Goal: Navigation & Orientation: Find specific page/section

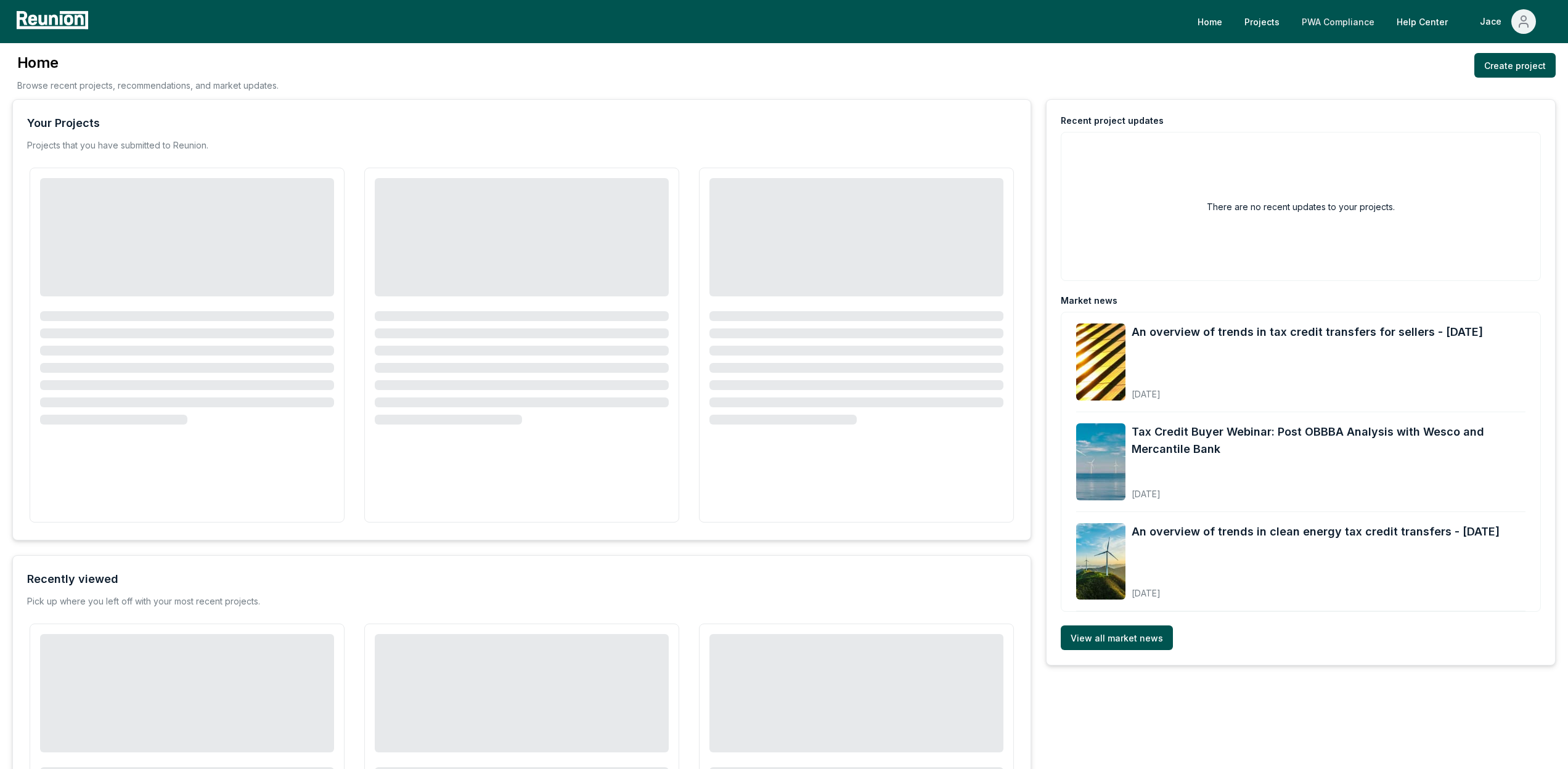
click at [1352, 15] on link "PWA Compliance" at bounding box center [1338, 22] width 93 height 25
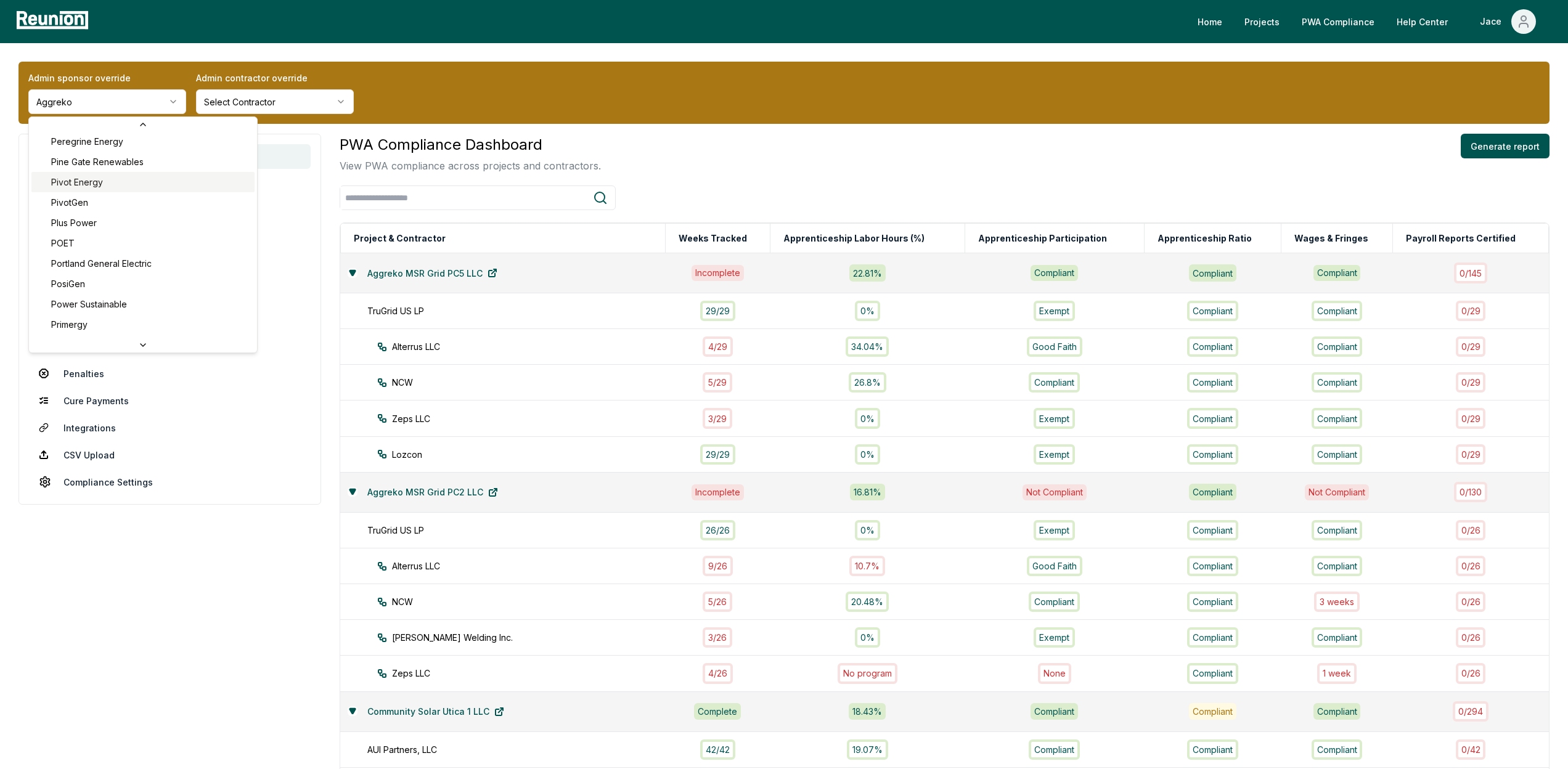
scroll to position [3997, 0]
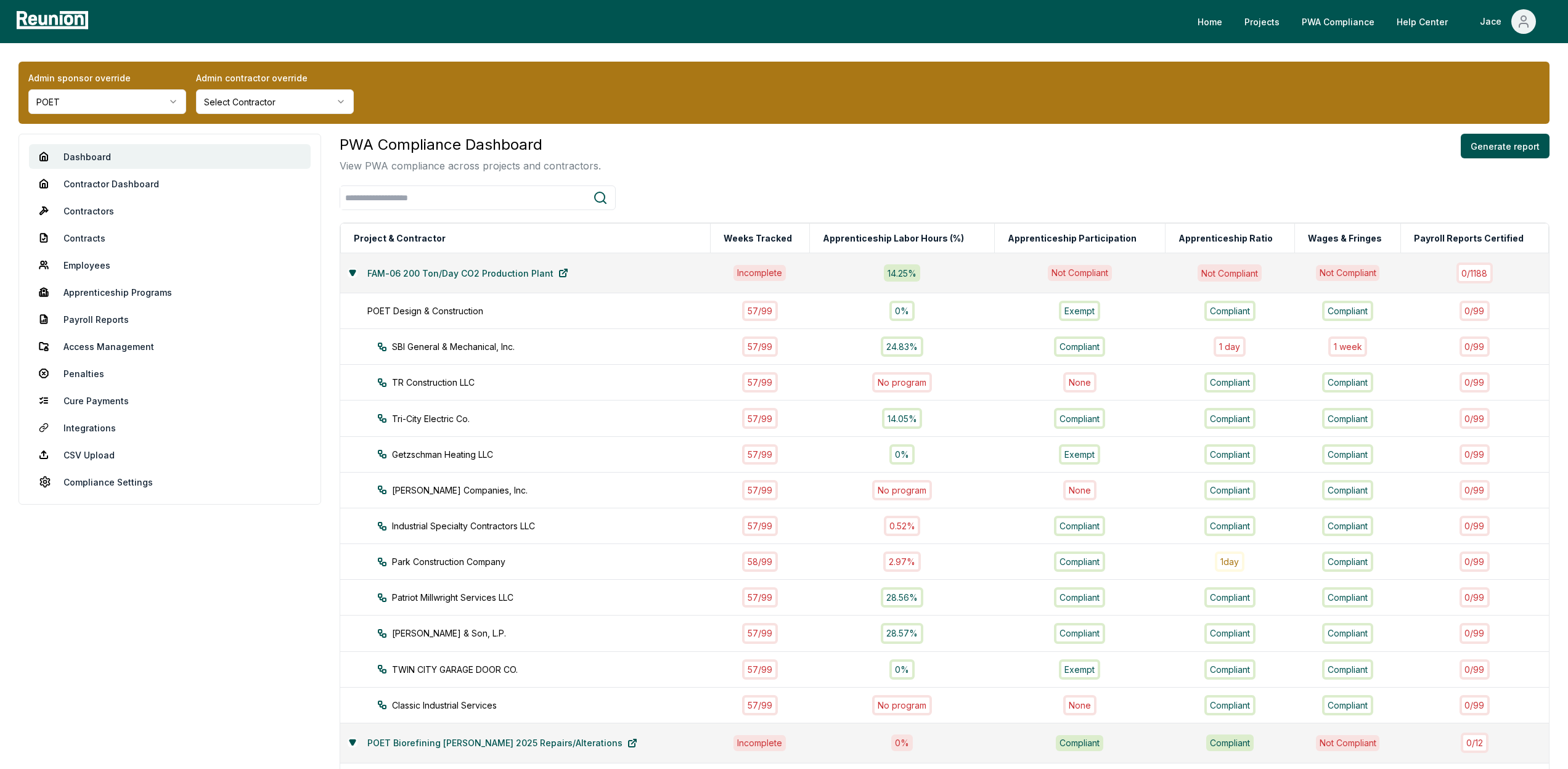
click at [587, 179] on div "PWA Compliance Dashboard View PWA compliance across projects and contractors. G…" at bounding box center [944, 647] width 1210 height 1028
click at [75, 212] on link "Contractors" at bounding box center [169, 210] width 282 height 25
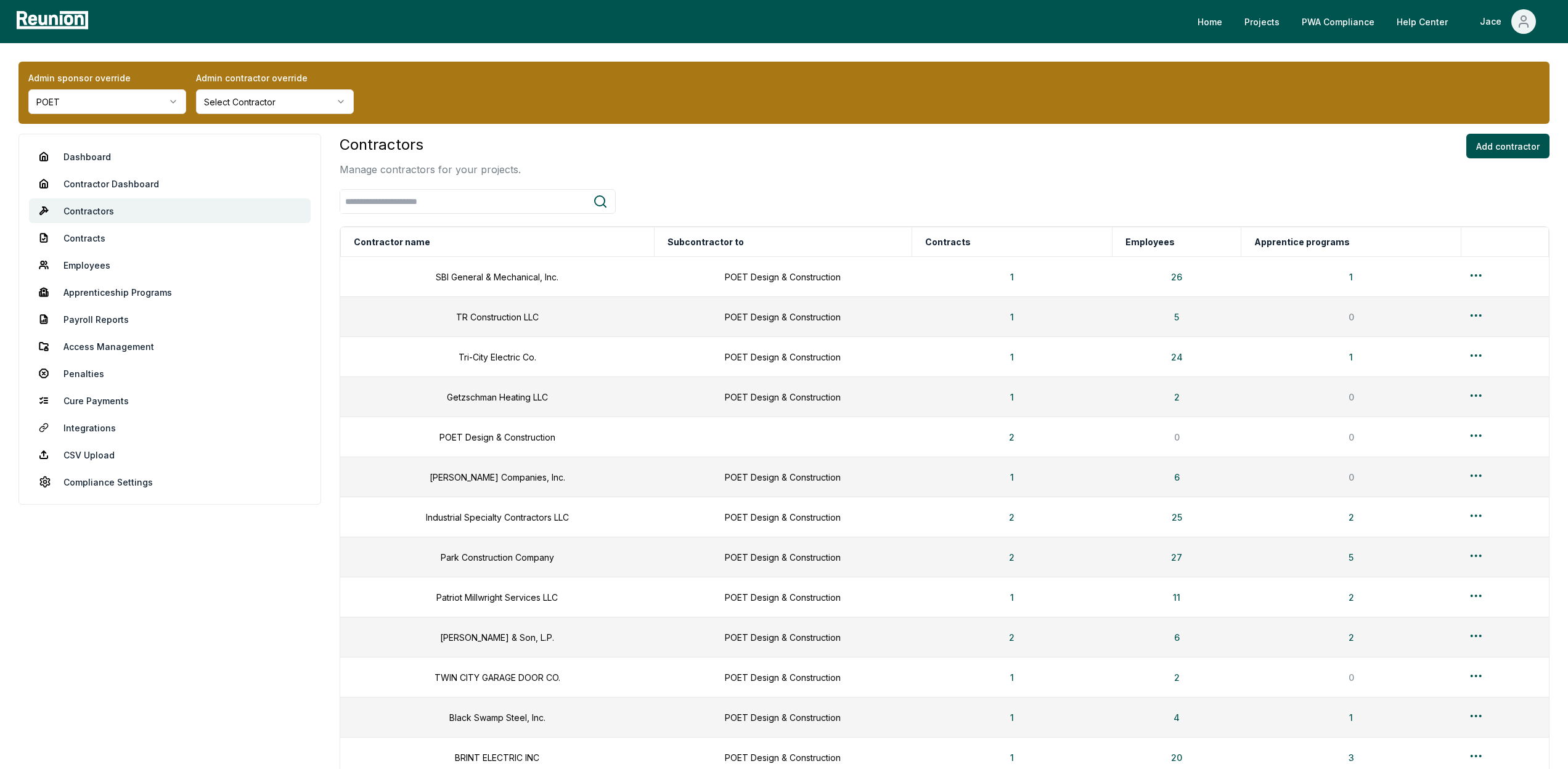
drag, startPoint x: 1454, startPoint y: 155, endPoint x: 1466, endPoint y: 155, distance: 12.0
click at [1455, 155] on div "Contractors Manage contractors for your projects. Add contractor" at bounding box center [944, 155] width 1210 height 43
click at [1470, 155] on button "Add contractor" at bounding box center [1508, 146] width 83 height 25
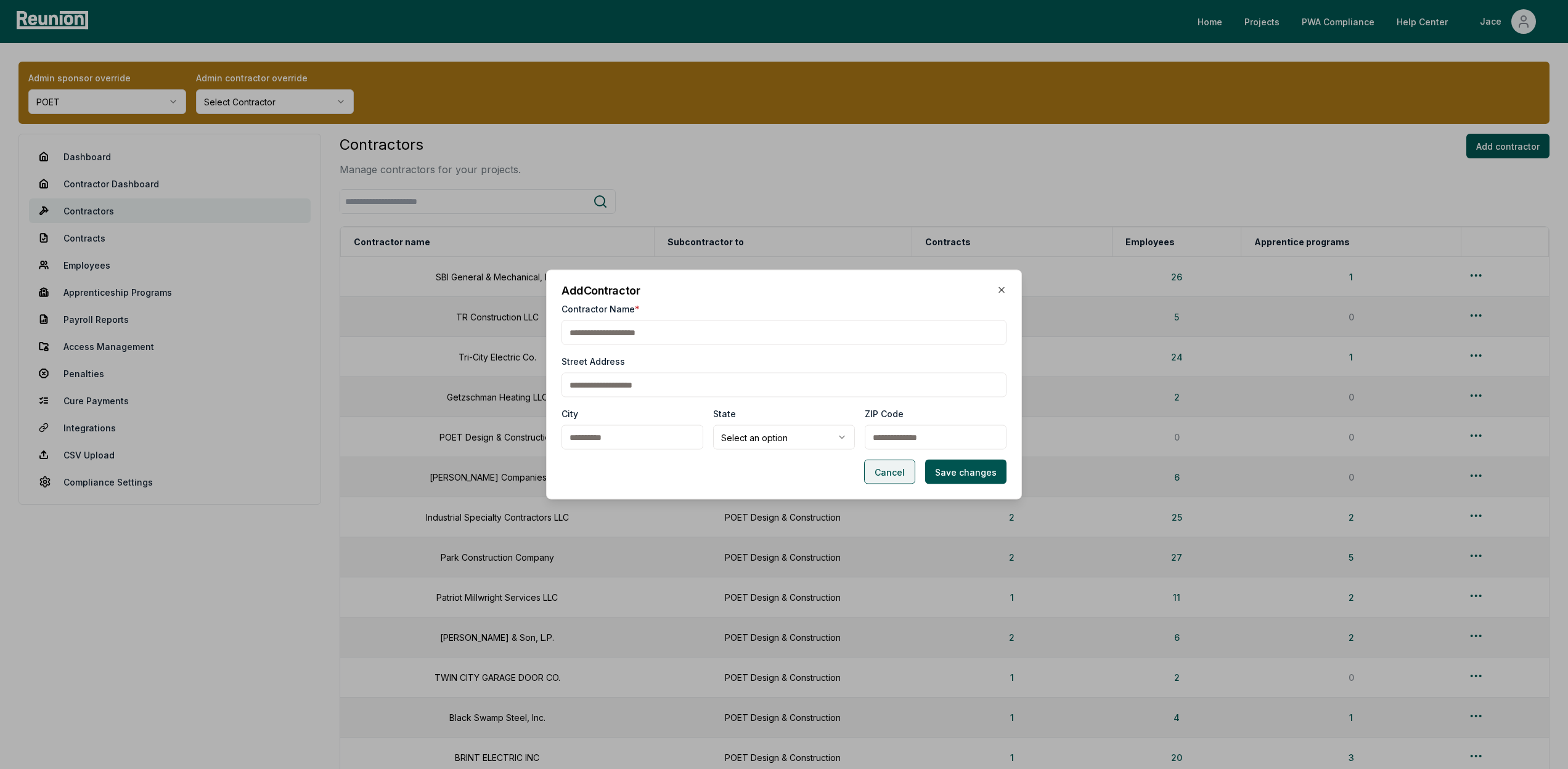
click at [882, 468] on button "Cancel" at bounding box center [890, 472] width 51 height 25
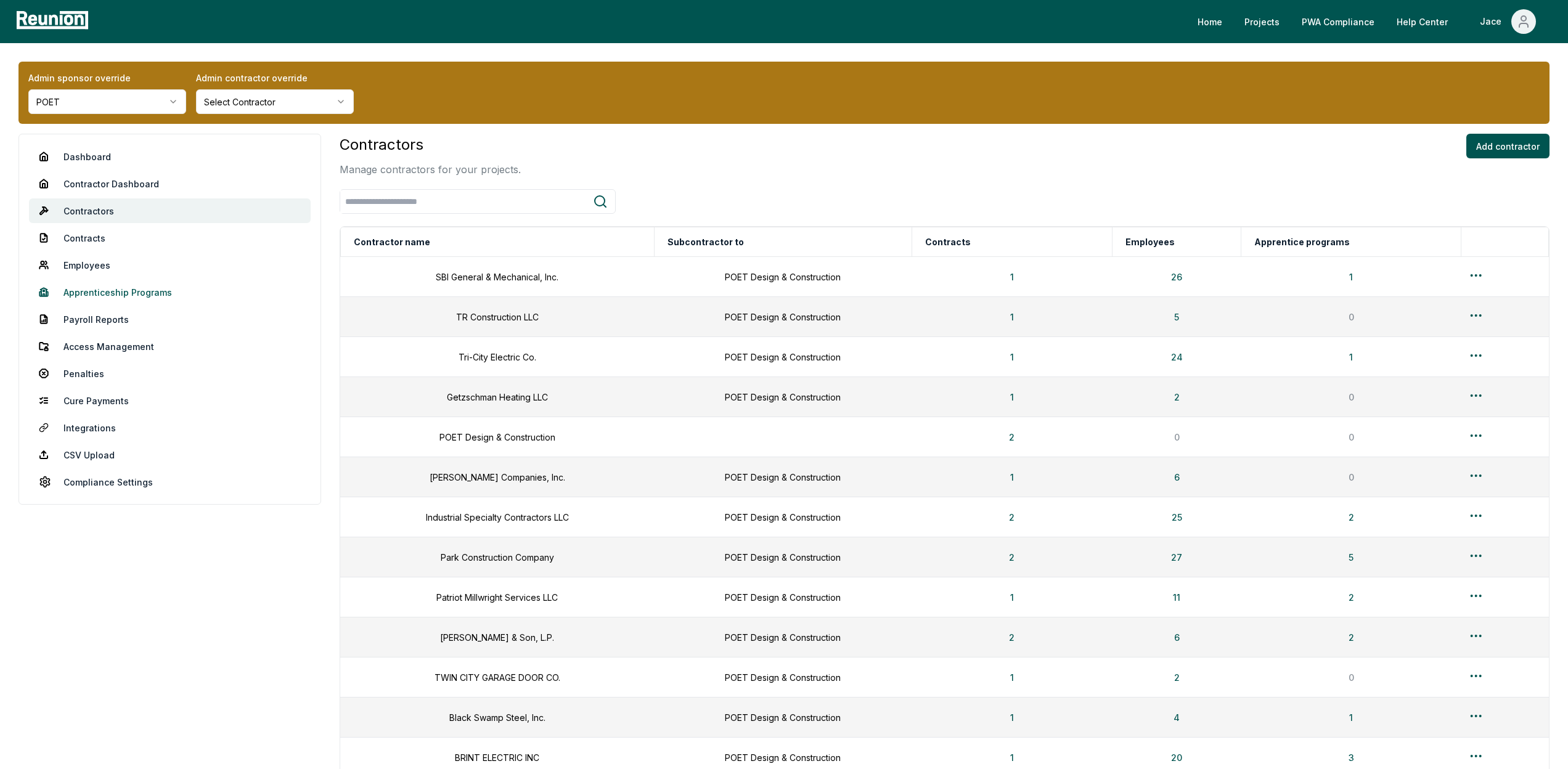
click at [103, 284] on link "Apprenticeship Programs" at bounding box center [169, 292] width 282 height 25
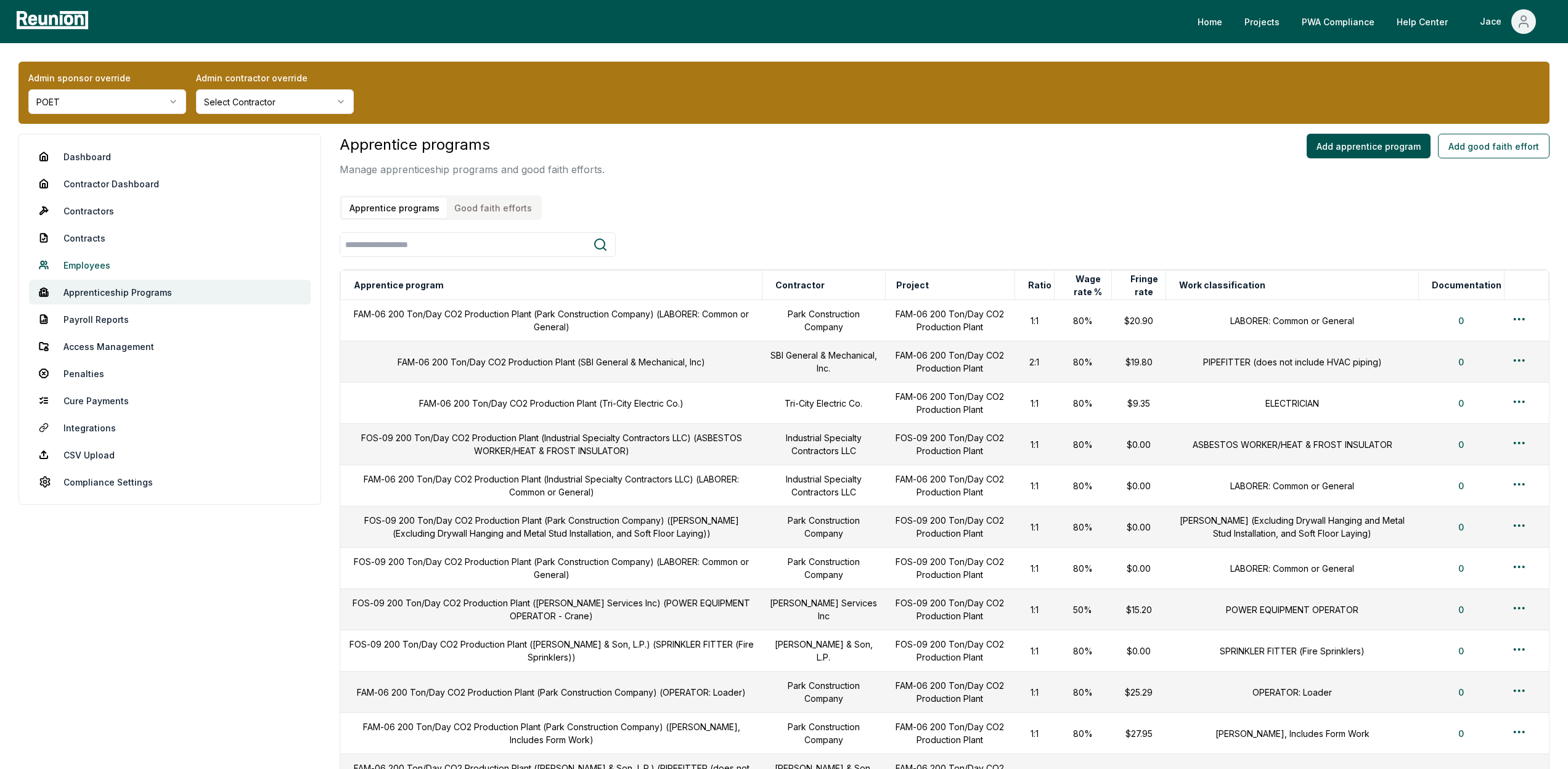
click at [110, 274] on link "Employees" at bounding box center [169, 265] width 282 height 25
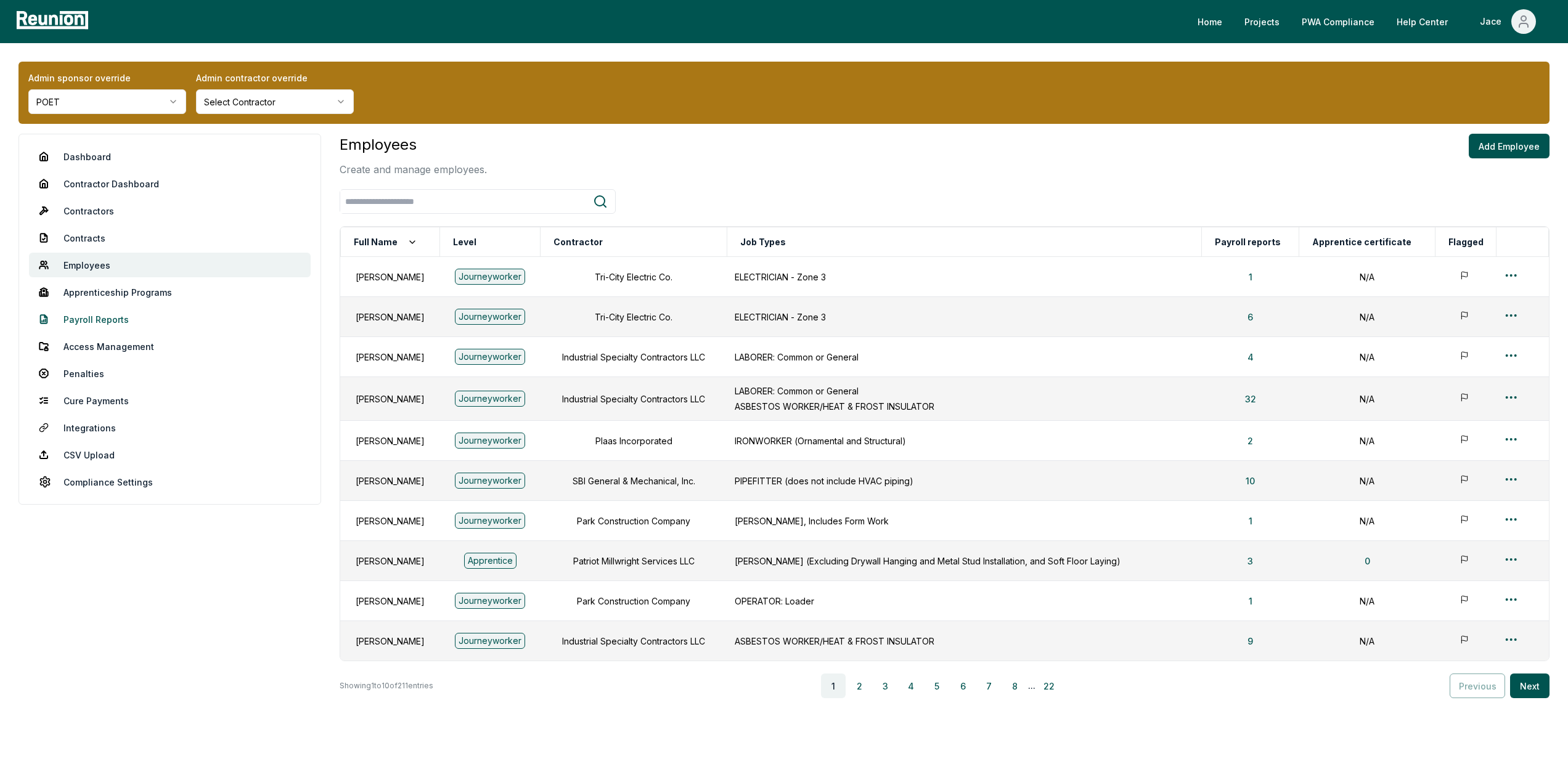
click at [116, 327] on link "Payroll Reports" at bounding box center [169, 319] width 282 height 25
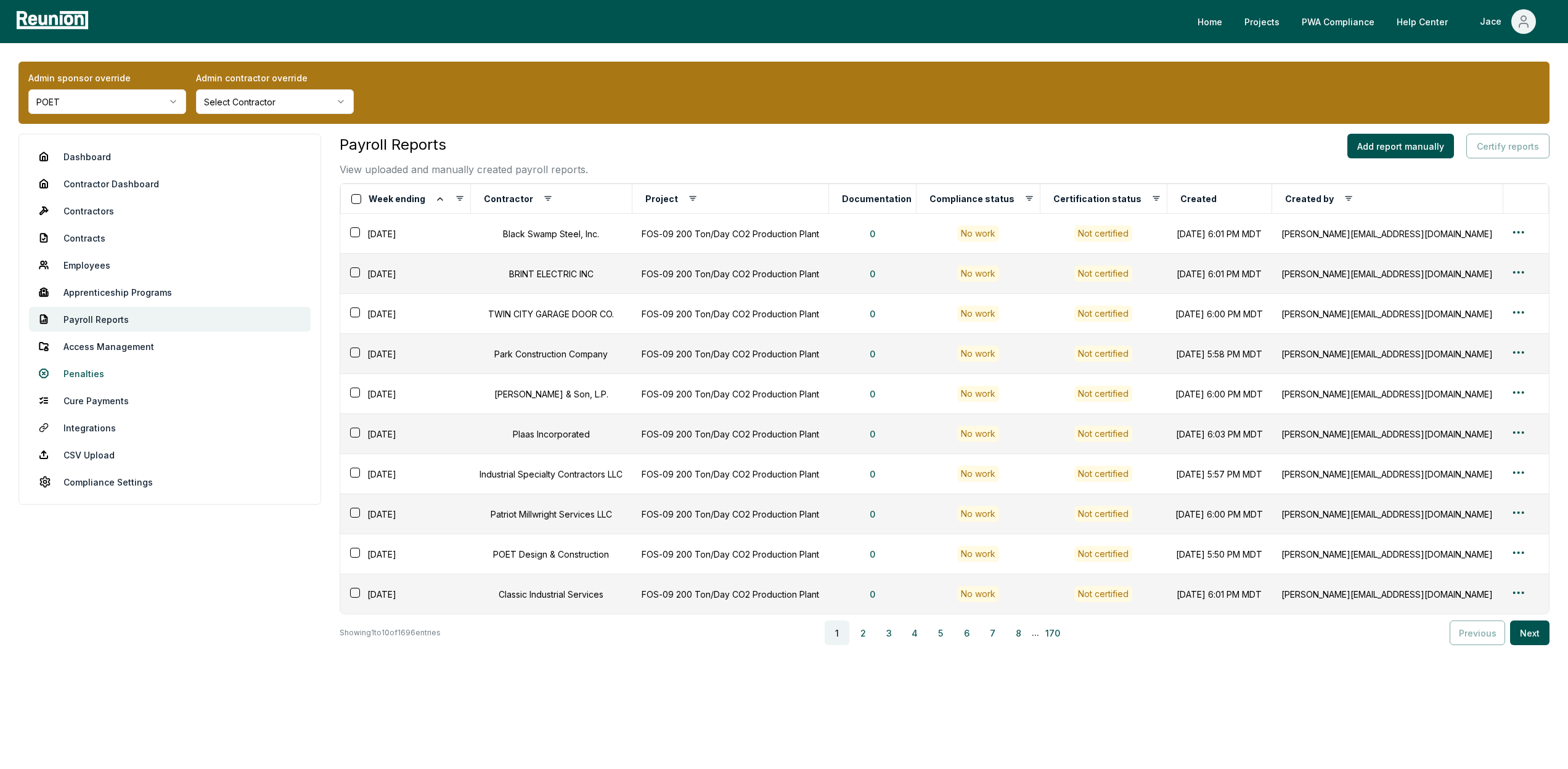
click at [153, 380] on link "Penalties" at bounding box center [169, 373] width 282 height 25
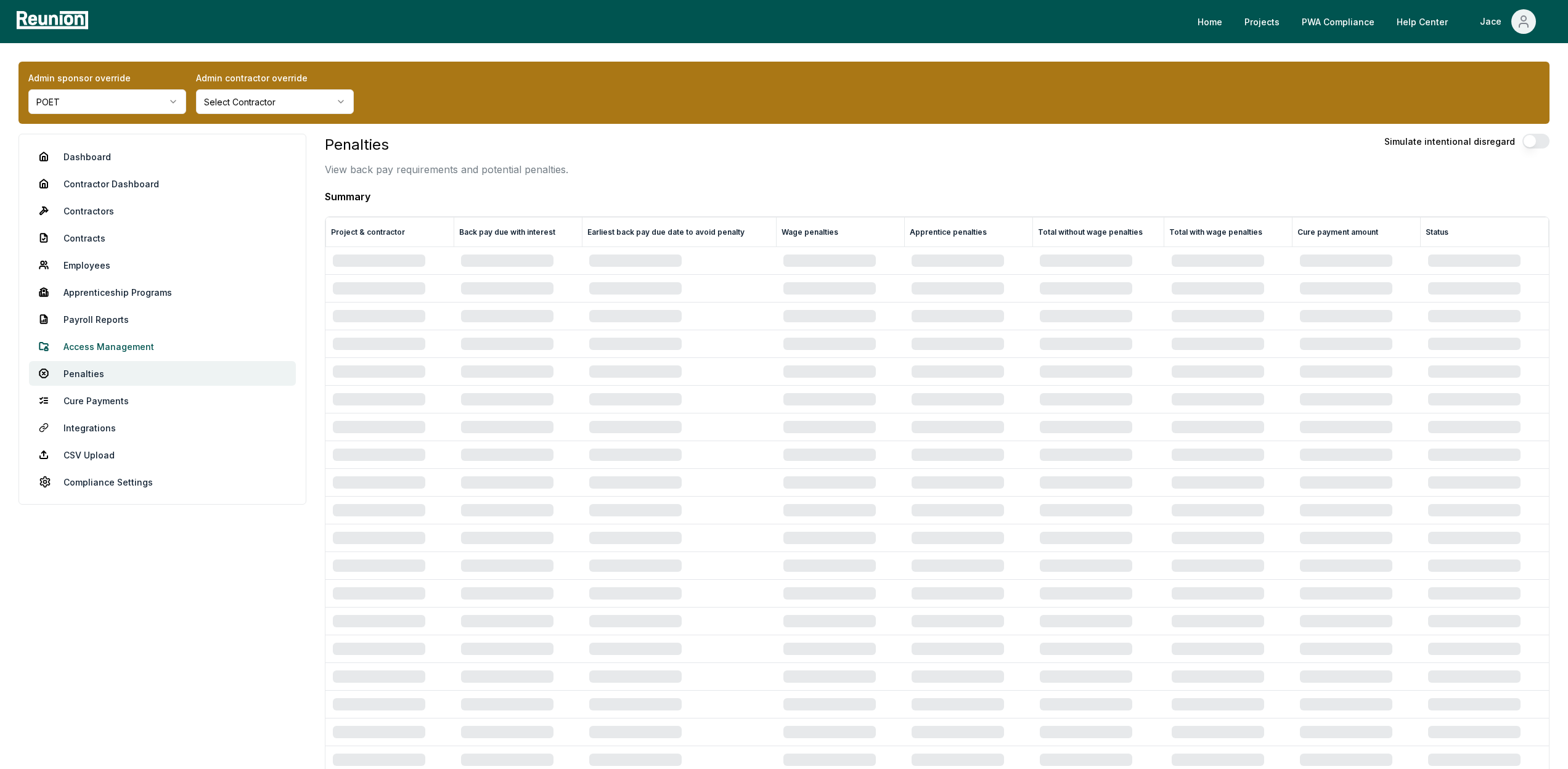
click at [128, 341] on link "Access Management" at bounding box center [162, 346] width 267 height 25
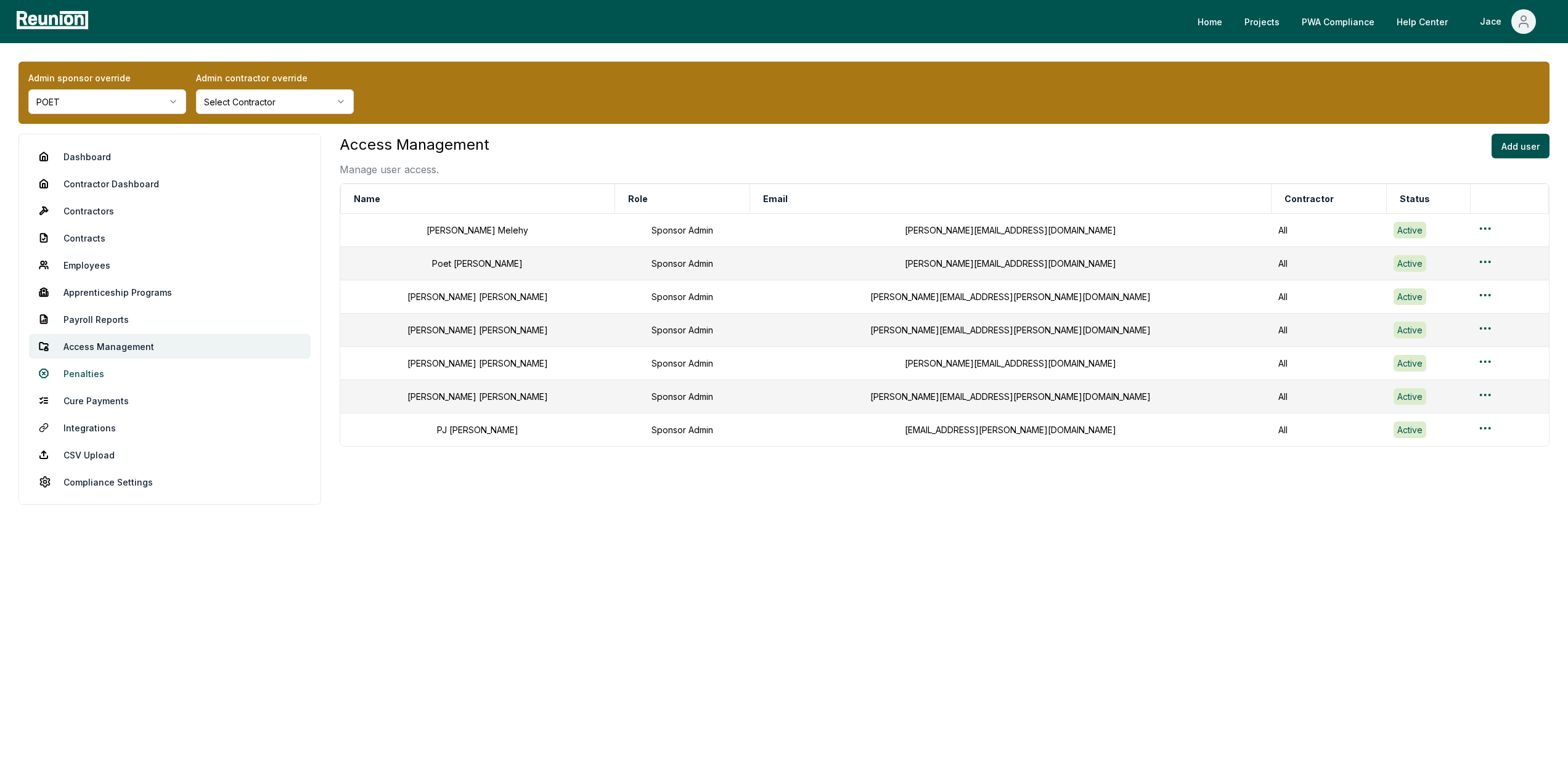
click at [118, 364] on link "Penalties" at bounding box center [169, 373] width 282 height 25
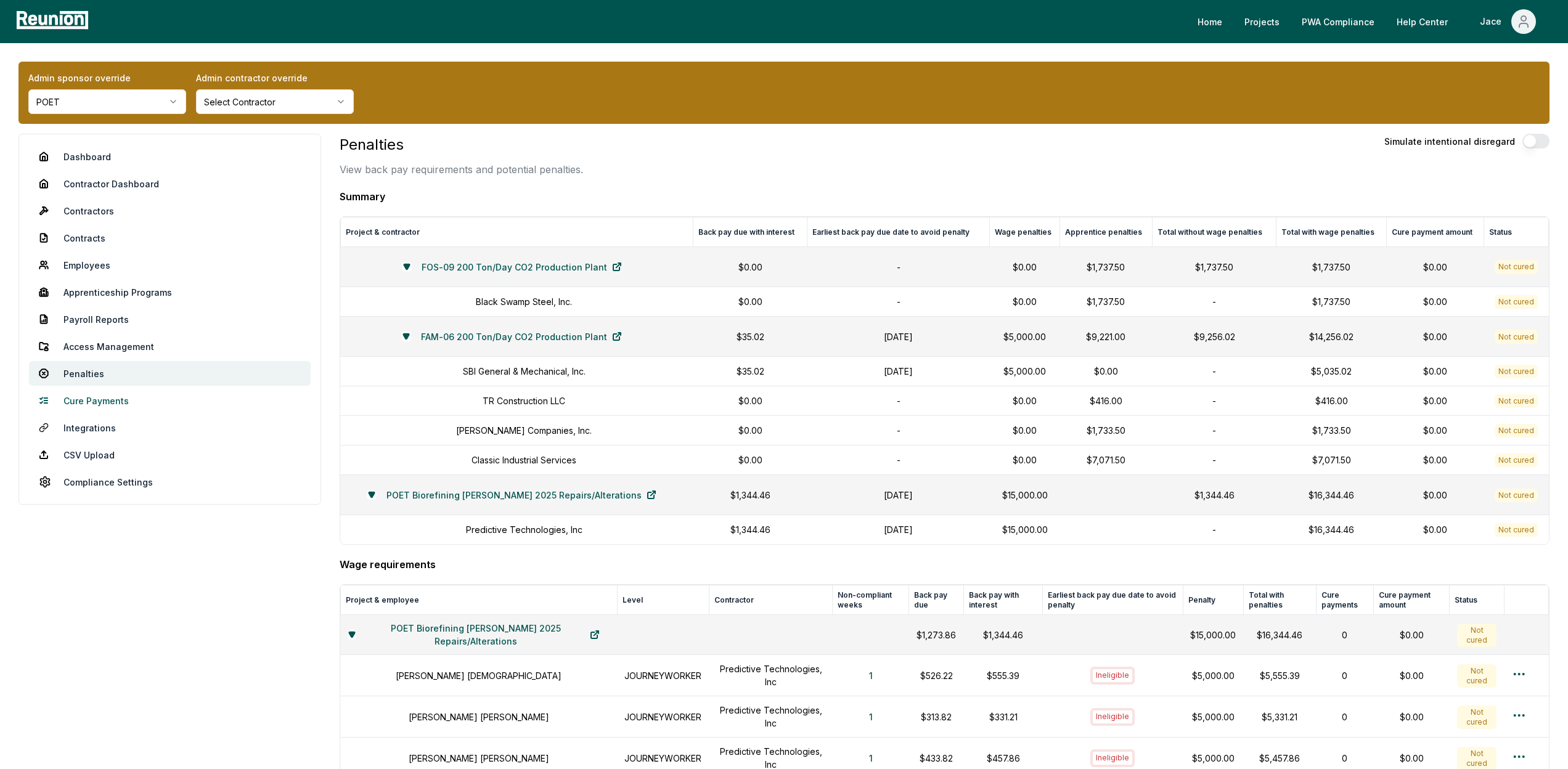
click at [87, 407] on link "Cure Payments" at bounding box center [169, 401] width 282 height 25
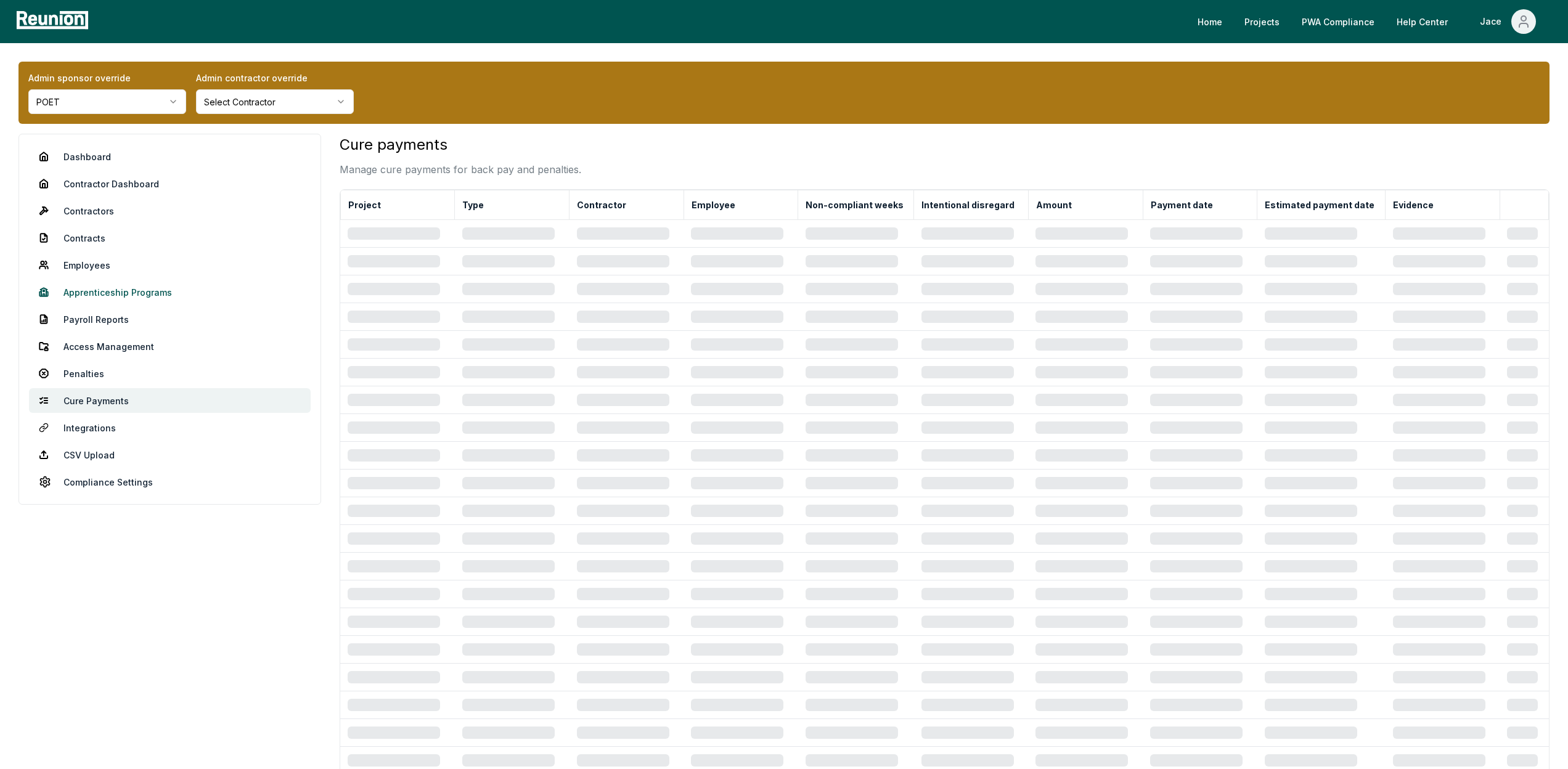
click at [126, 289] on link "Apprenticeship Programs" at bounding box center [169, 292] width 282 height 25
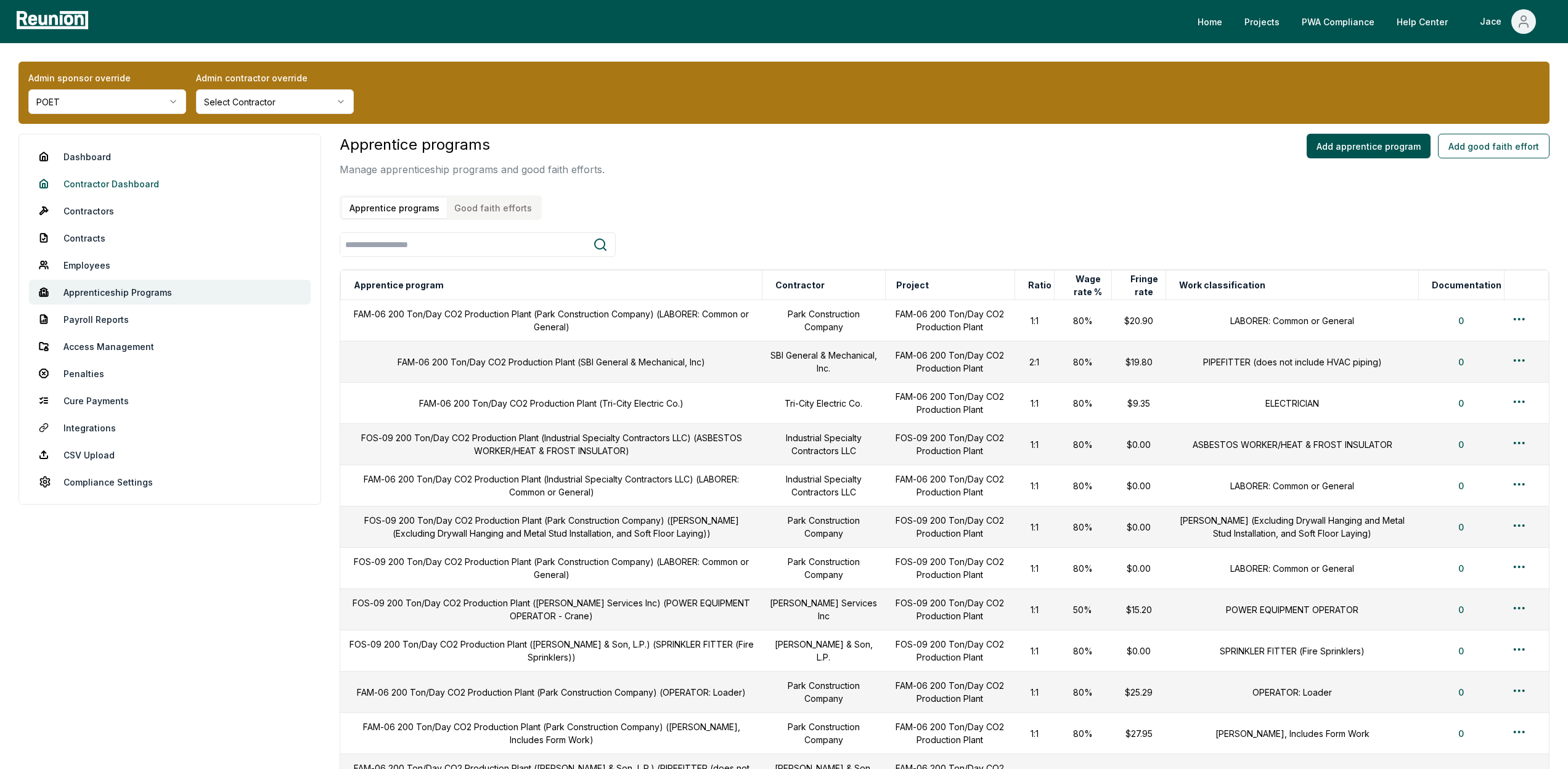
click at [116, 186] on link "Contractor Dashboard" at bounding box center [169, 184] width 282 height 25
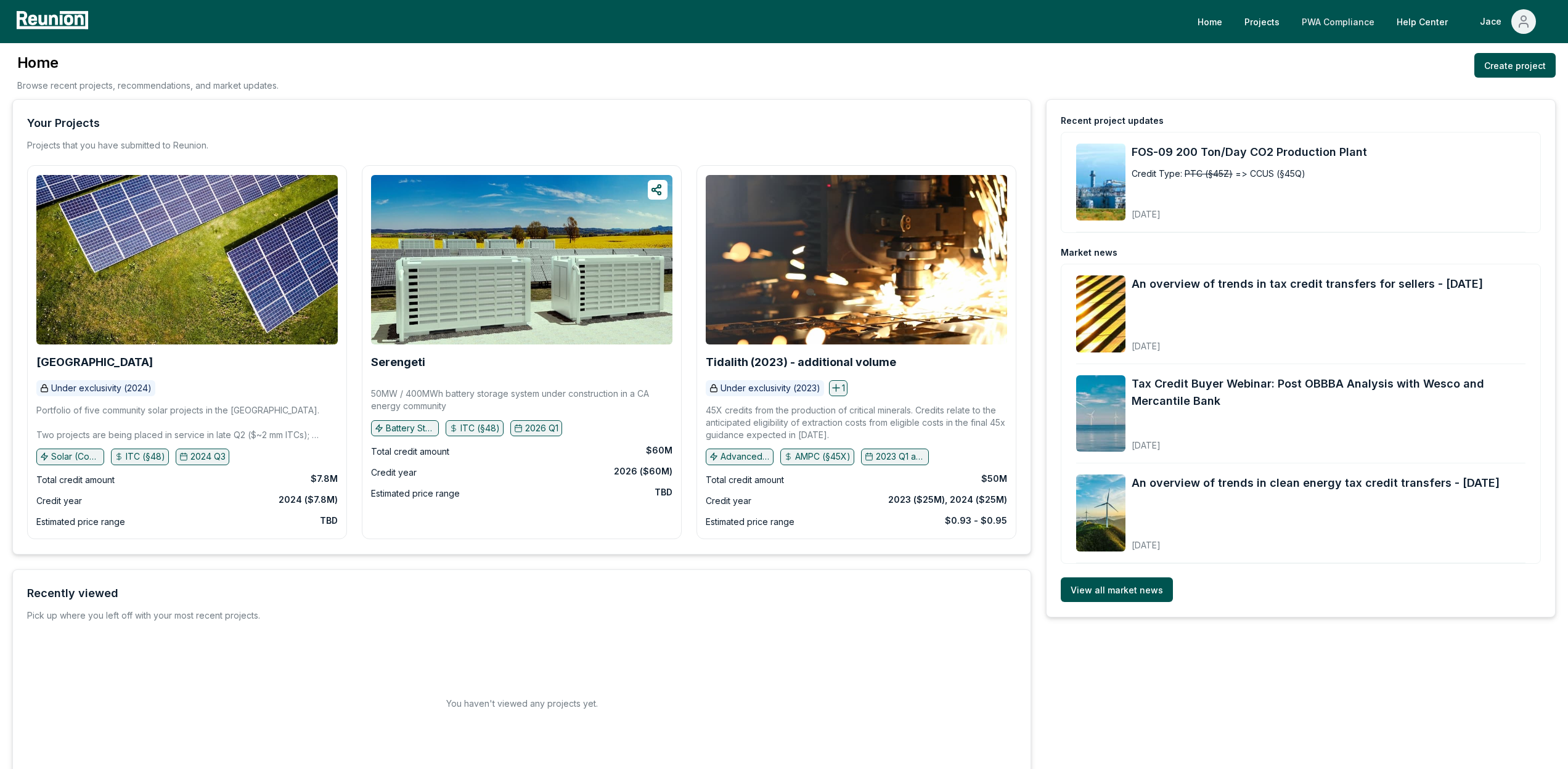
click at [1323, 24] on link "PWA Compliance" at bounding box center [1338, 22] width 93 height 25
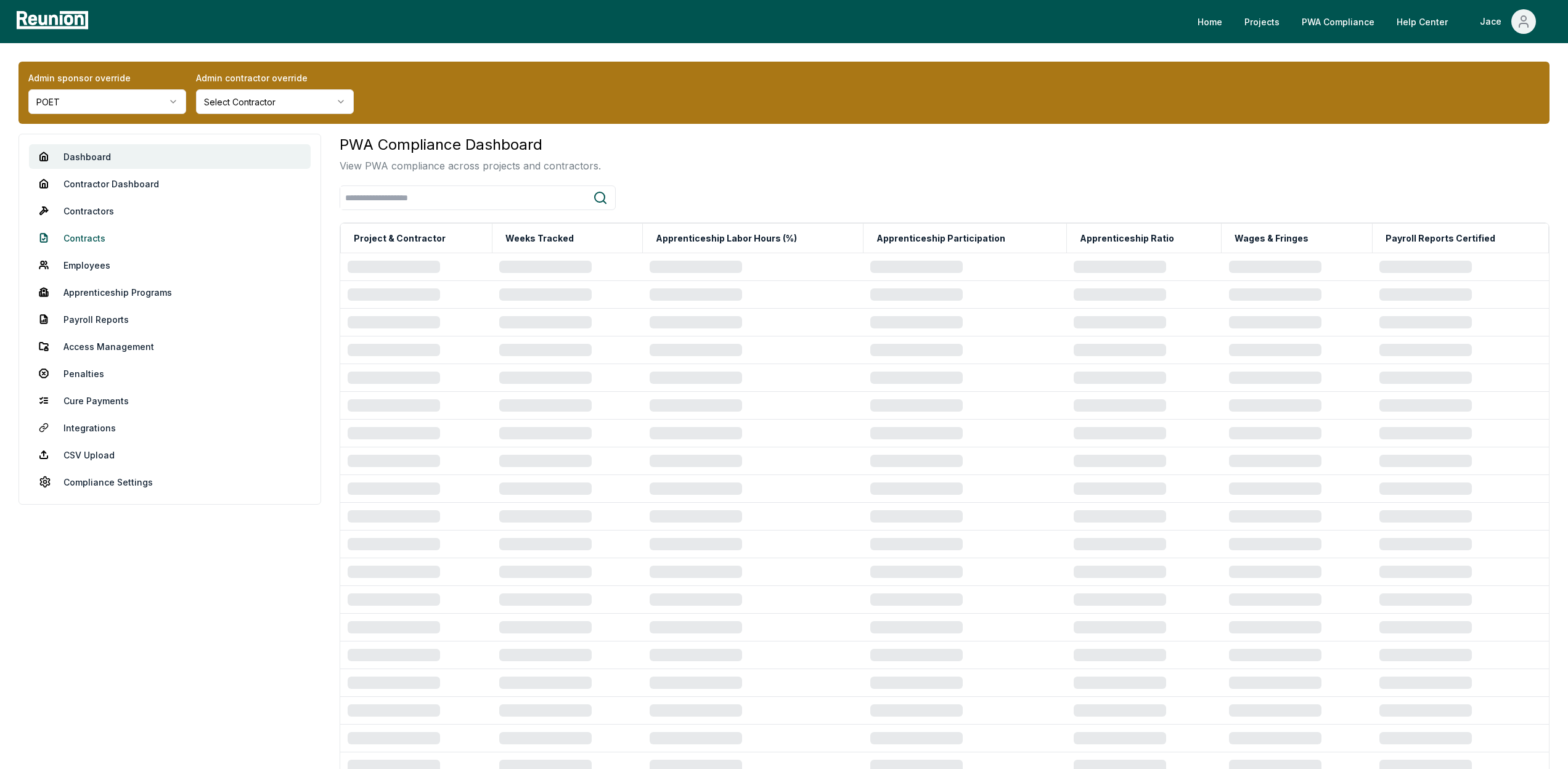
click at [116, 236] on link "Contracts" at bounding box center [169, 238] width 282 height 25
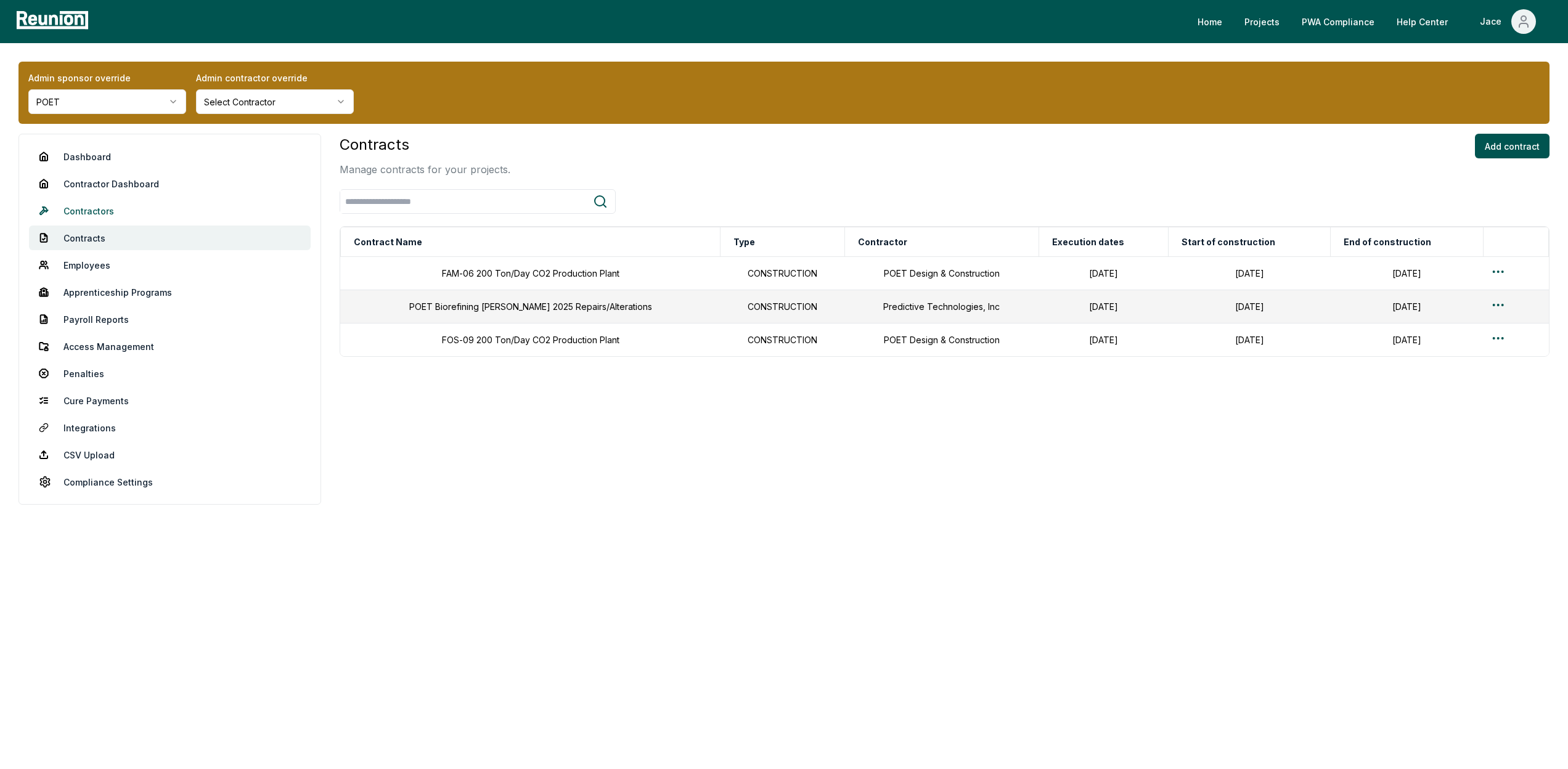
click at [127, 215] on link "Contractors" at bounding box center [169, 210] width 282 height 25
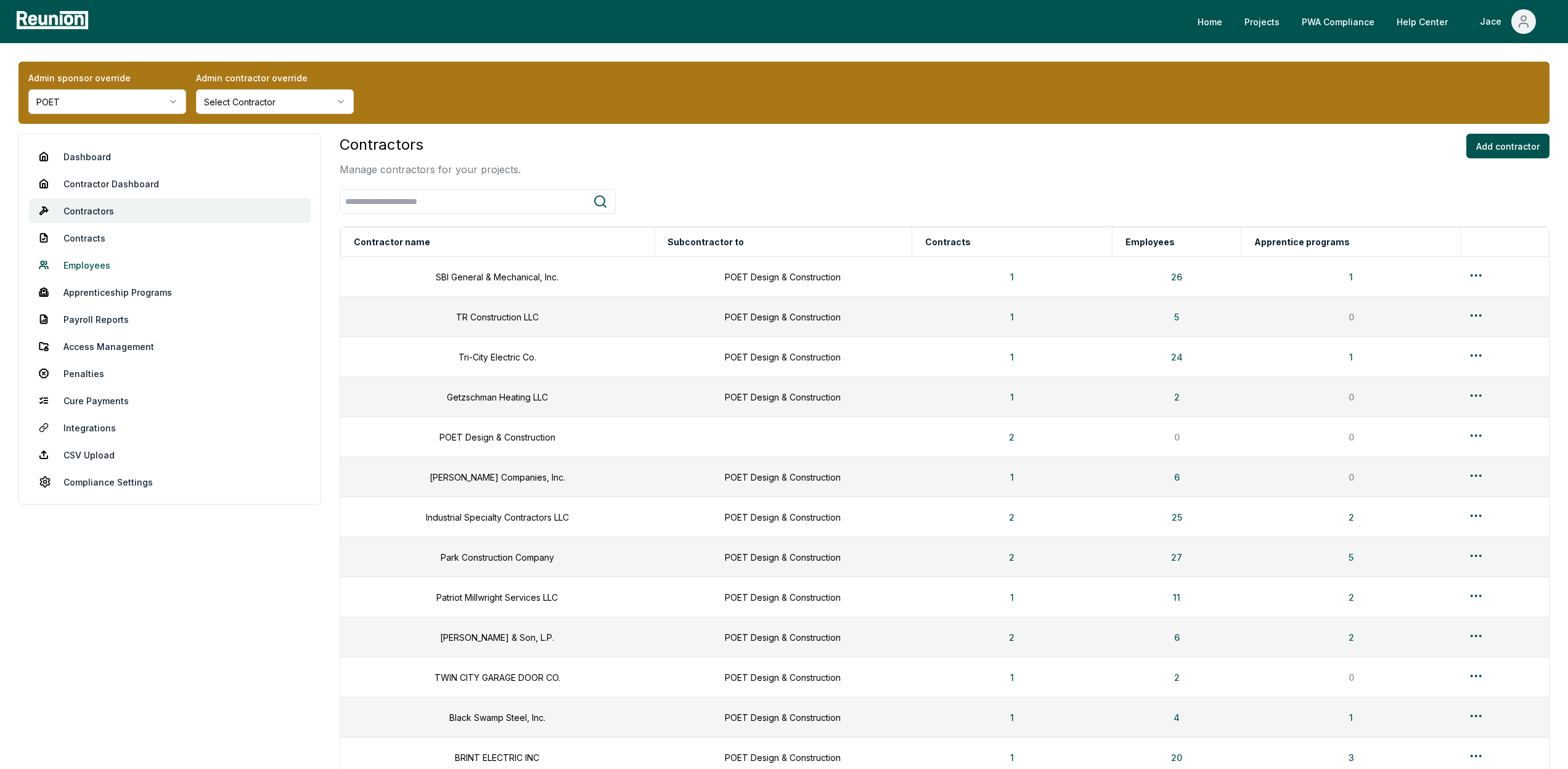
click at [114, 258] on link "Employees" at bounding box center [169, 265] width 282 height 25
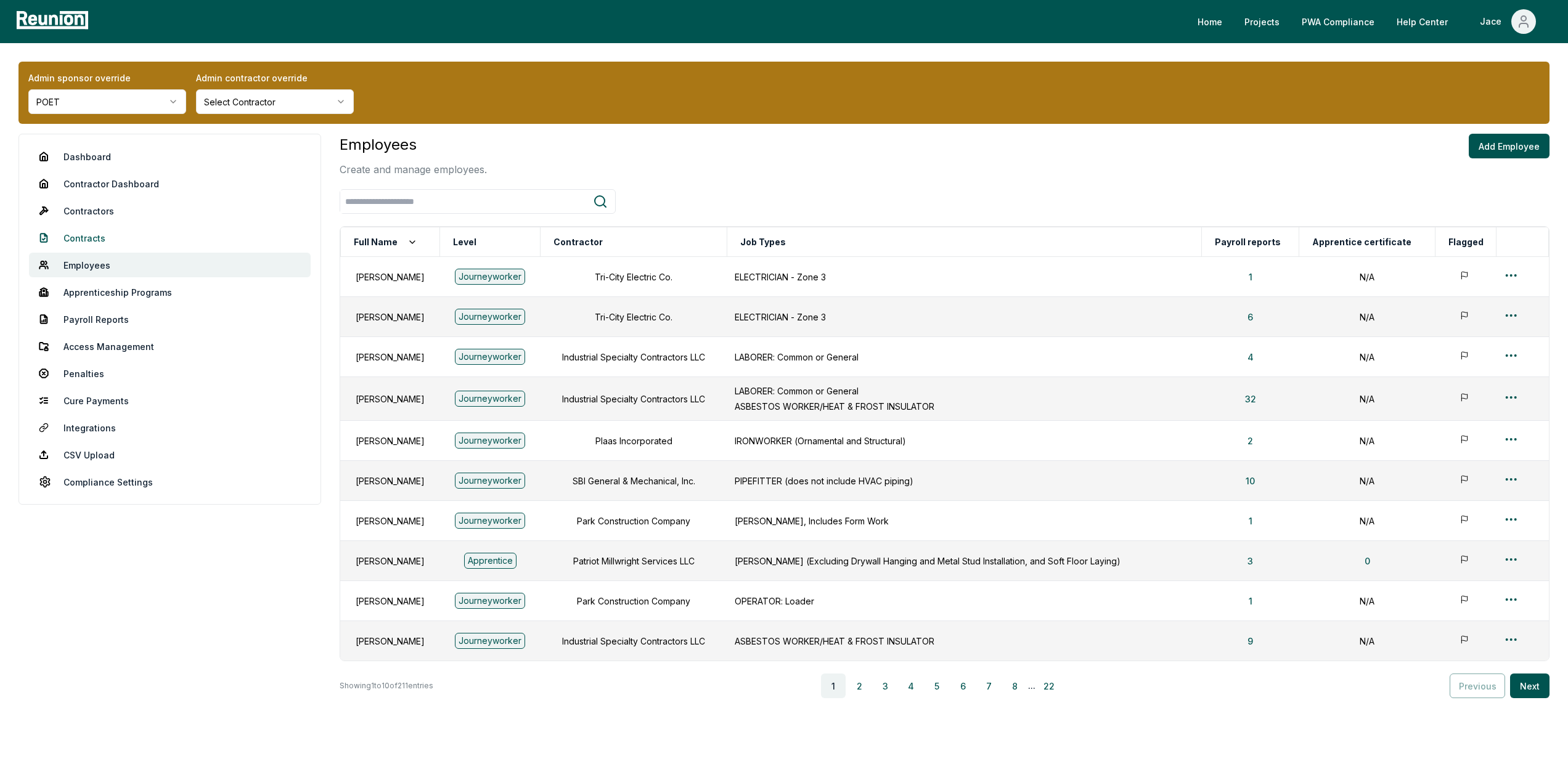
click at [100, 240] on link "Contracts" at bounding box center [169, 238] width 282 height 25
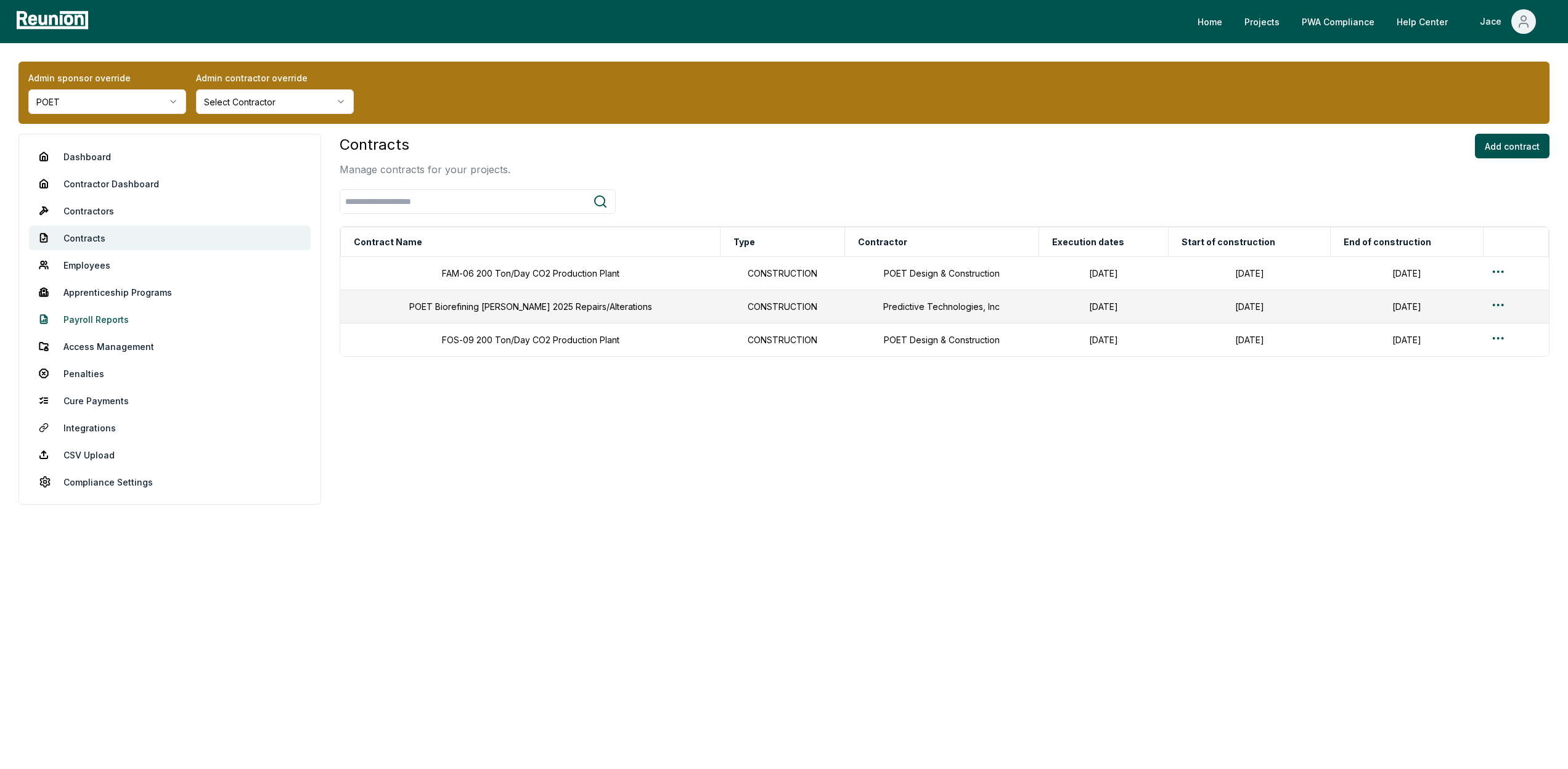
click at [100, 311] on link "Payroll Reports" at bounding box center [169, 319] width 282 height 25
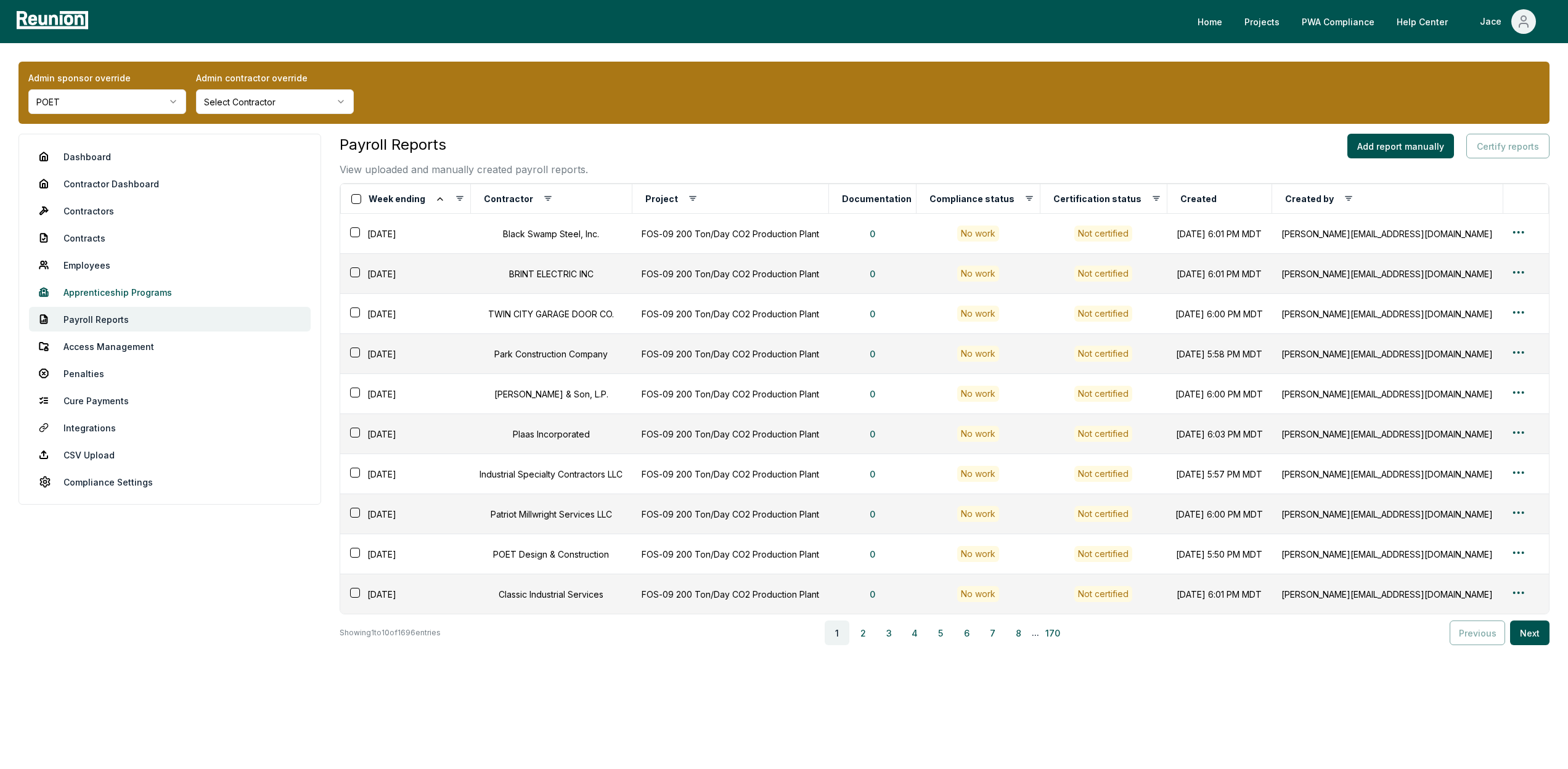
click at [122, 295] on link "Apprenticeship Programs" at bounding box center [169, 292] width 282 height 25
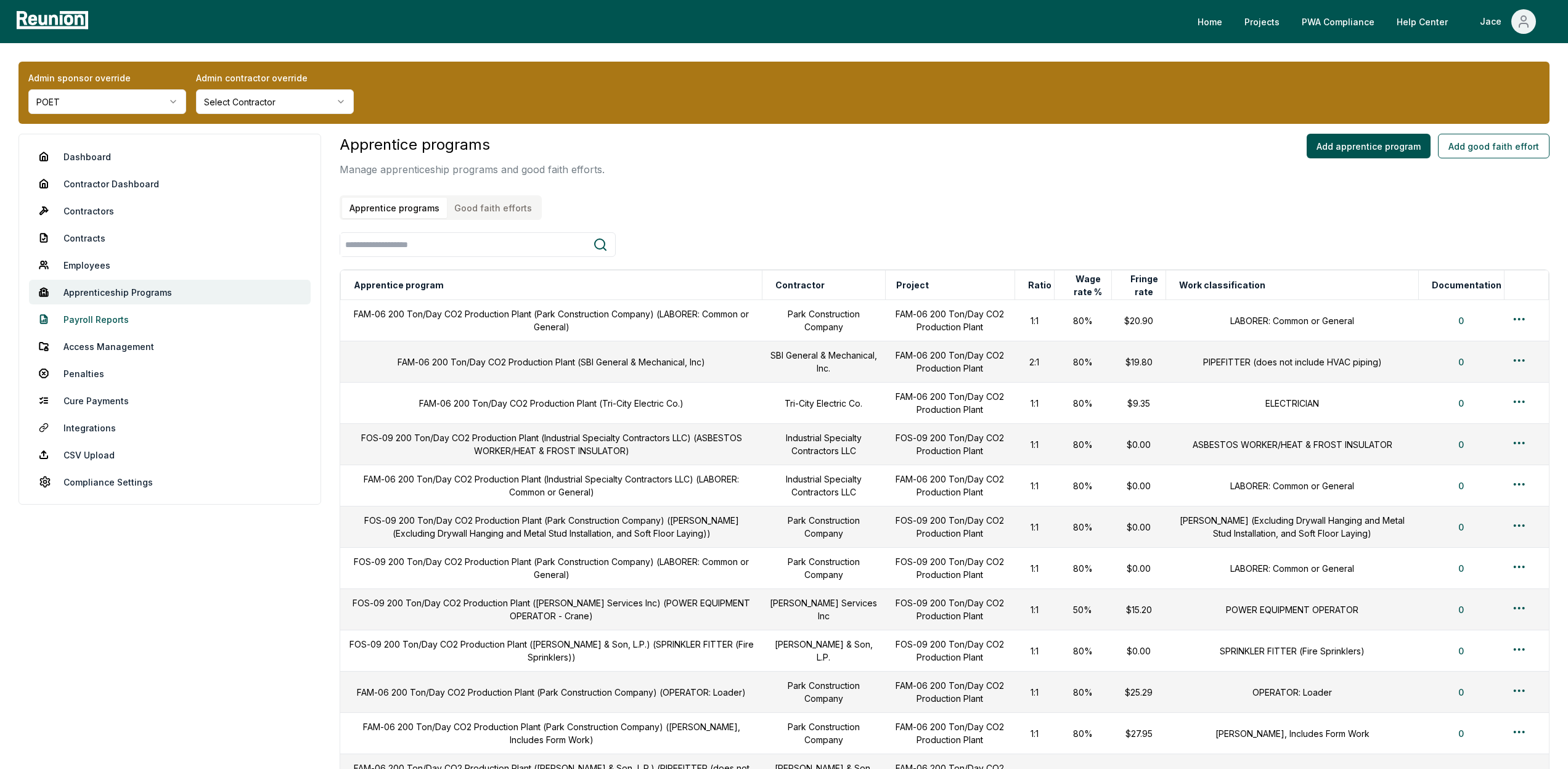
click at [112, 331] on link "Payroll Reports" at bounding box center [169, 319] width 282 height 25
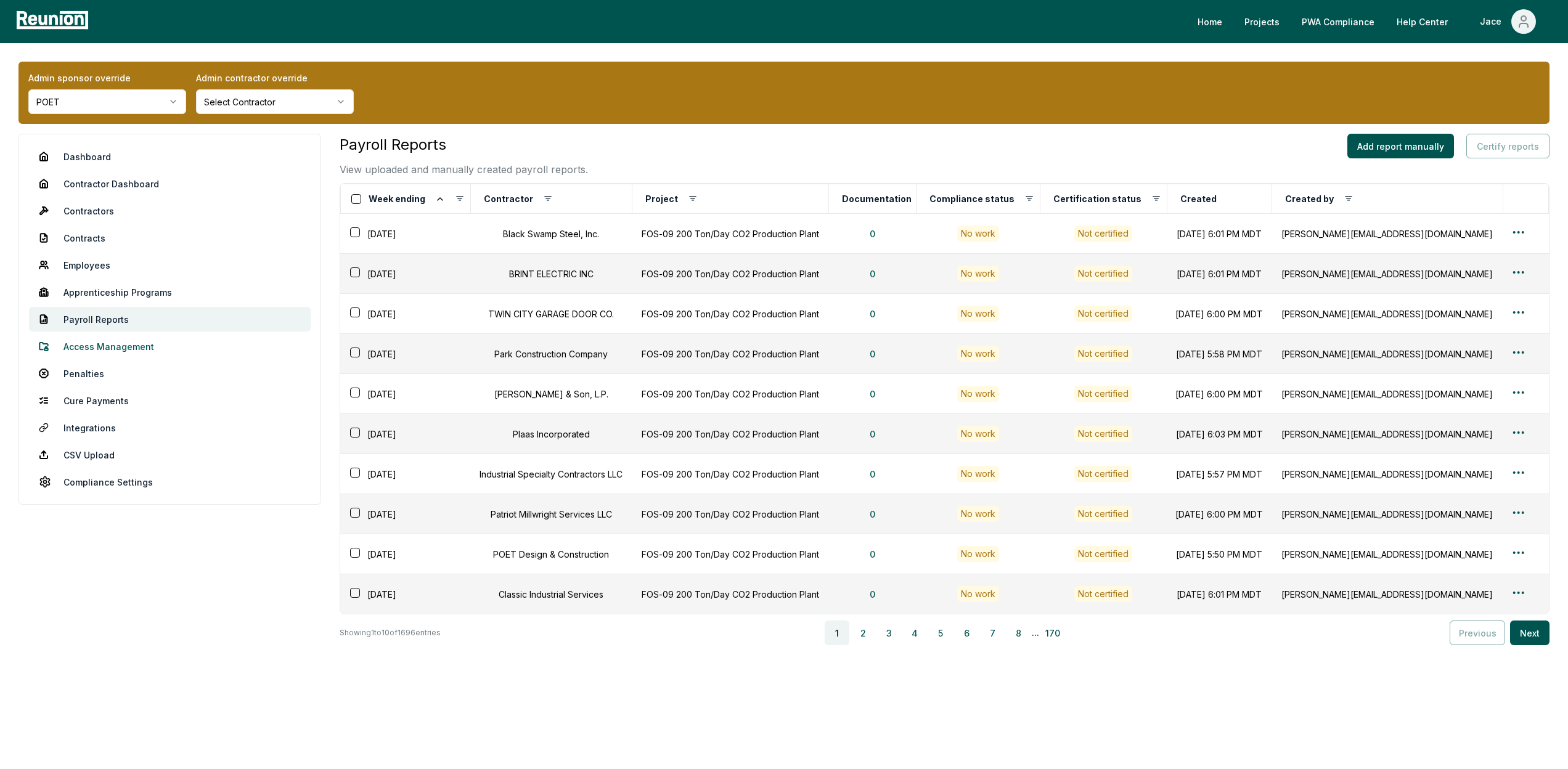
click at [113, 353] on link "Access Management" at bounding box center [169, 346] width 282 height 25
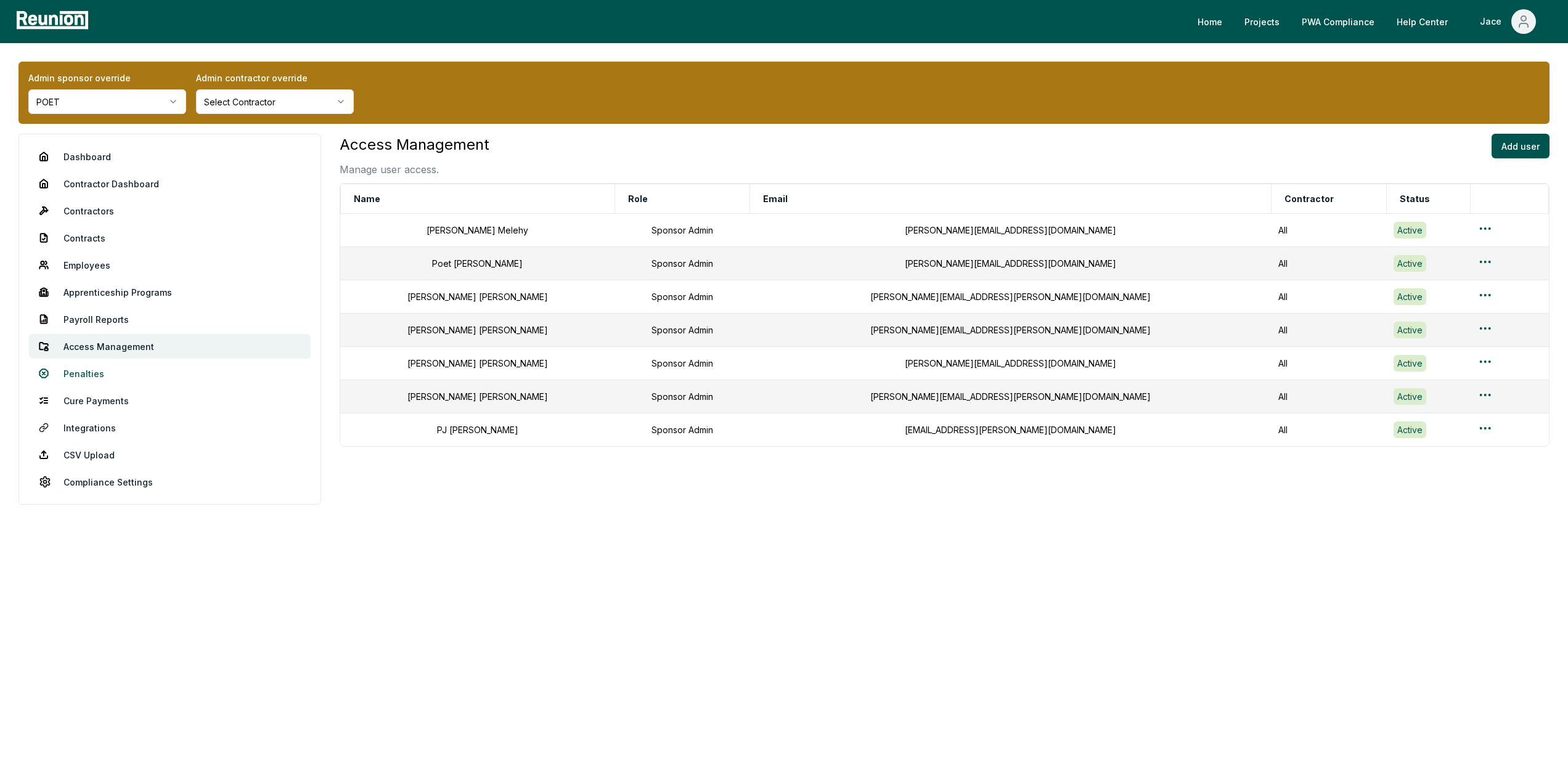
click at [118, 384] on link "Penalties" at bounding box center [169, 373] width 282 height 25
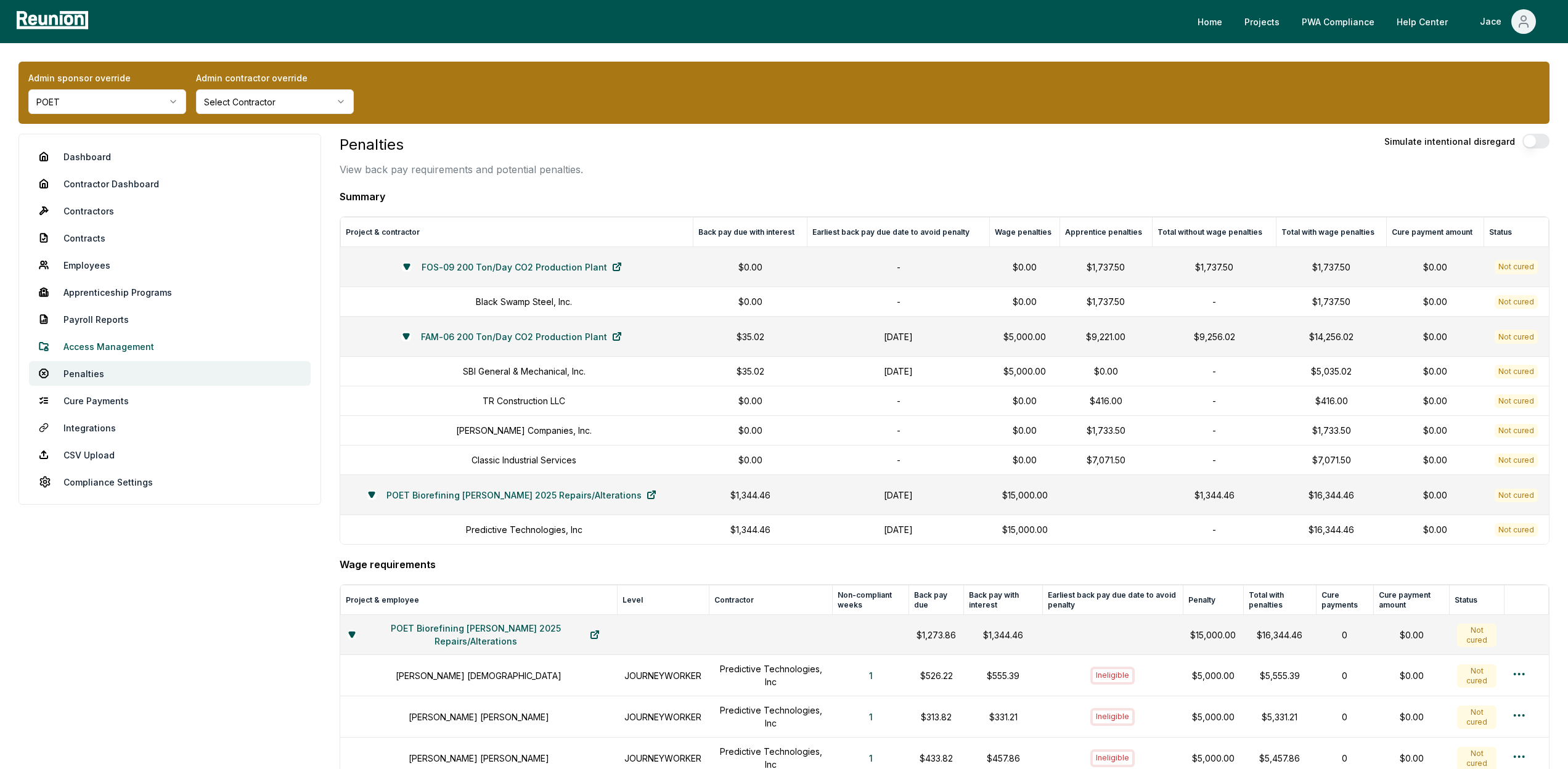
click at [126, 350] on link "Access Management" at bounding box center [169, 346] width 282 height 25
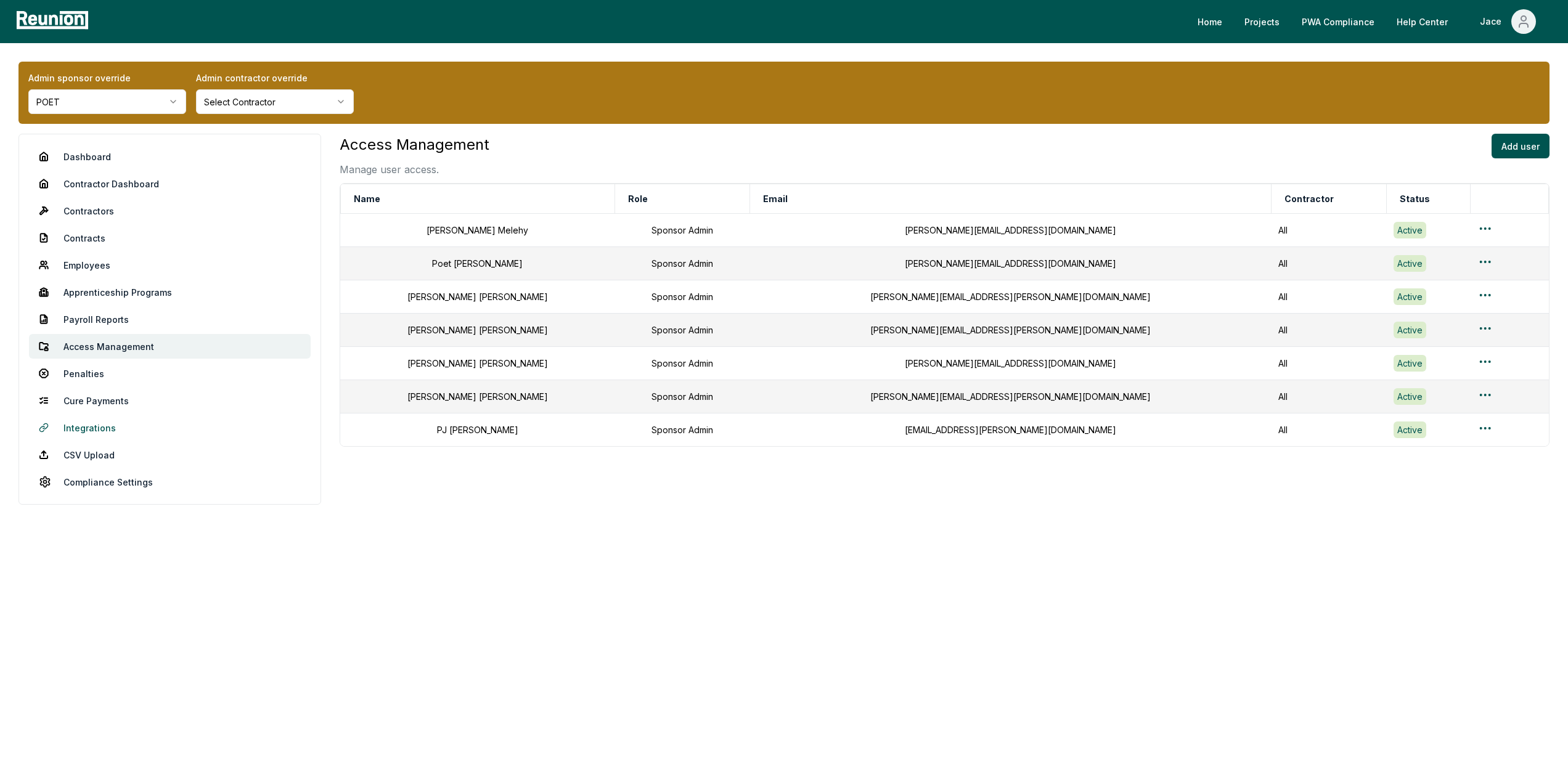
click at [97, 421] on link "Integrations" at bounding box center [169, 428] width 282 height 25
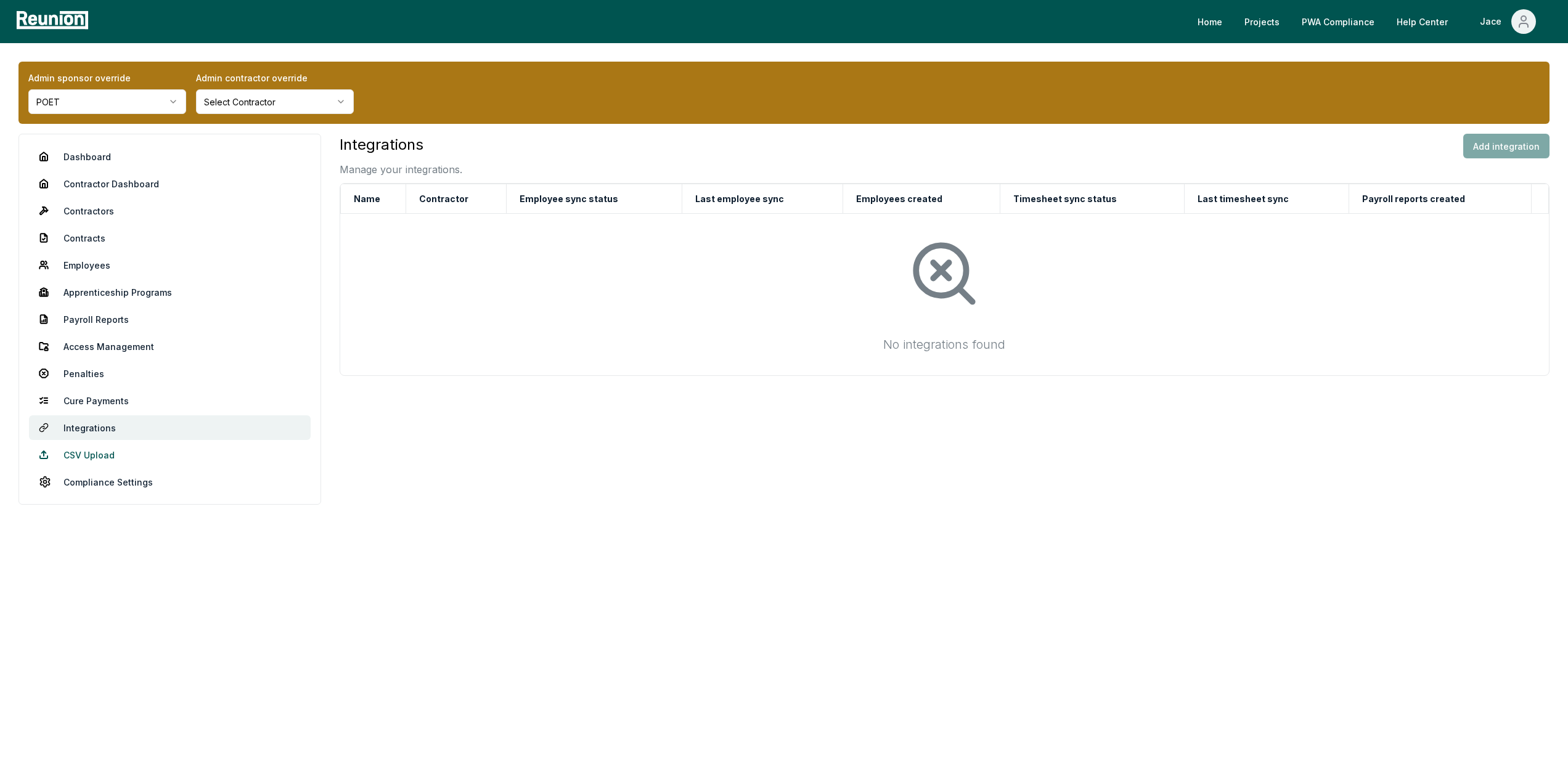
click at [108, 454] on link "CSV Upload" at bounding box center [169, 454] width 282 height 25
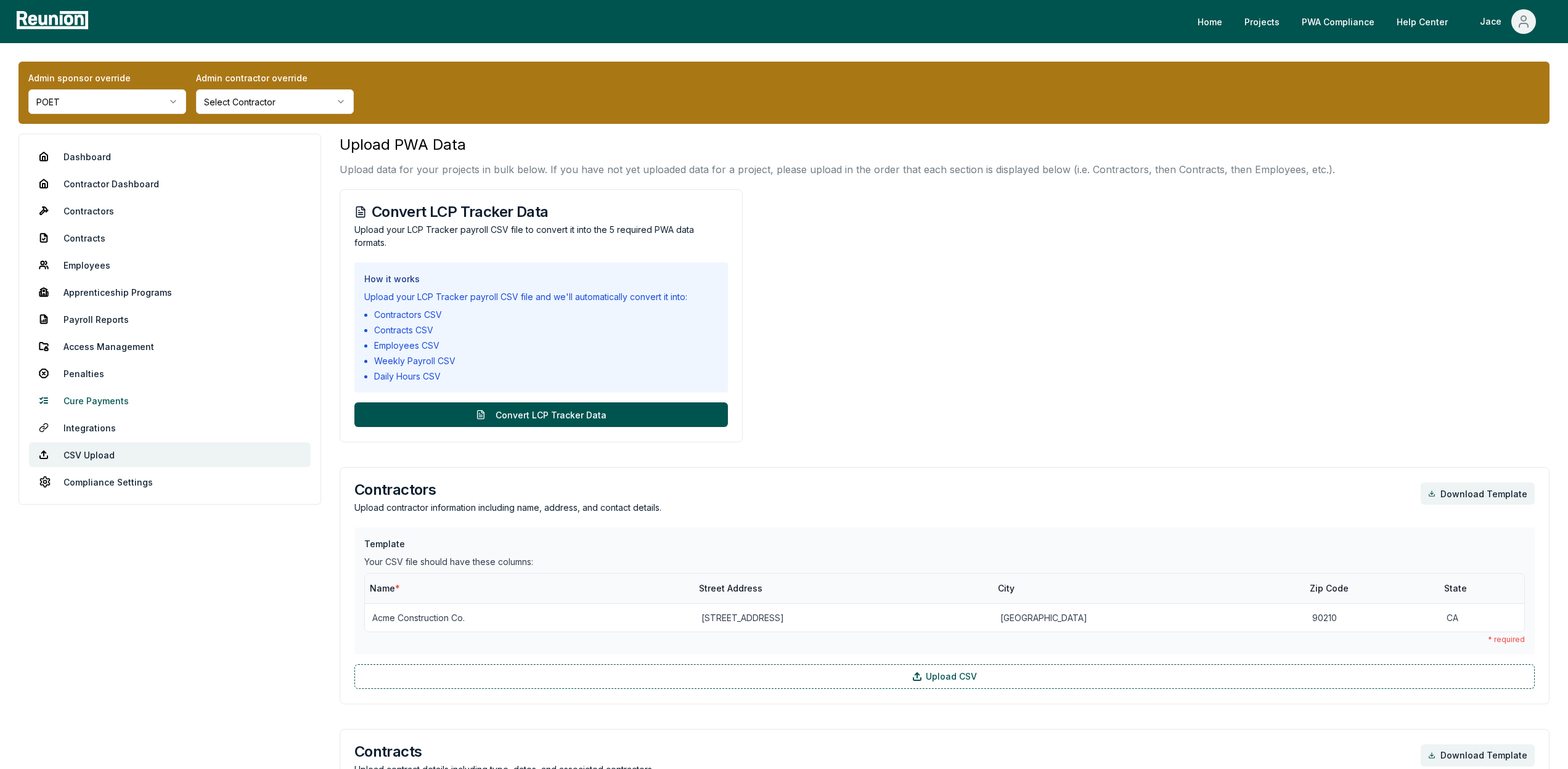
click at [126, 401] on link "Cure Payments" at bounding box center [169, 401] width 282 height 25
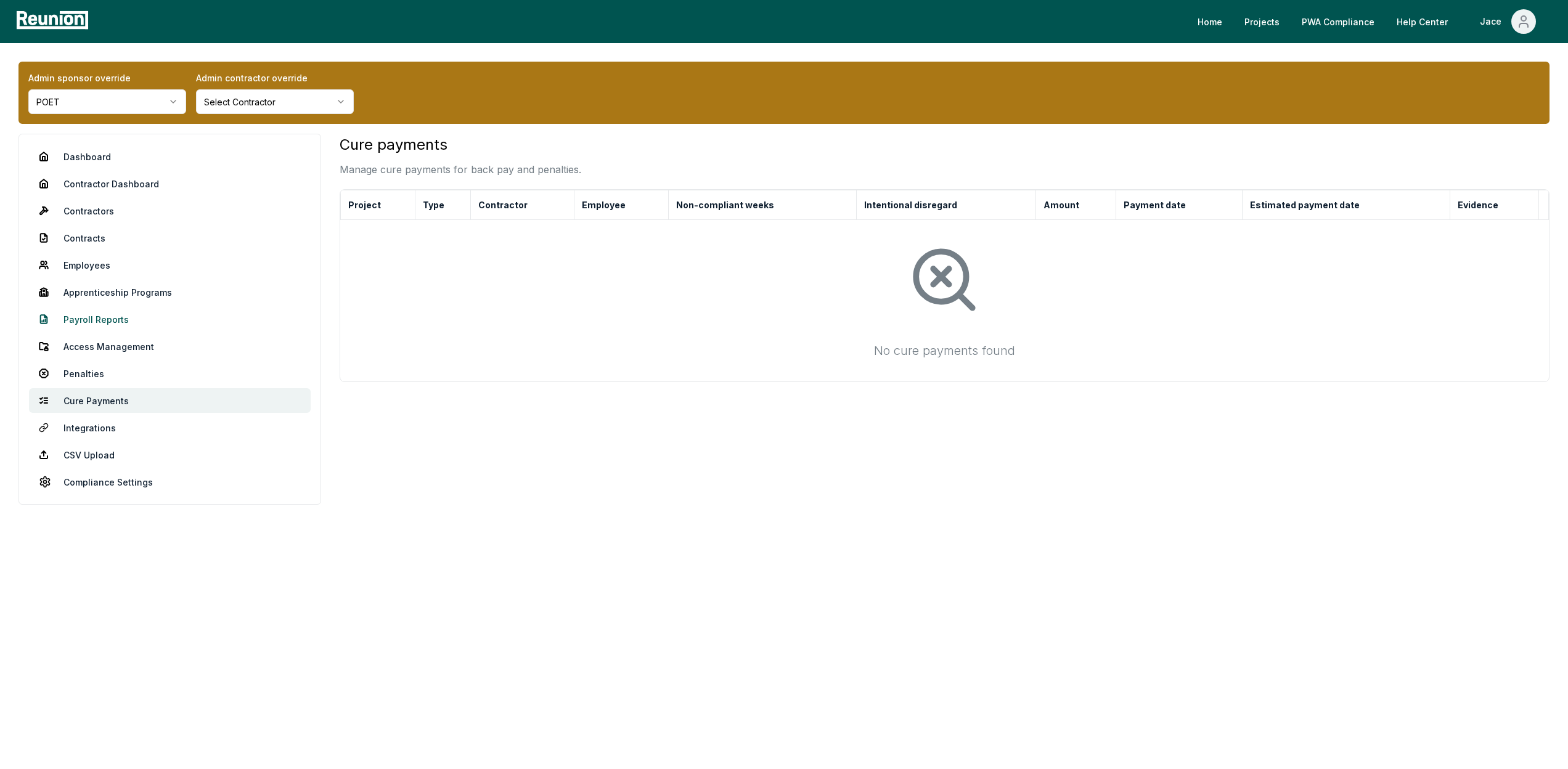
click at [134, 311] on link "Payroll Reports" at bounding box center [169, 319] width 282 height 25
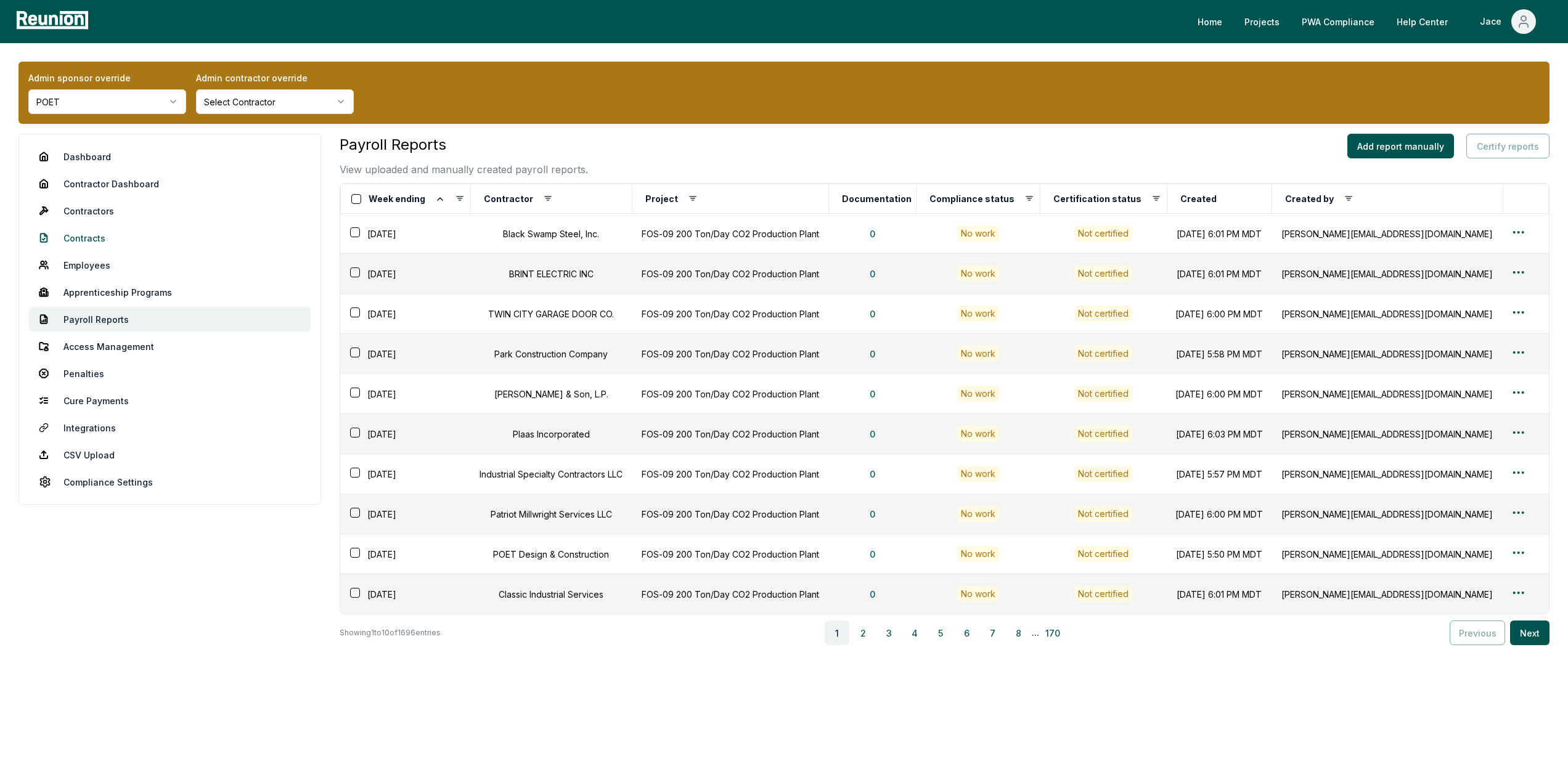
click at [108, 243] on link "Contracts" at bounding box center [169, 238] width 282 height 25
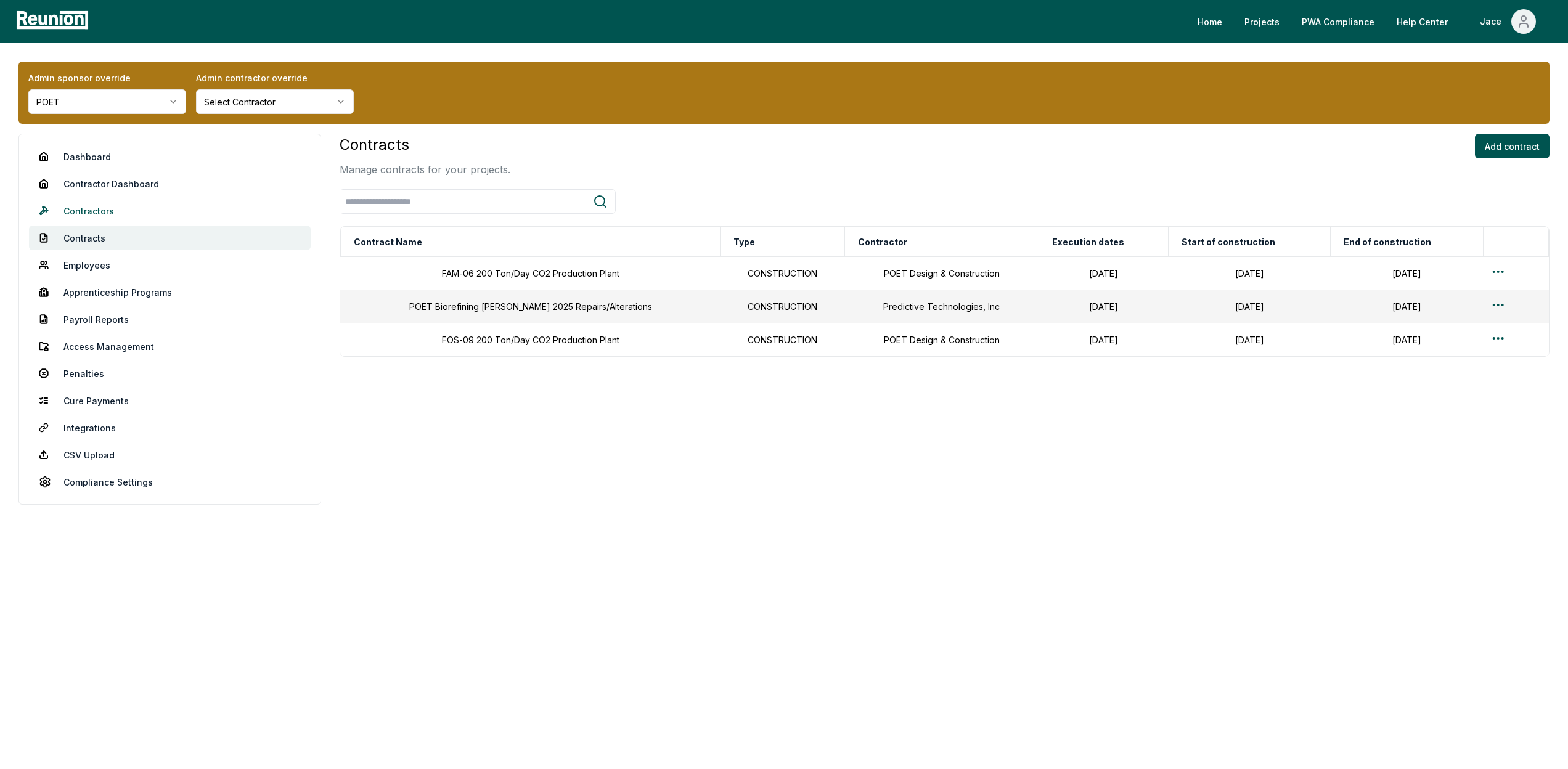
click at [104, 213] on link "Contractors" at bounding box center [169, 210] width 282 height 25
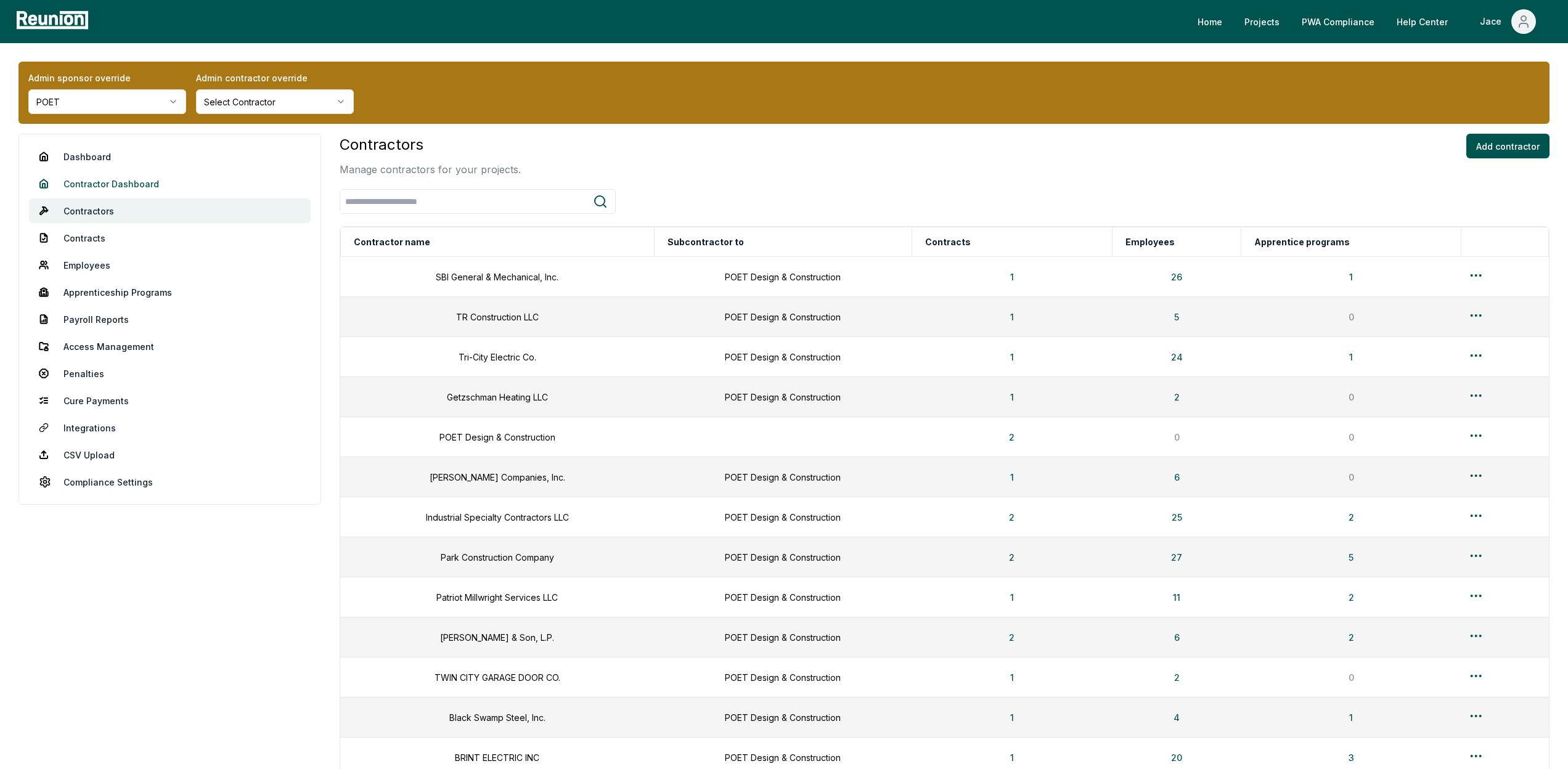
click at [100, 180] on link "Contractor Dashboard" at bounding box center [169, 184] width 282 height 25
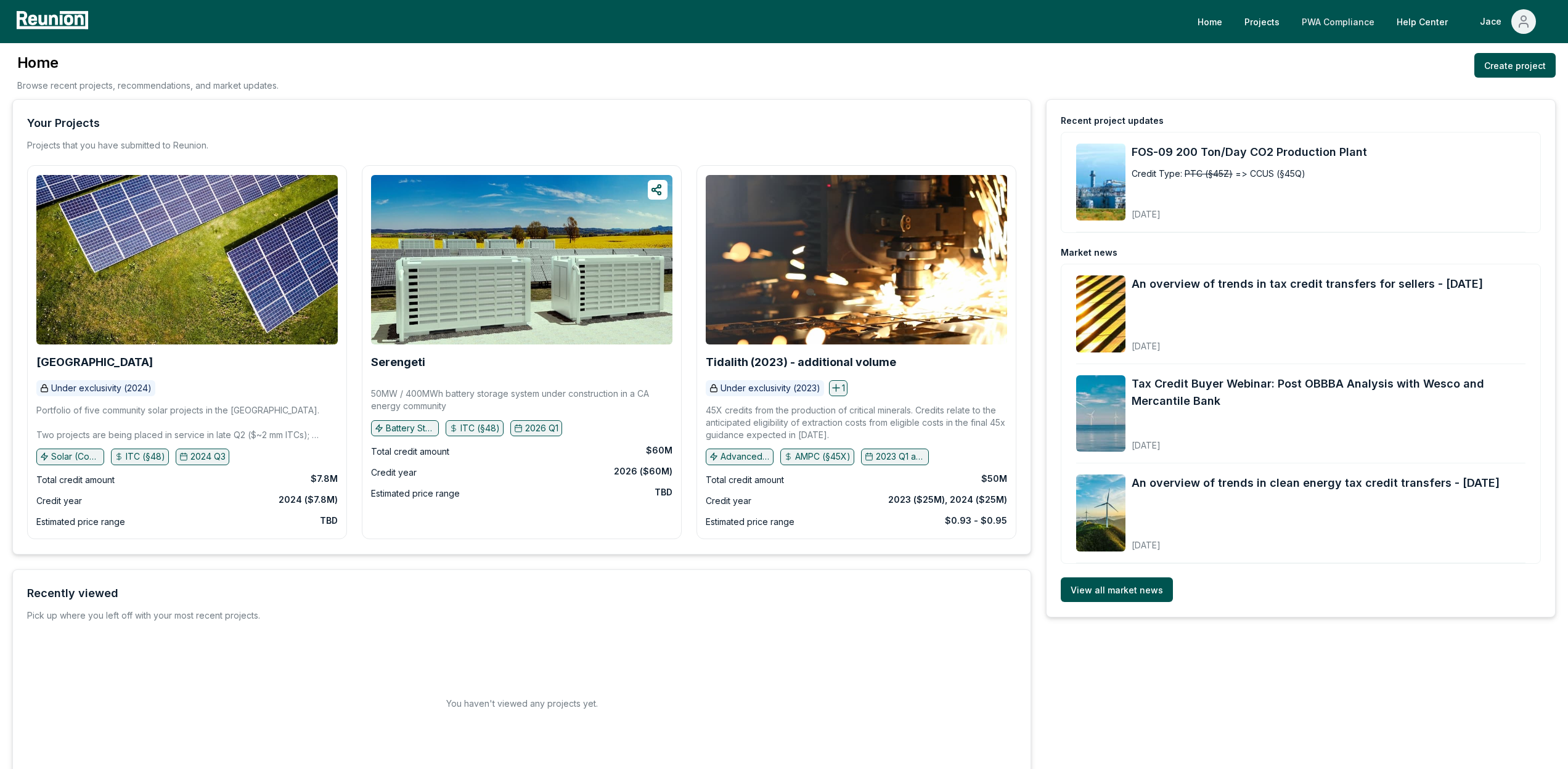
click at [1355, 21] on link "PWA Compliance" at bounding box center [1338, 22] width 93 height 25
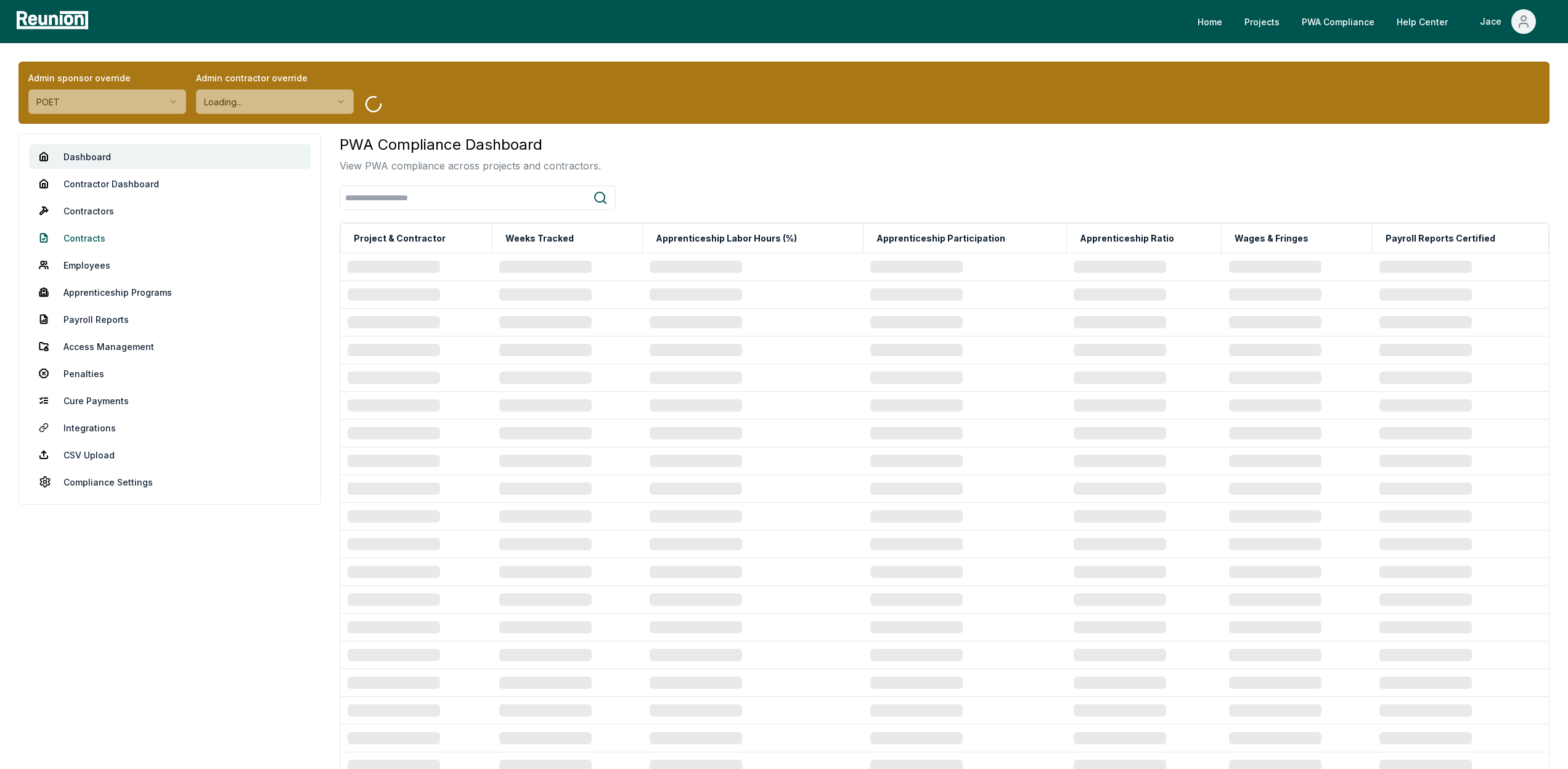
click at [101, 230] on link "Contracts" at bounding box center [169, 238] width 282 height 25
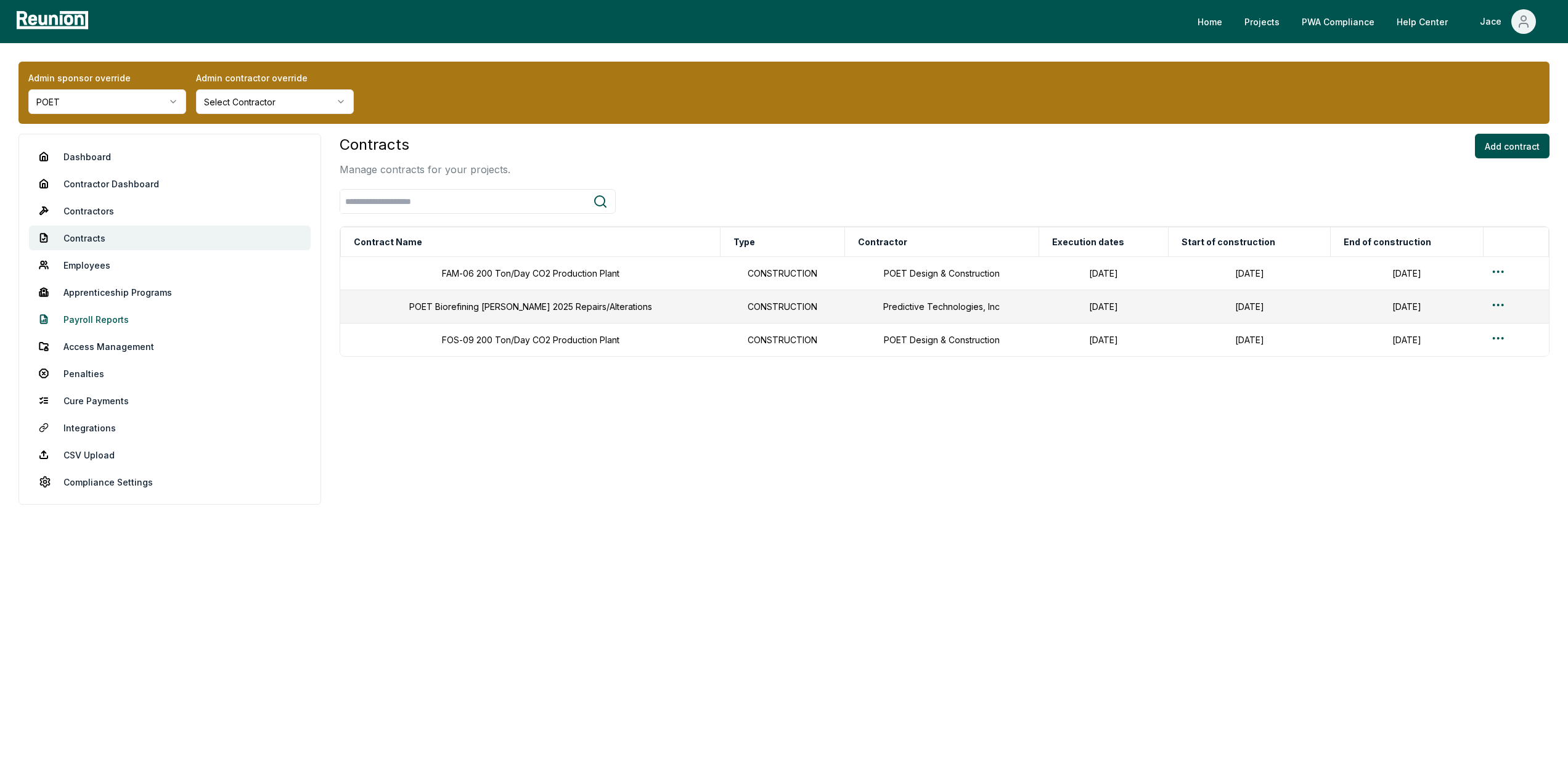
click at [94, 317] on link "Payroll Reports" at bounding box center [169, 319] width 282 height 25
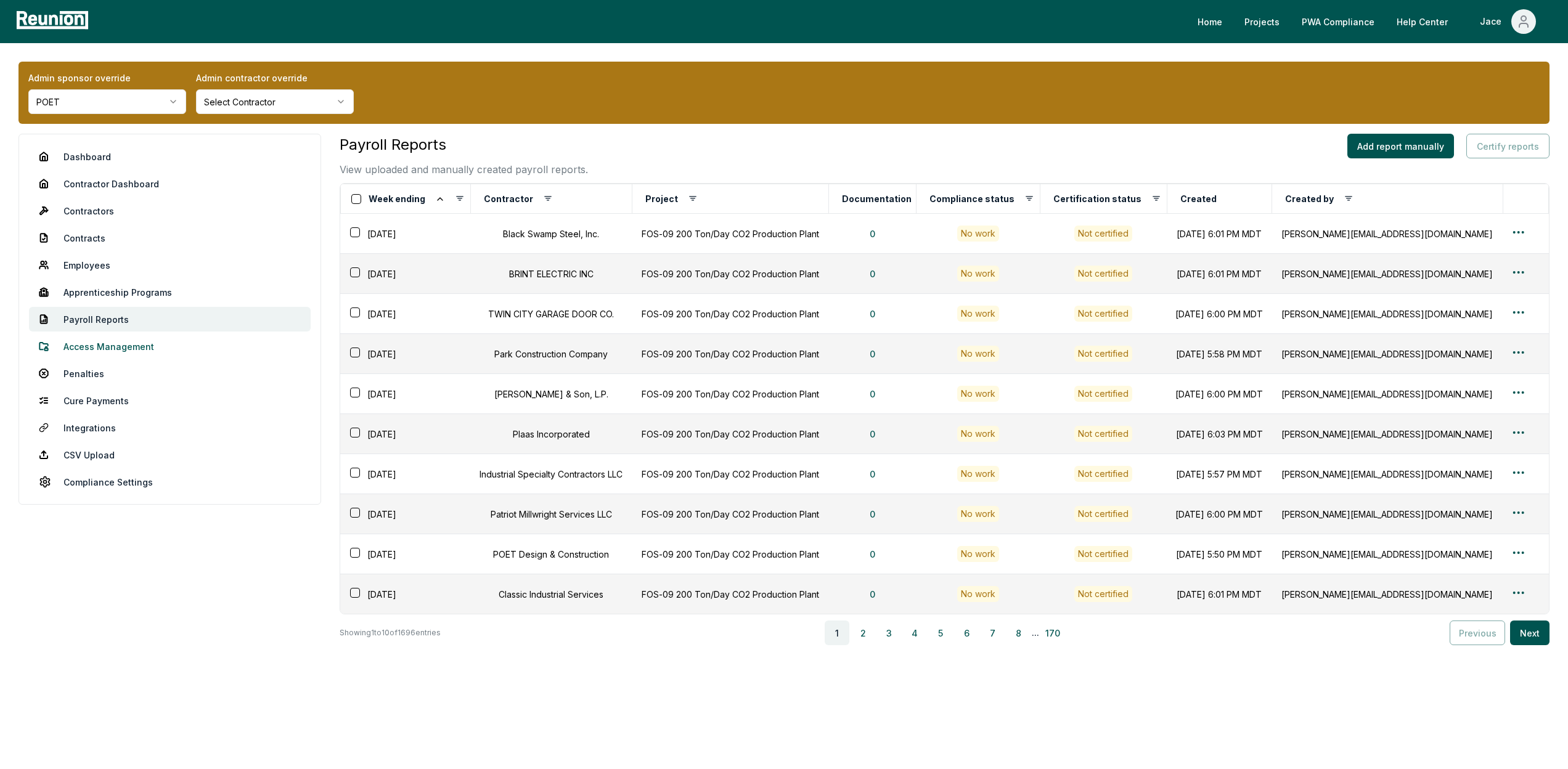
click at [124, 345] on link "Access Management" at bounding box center [169, 346] width 282 height 25
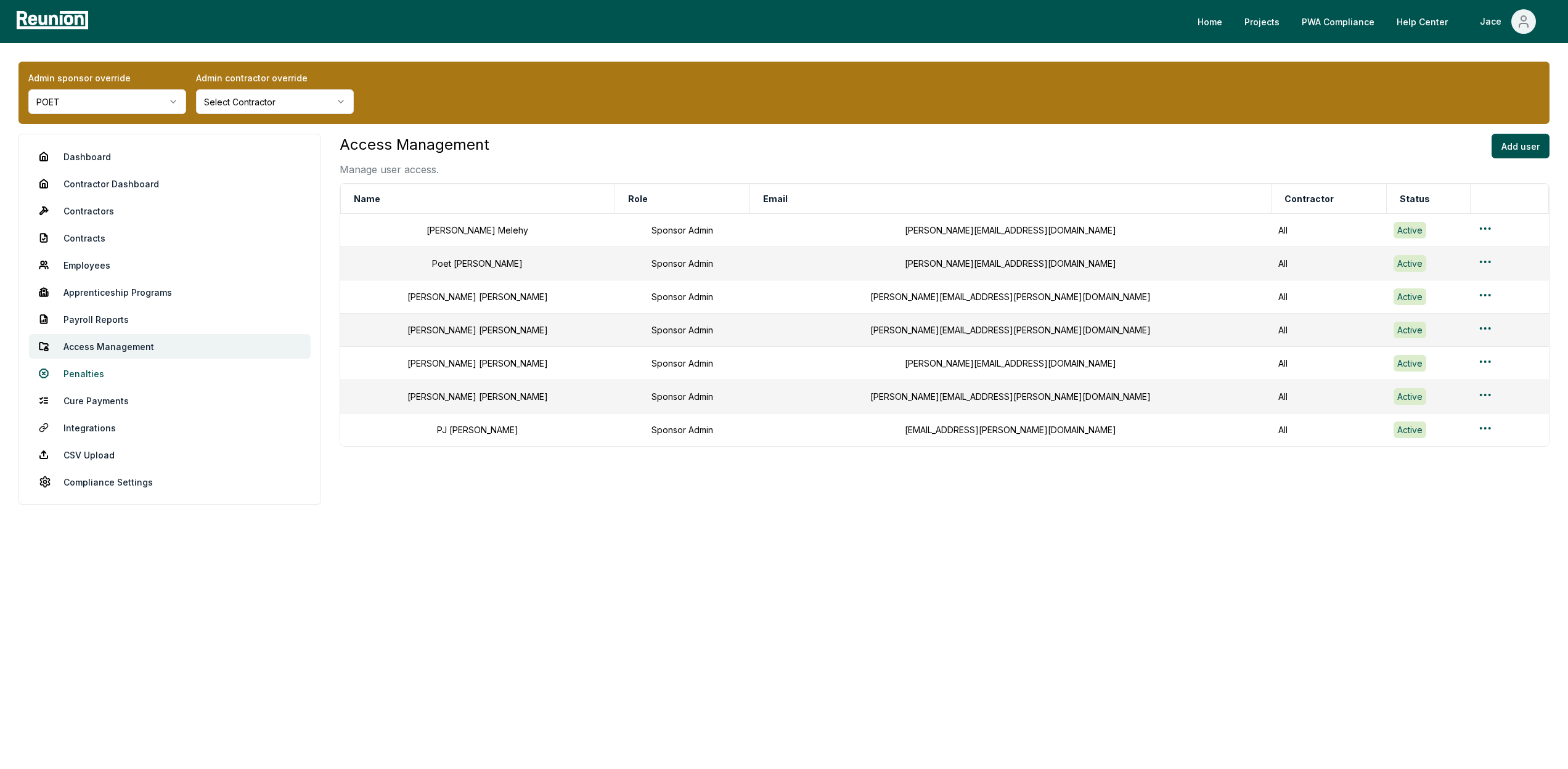
click at [105, 382] on link "Penalties" at bounding box center [169, 373] width 282 height 25
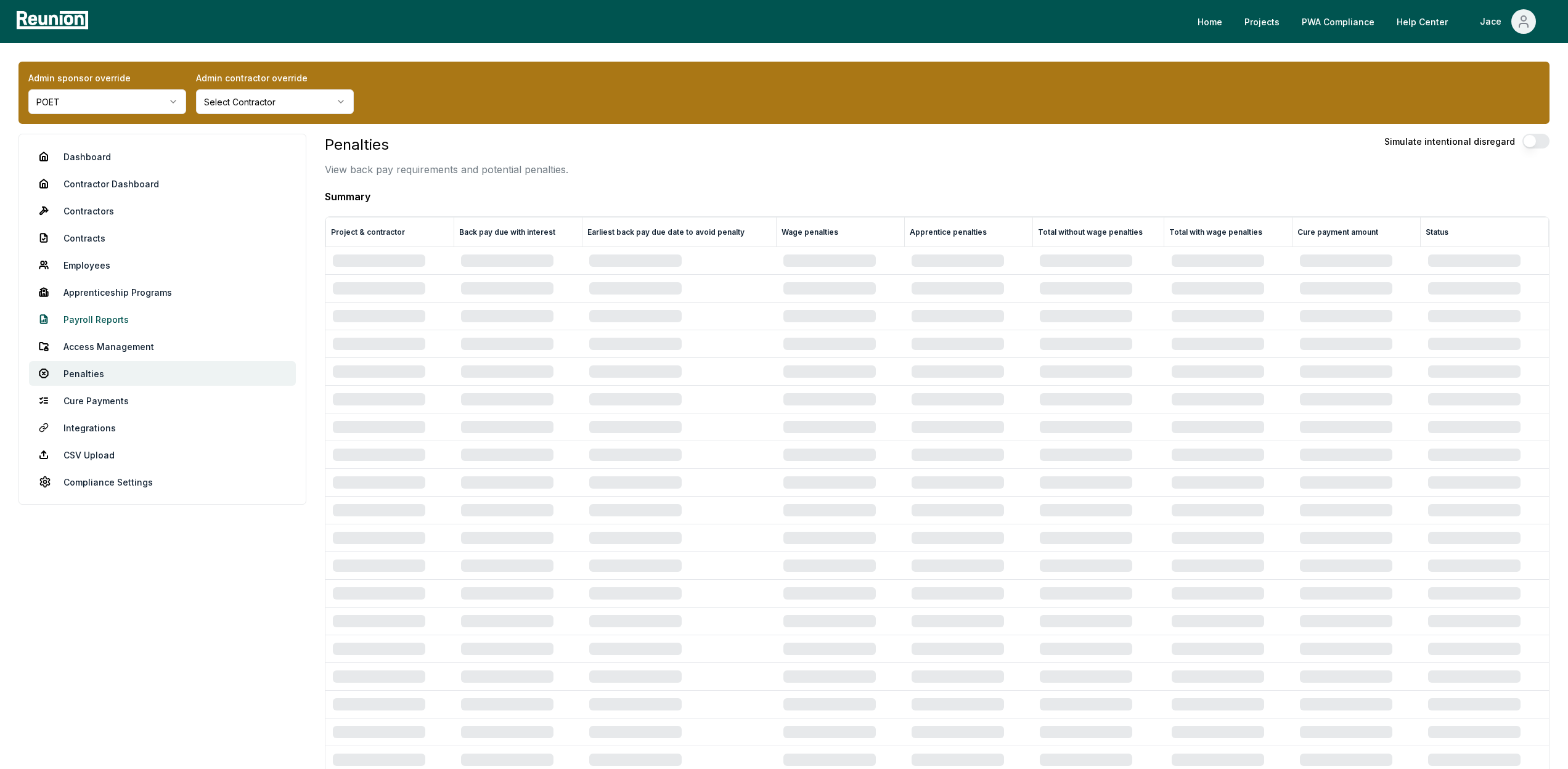
click at [104, 317] on link "Payroll Reports" at bounding box center [162, 319] width 267 height 25
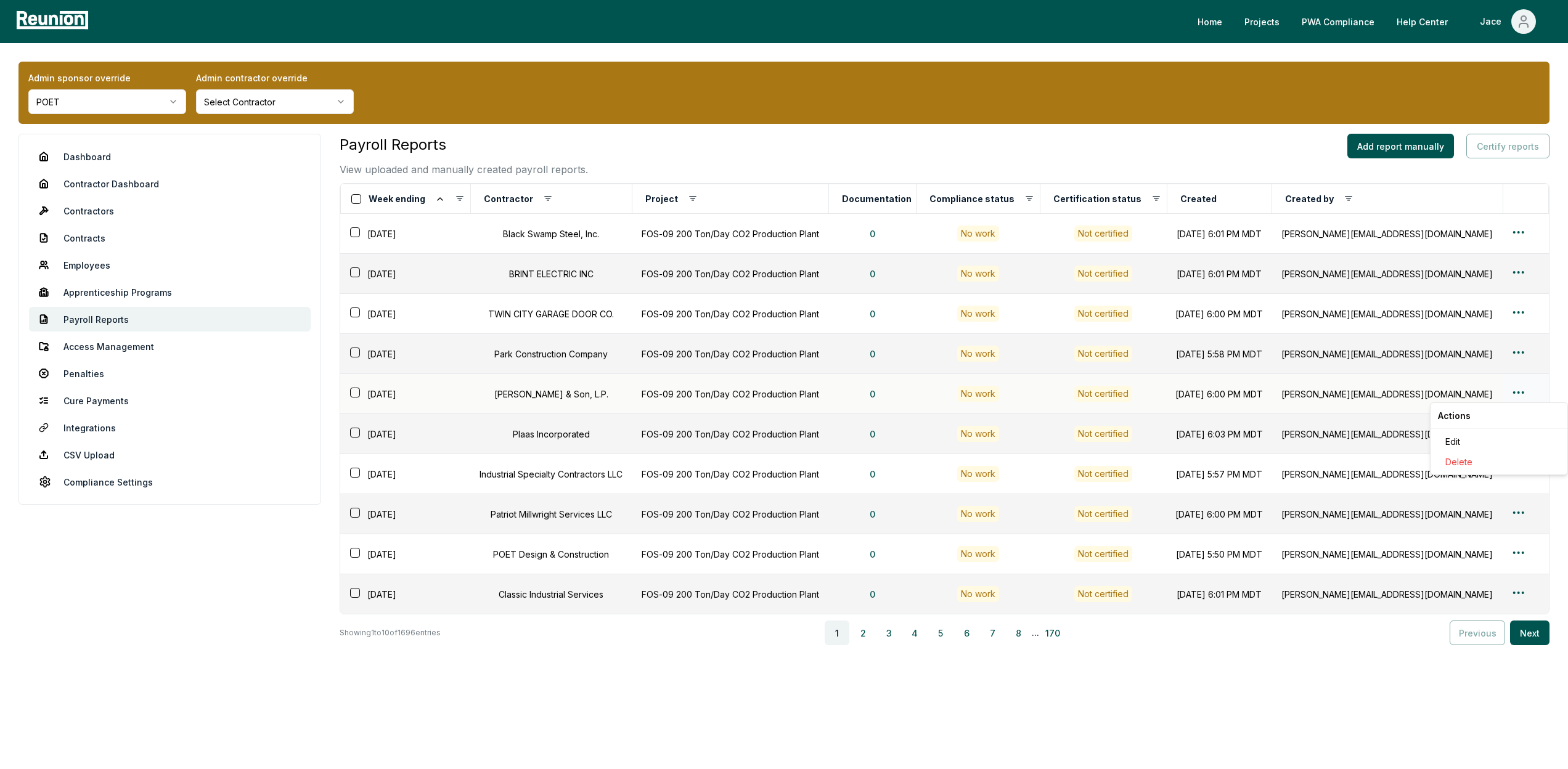
click at [1507, 390] on html "Please visit us on your desktop We're working on making our marketplace mobile-…" at bounding box center [784, 384] width 1568 height 769
click at [1290, 432] on html "Please visit us on your desktop We're working on making our marketplace mobile-…" at bounding box center [784, 384] width 1568 height 769
click at [56, 155] on link "Dashboard" at bounding box center [169, 157] width 282 height 25
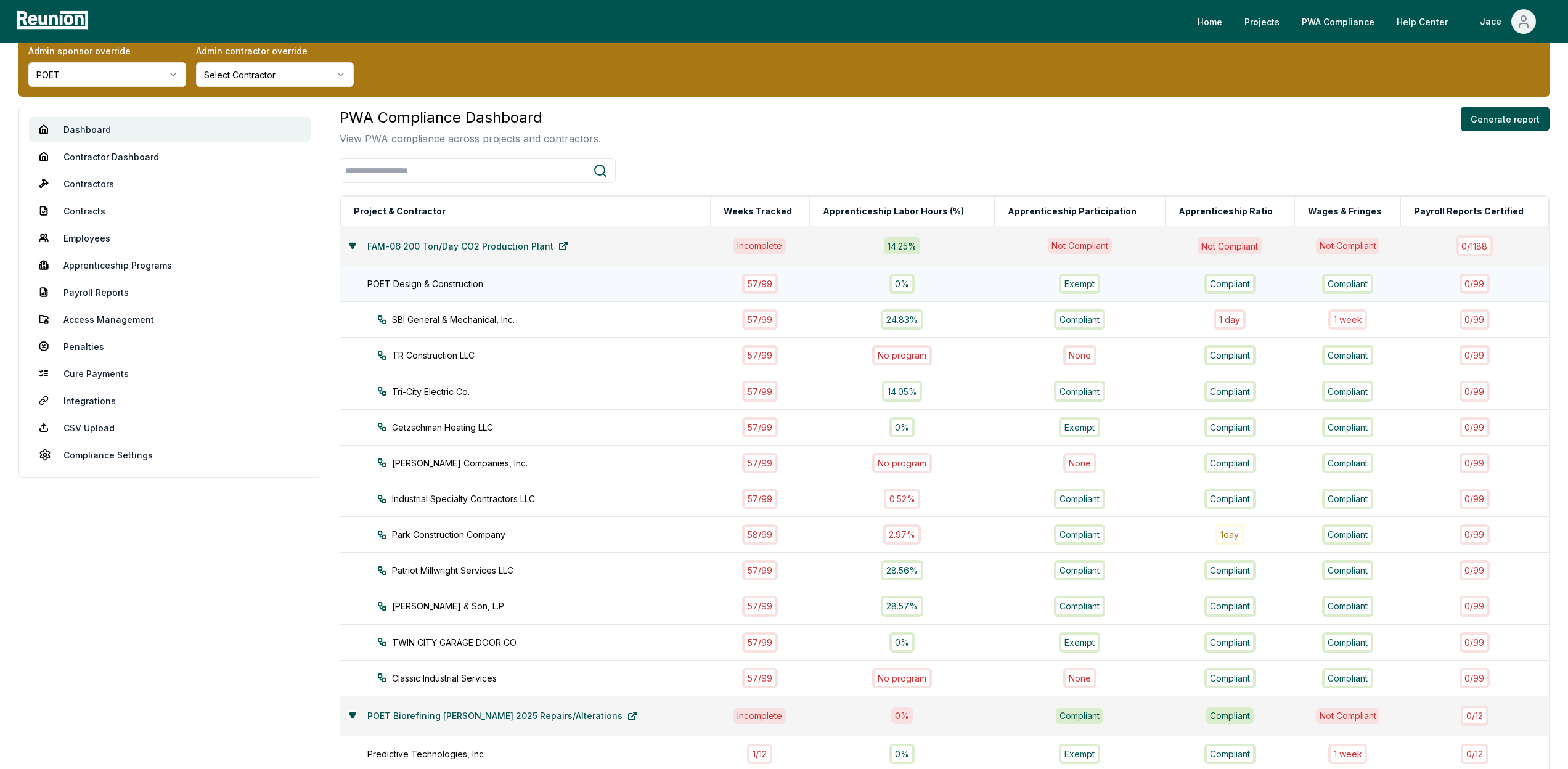
scroll to position [26, 0]
click at [442, 247] on link "FAM-06 200 Ton/Day CO2 Production Plant" at bounding box center [468, 246] width 220 height 25
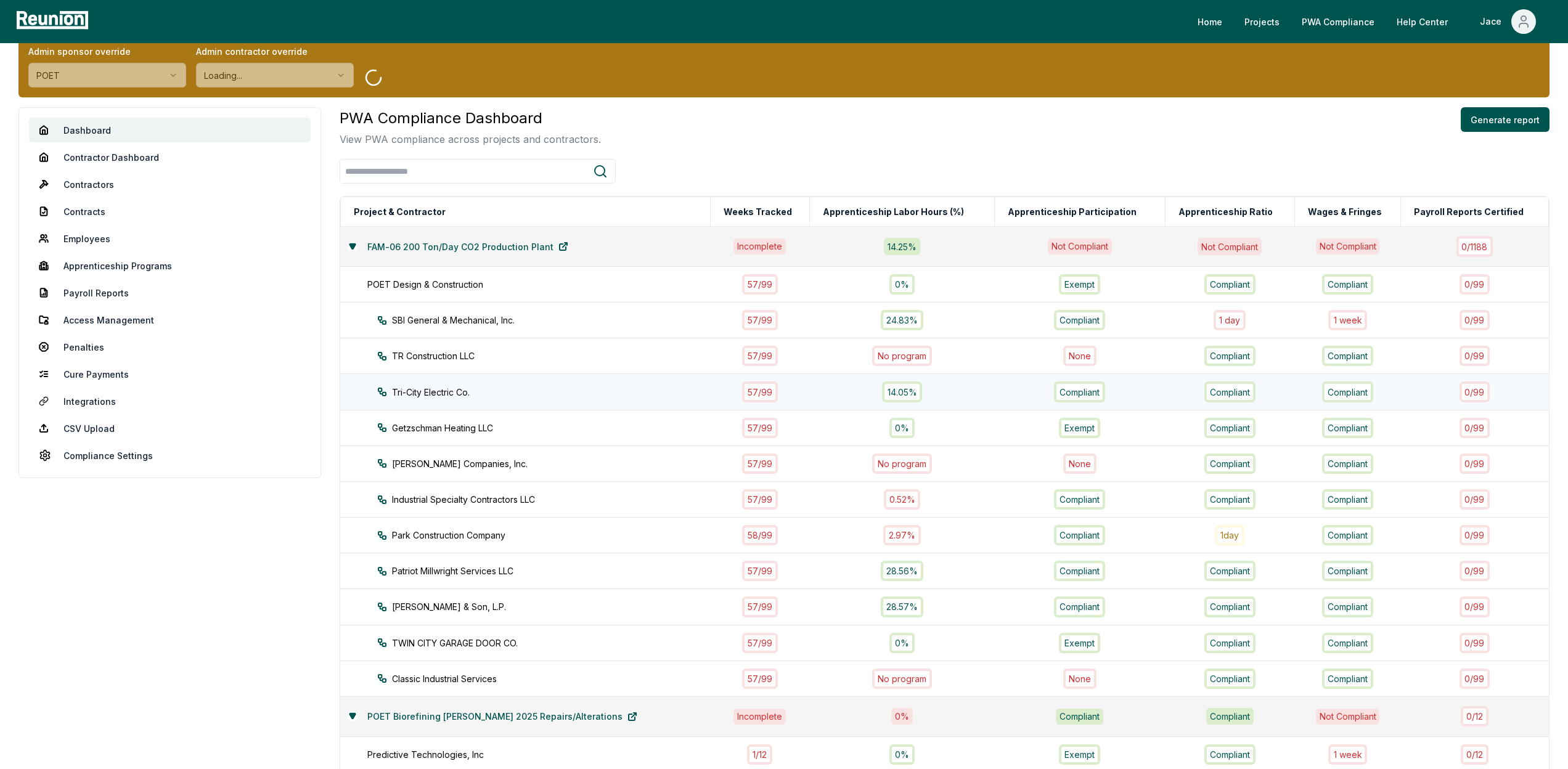
scroll to position [109, 0]
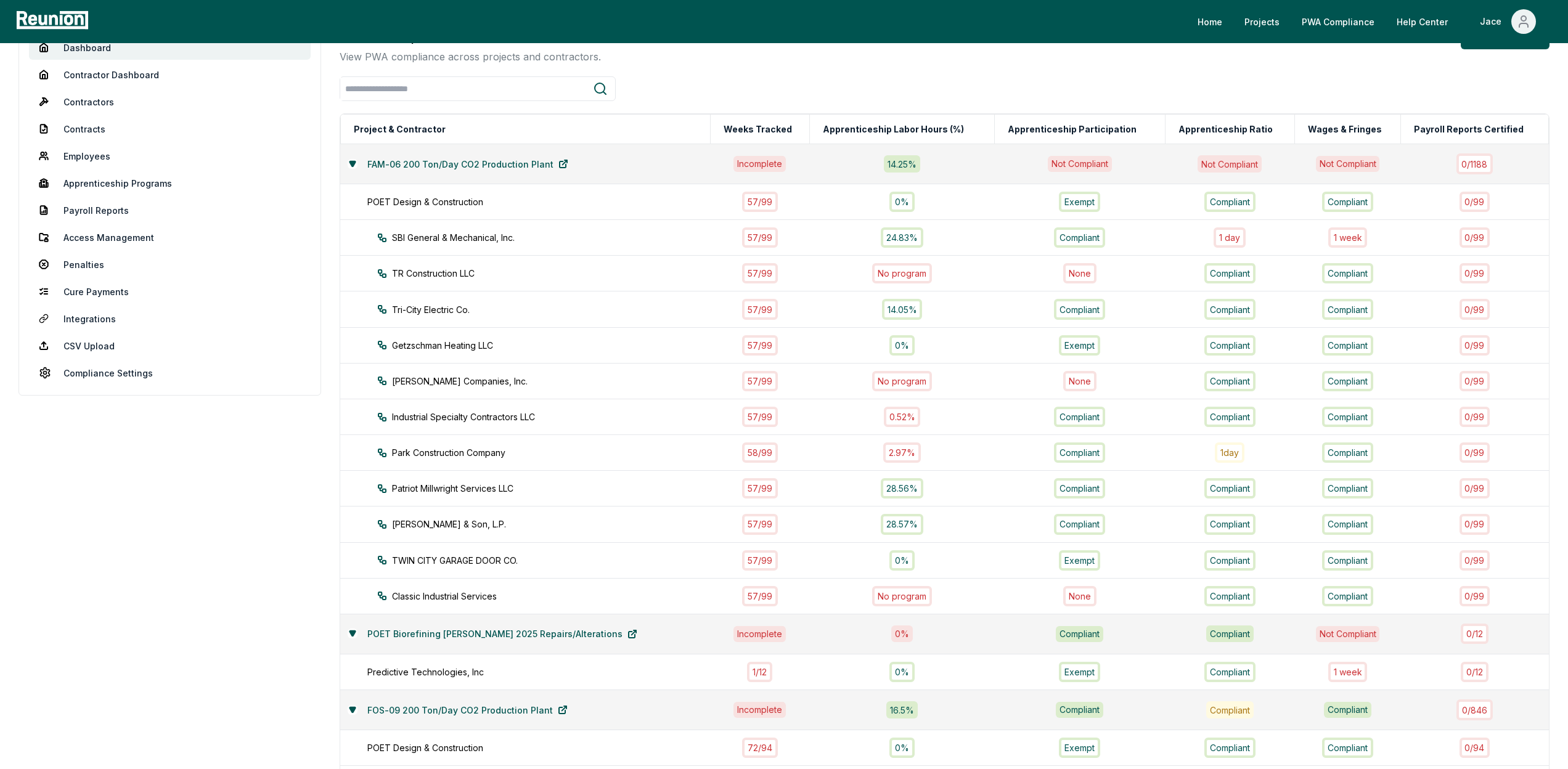
click at [276, 543] on aside "Dashboard Contractor Dashboard Contractors Contracts Employees Apprenticeship P…" at bounding box center [170, 588] width 302 height 1127
click at [418, 448] on div "Park Construction Company" at bounding box center [554, 452] width 355 height 13
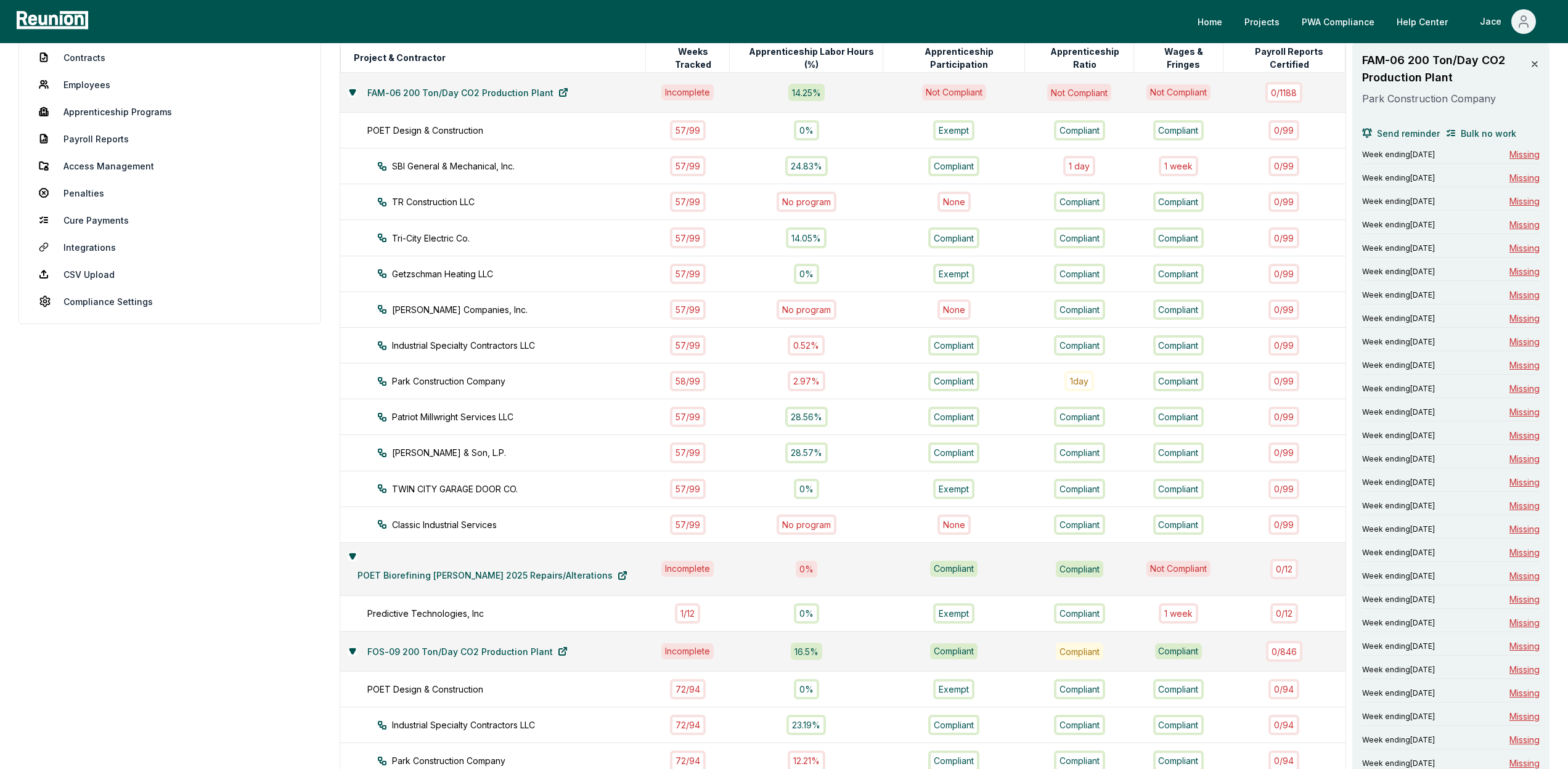
scroll to position [197, 0]
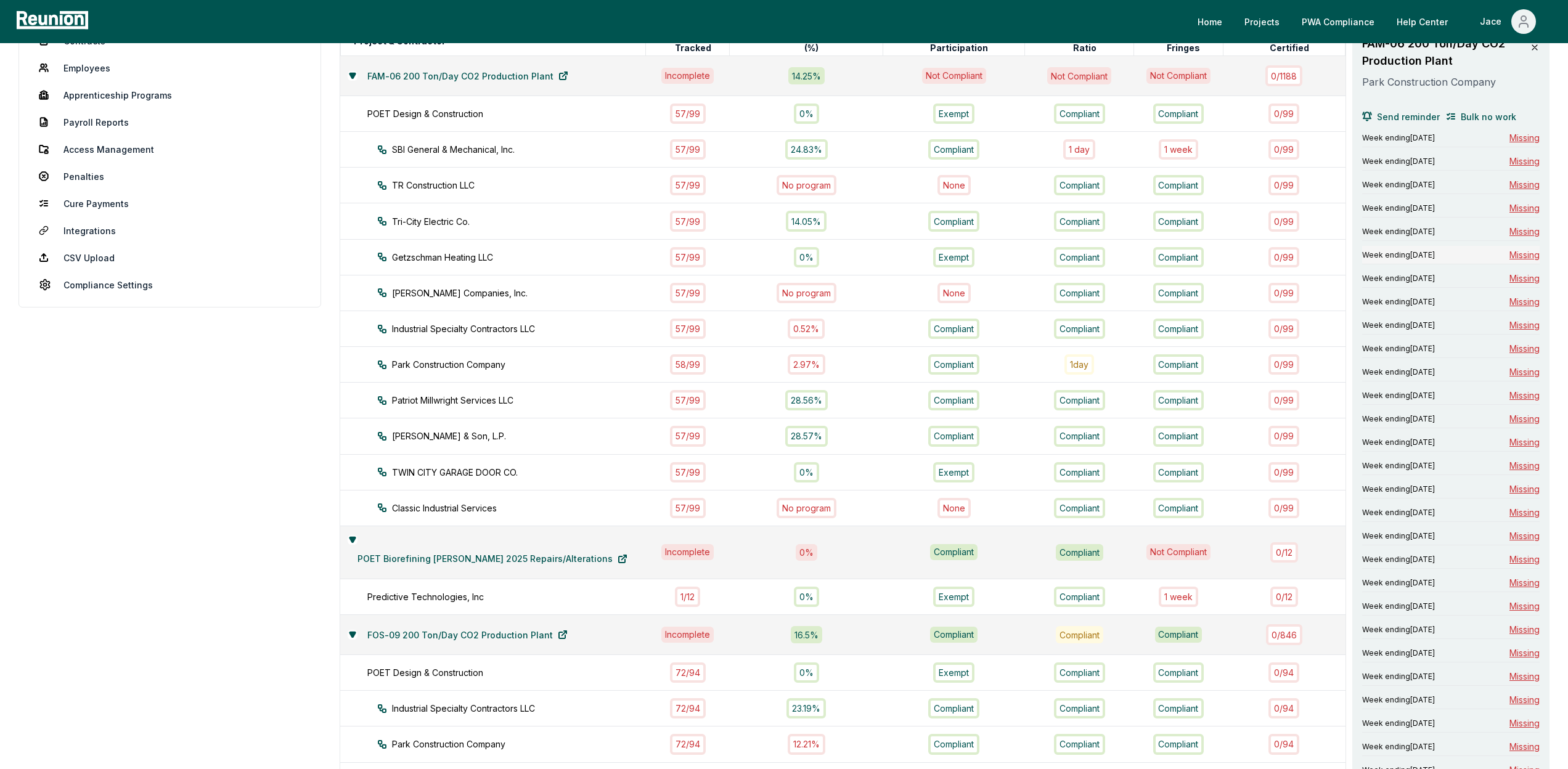
click at [1522, 254] on span "Missing" at bounding box center [1524, 255] width 30 height 13
click at [1520, 280] on span "Missing" at bounding box center [1524, 278] width 30 height 13
click at [1525, 467] on span "Missing" at bounding box center [1524, 465] width 30 height 13
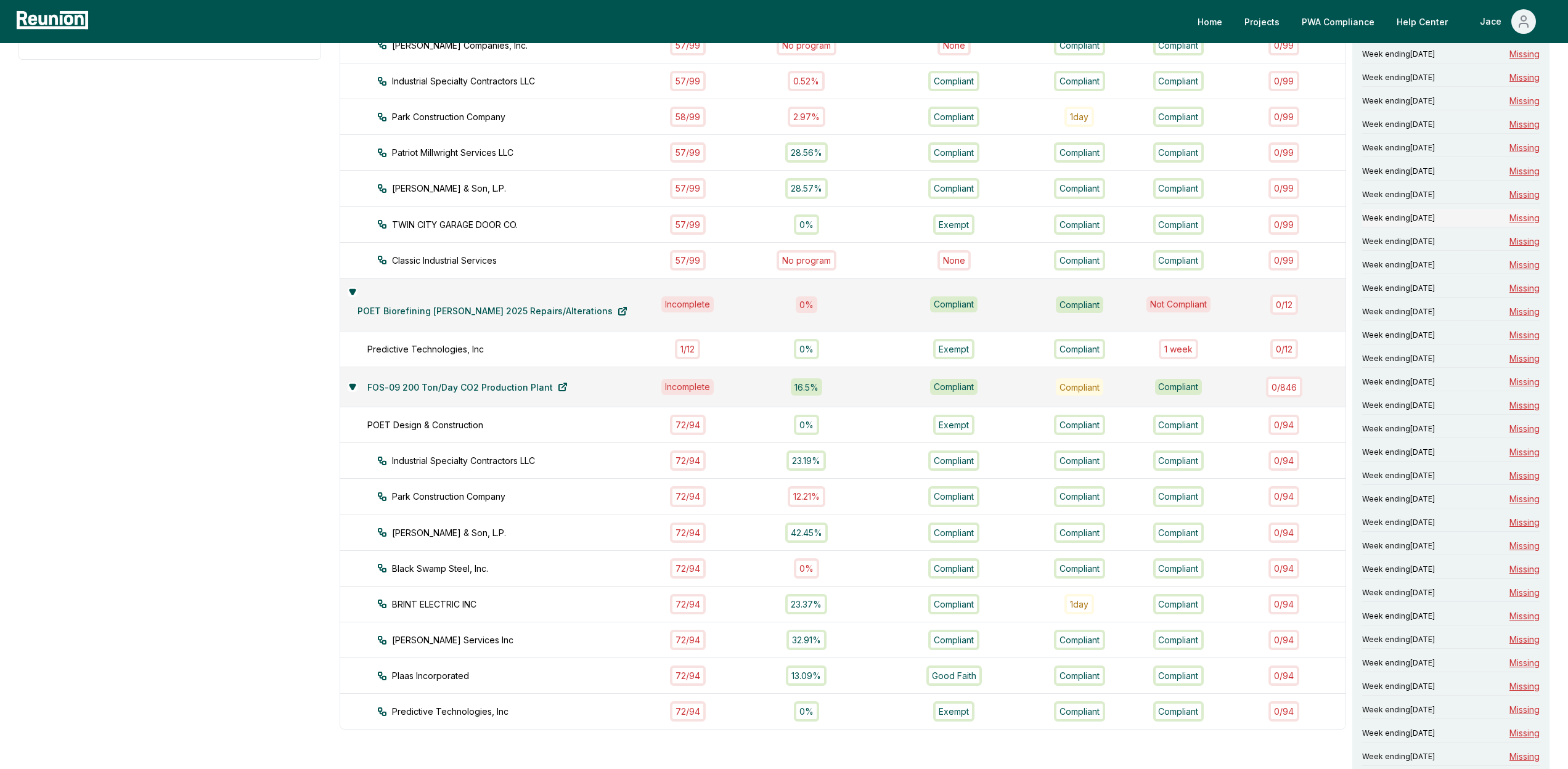
scroll to position [468, 0]
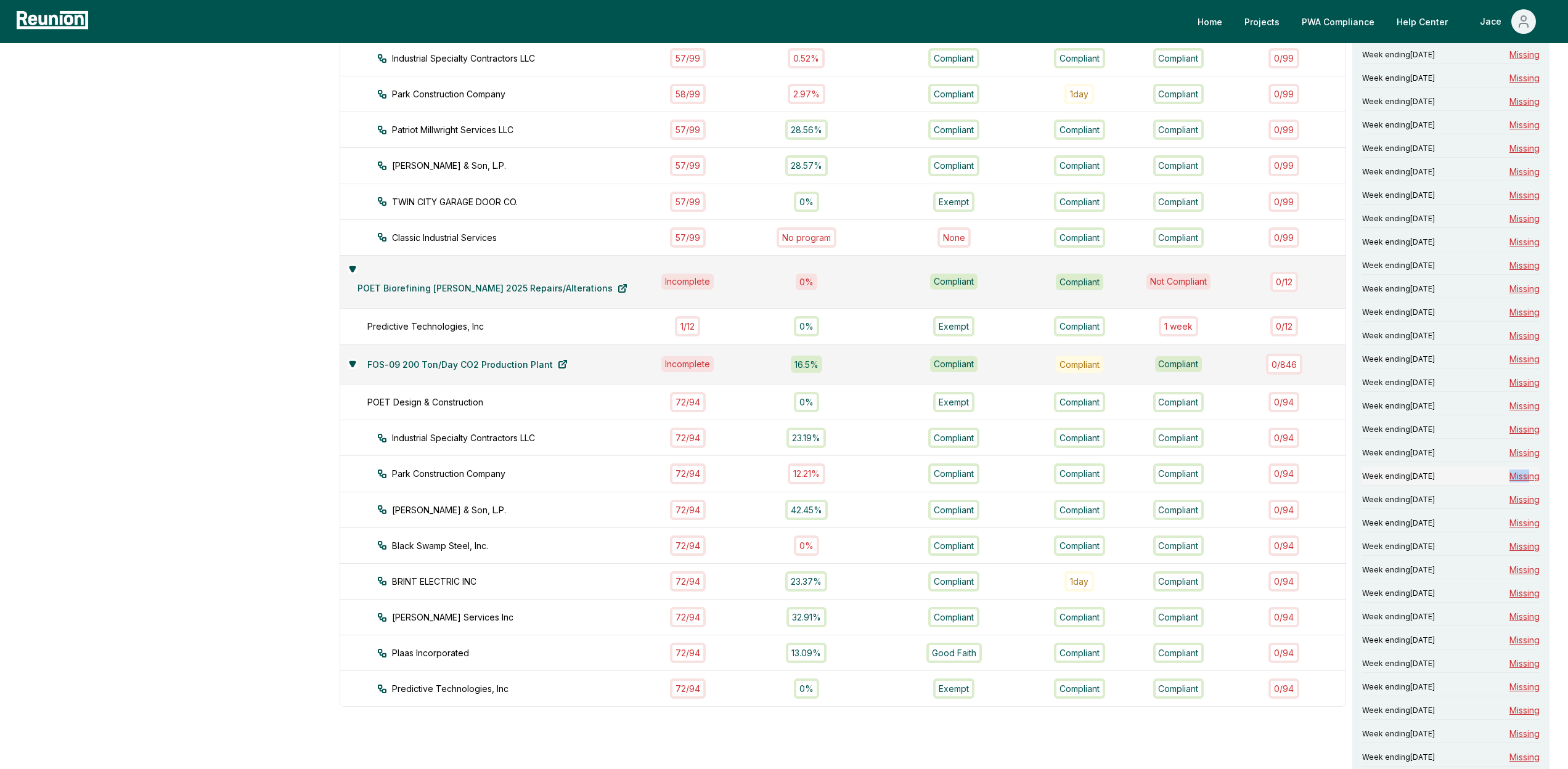
click at [1530, 470] on span "Missing" at bounding box center [1524, 476] width 30 height 13
click at [1525, 505] on span "Missing" at bounding box center [1524, 499] width 30 height 13
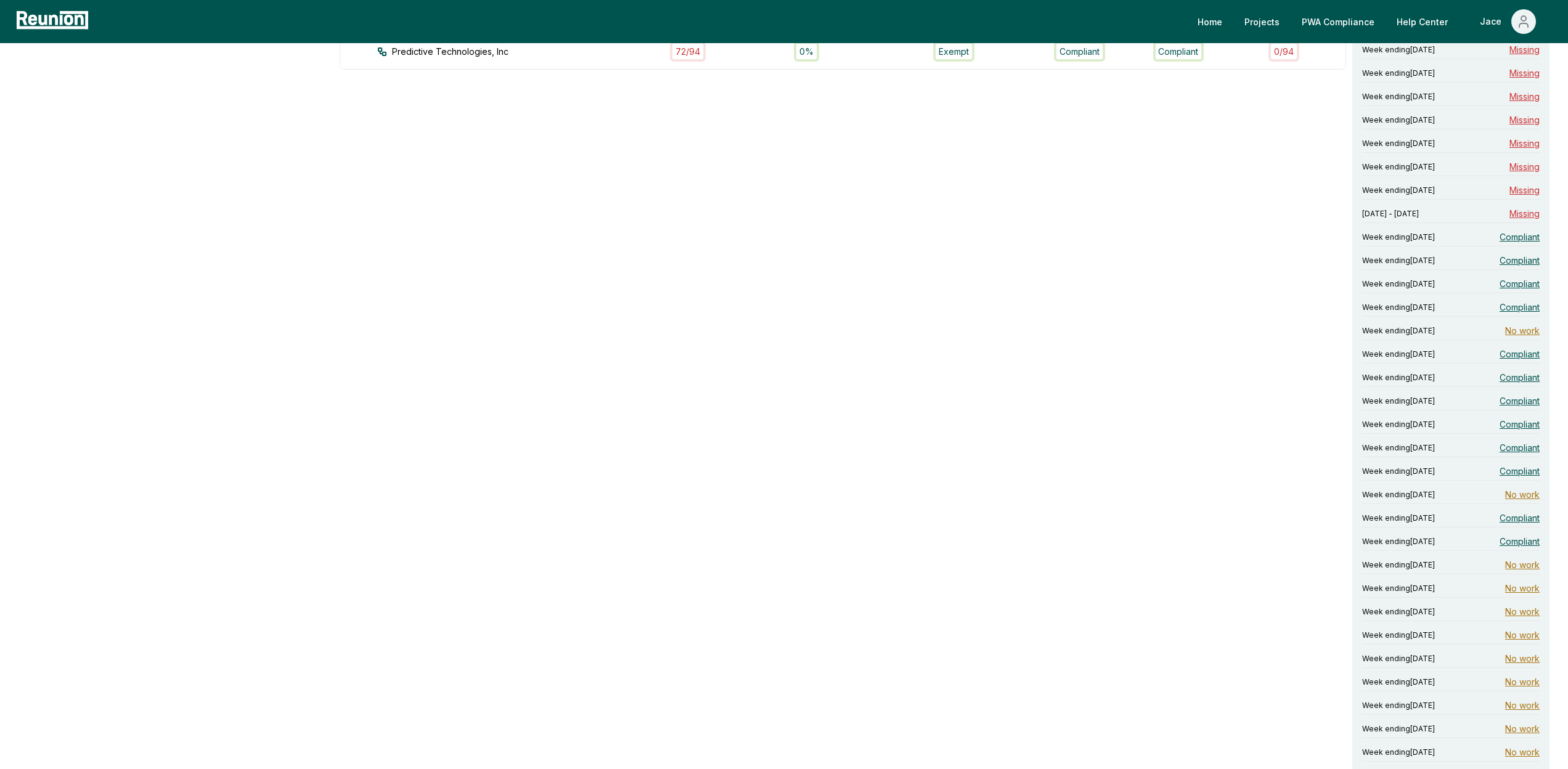
scroll to position [1186, 0]
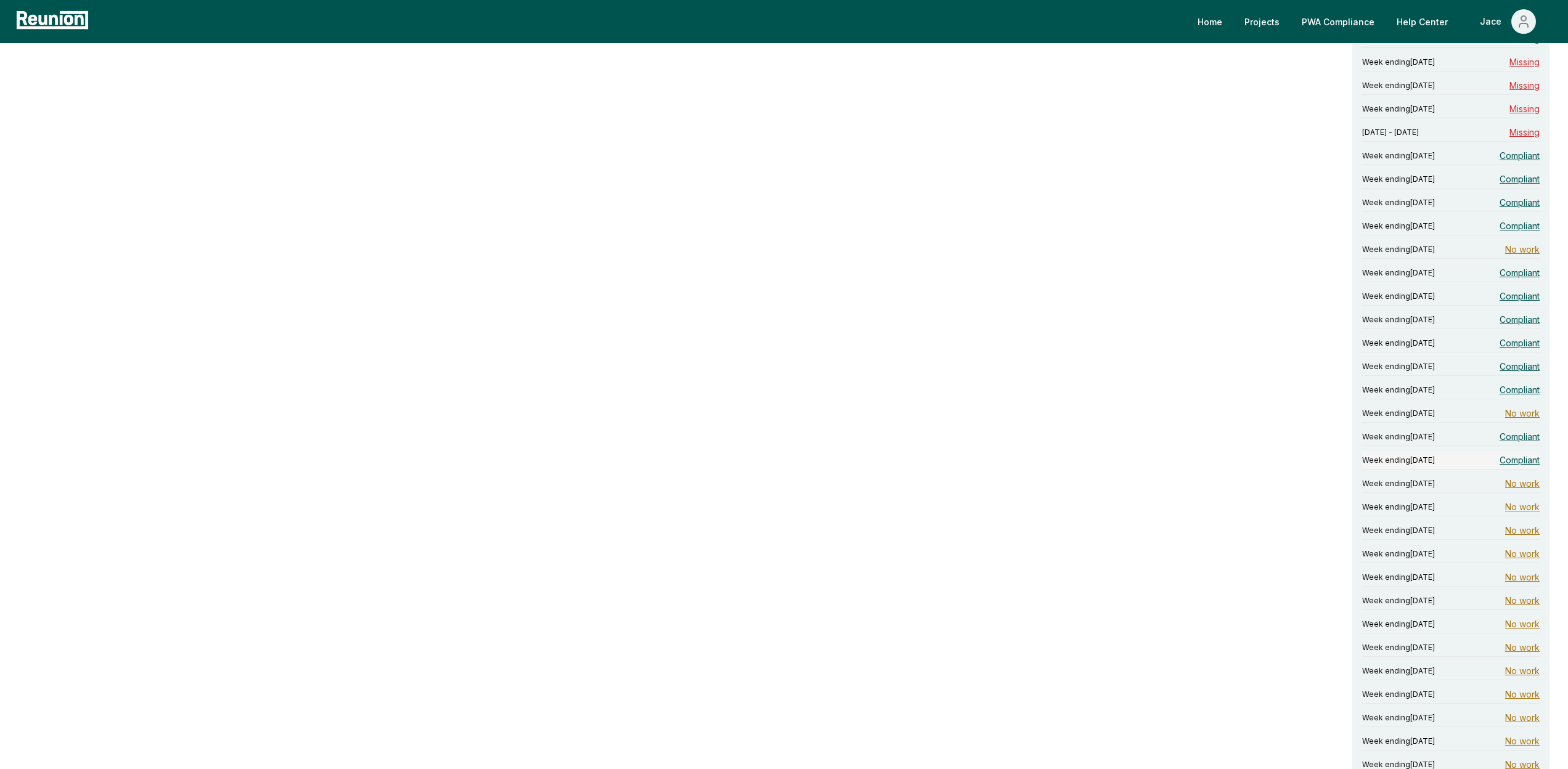
click at [1522, 454] on span "Compliant" at bounding box center [1520, 460] width 40 height 13
click at [1522, 511] on span "No work" at bounding box center [1522, 507] width 34 height 13
click at [1523, 433] on span "Compliant" at bounding box center [1520, 435] width 40 height 13
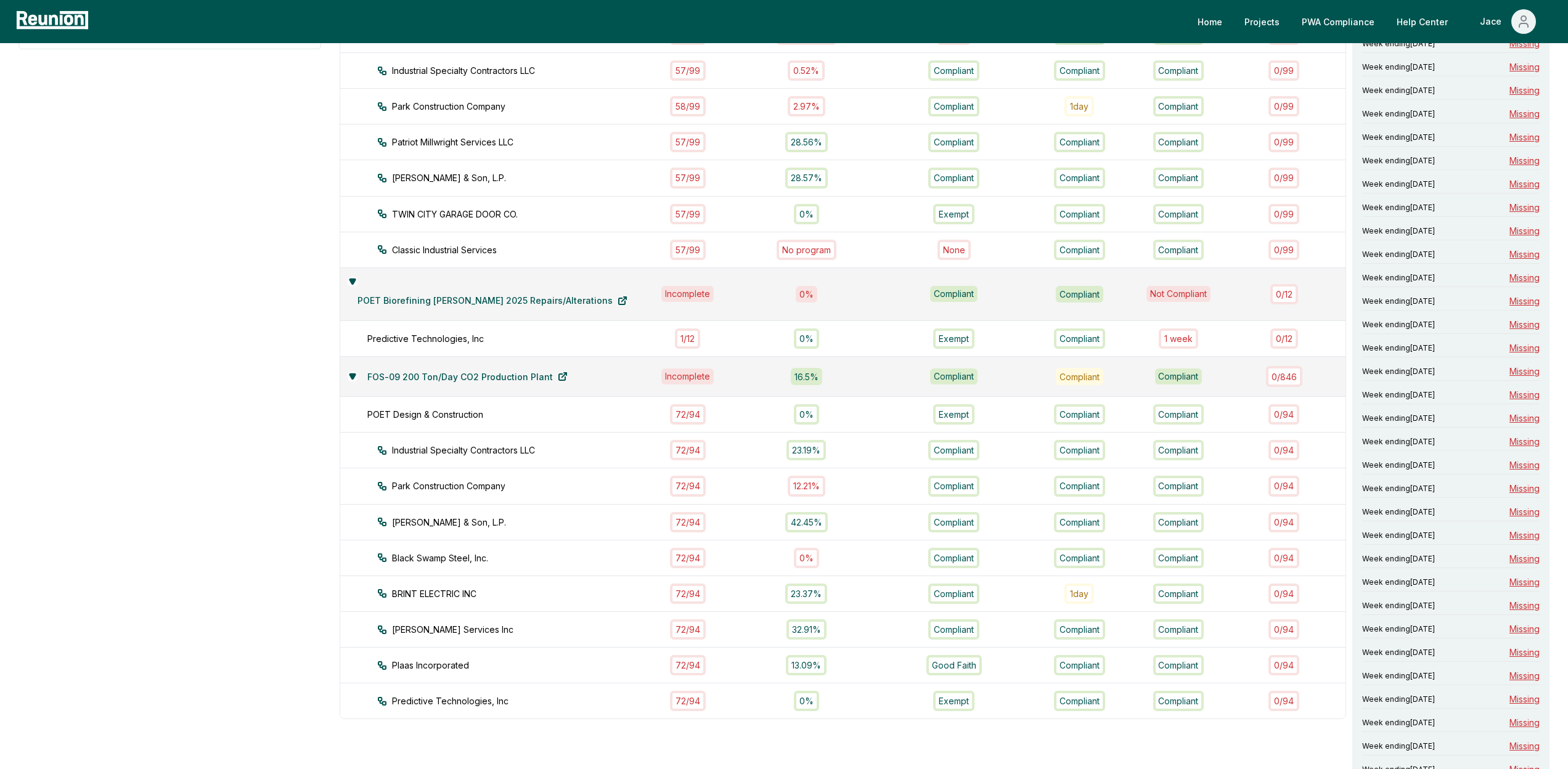
scroll to position [0, 0]
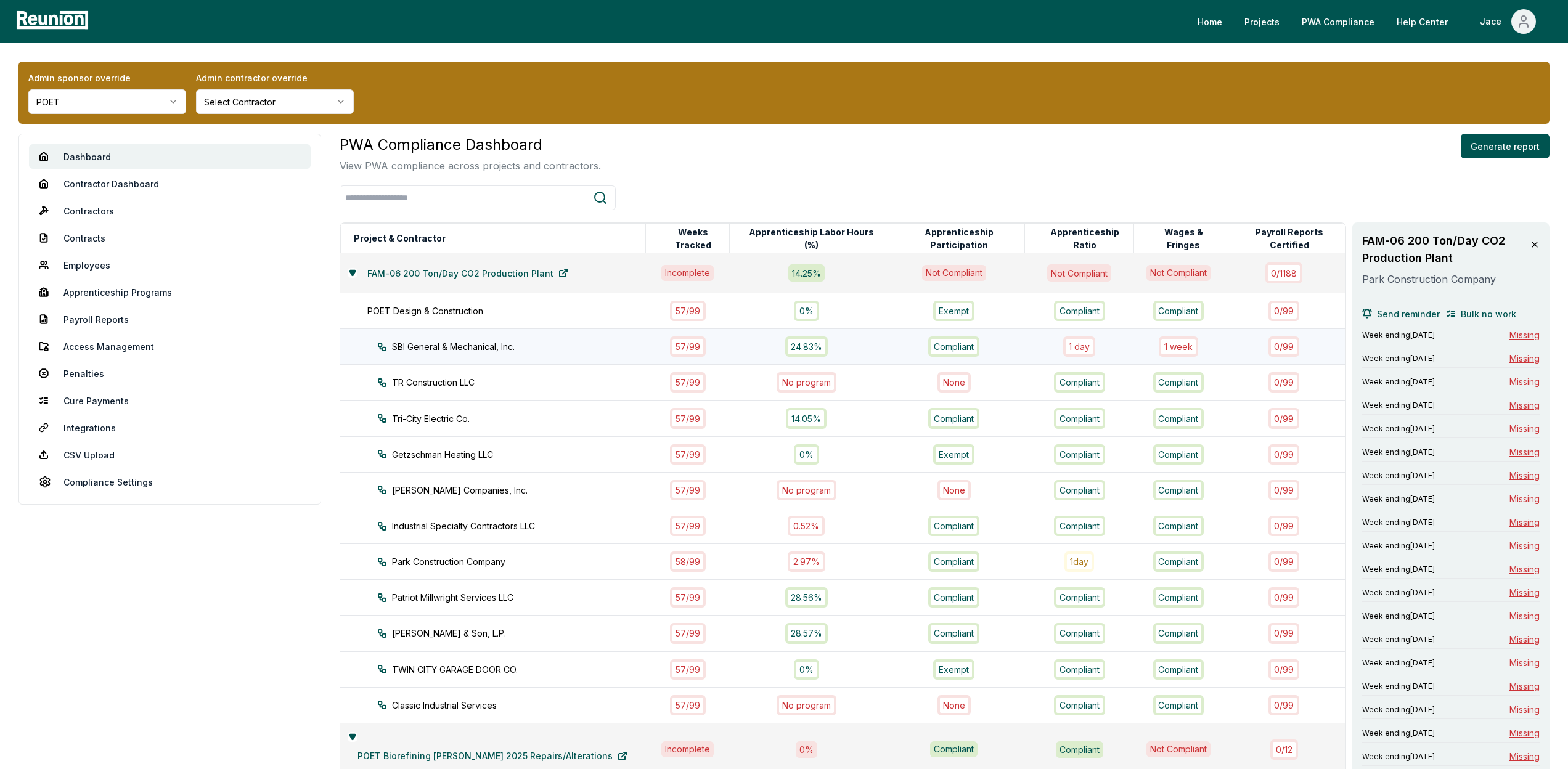
click at [1182, 348] on div "1 week" at bounding box center [1178, 347] width 40 height 20
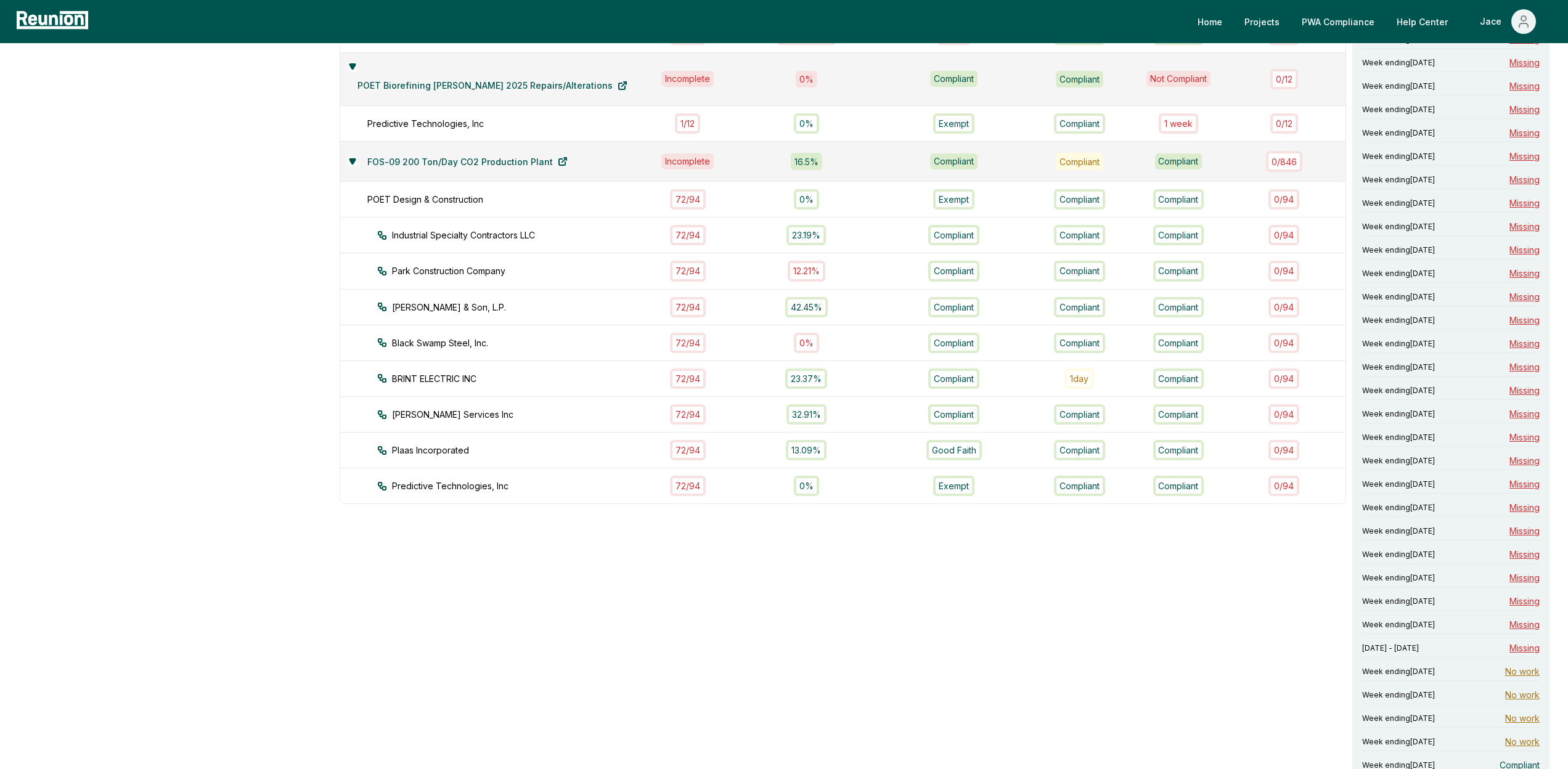
scroll to position [720, 0]
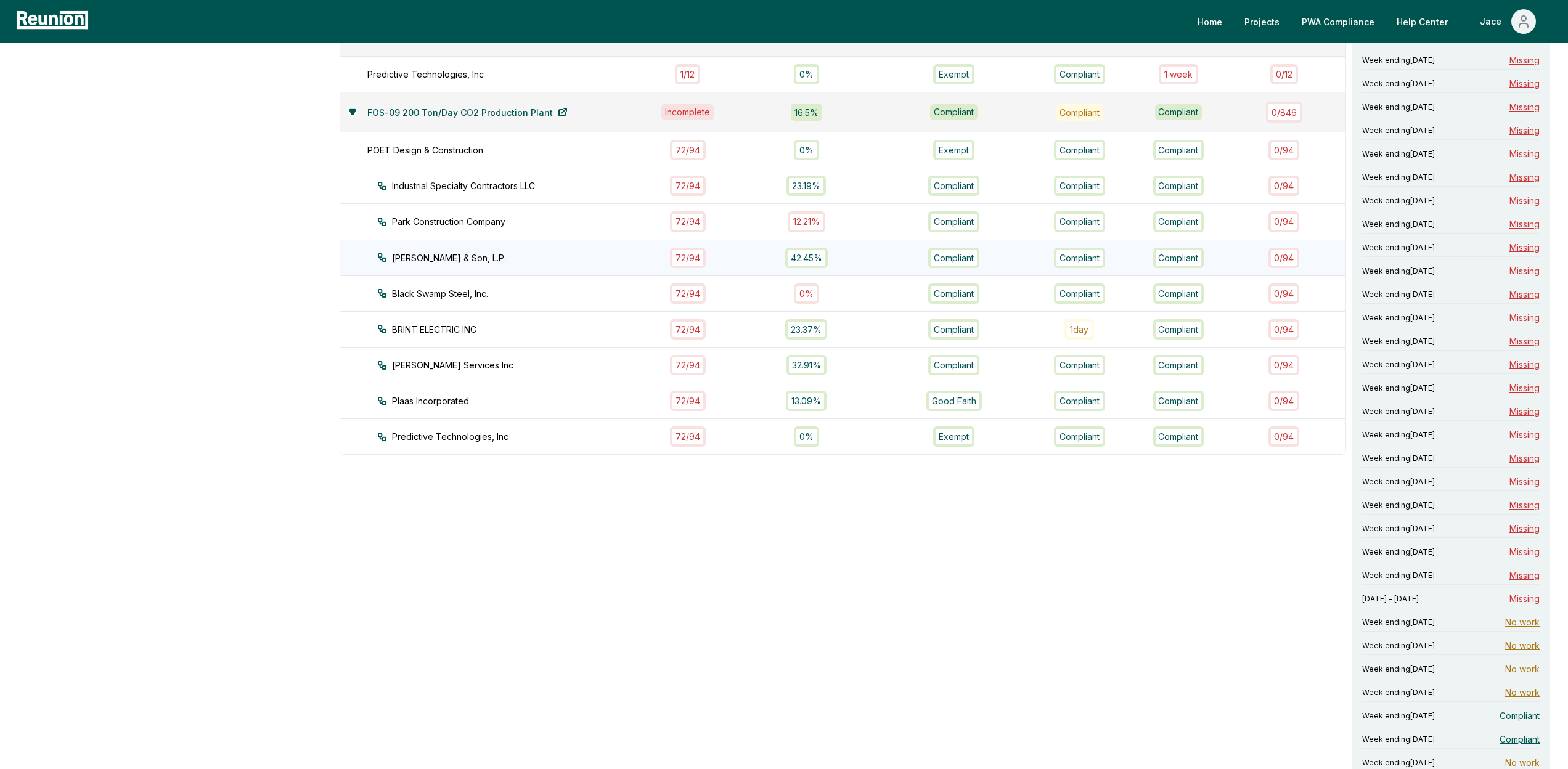
click at [653, 248] on div "72 / 94" at bounding box center [688, 258] width 69 height 20
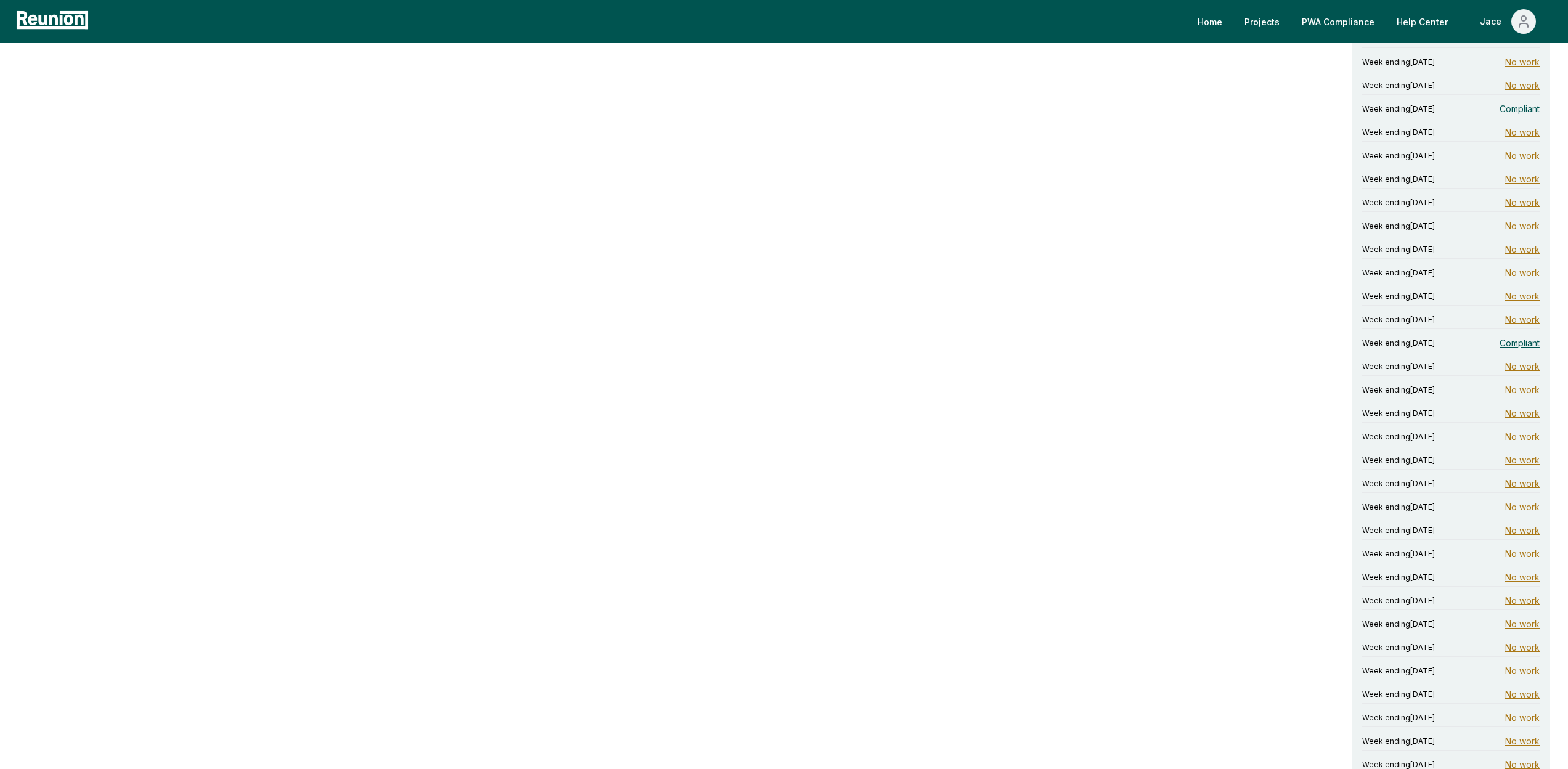
scroll to position [1545, 0]
click at [1430, 355] on span "Week ending February 16, 2025" at bounding box center [1398, 360] width 73 height 10
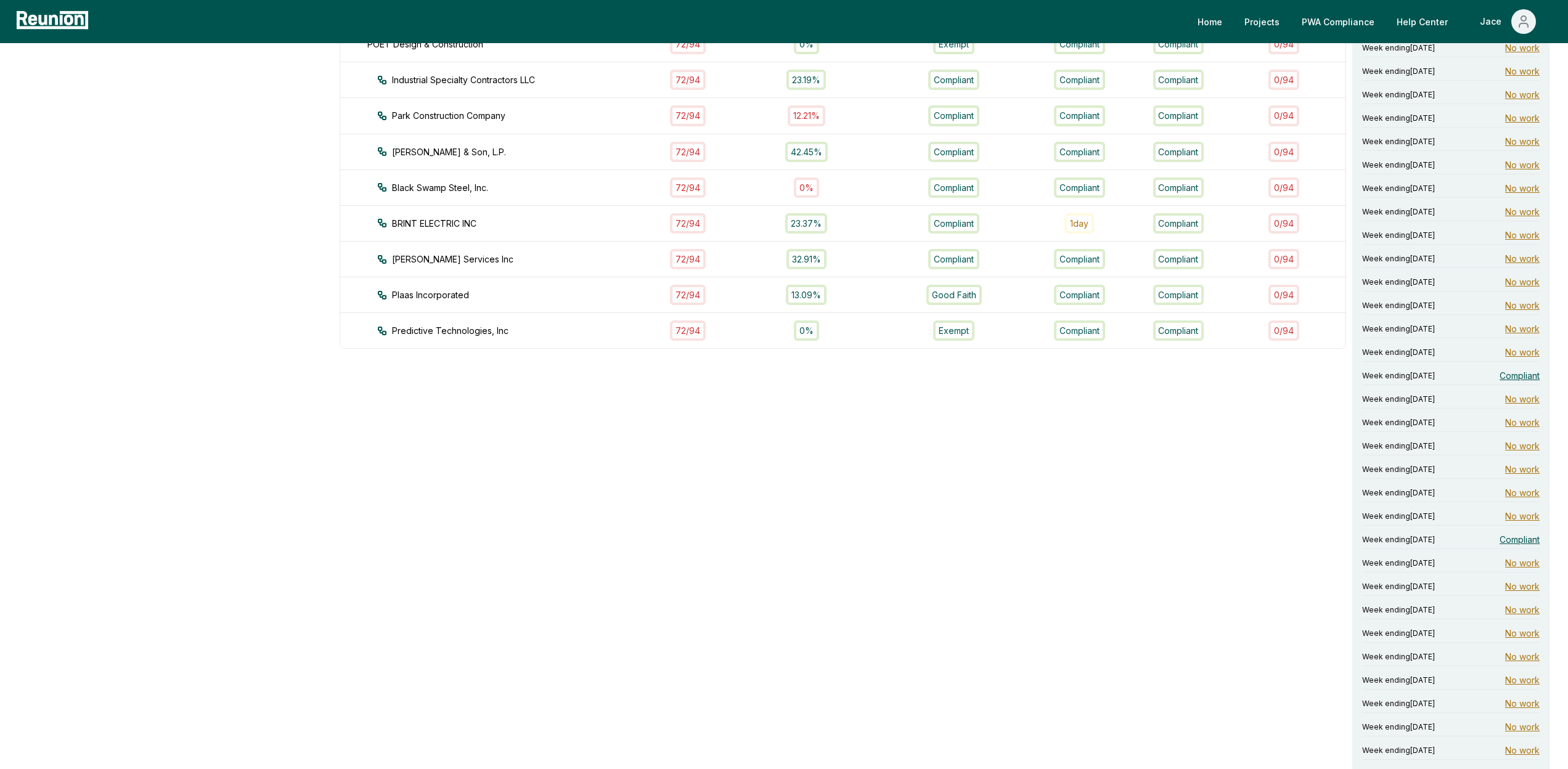
scroll to position [827, 0]
click at [1435, 378] on span "Week ending July 21, 2024" at bounding box center [1398, 374] width 73 height 10
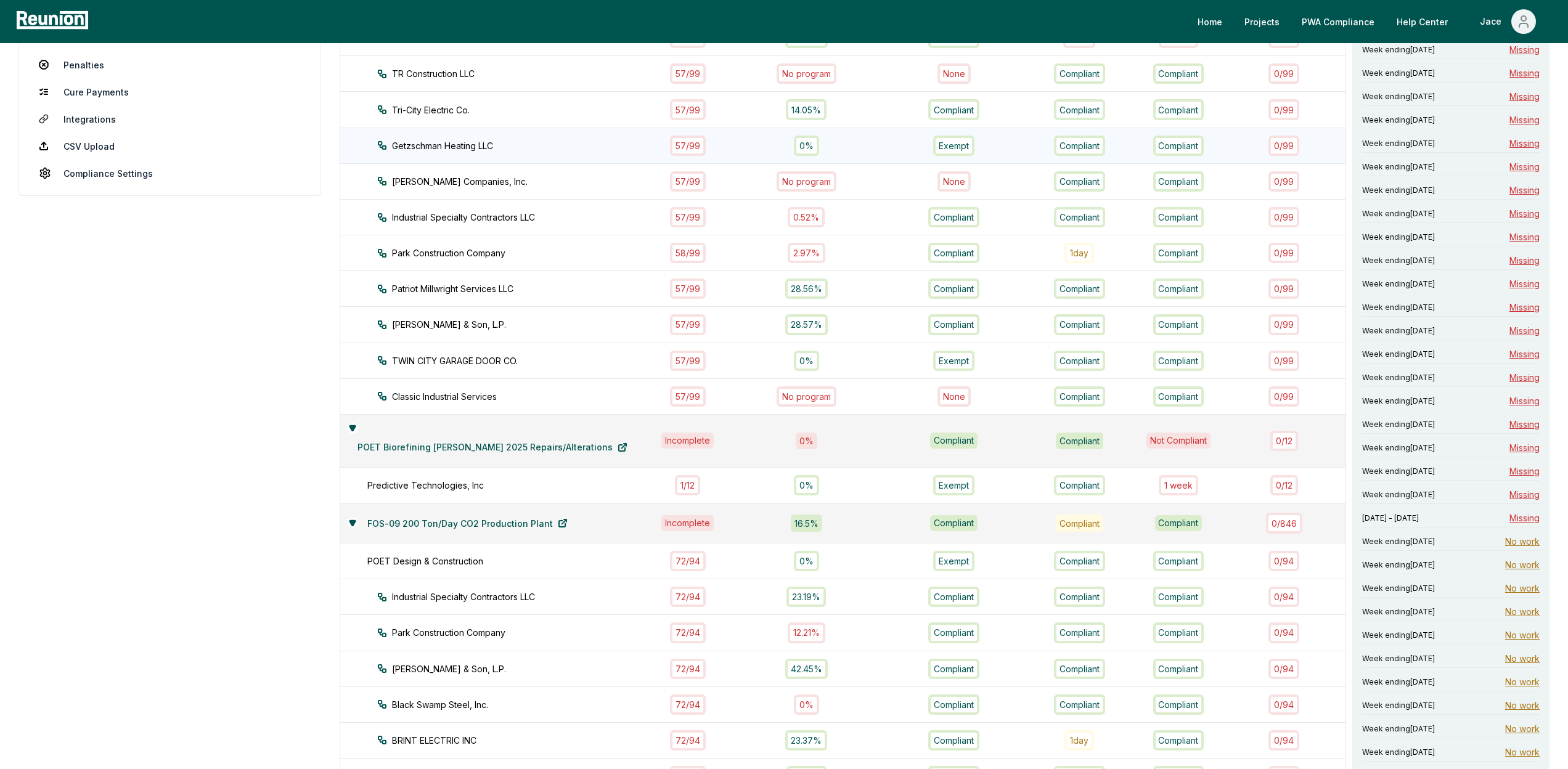
scroll to position [311, 0]
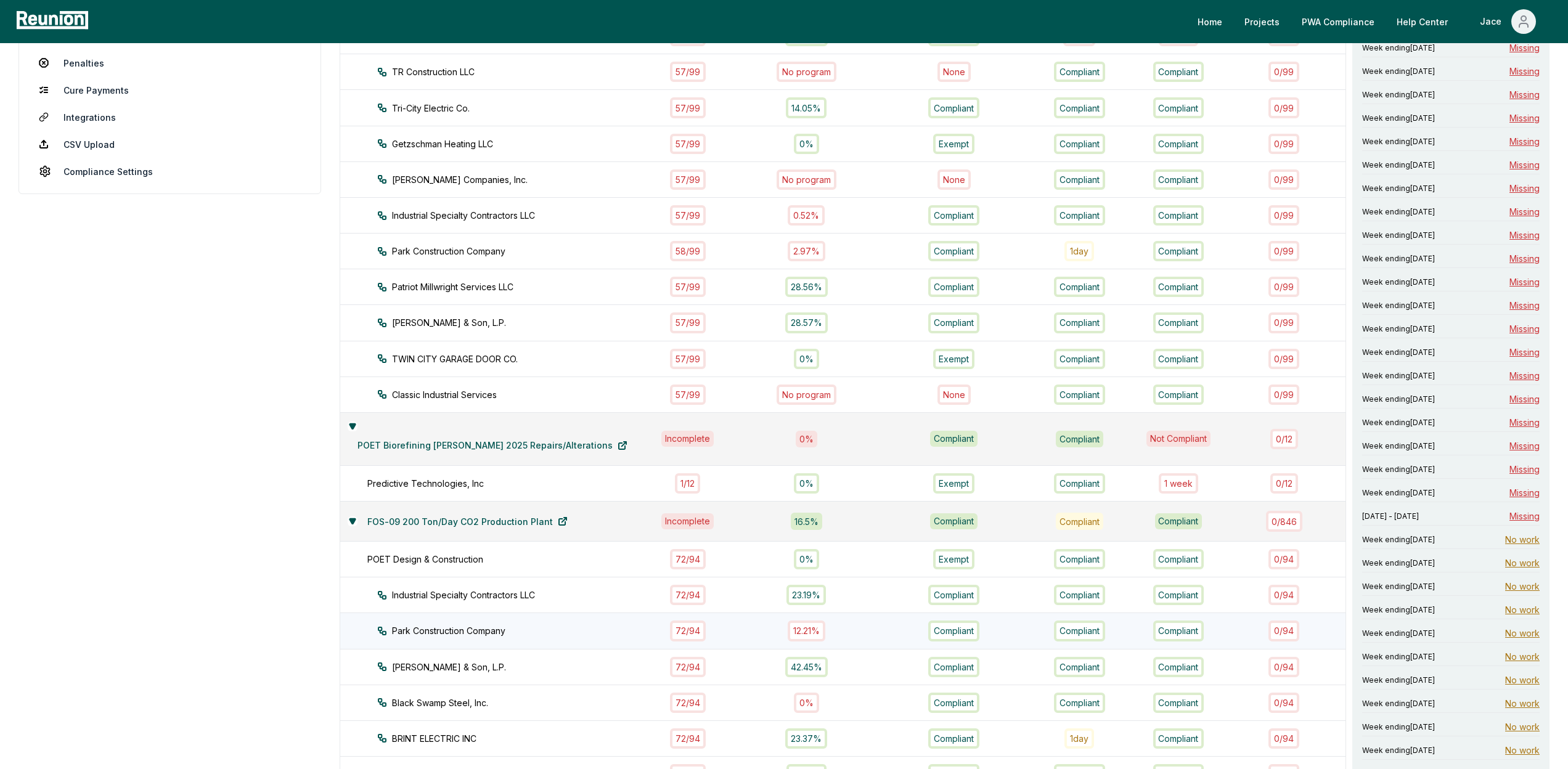
click at [431, 613] on td "Park Construction Company" at bounding box center [493, 631] width 306 height 36
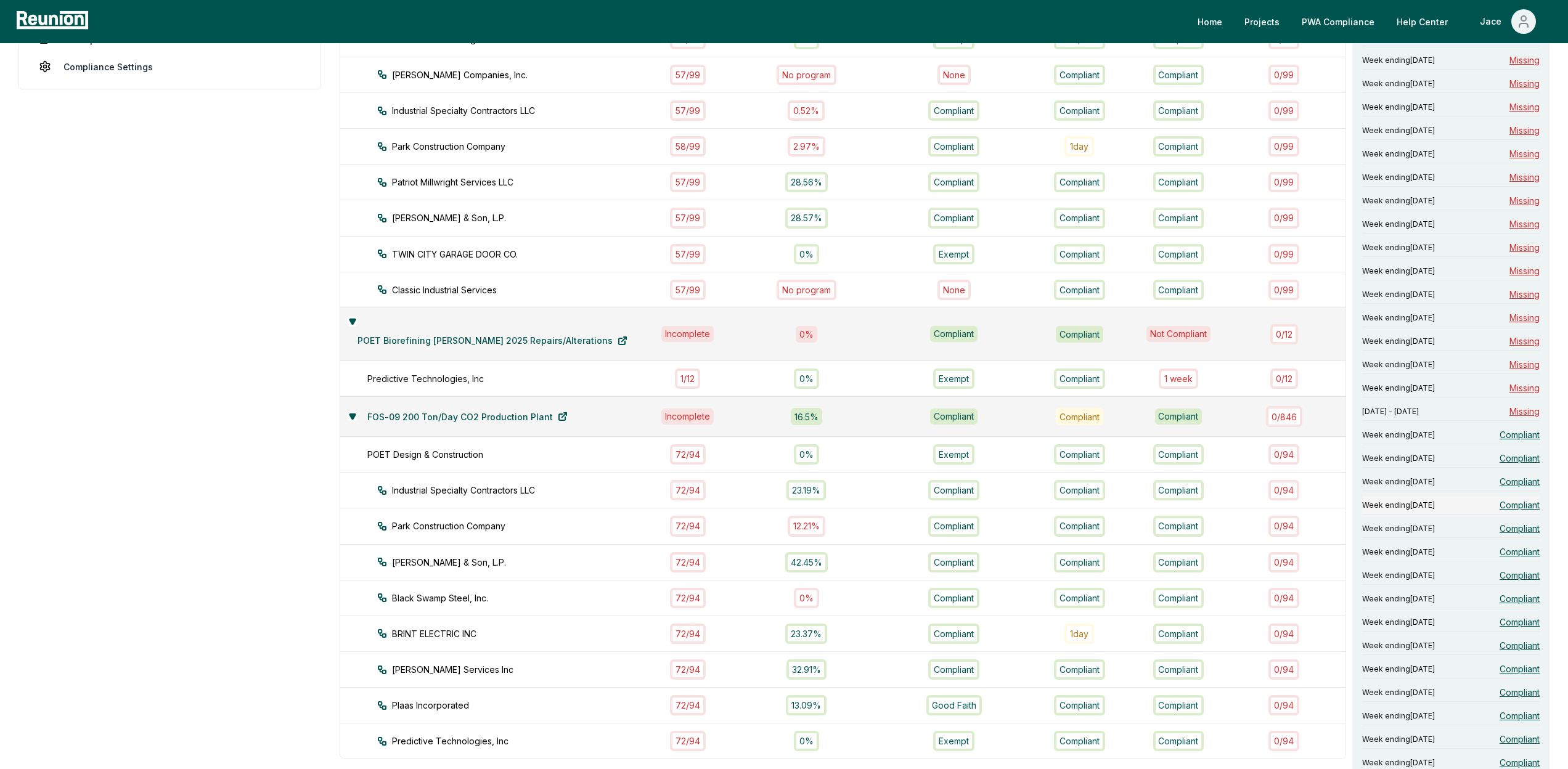
scroll to position [418, 0]
click at [1521, 557] on div "Week ending May 11, 2024 Compliant" at bounding box center [1450, 550] width 177 height 19
click at [1497, 579] on div "Week ending May 18, 2024 Compliant" at bounding box center [1450, 573] width 177 height 19
click at [1435, 624] on span "Week ending June 1, 2024" at bounding box center [1398, 620] width 73 height 10
click at [1435, 711] on span "Week ending June 29, 2024" at bounding box center [1398, 714] width 73 height 10
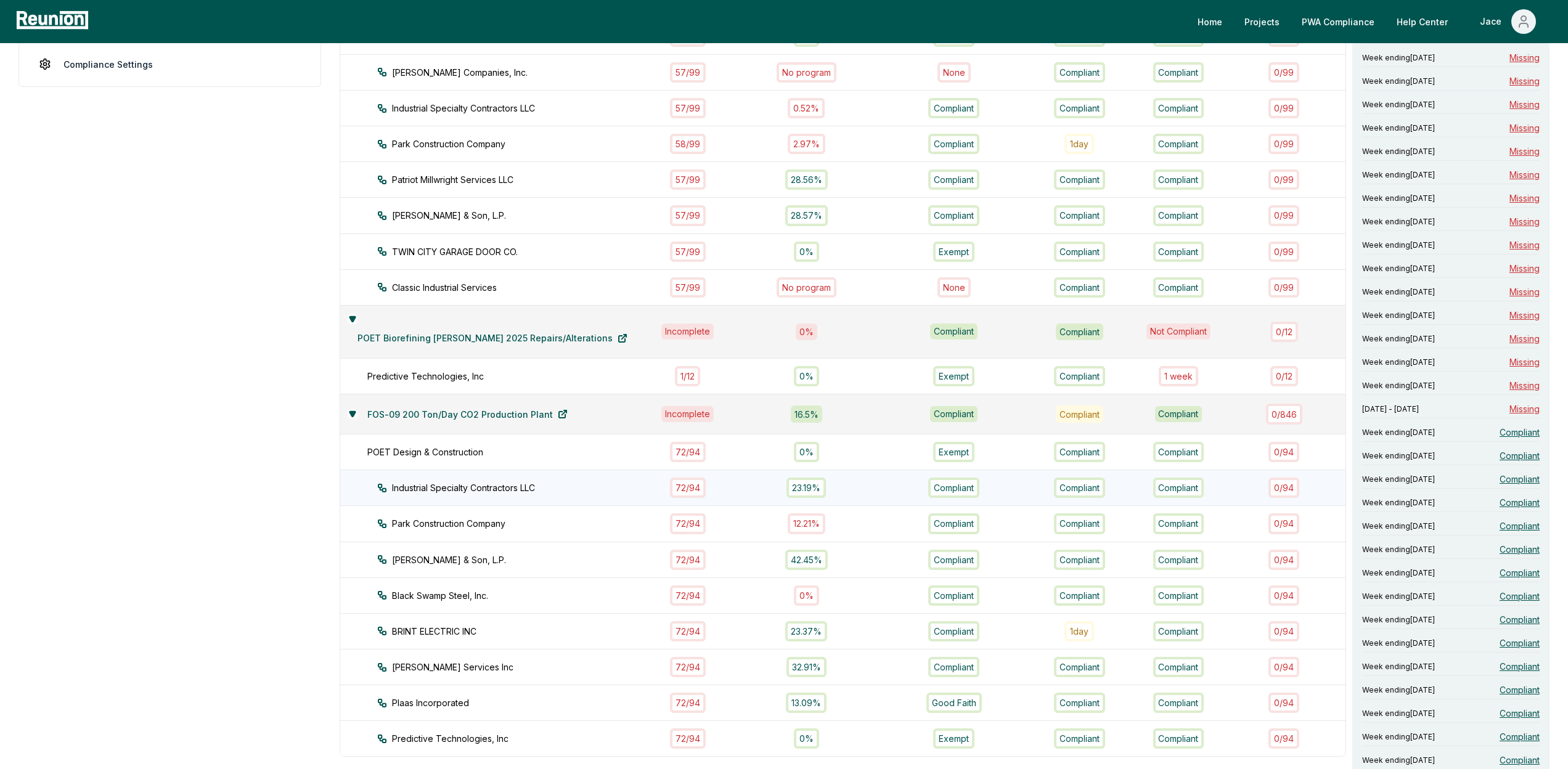
scroll to position [0, 0]
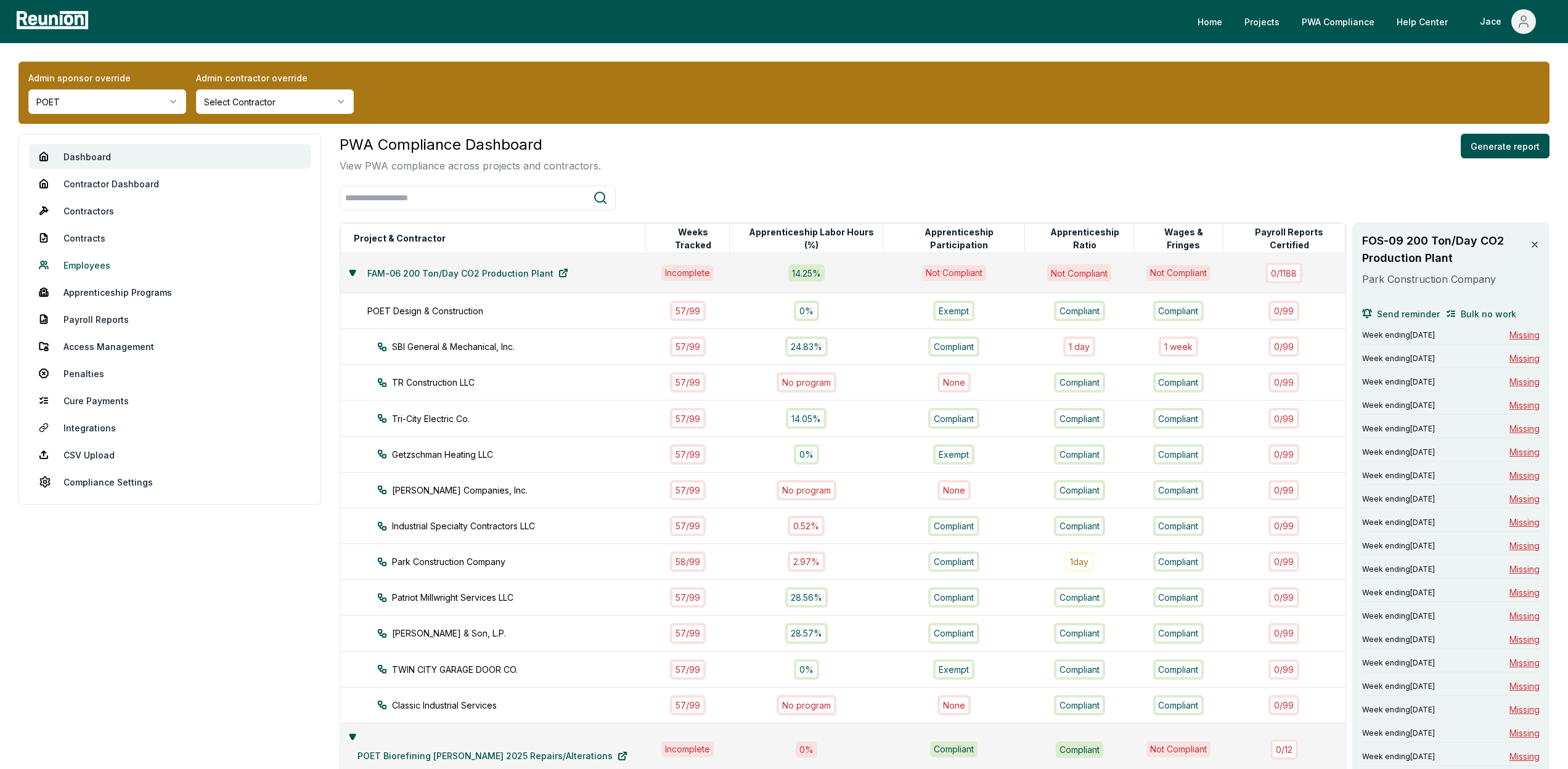
click at [109, 258] on link "Employees" at bounding box center [169, 265] width 282 height 25
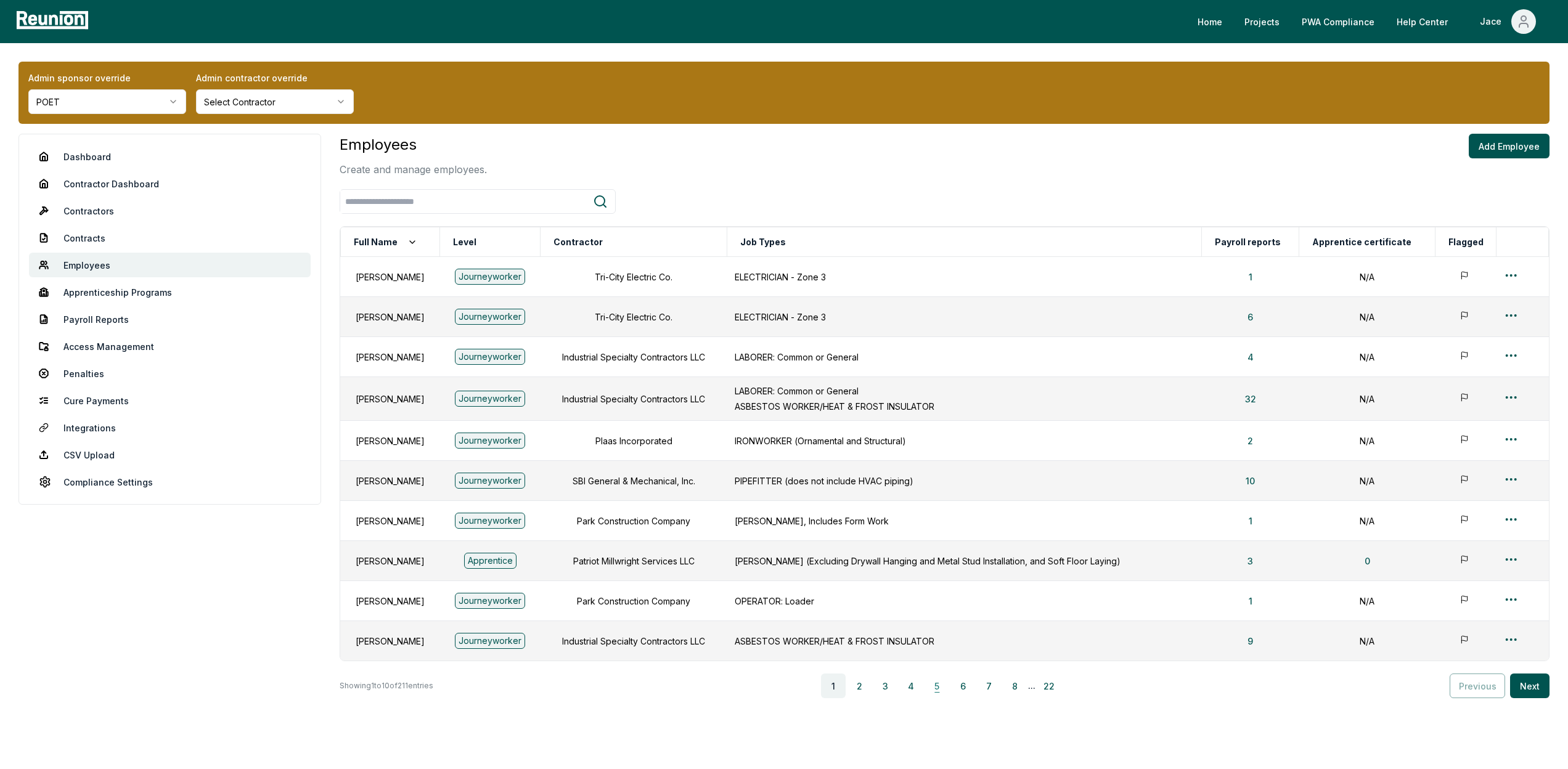
click at [949, 695] on button "5" at bounding box center [936, 686] width 25 height 25
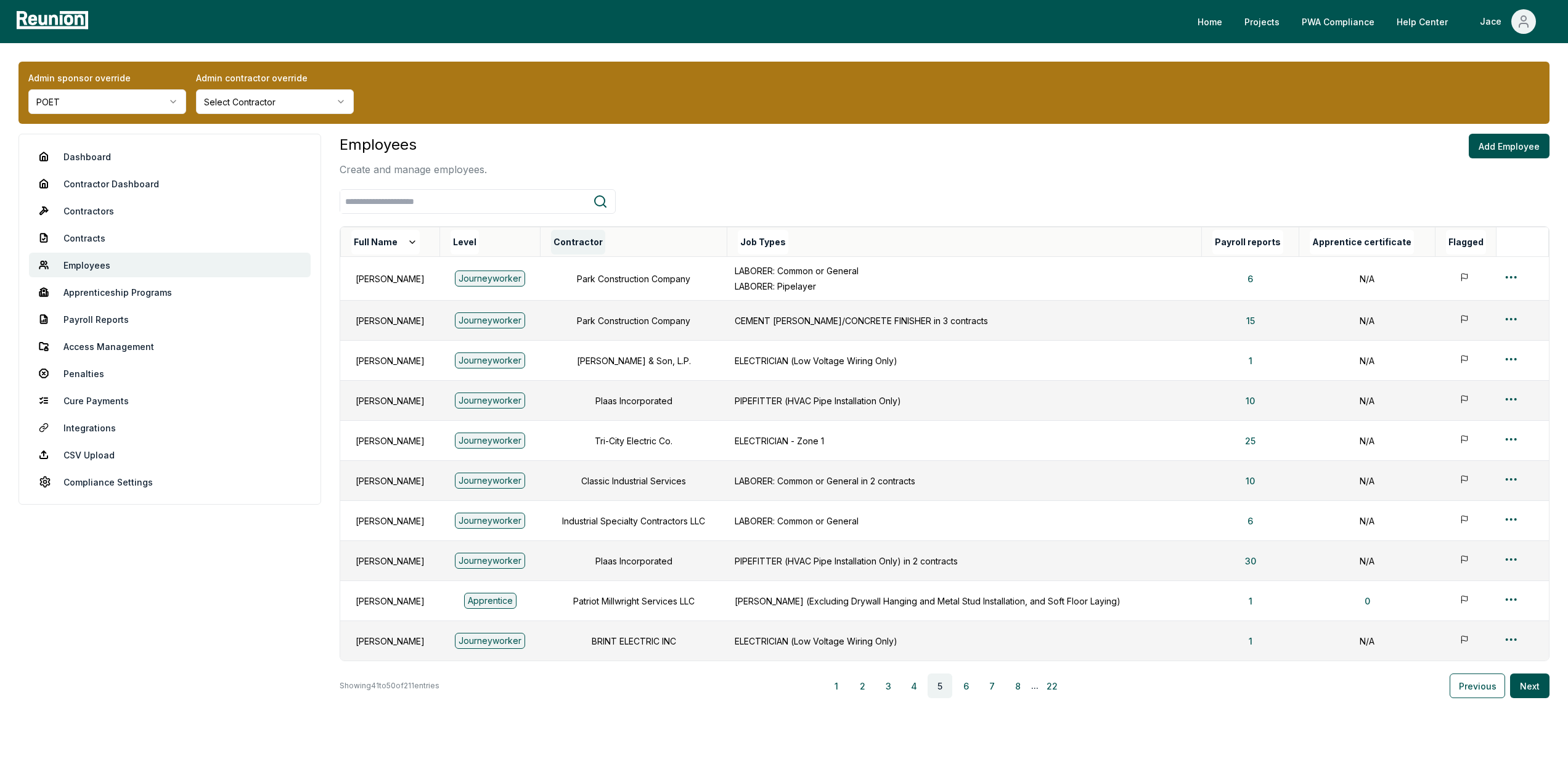
click at [605, 248] on button "Contractor" at bounding box center [578, 242] width 54 height 25
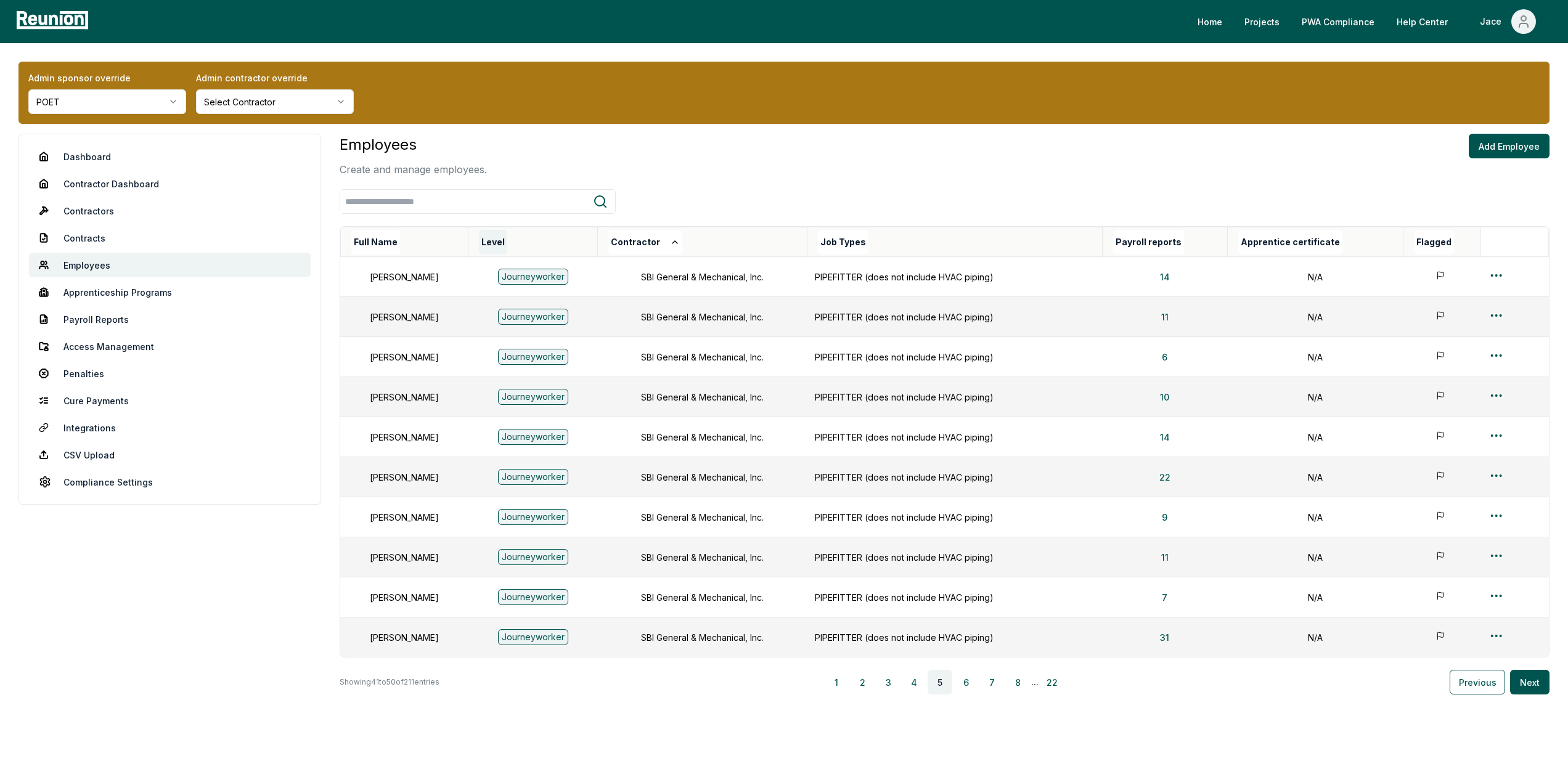
click at [507, 241] on button "Level" at bounding box center [493, 242] width 28 height 25
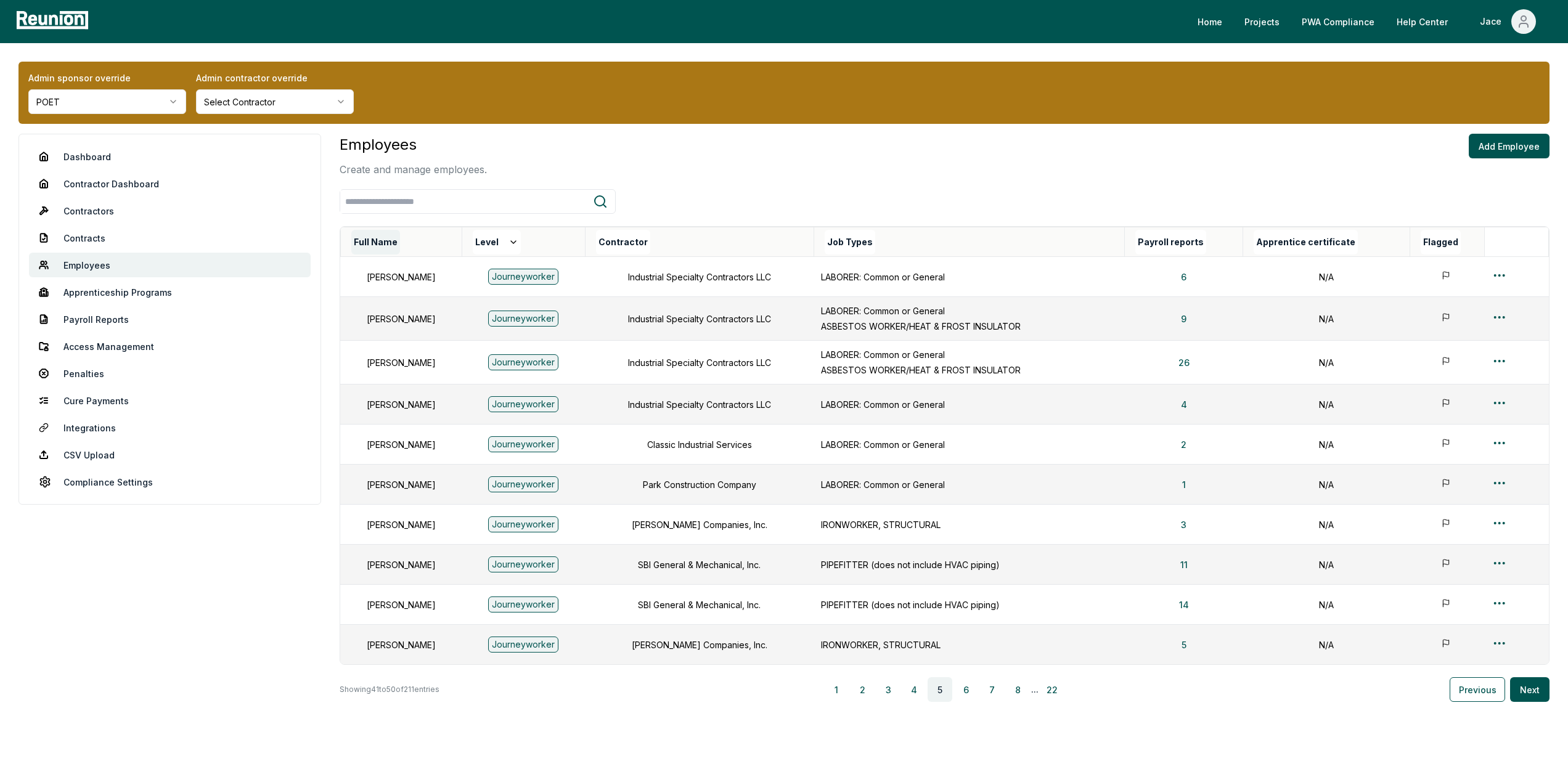
click at [388, 242] on button "Full Name" at bounding box center [376, 242] width 48 height 25
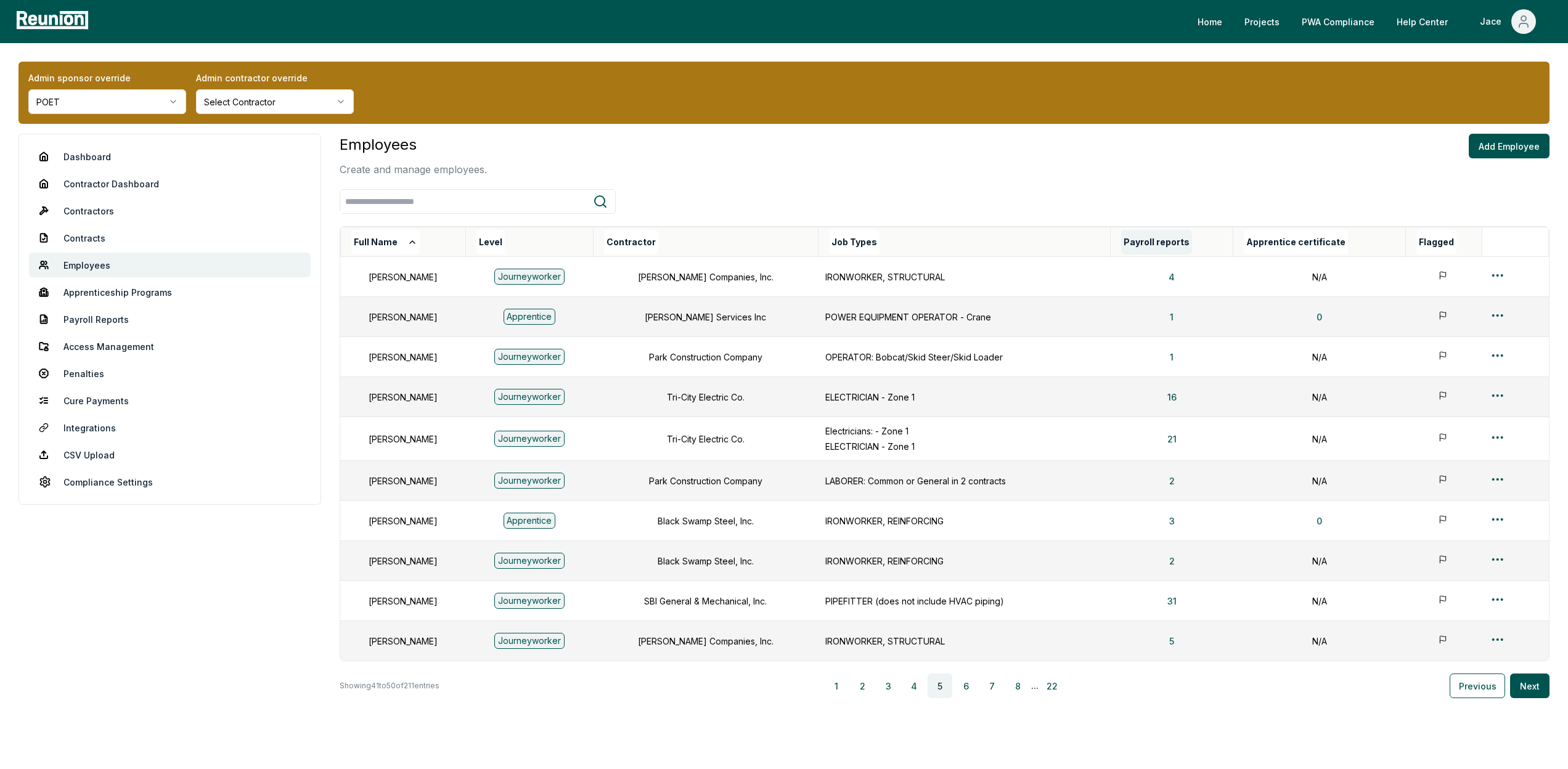
click at [1194, 254] on th "Payroll reports" at bounding box center [1171, 242] width 122 height 30
click at [1182, 246] on button "Payroll reports" at bounding box center [1156, 242] width 71 height 25
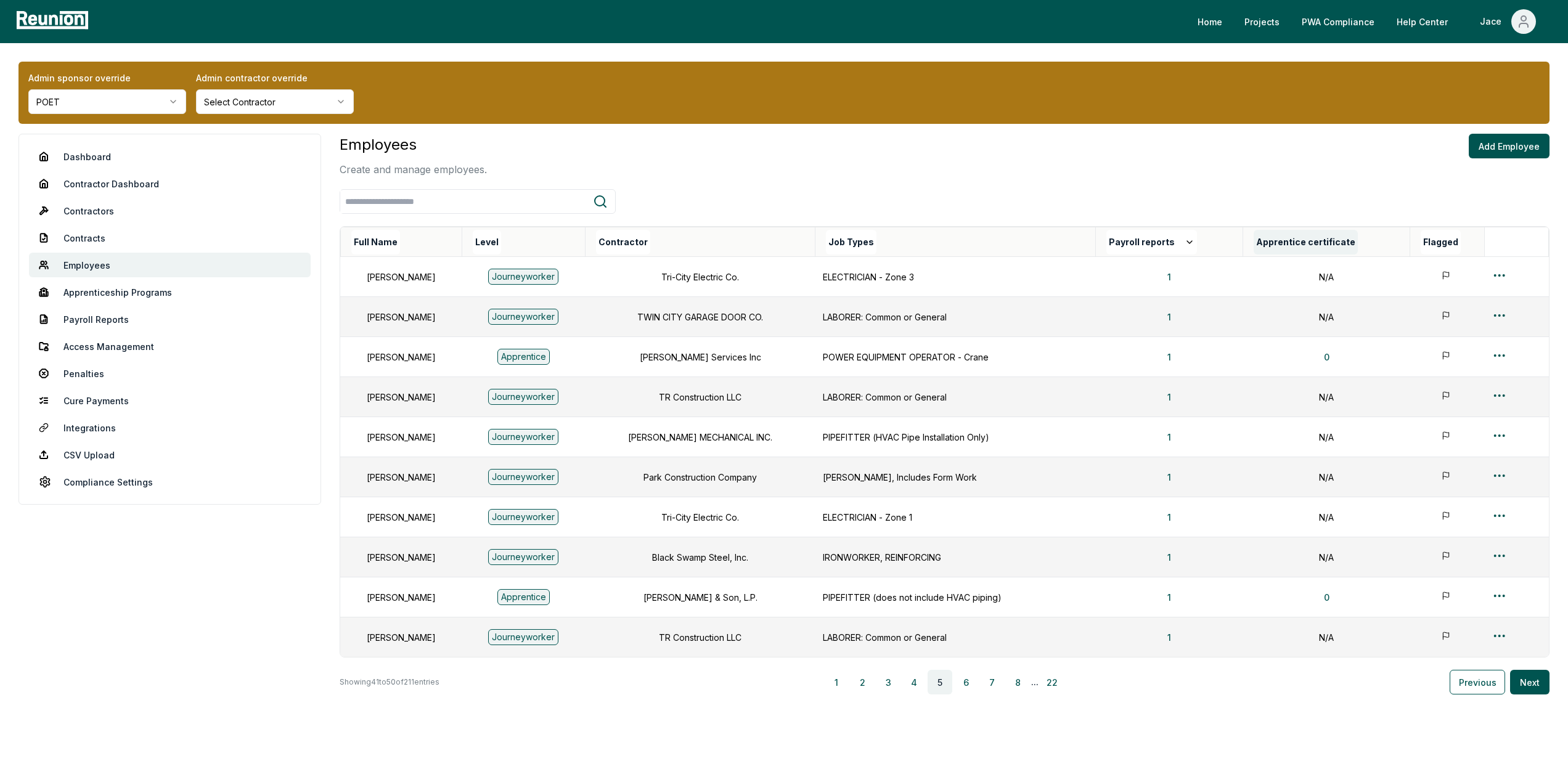
click at [1331, 241] on button "Apprentice certificate" at bounding box center [1305, 242] width 104 height 25
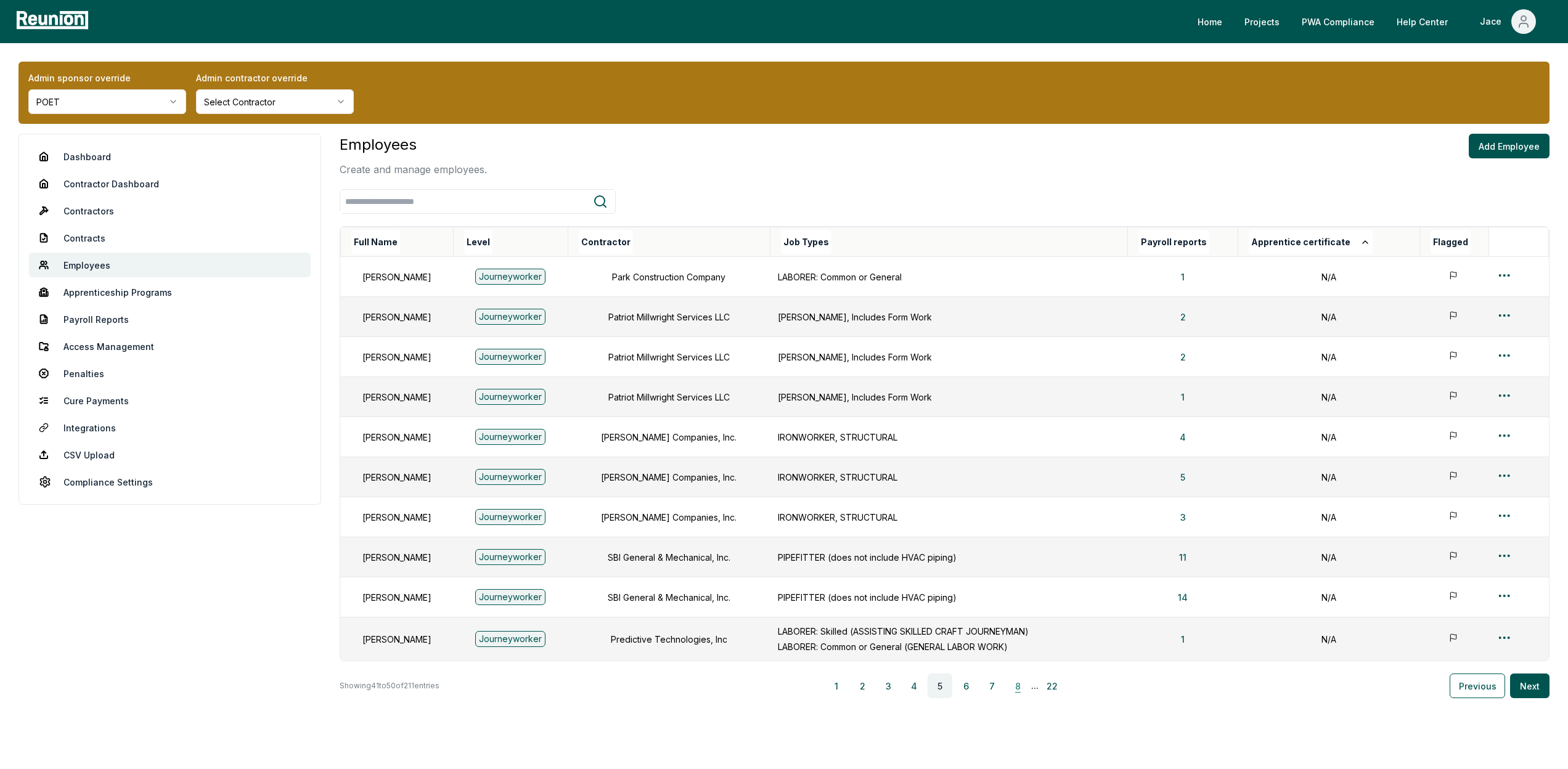
click at [1022, 679] on button "8" at bounding box center [1018, 686] width 25 height 25
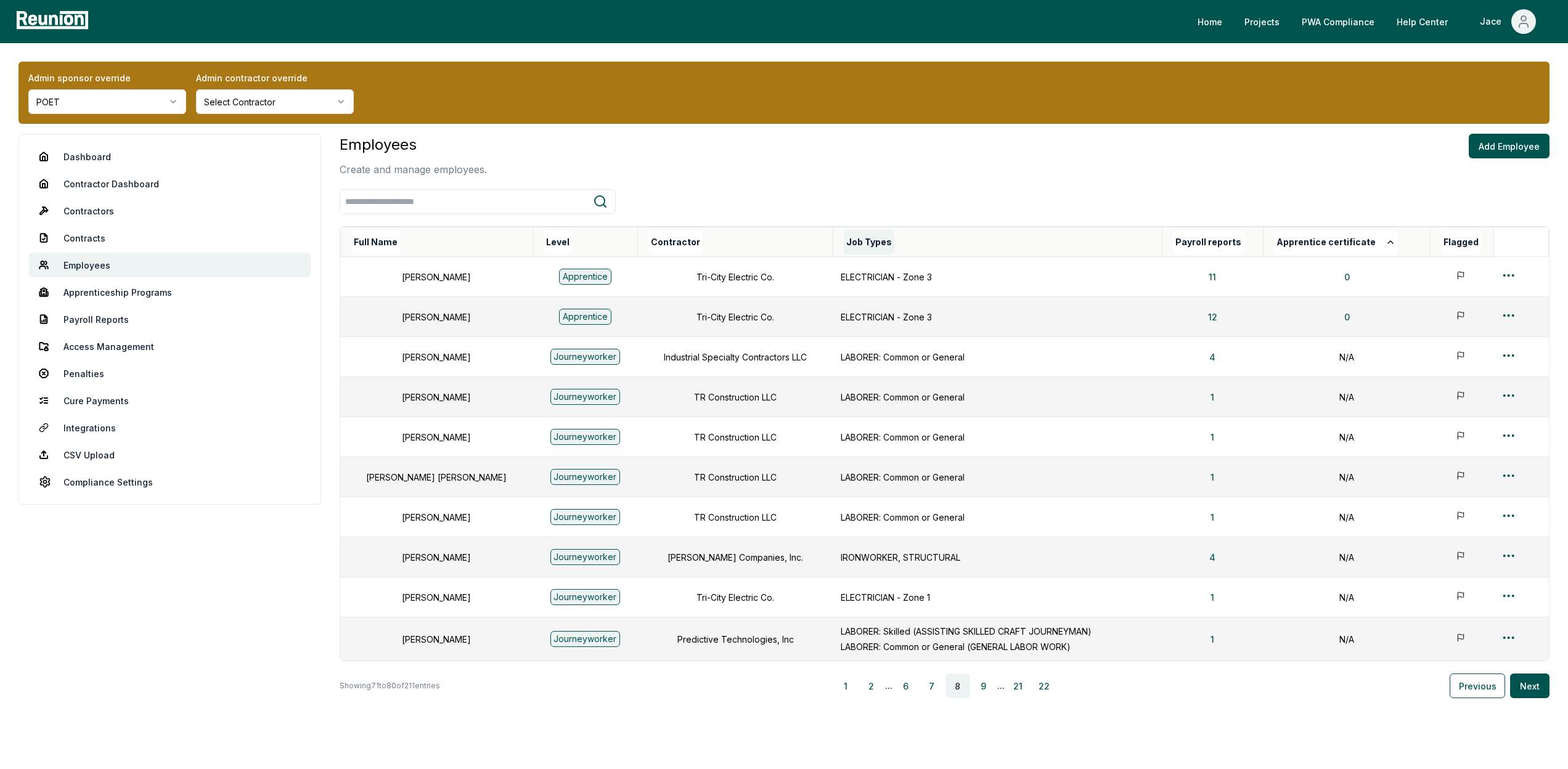
click at [851, 246] on button "Job Types" at bounding box center [868, 242] width 50 height 25
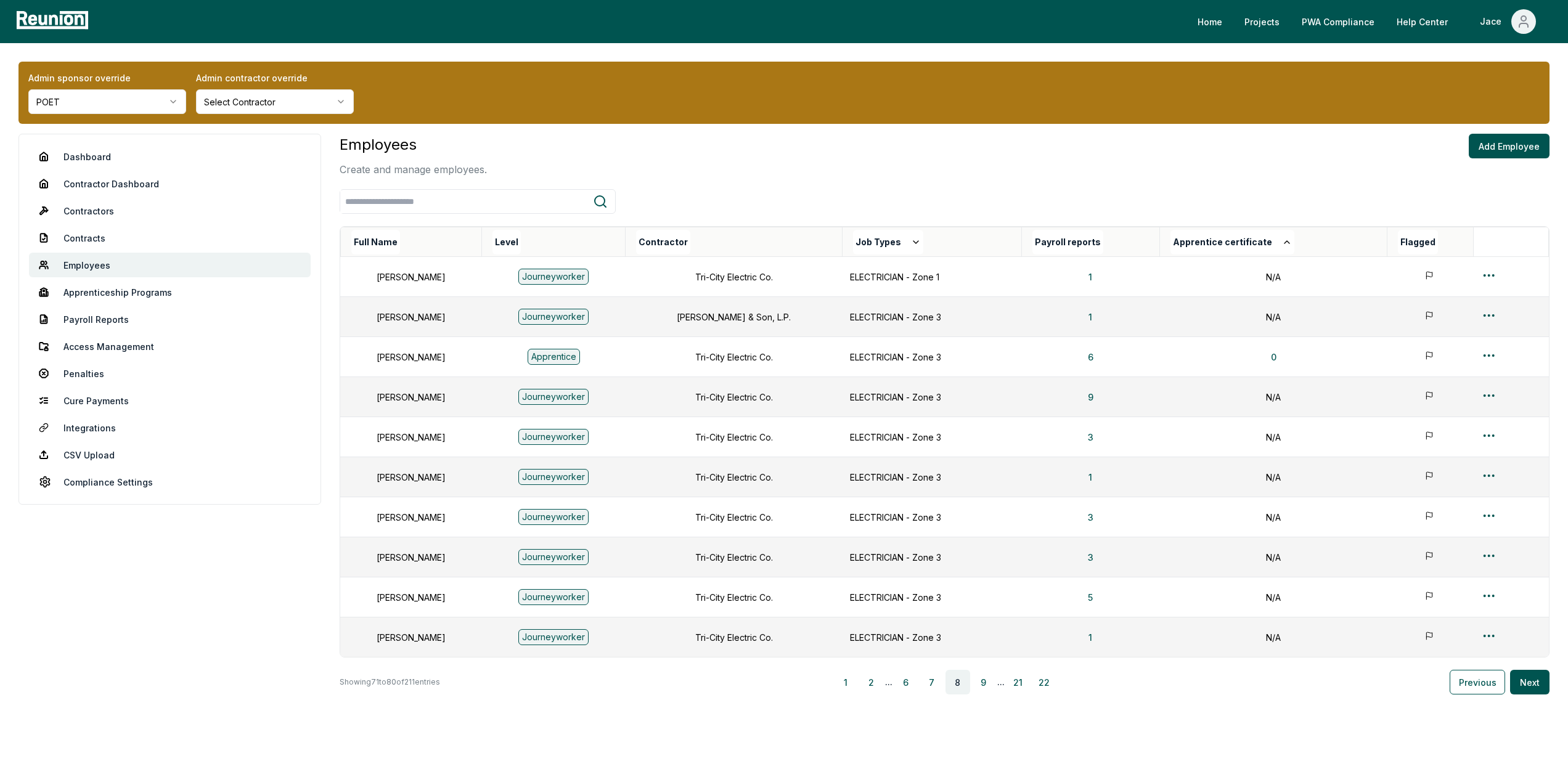
click at [615, 243] on div "Level" at bounding box center [559, 242] width 132 height 25
click at [521, 245] on button "Level" at bounding box center [507, 242] width 28 height 25
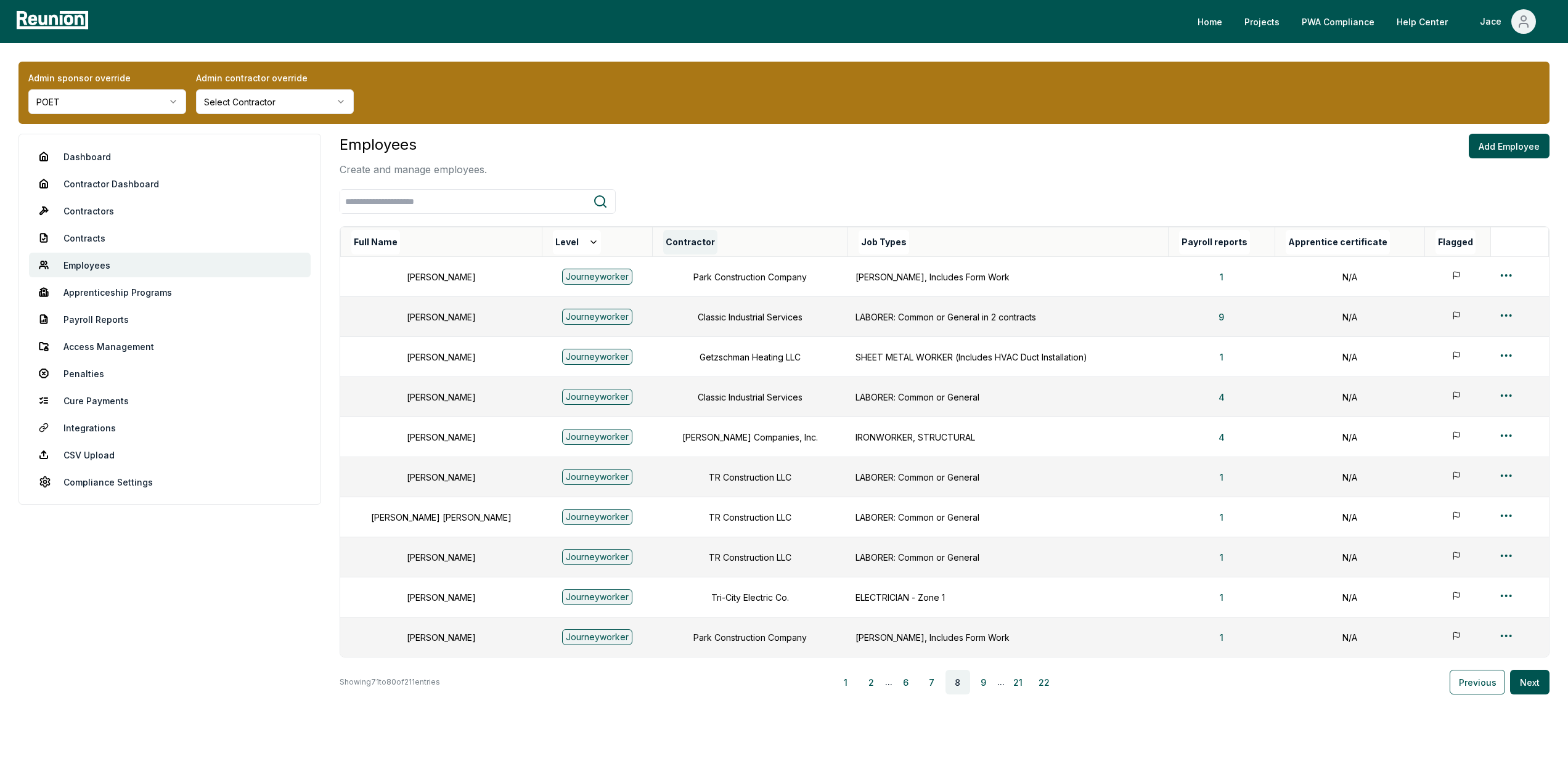
click at [663, 244] on button "Contractor" at bounding box center [690, 242] width 54 height 25
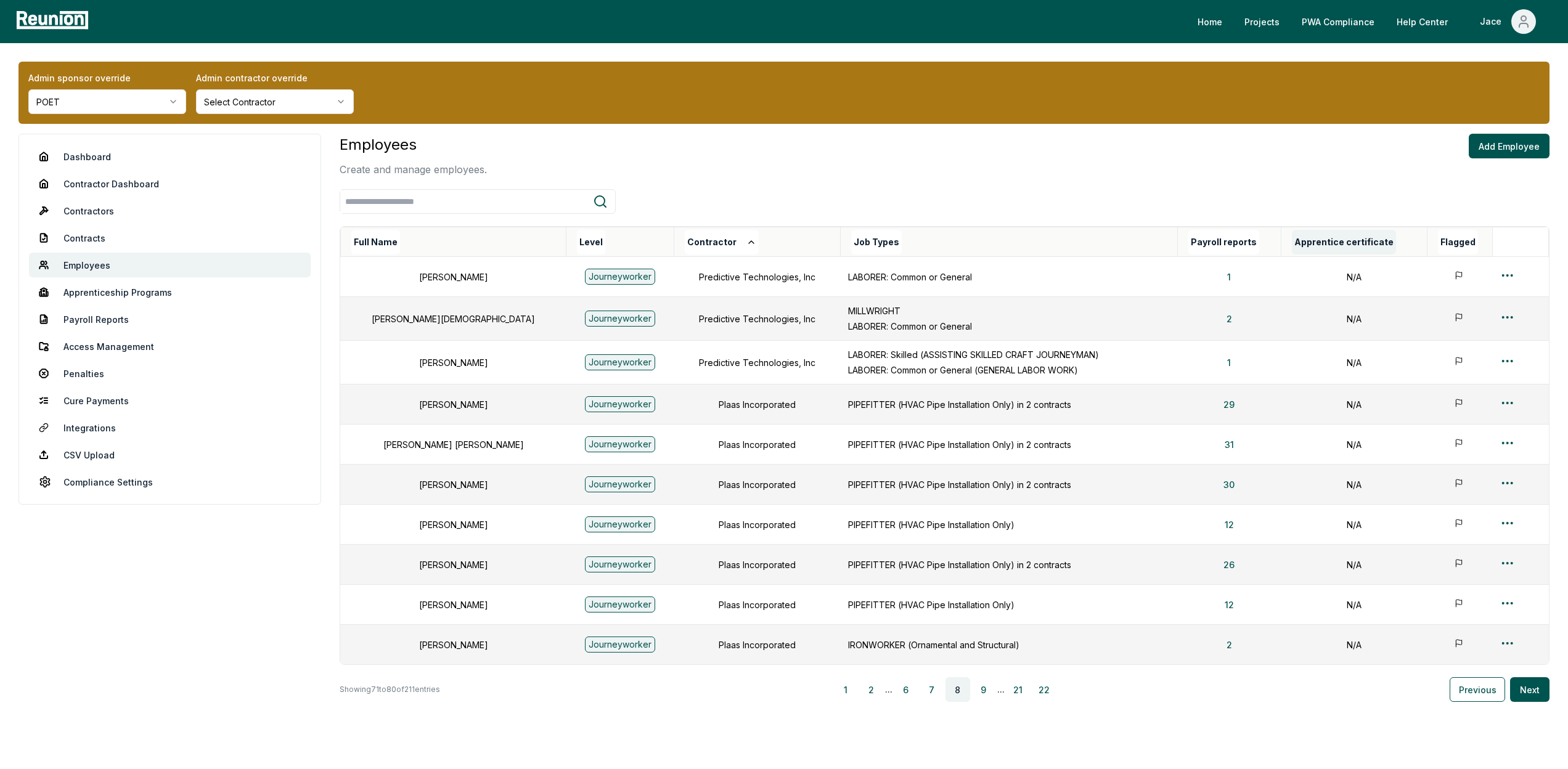
click at [1302, 243] on button "Apprentice certificate" at bounding box center [1344, 242] width 104 height 25
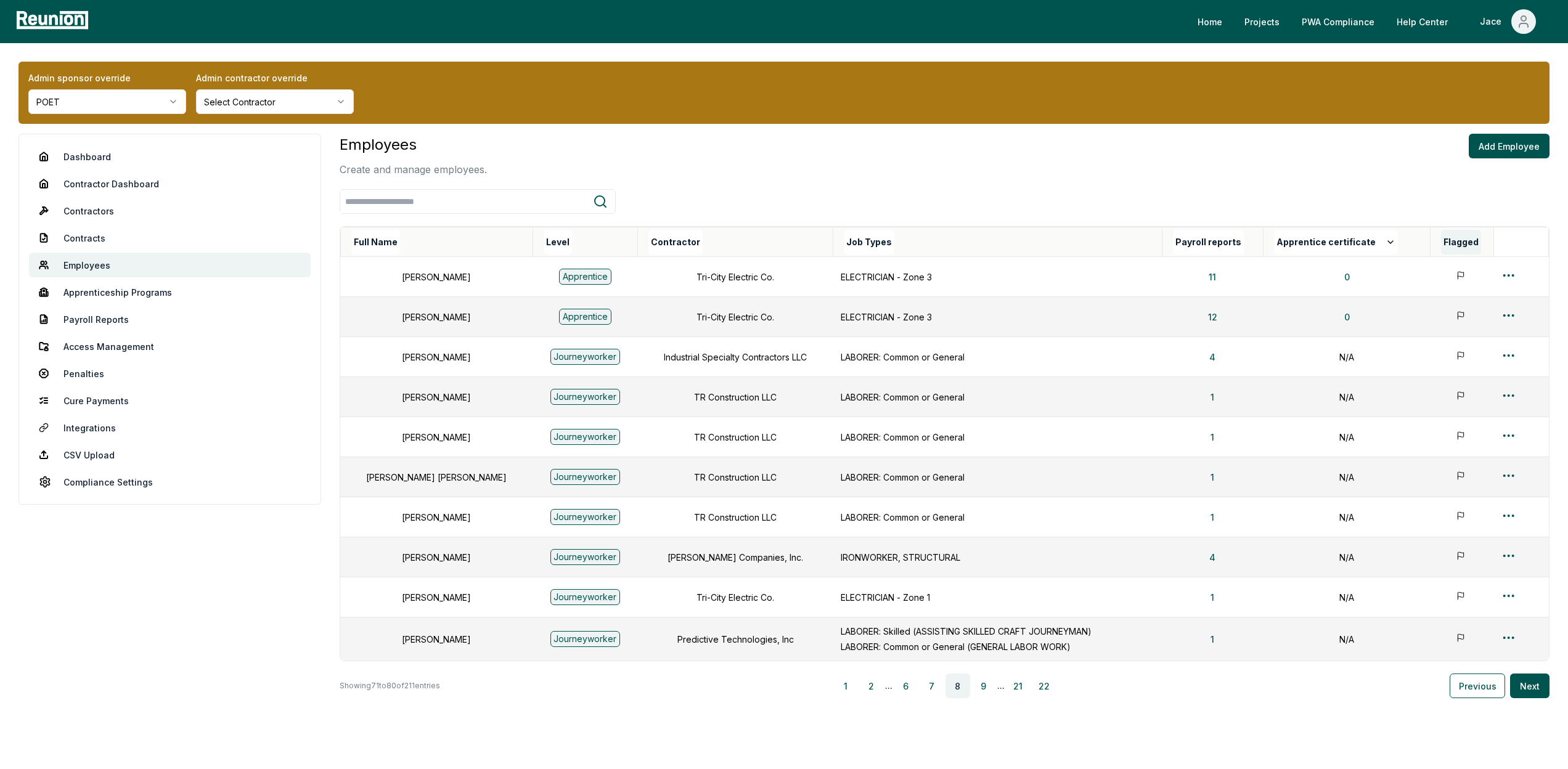
click at [1462, 233] on button "Flagged" at bounding box center [1461, 242] width 40 height 25
click at [1452, 276] on td at bounding box center [1450, 277] width 87 height 40
click at [1449, 276] on icon at bounding box center [1449, 276] width 11 height 11
click at [1432, 354] on td at bounding box center [1450, 358] width 87 height 40
click at [1444, 354] on icon at bounding box center [1449, 357] width 11 height 11
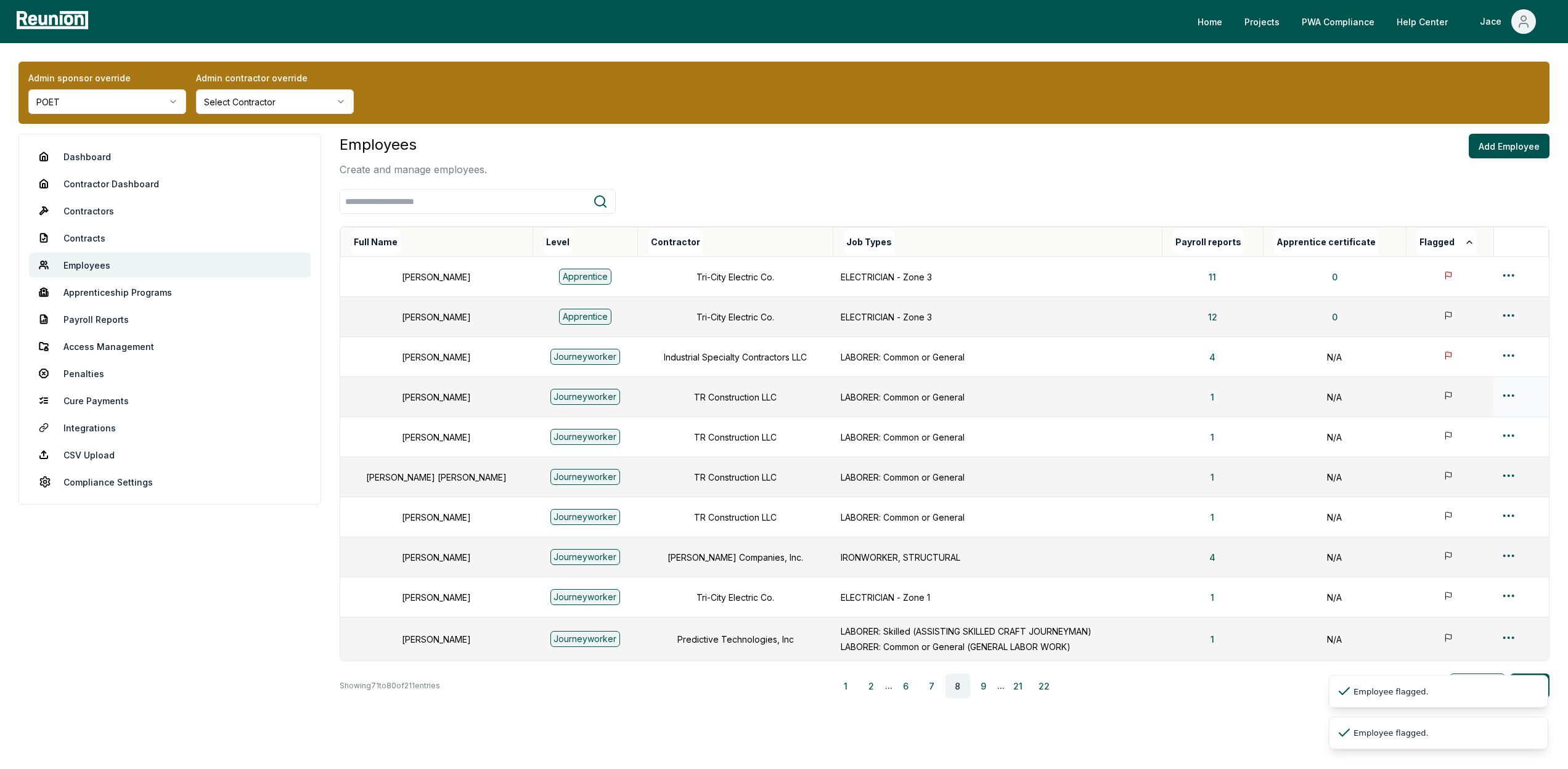
click at [1448, 402] on td at bounding box center [1450, 397] width 87 height 40
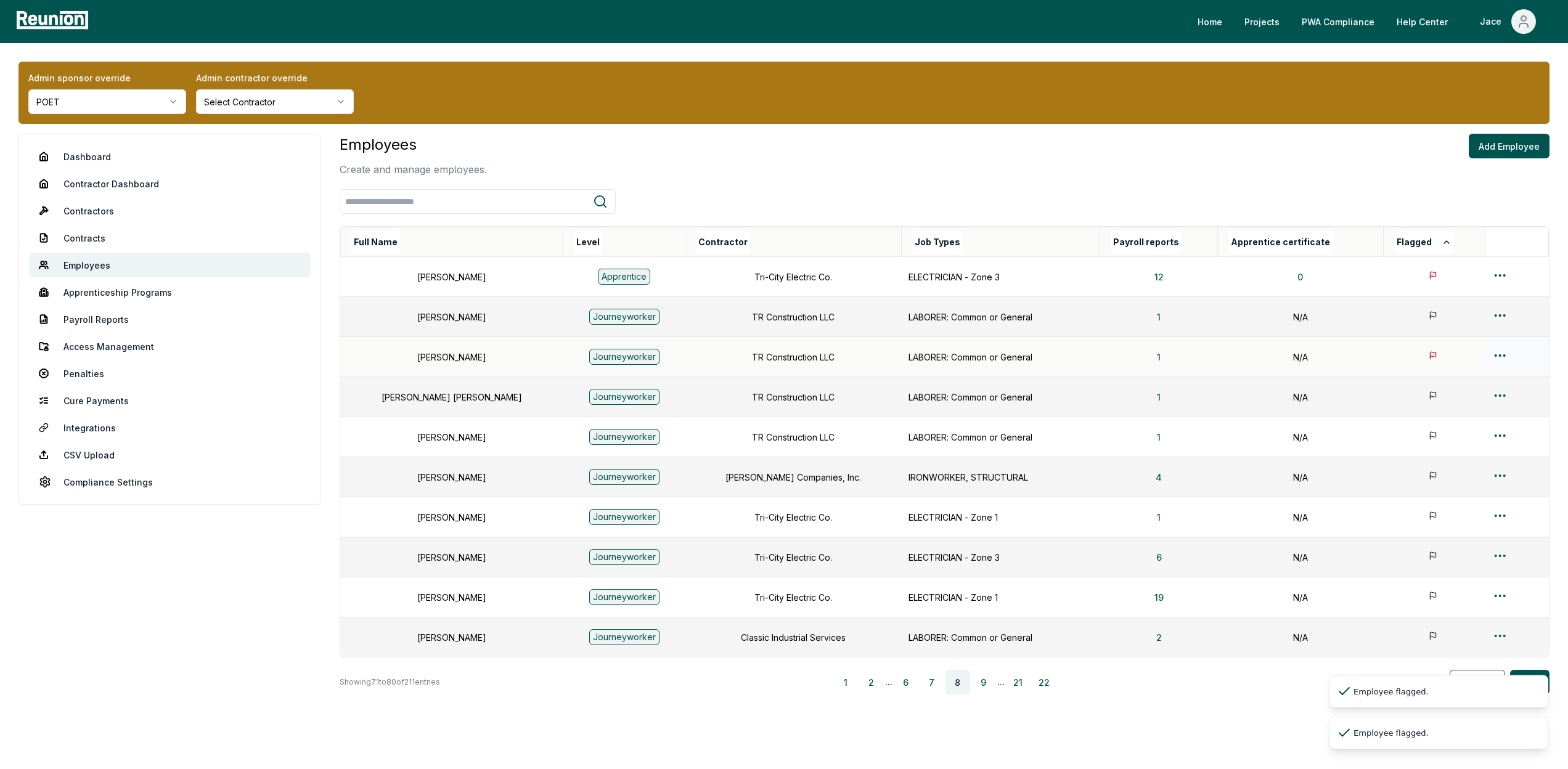
click at [1430, 353] on icon at bounding box center [1432, 356] width 5 height 7
click at [1429, 280] on icon at bounding box center [1434, 276] width 11 height 11
click at [388, 244] on button "Full Name" at bounding box center [376, 242] width 48 height 25
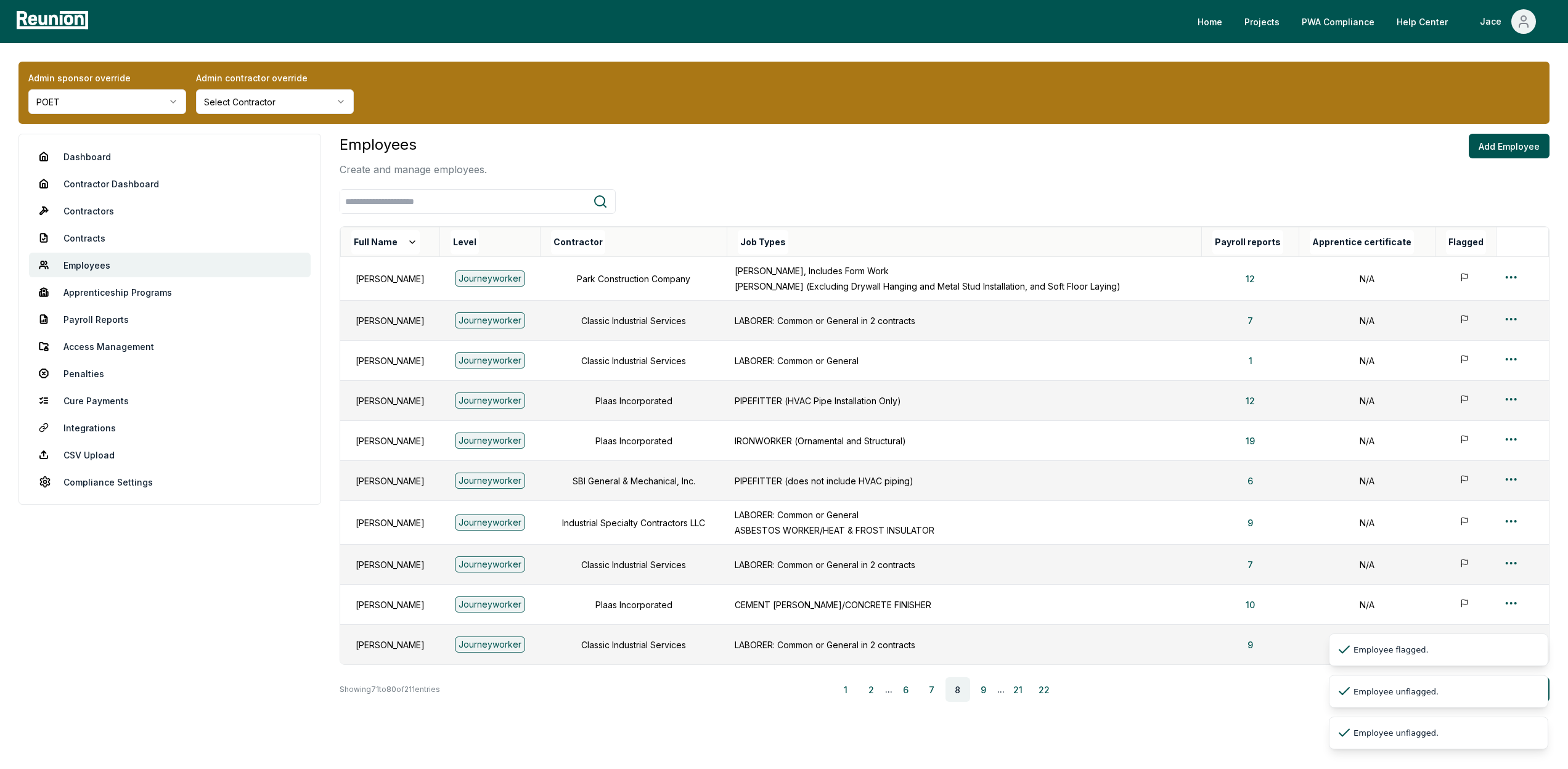
click at [522, 234] on div "Level" at bounding box center [495, 242] width 89 height 25
click at [479, 241] on button "Level" at bounding box center [464, 242] width 28 height 25
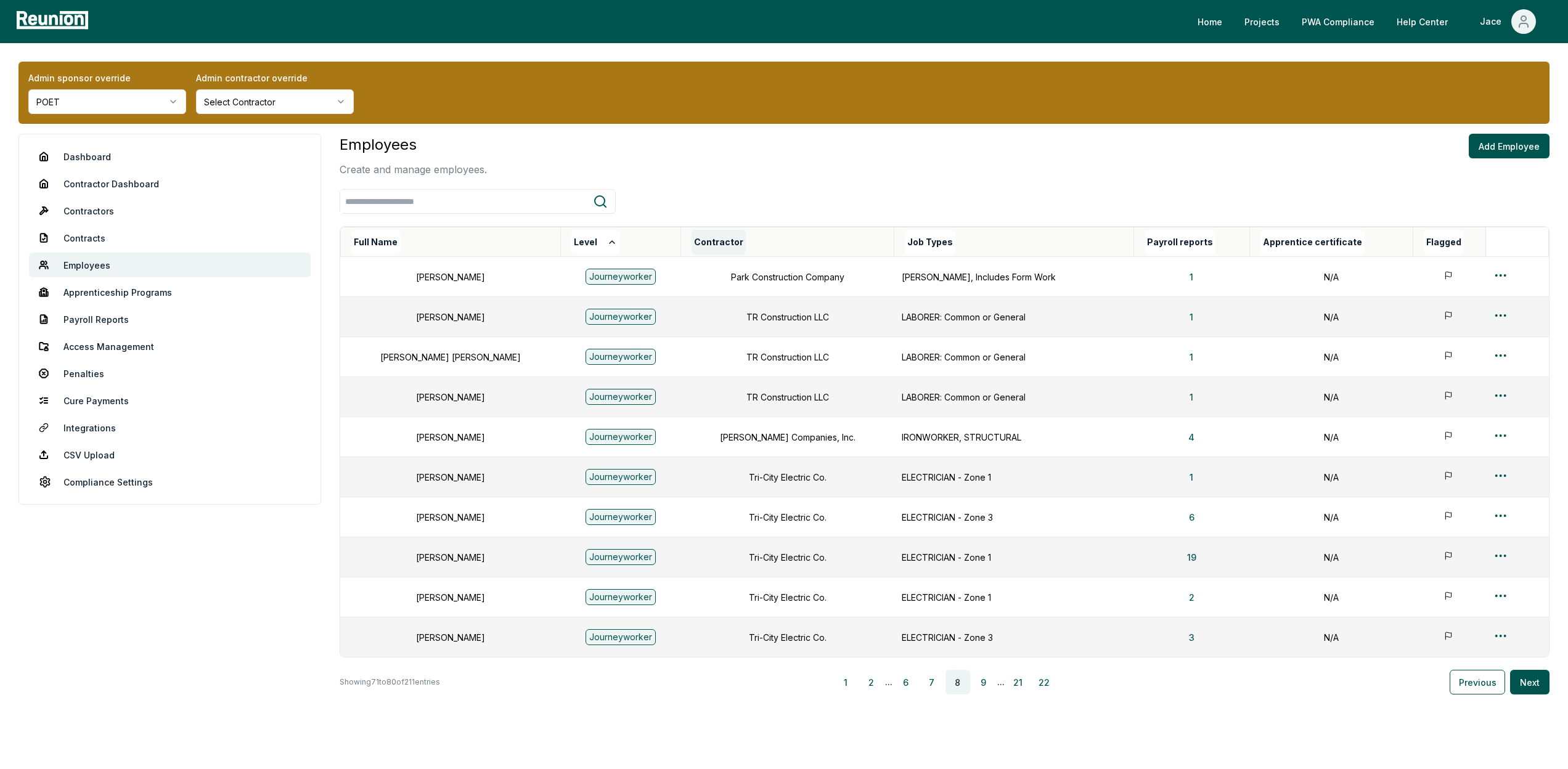
click at [713, 231] on button "Contractor" at bounding box center [718, 242] width 54 height 25
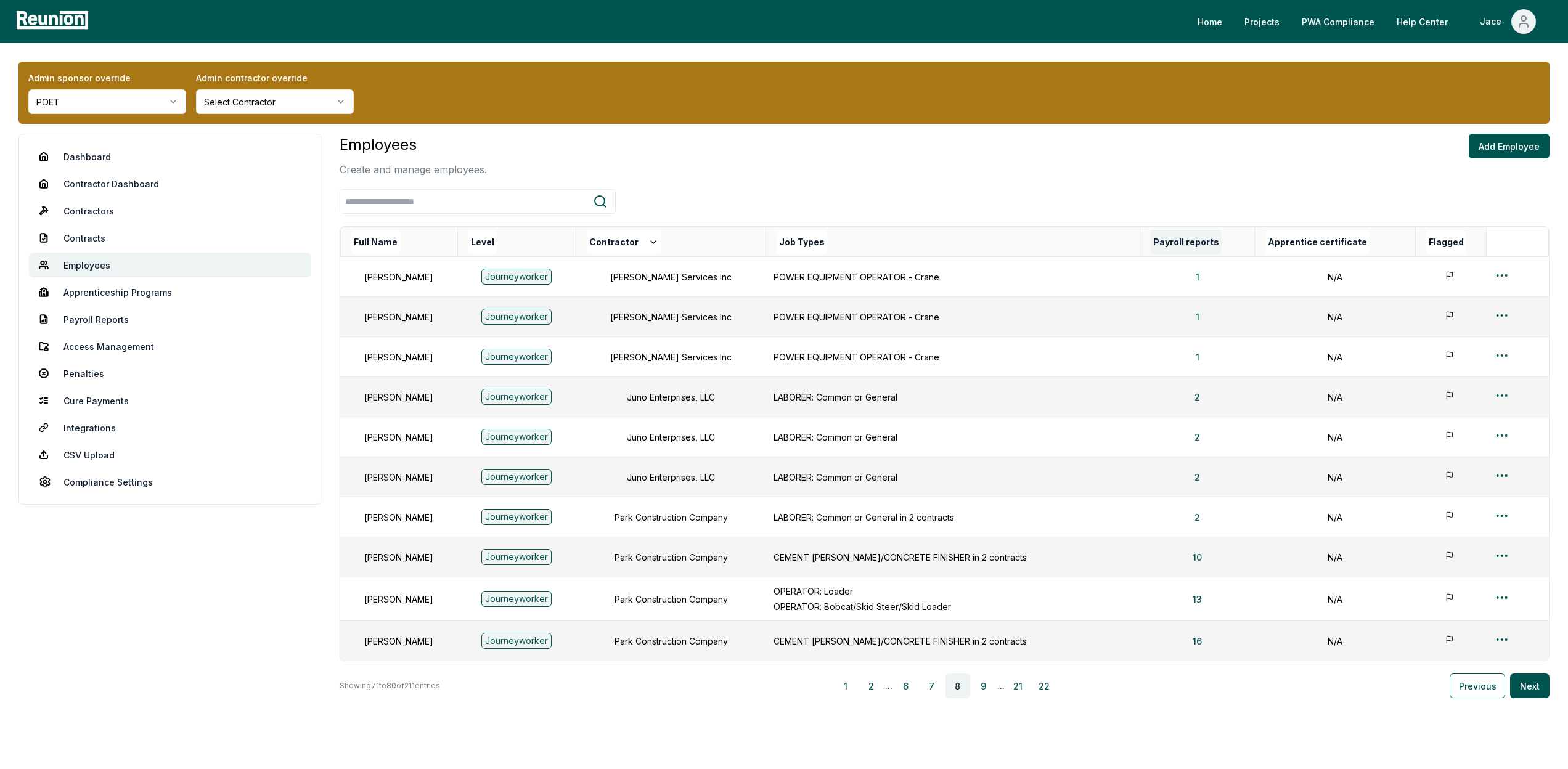
click at [1173, 243] on button "Payroll reports" at bounding box center [1186, 242] width 71 height 25
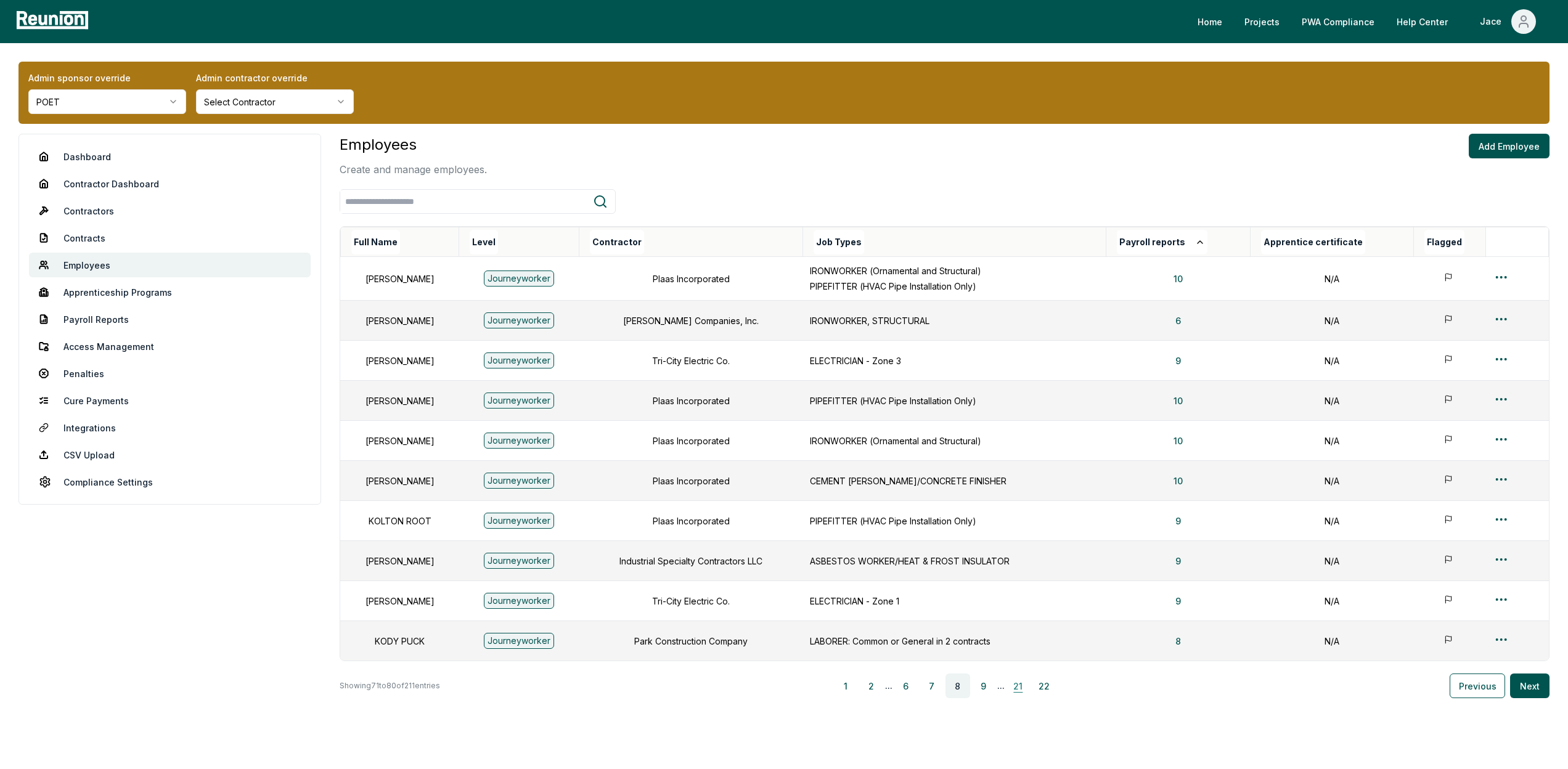
click at [1013, 686] on button "21" at bounding box center [1018, 686] width 25 height 25
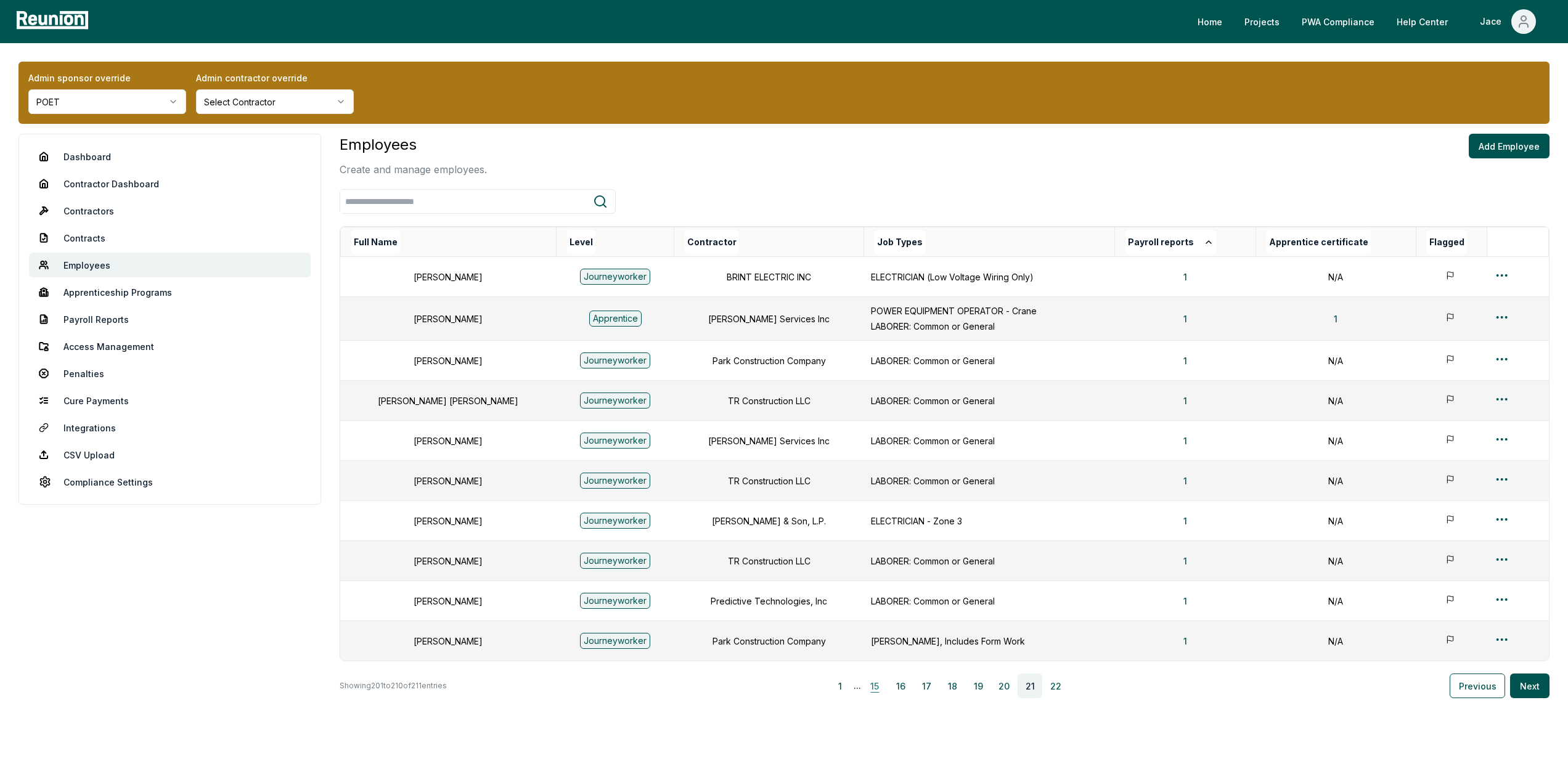
click at [876, 688] on button "15" at bounding box center [874, 686] width 25 height 25
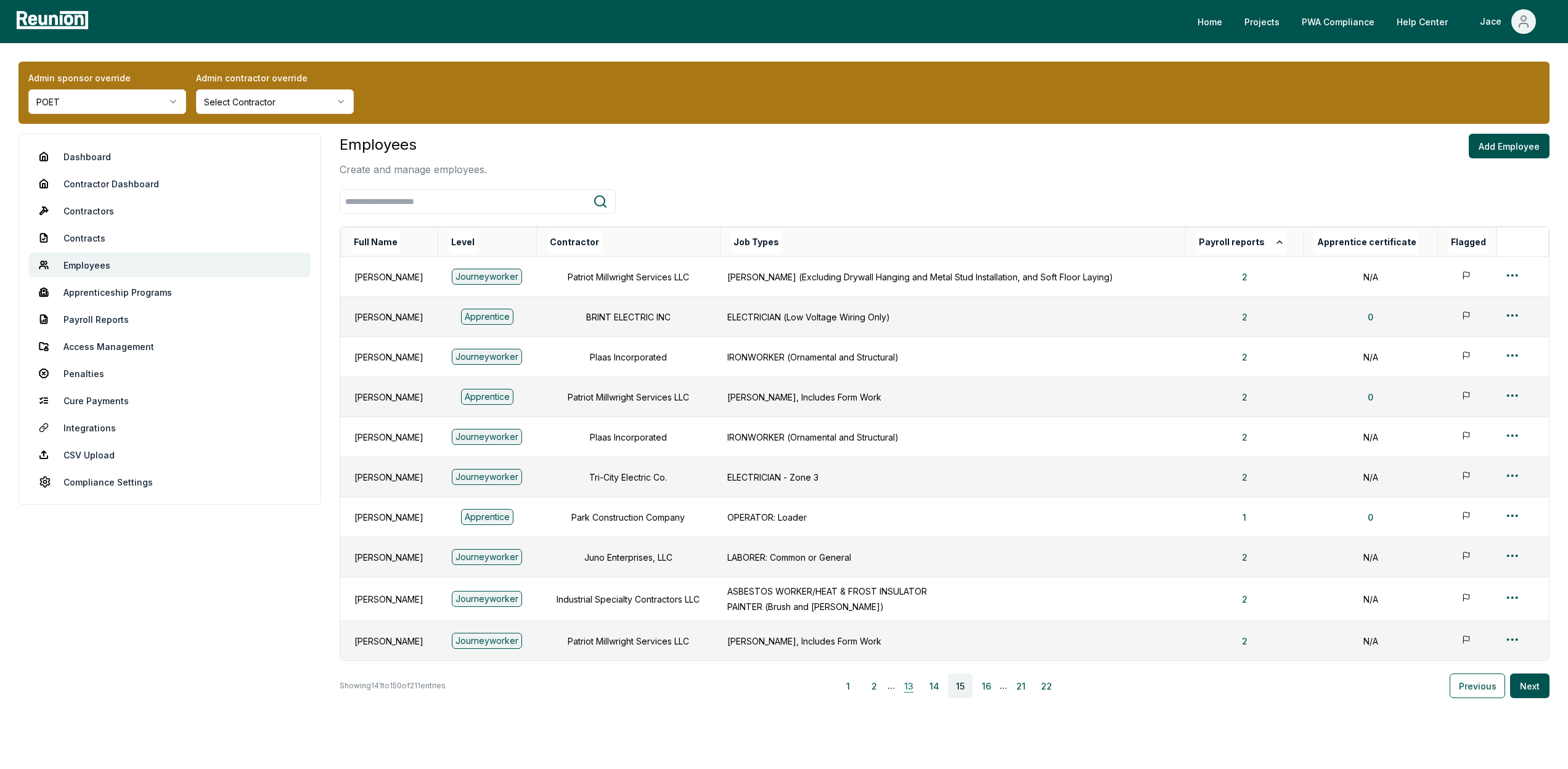
click at [919, 687] on button "13" at bounding box center [908, 686] width 25 height 25
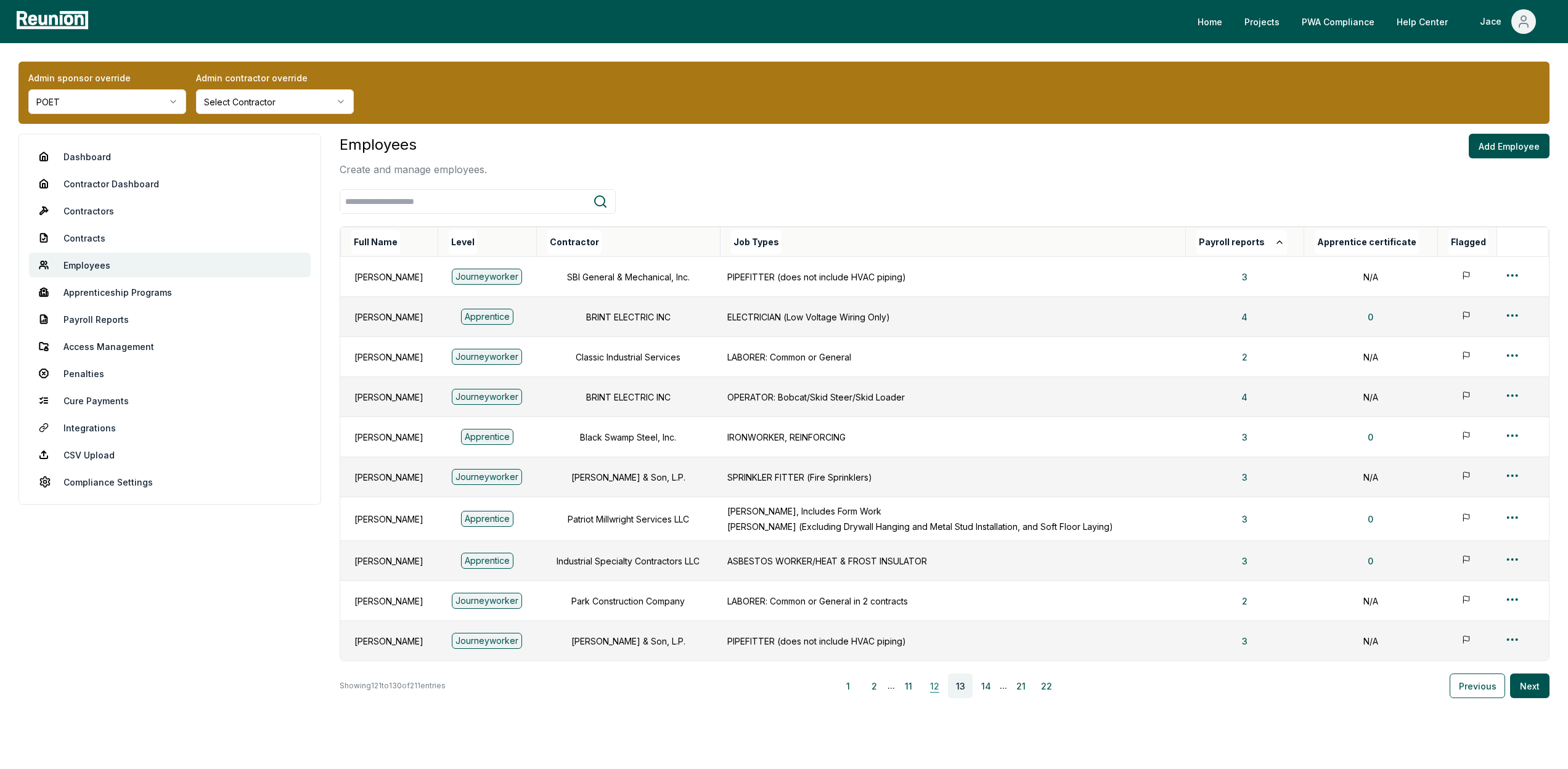
click at [928, 690] on button "12" at bounding box center [934, 686] width 25 height 25
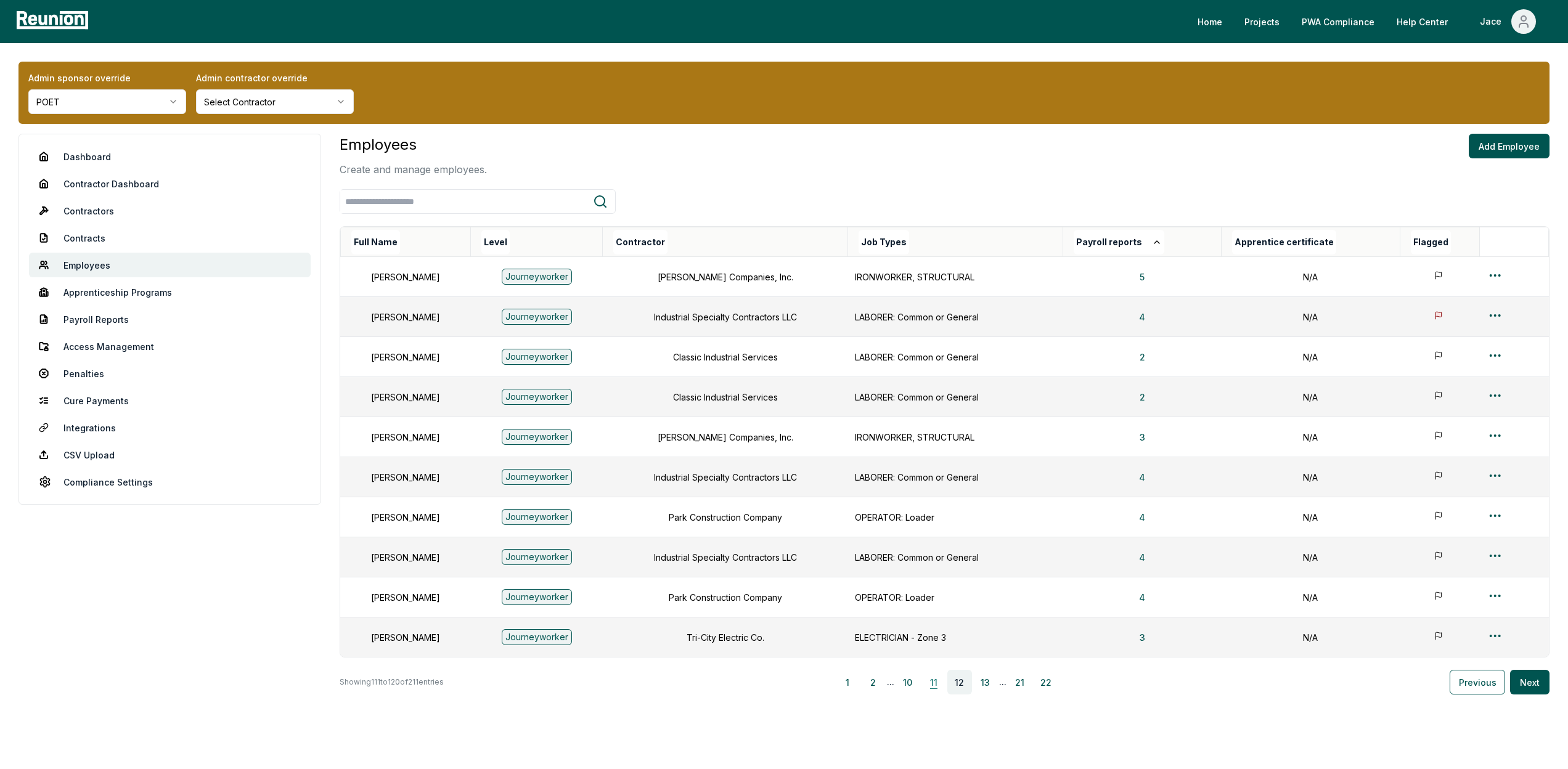
click at [931, 687] on button "11" at bounding box center [934, 682] width 25 height 25
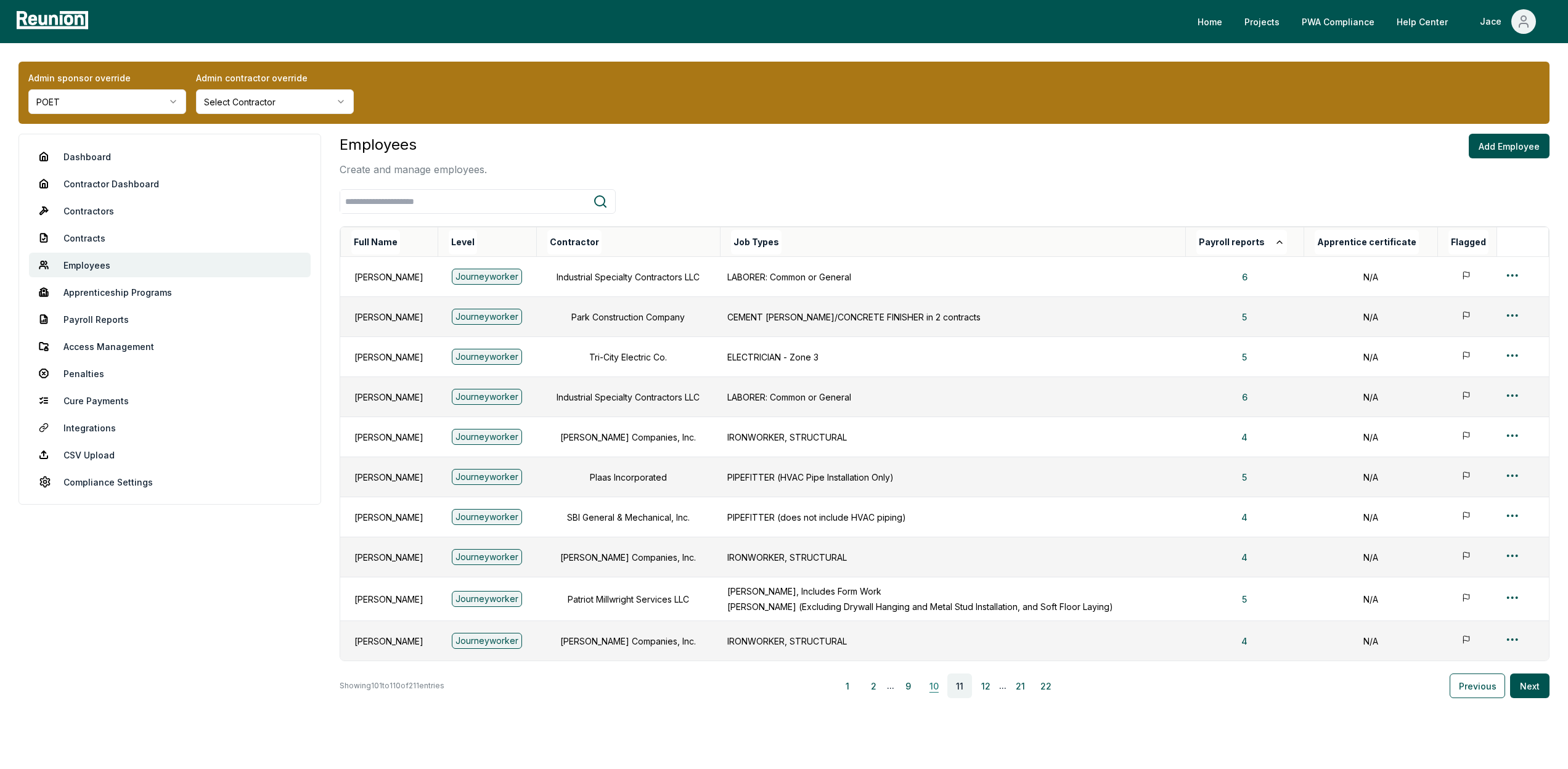
click at [925, 688] on button "10" at bounding box center [934, 686] width 25 height 25
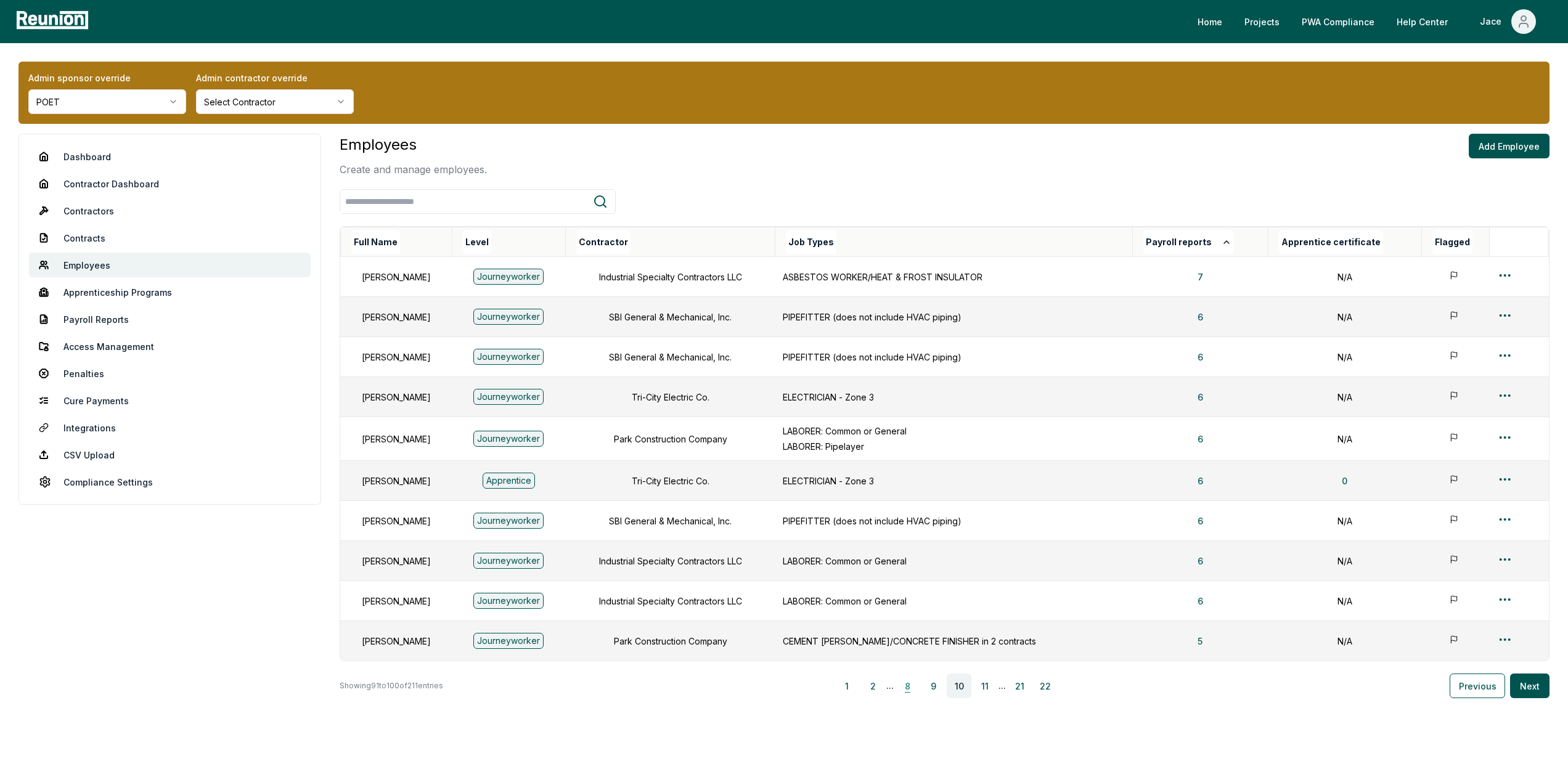
click at [919, 688] on button "8" at bounding box center [907, 686] width 25 height 25
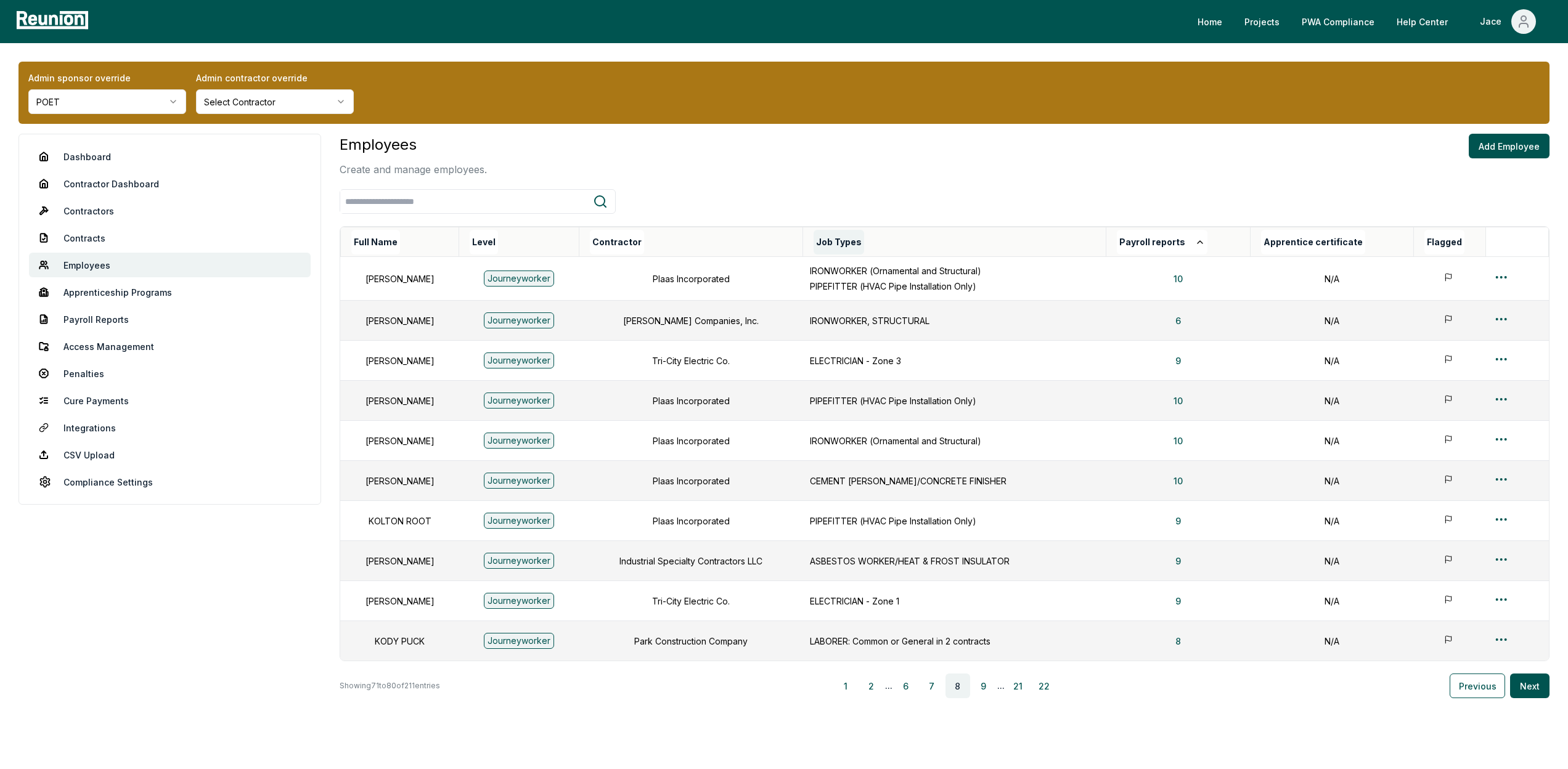
click at [864, 247] on button "Job Types" at bounding box center [838, 242] width 50 height 25
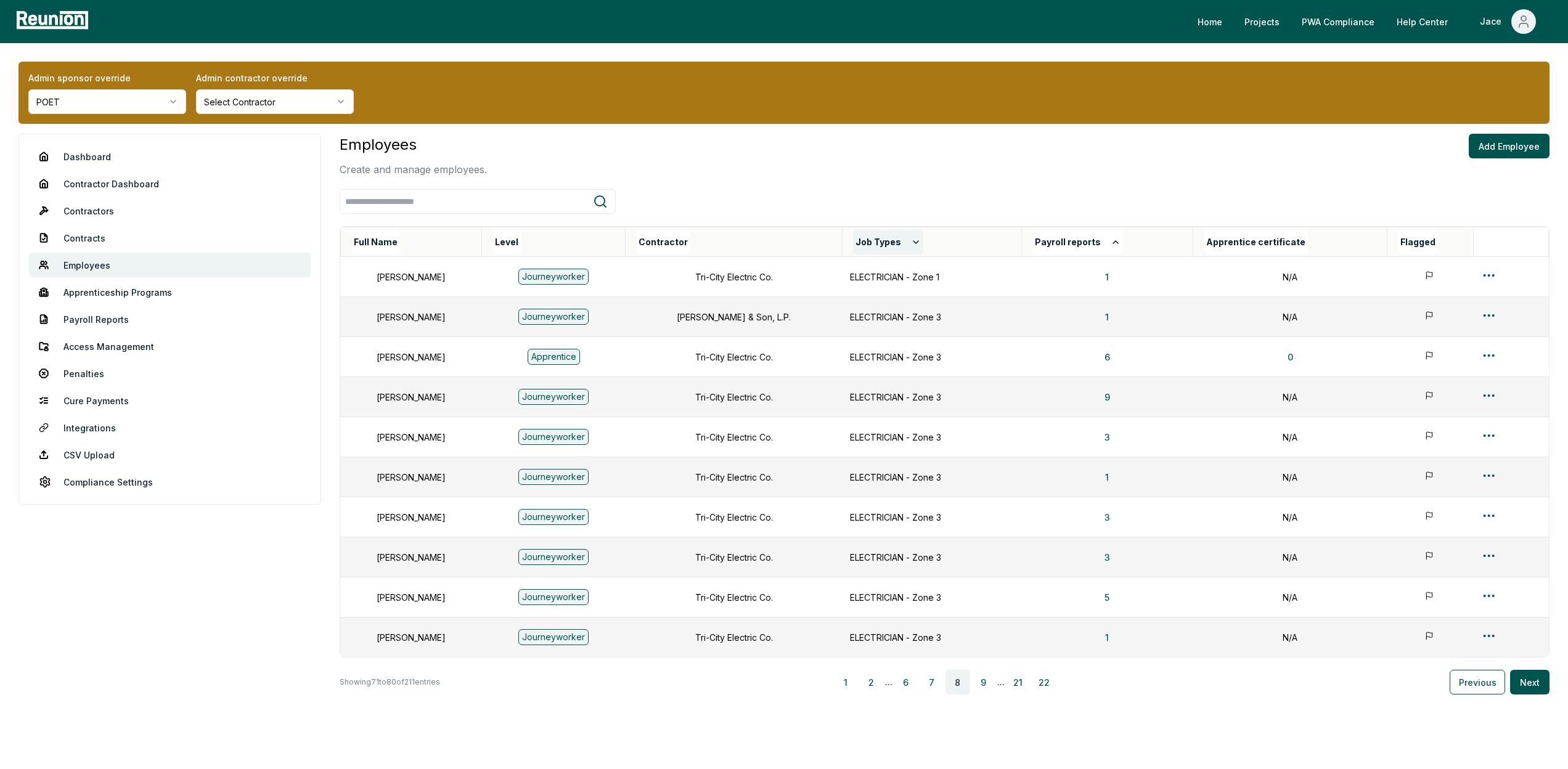
click at [865, 243] on button "Job Types" at bounding box center [888, 242] width 71 height 25
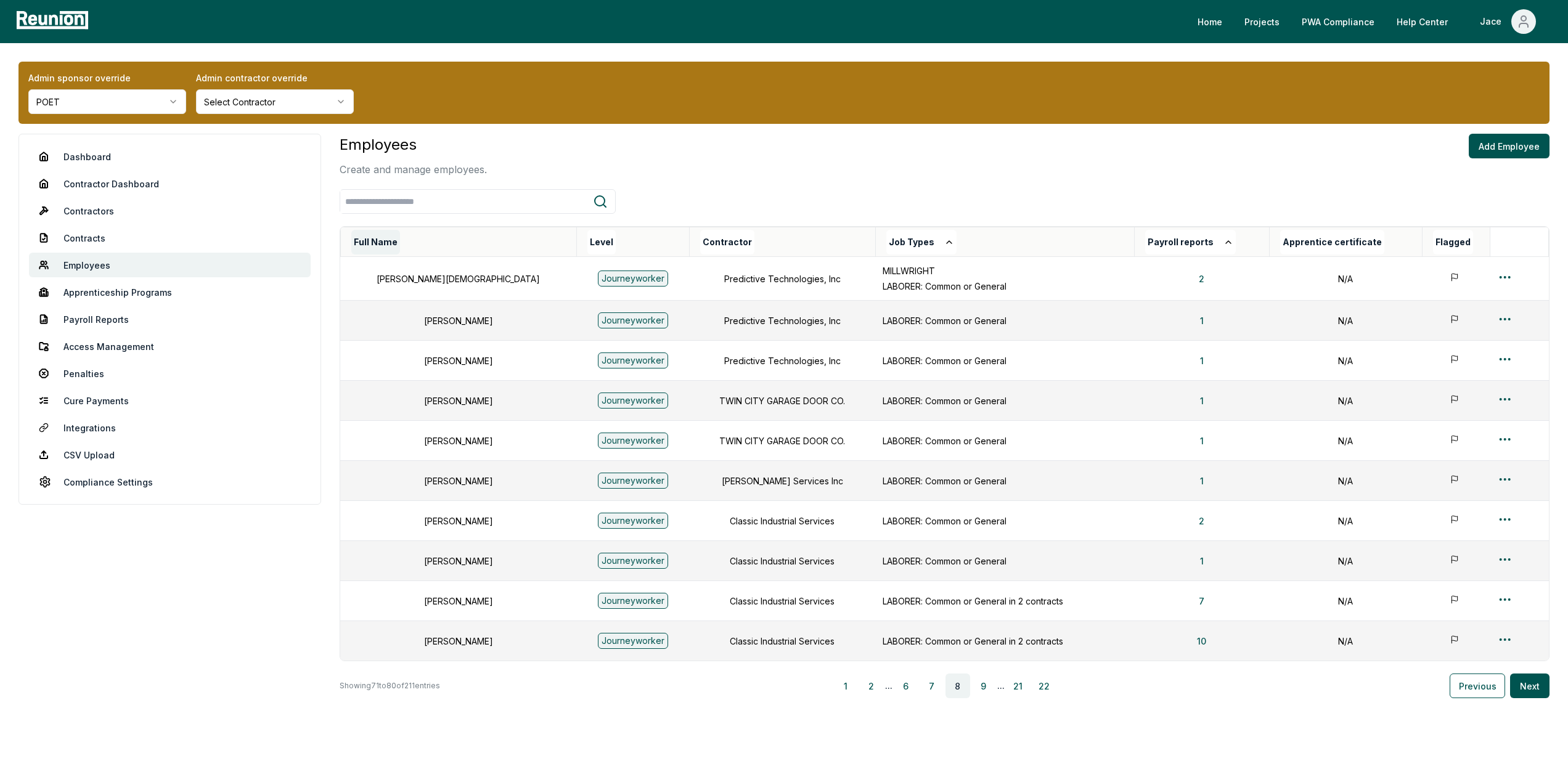
click at [364, 249] on button "Full Name" at bounding box center [376, 242] width 48 height 25
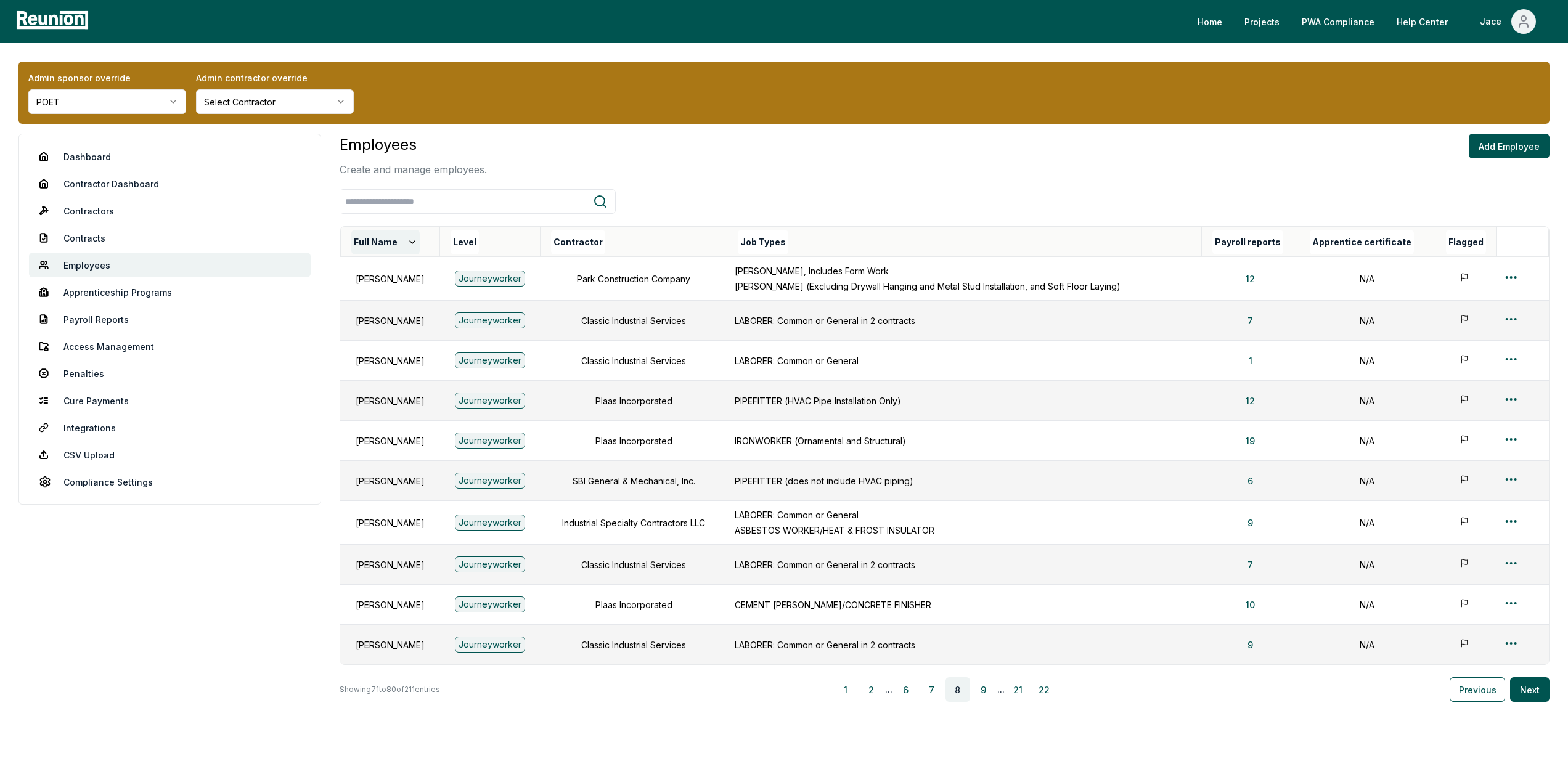
click at [366, 247] on button "Full Name" at bounding box center [386, 242] width 69 height 25
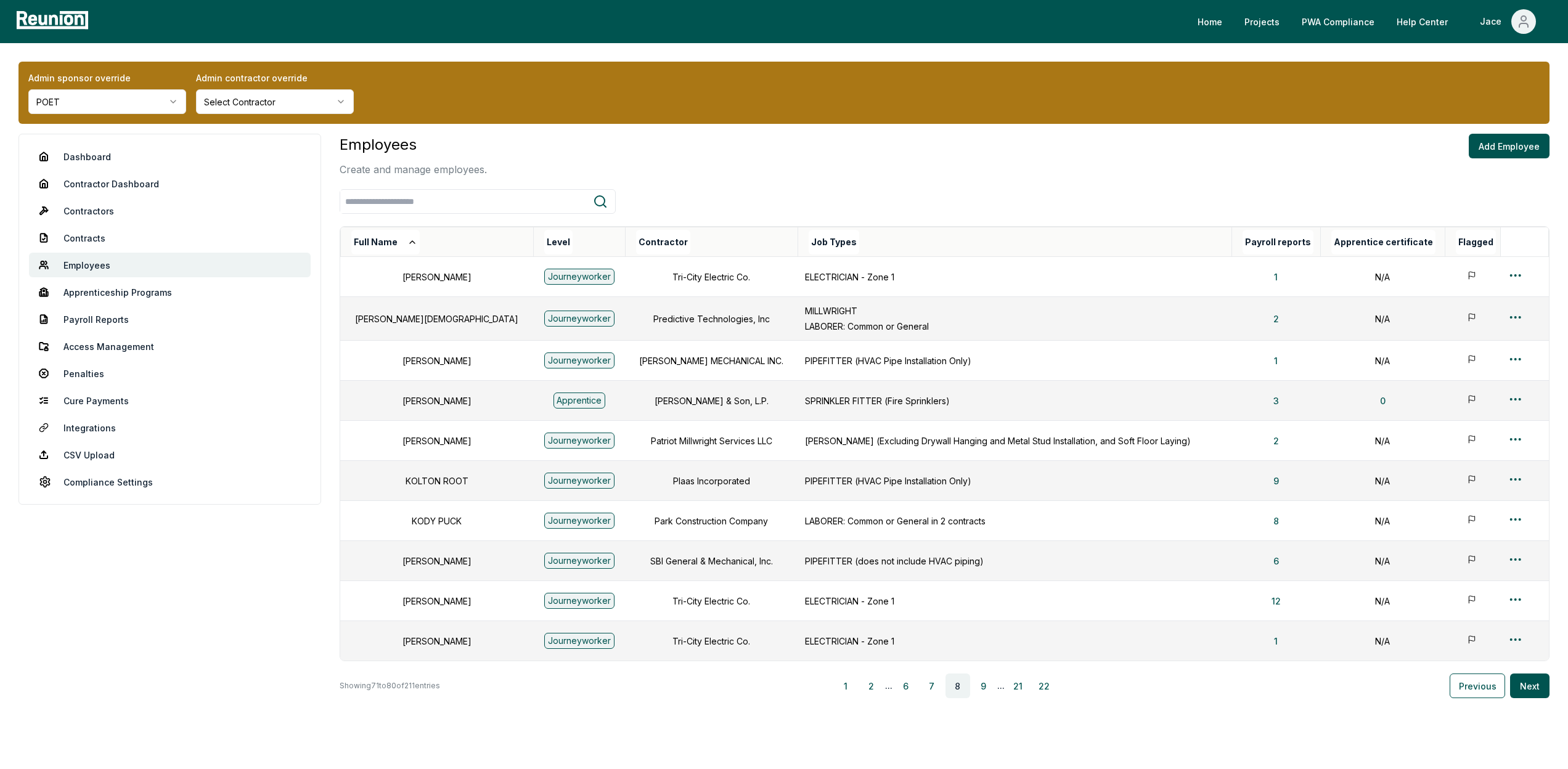
click at [366, 247] on button "Full Name" at bounding box center [386, 242] width 69 height 25
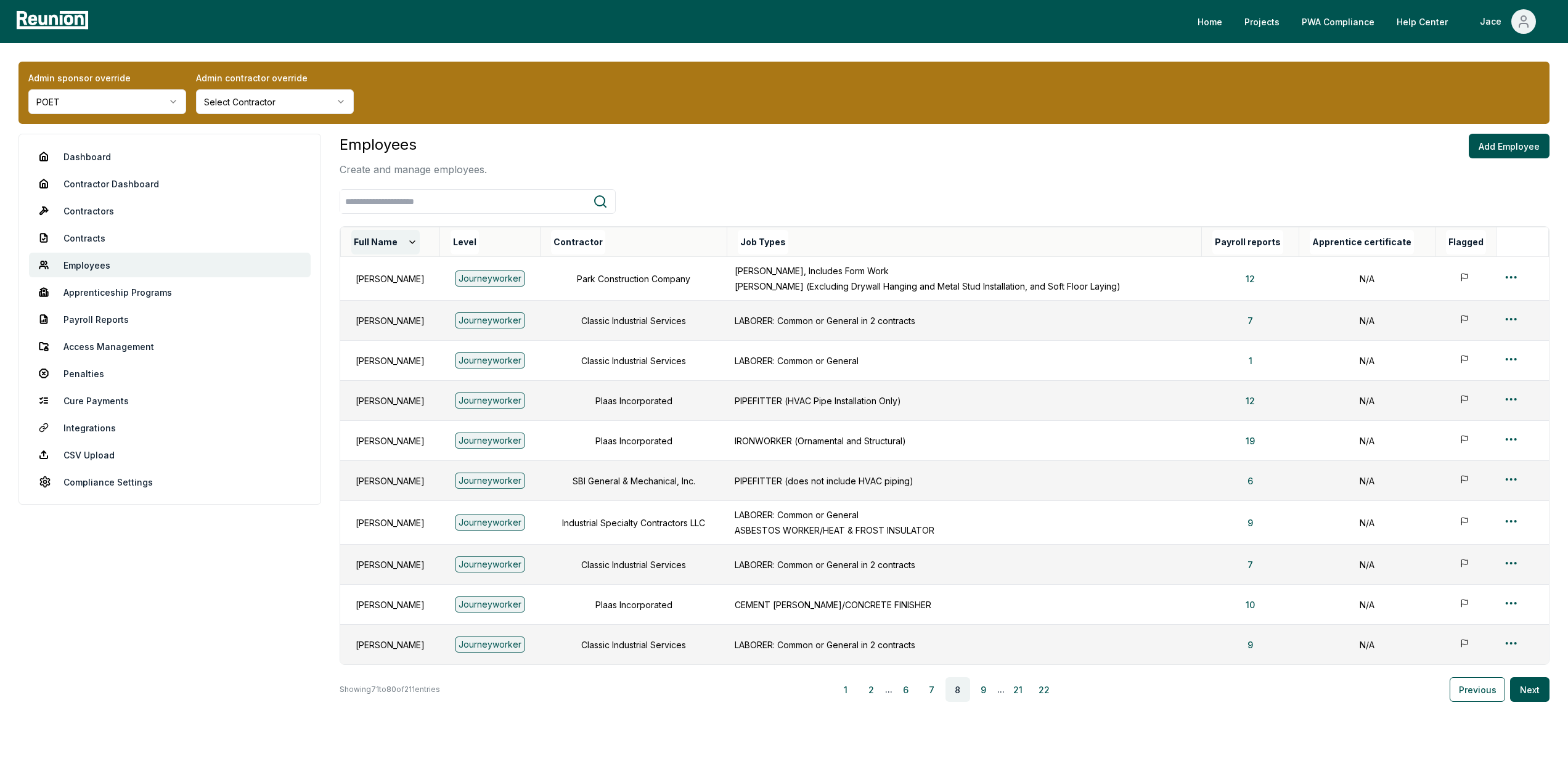
click at [368, 245] on button "Full Name" at bounding box center [386, 242] width 69 height 25
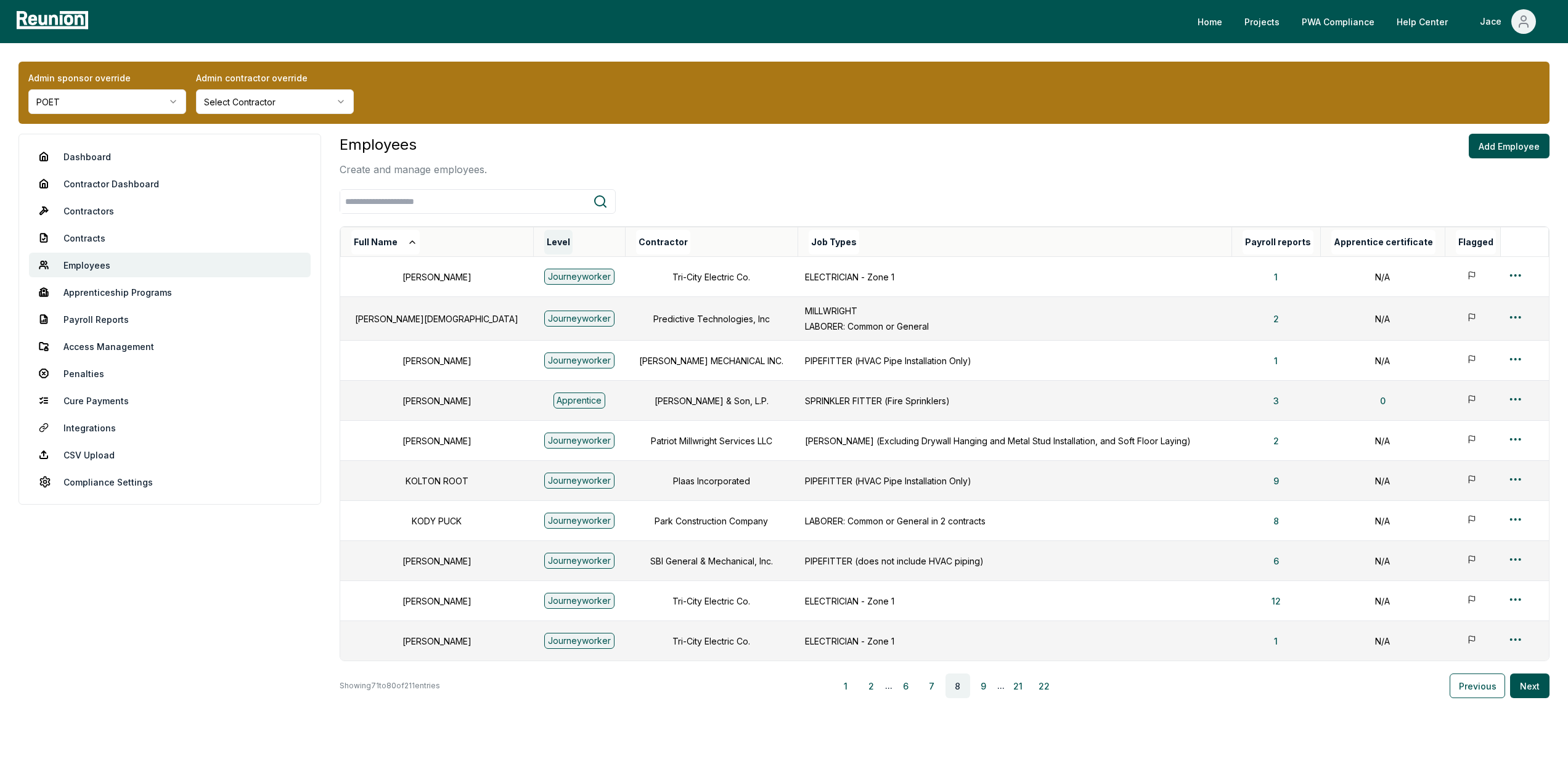
click at [544, 241] on button "Level" at bounding box center [559, 242] width 28 height 25
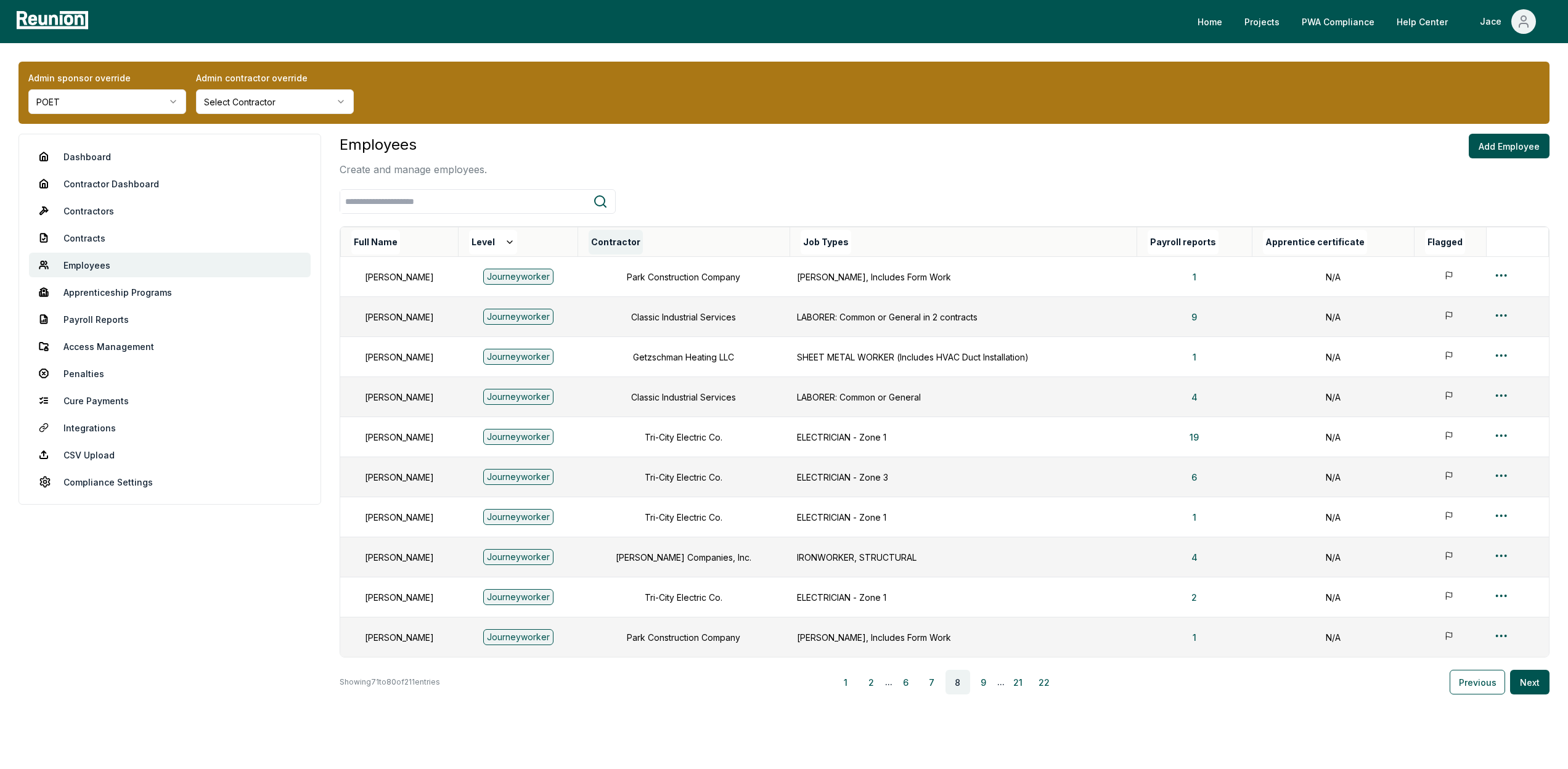
click at [643, 241] on button "Contractor" at bounding box center [616, 242] width 54 height 25
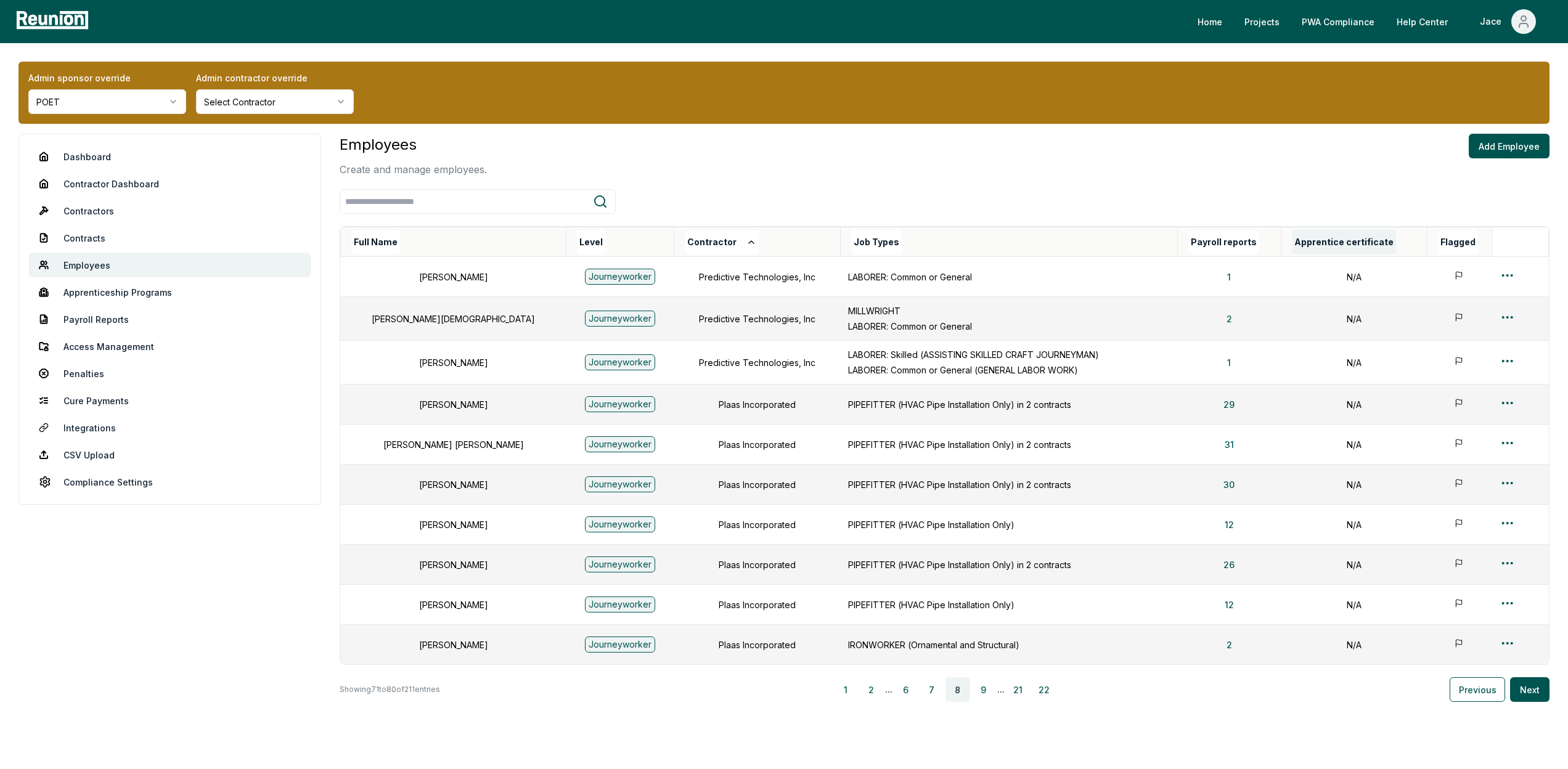
click at [1300, 243] on button "Apprentice certificate" at bounding box center [1344, 242] width 104 height 25
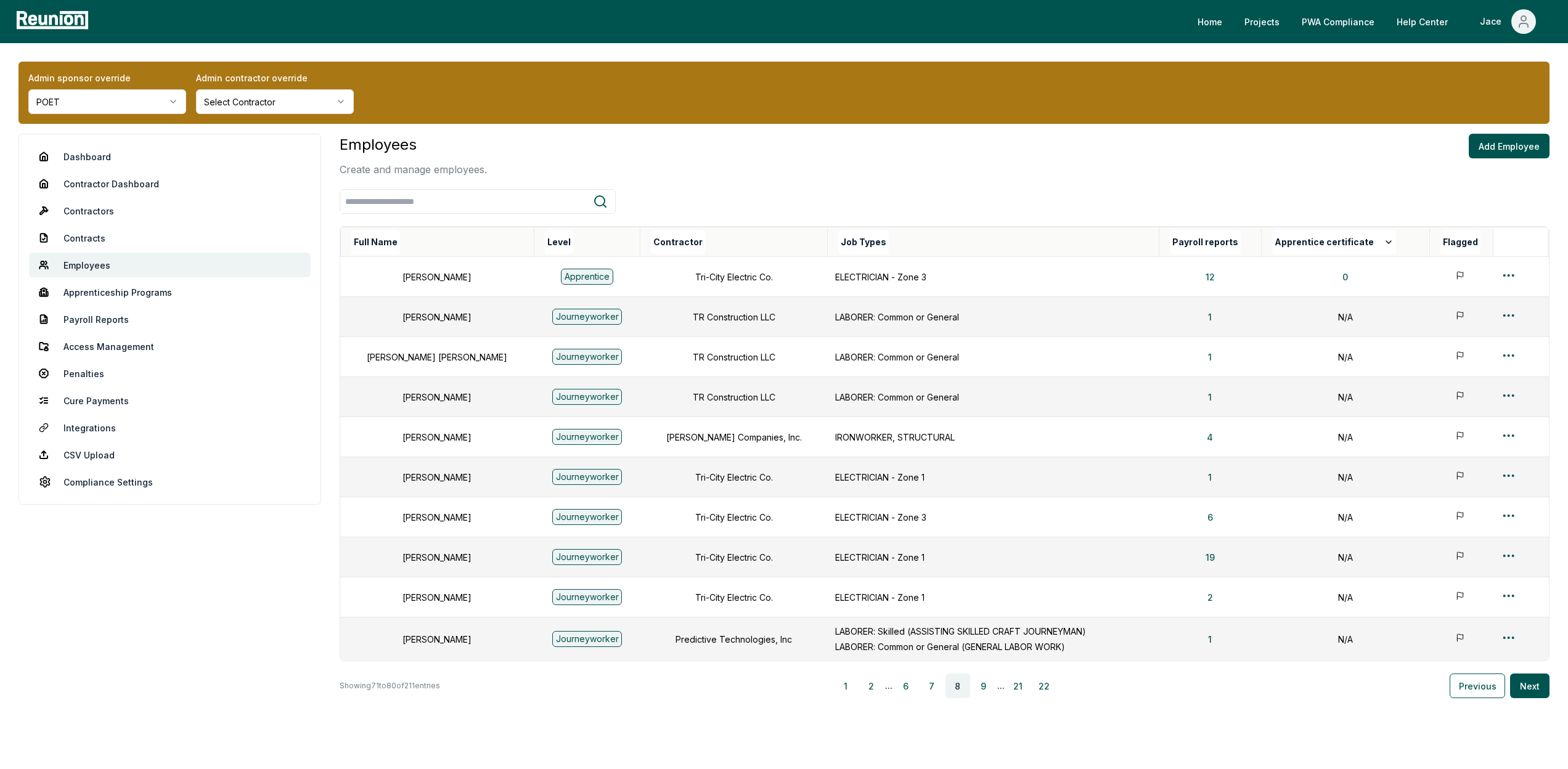
click at [1240, 242] on div "Payroll reports" at bounding box center [1215, 242] width 91 height 25
click at [1213, 242] on button "Payroll reports" at bounding box center [1204, 242] width 71 height 25
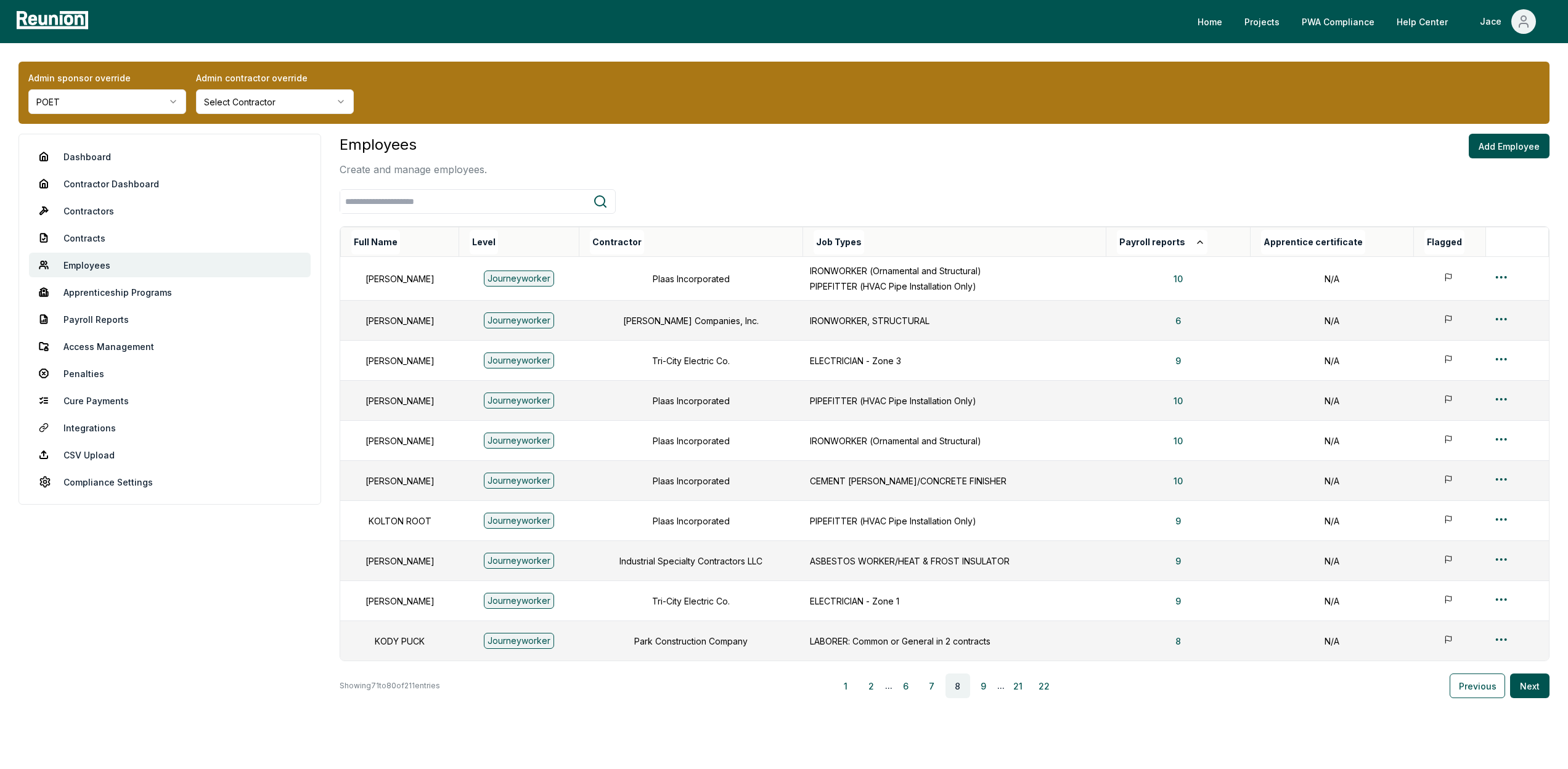
click at [667, 223] on div "Employees Create and manage employees. Add Employee Full Name Level Contractor …" at bounding box center [944, 416] width 1210 height 565
click at [644, 237] on button "Contractor" at bounding box center [617, 242] width 54 height 25
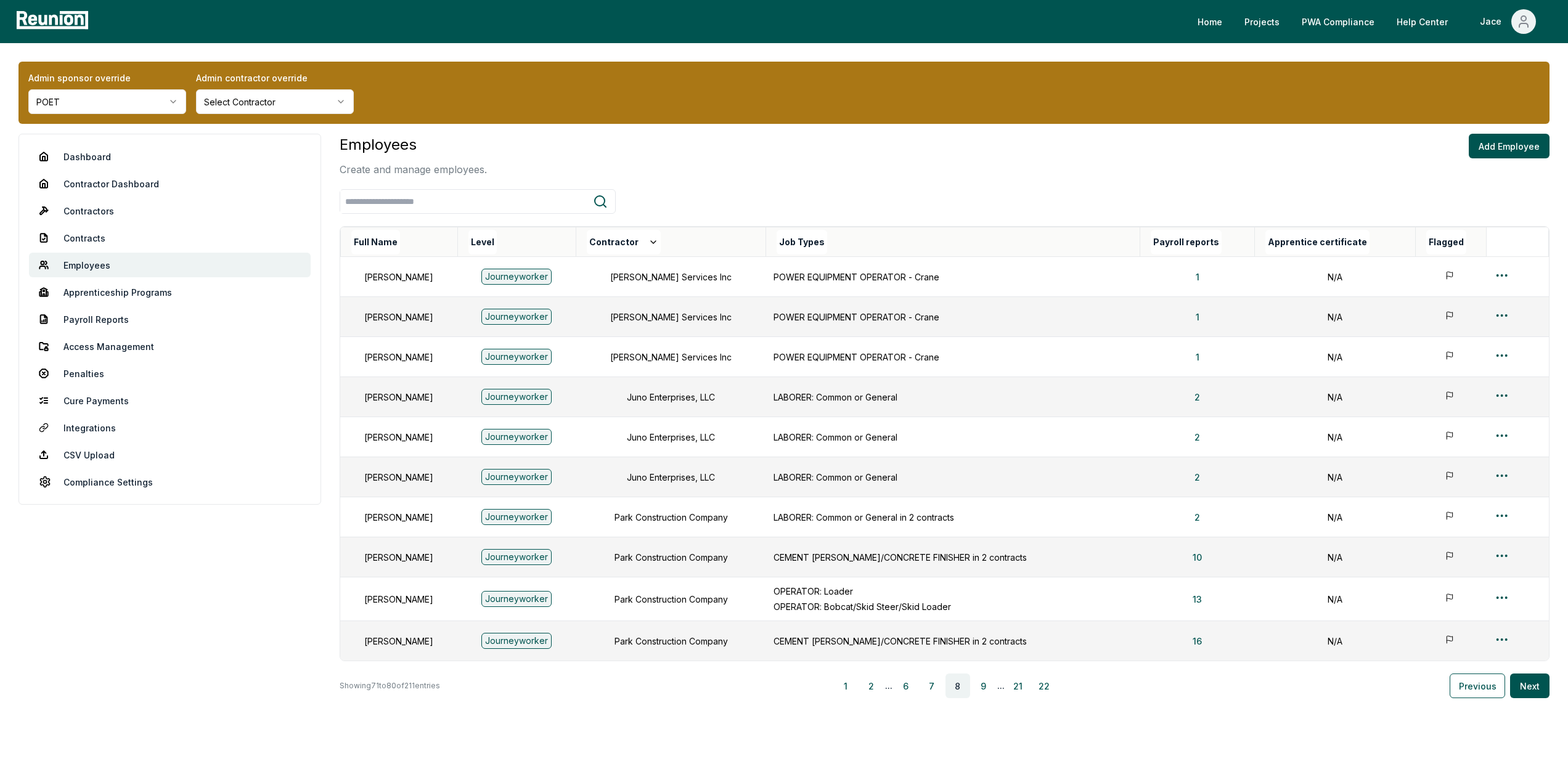
click at [524, 236] on div "Level" at bounding box center [522, 242] width 108 height 25
click at [497, 243] on button "Level" at bounding box center [483, 242] width 28 height 25
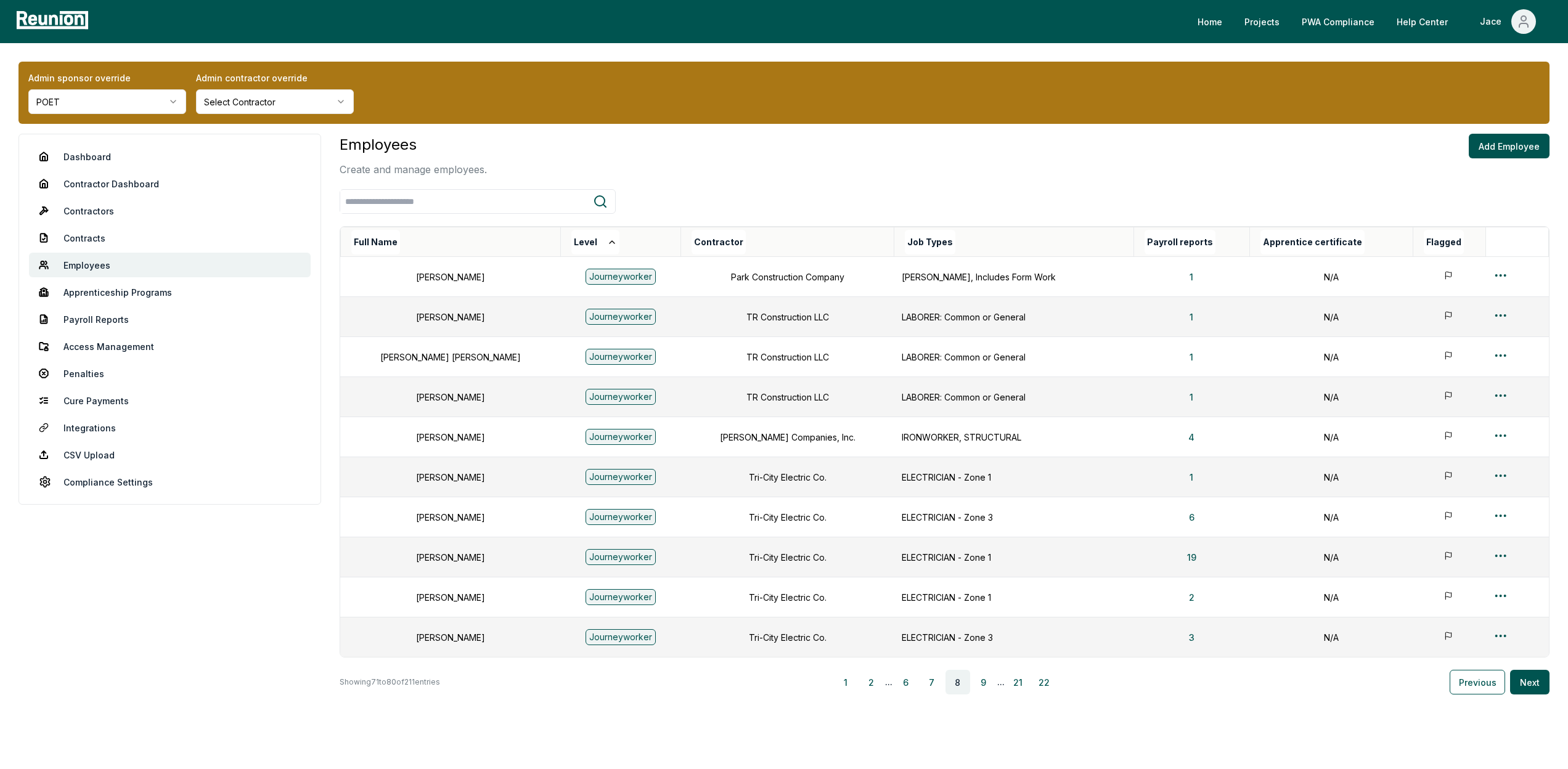
click at [400, 233] on div "Full Name" at bounding box center [456, 242] width 209 height 25
click at [393, 235] on button "Full Name" at bounding box center [376, 242] width 48 height 25
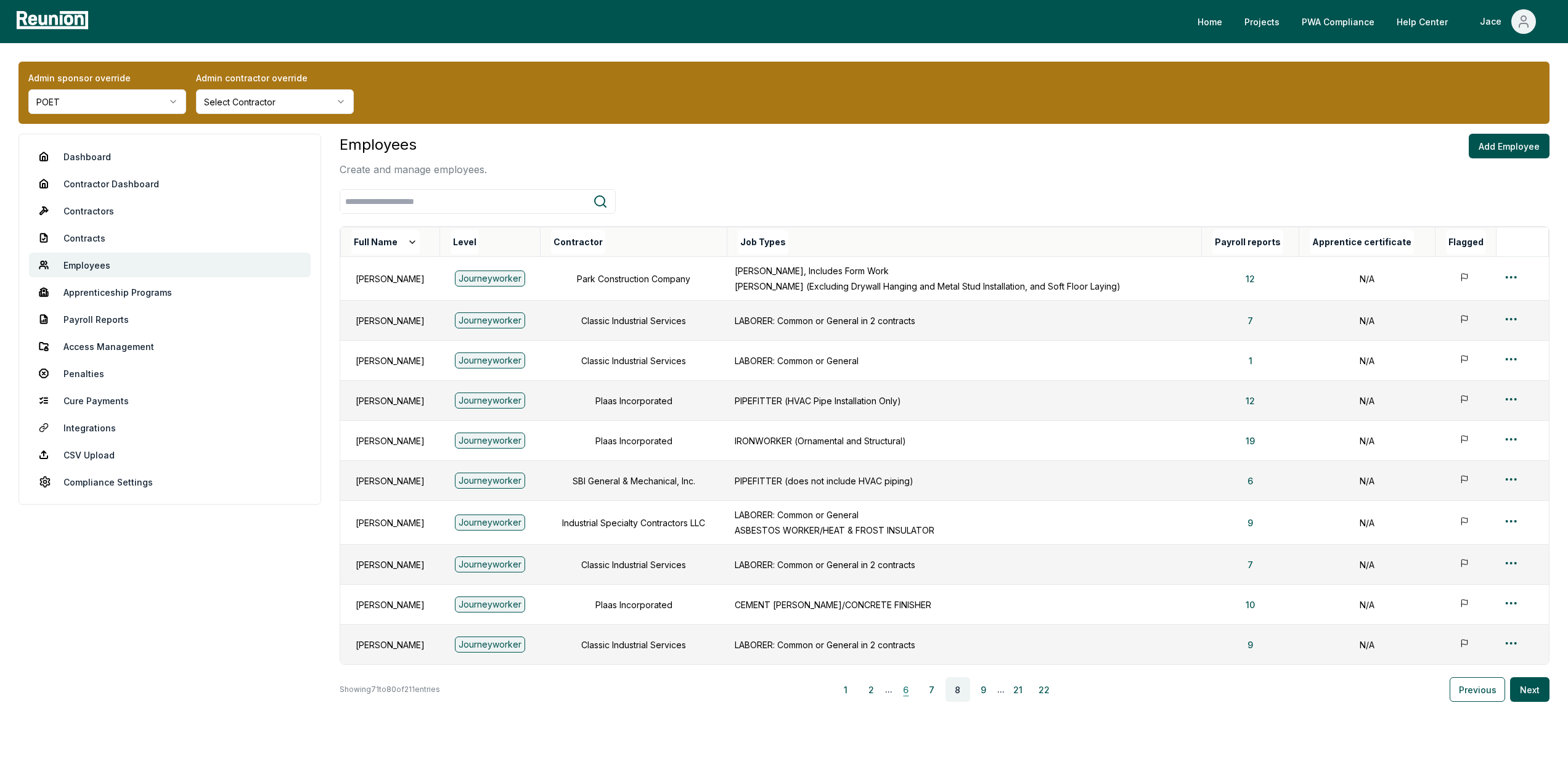
click at [902, 684] on button "6" at bounding box center [906, 690] width 25 height 25
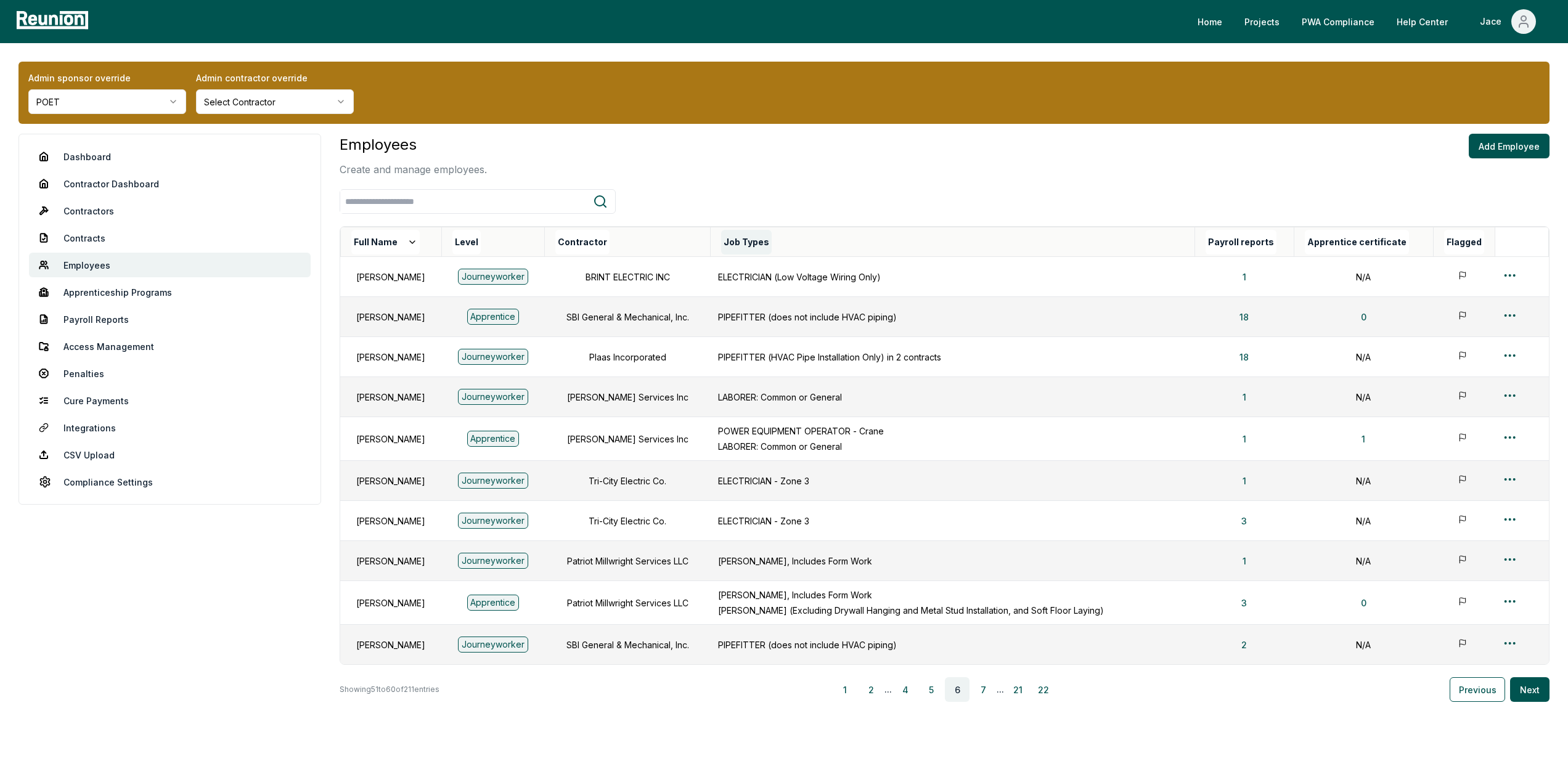
click at [790, 237] on div "Job Types" at bounding box center [958, 242] width 473 height 25
click at [772, 237] on button "Job Types" at bounding box center [746, 242] width 50 height 25
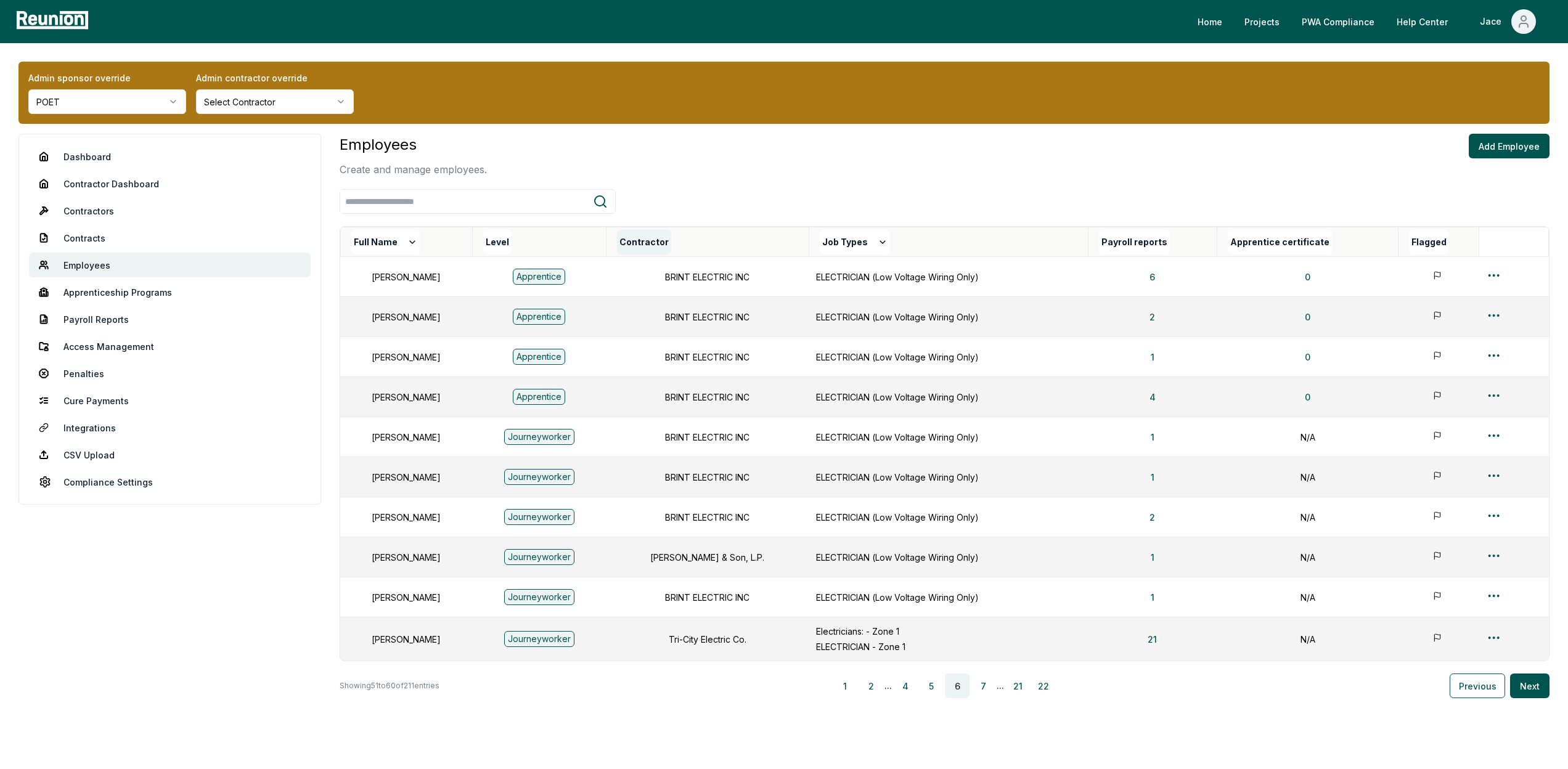
click at [671, 235] on button "Contractor" at bounding box center [644, 242] width 54 height 25
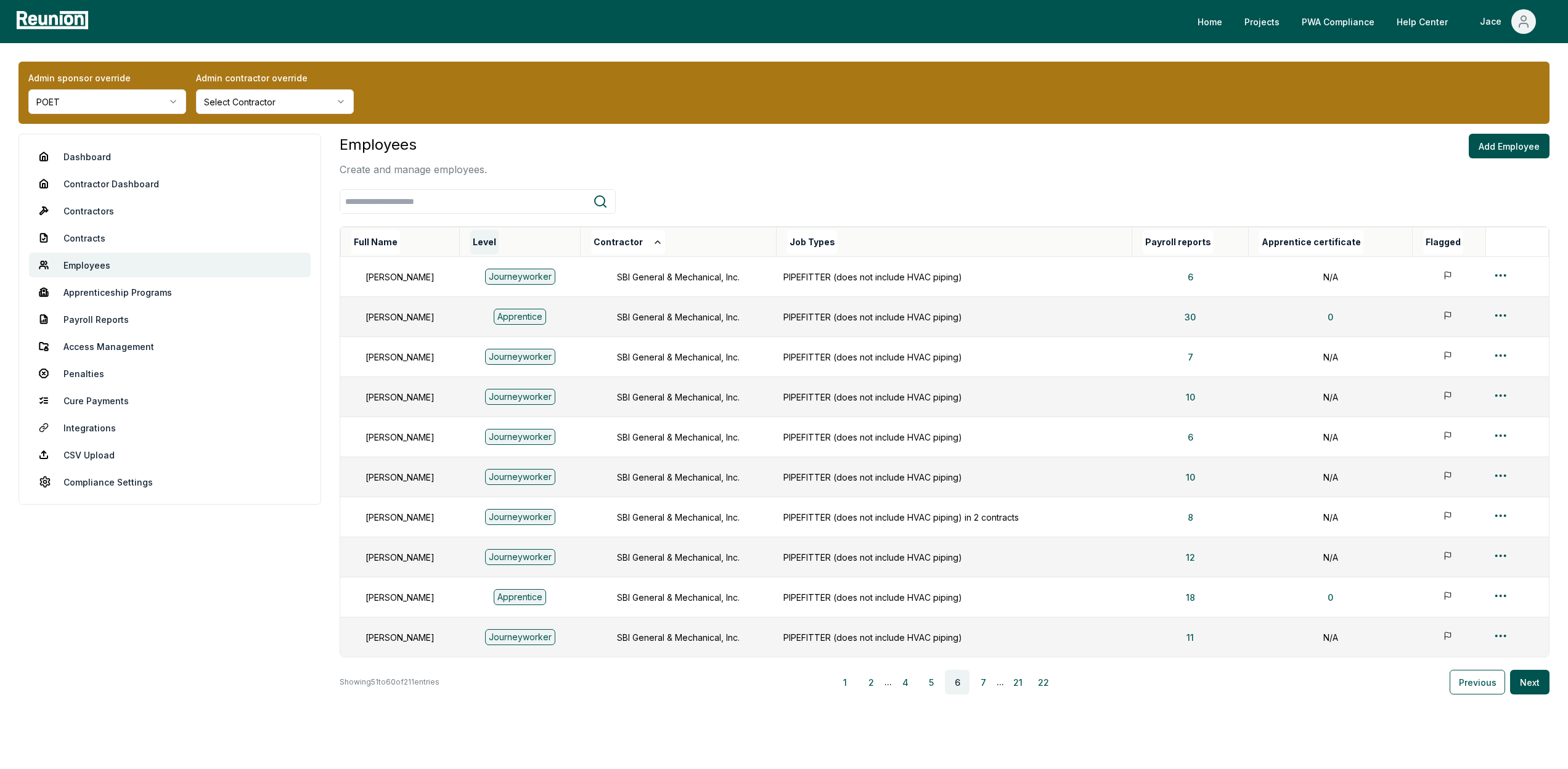
click at [499, 236] on button "Level" at bounding box center [485, 242] width 28 height 25
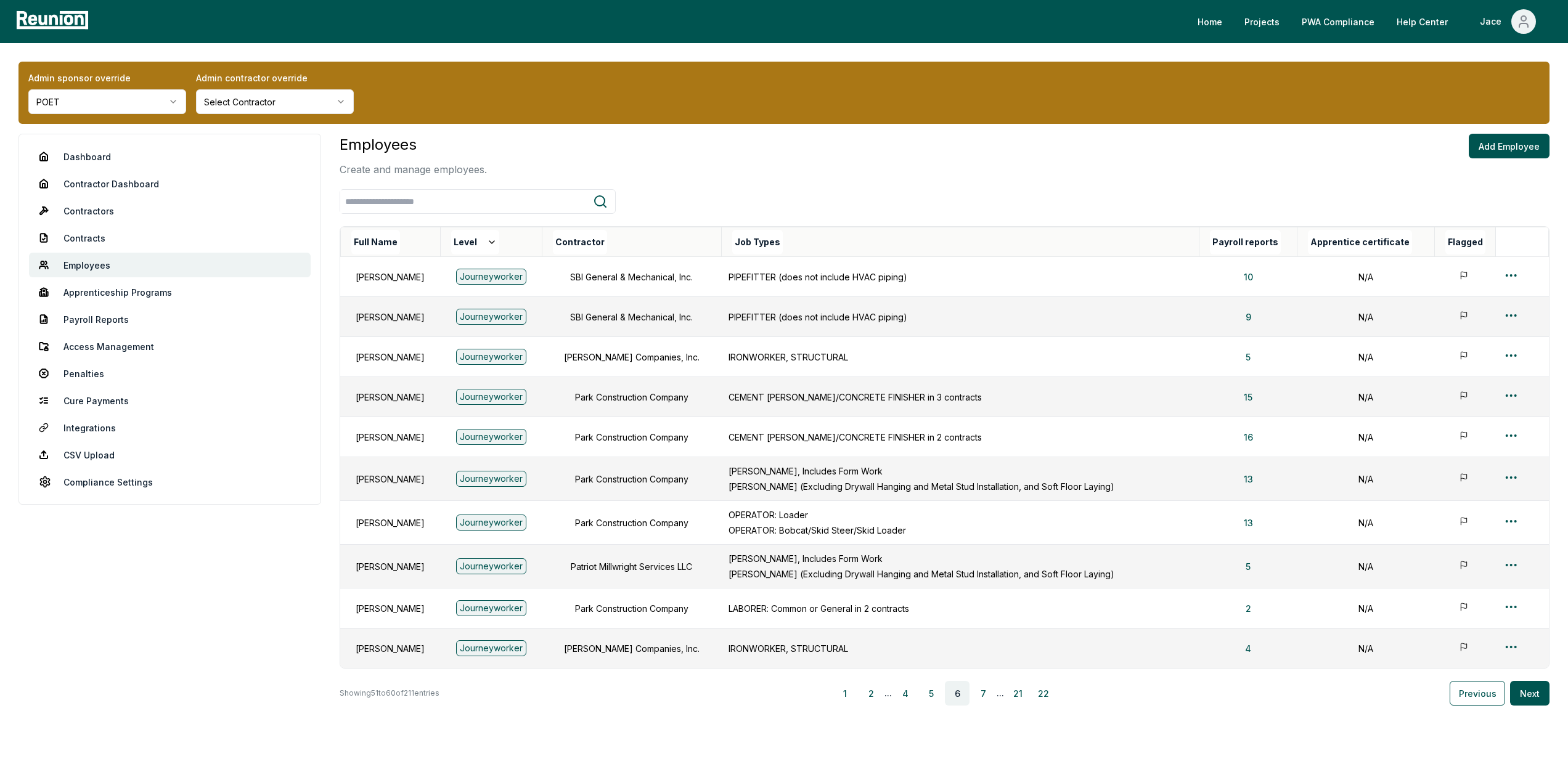
click at [679, 227] on th "Contractor" at bounding box center [631, 242] width 179 height 30
click at [100, 237] on link "Contracts" at bounding box center [169, 238] width 282 height 25
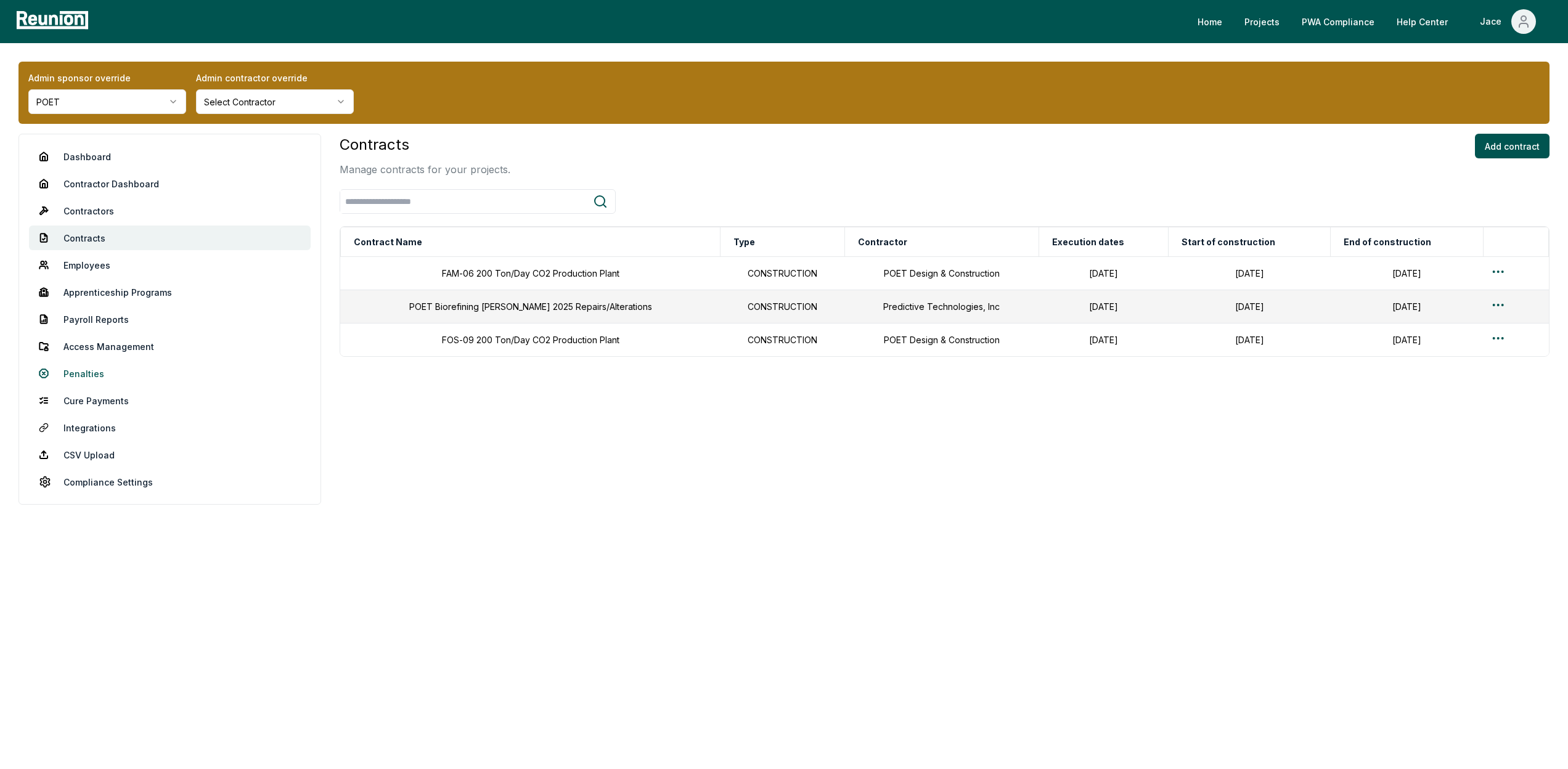
click at [129, 380] on link "Penalties" at bounding box center [169, 373] width 282 height 25
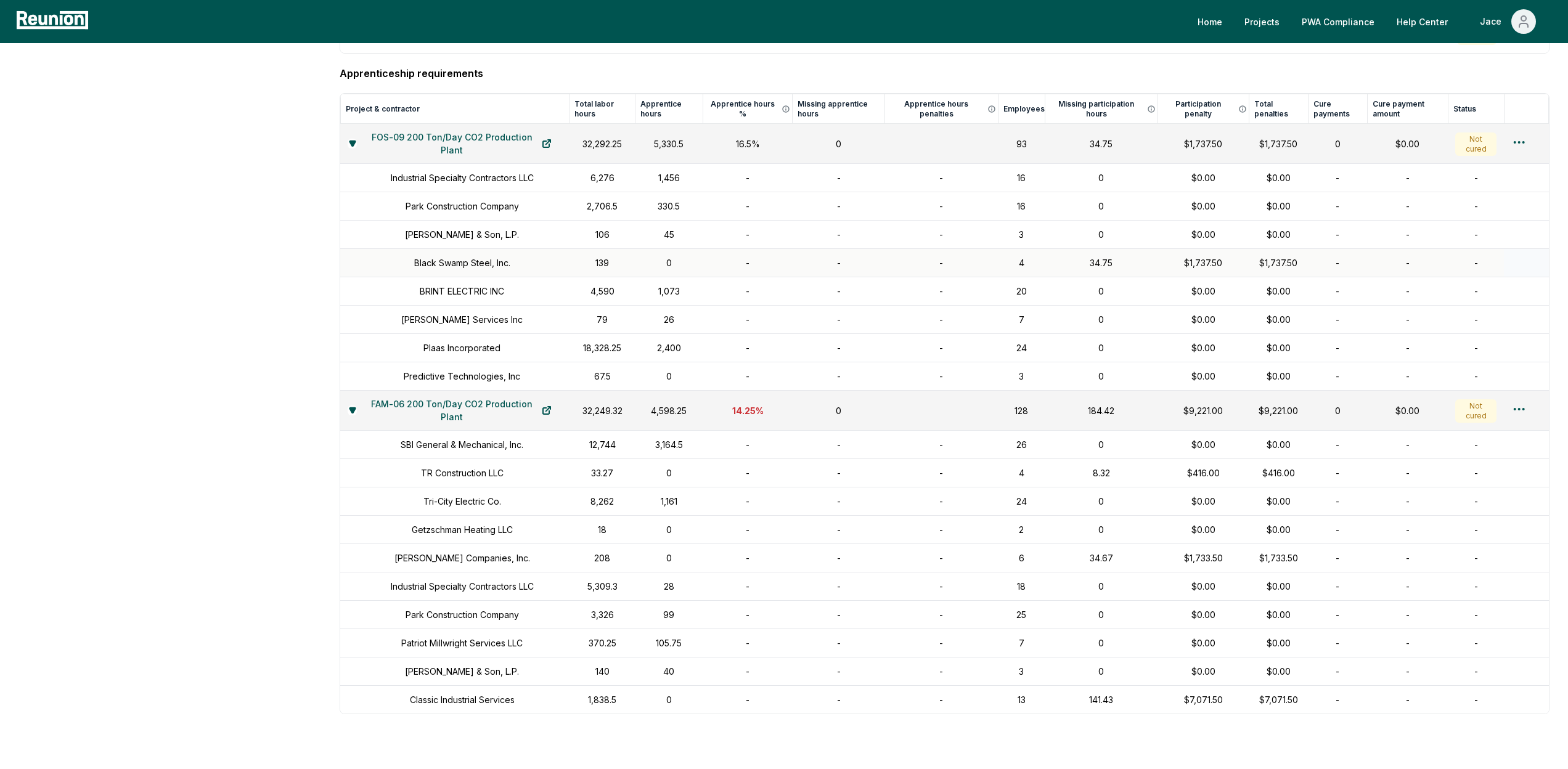
scroll to position [890, 0]
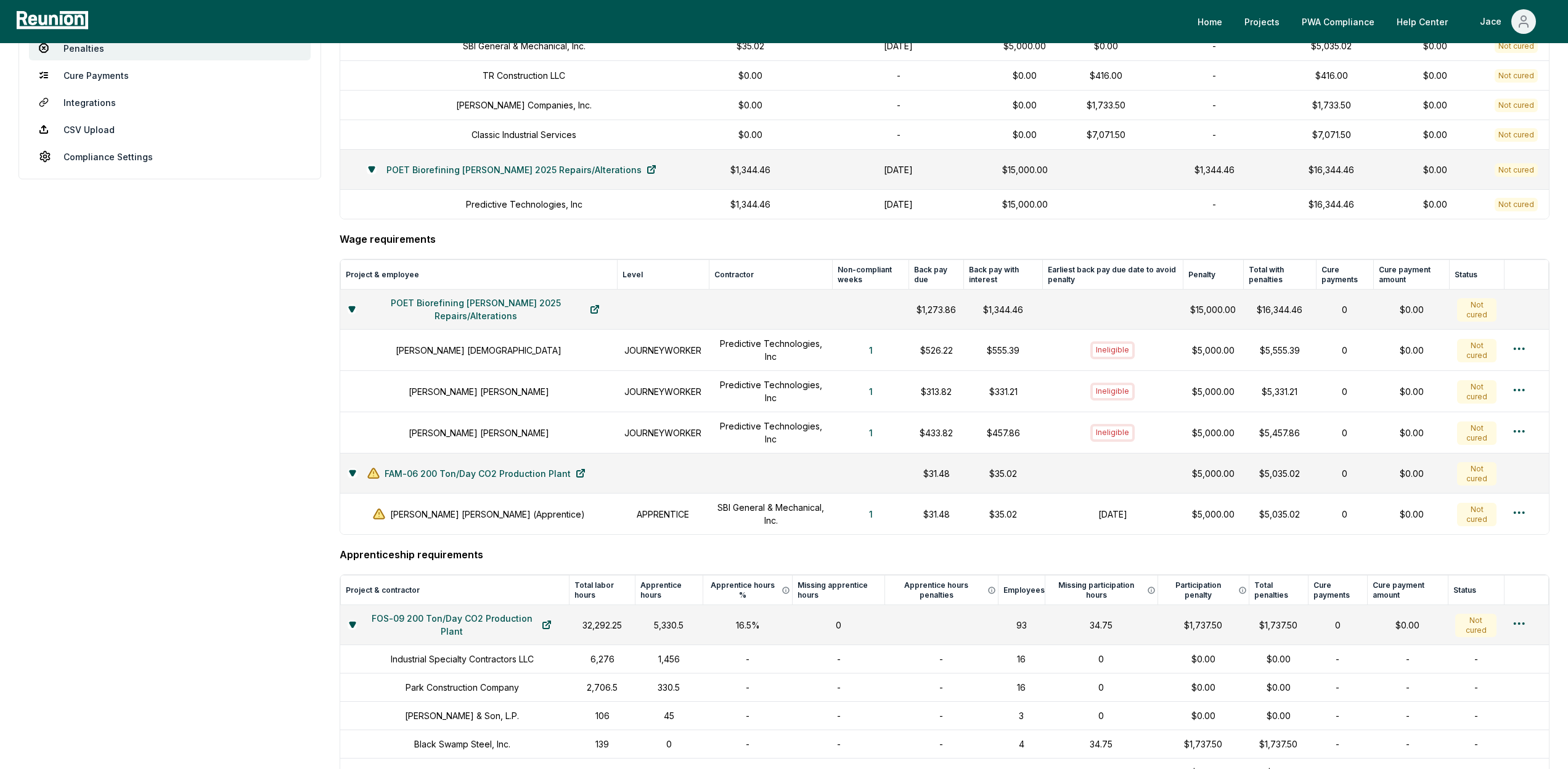
scroll to position [323, 0]
click at [458, 308] on link "POET Biorefining [PERSON_NAME] 2025 Repairs/Alterations" at bounding box center [483, 311] width 253 height 25
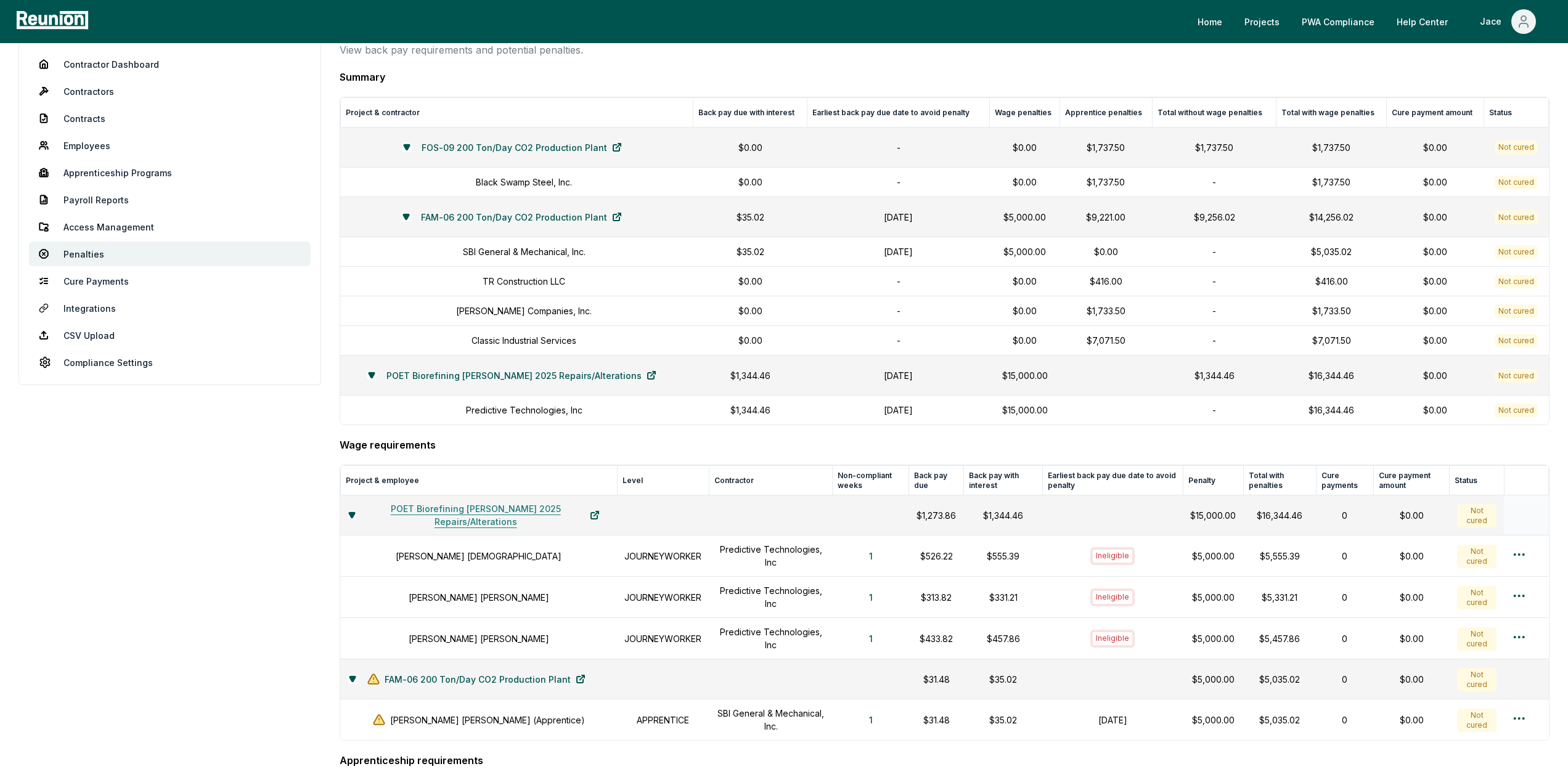
scroll to position [0, 0]
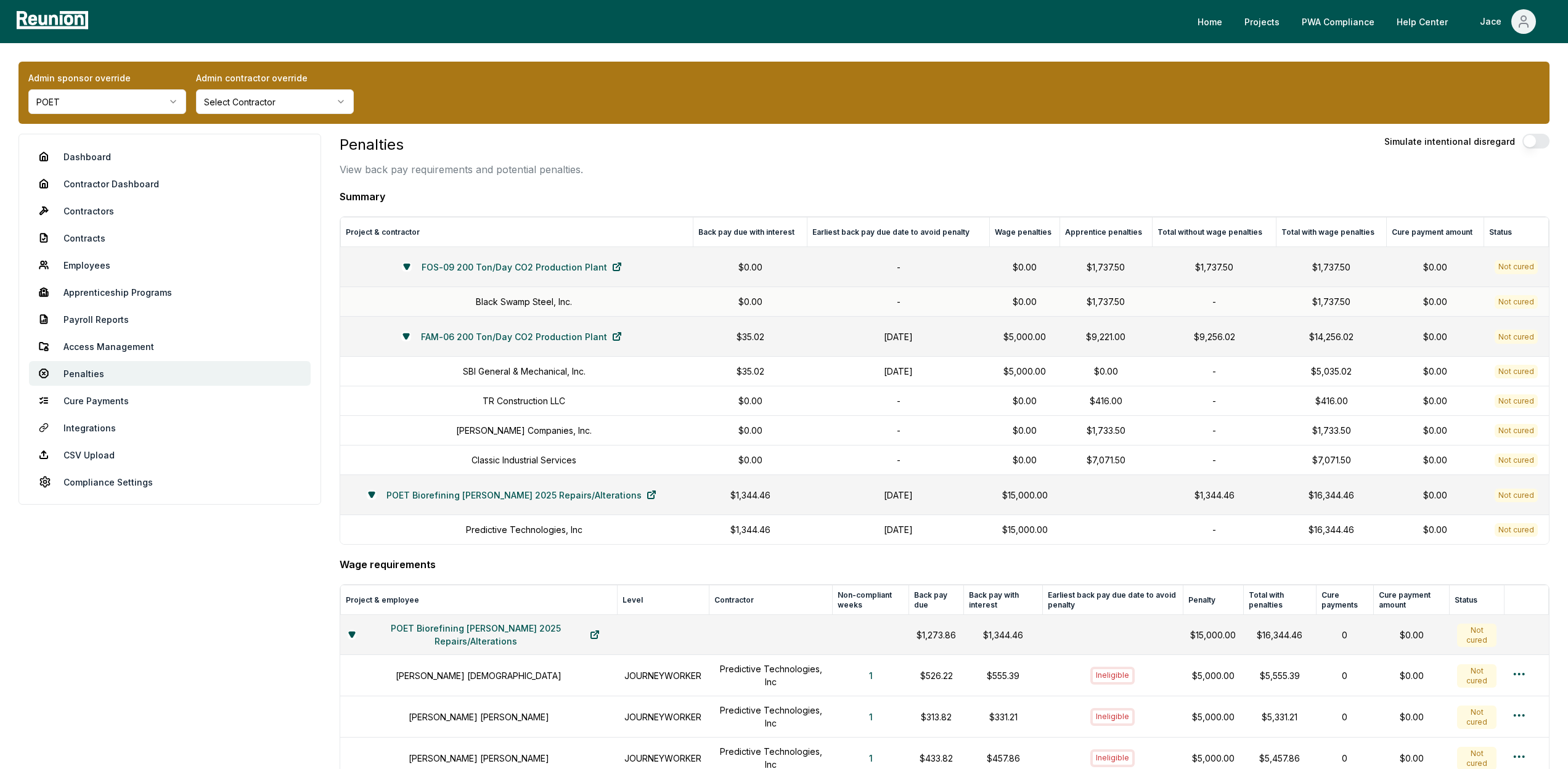
click at [538, 315] on td "Black Swamp Steel, Inc." at bounding box center [516, 302] width 353 height 30
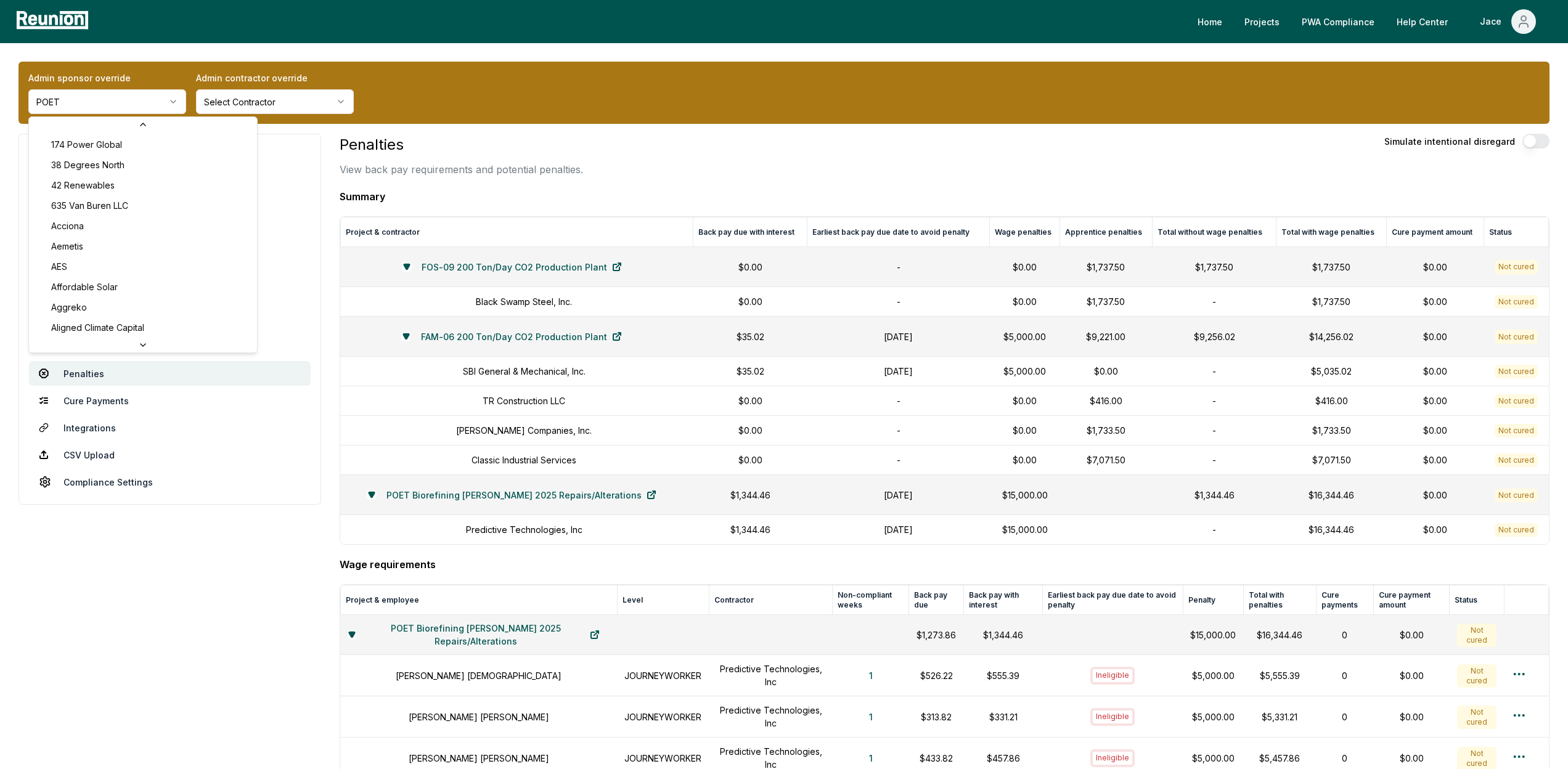
scroll to position [3905, 0]
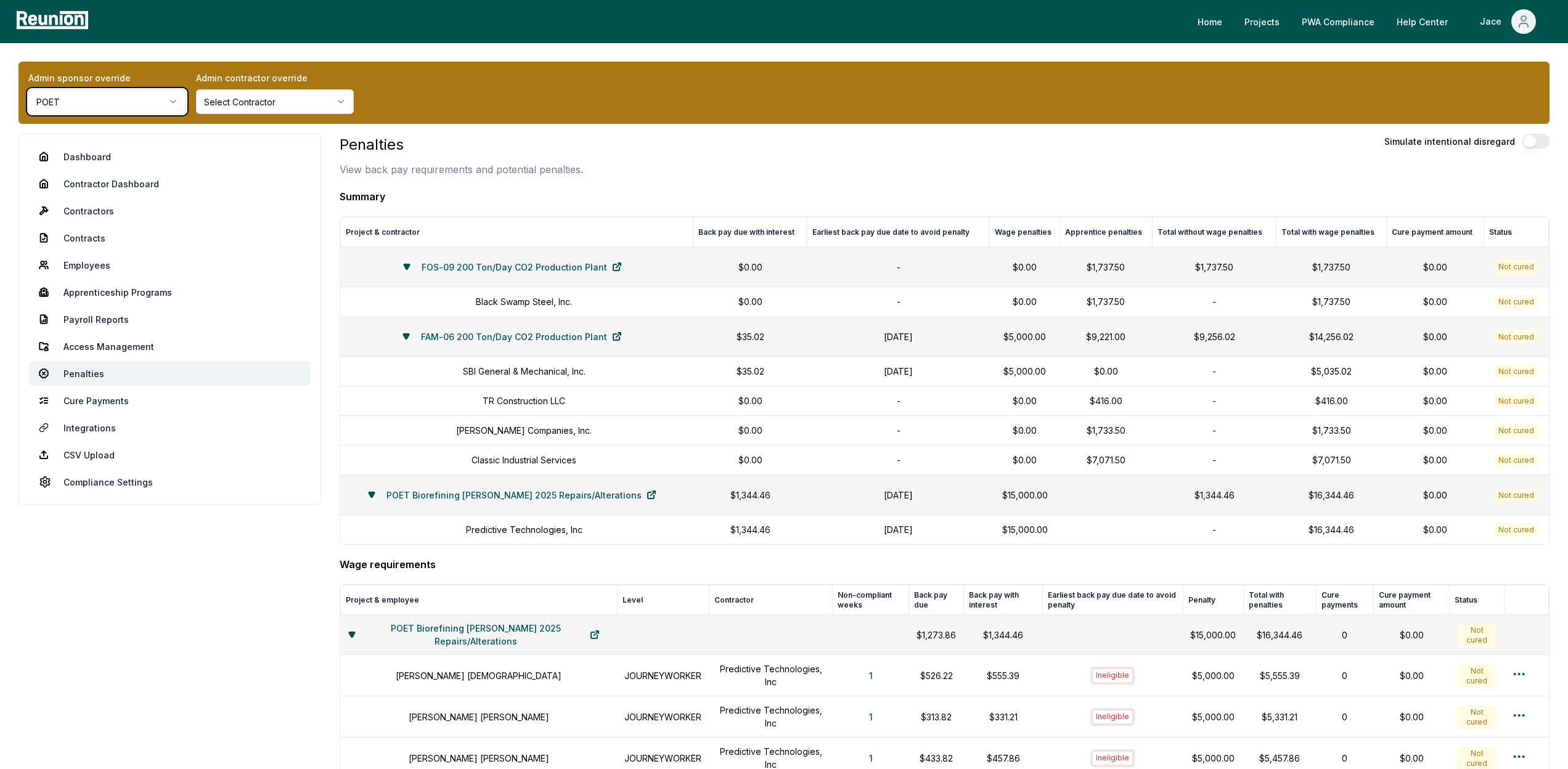
click at [97, 306] on nav "Dashboard Contractor Dashboard Contractors Contracts Employees Apprenticeship P…" at bounding box center [170, 319] width 302 height 371
click at [91, 278] on nav "Dashboard Contractor Dashboard Contractors Contracts Employees Apprenticeship P…" at bounding box center [170, 319] width 302 height 371
click at [83, 285] on link "Apprenticeship Programs" at bounding box center [169, 292] width 282 height 25
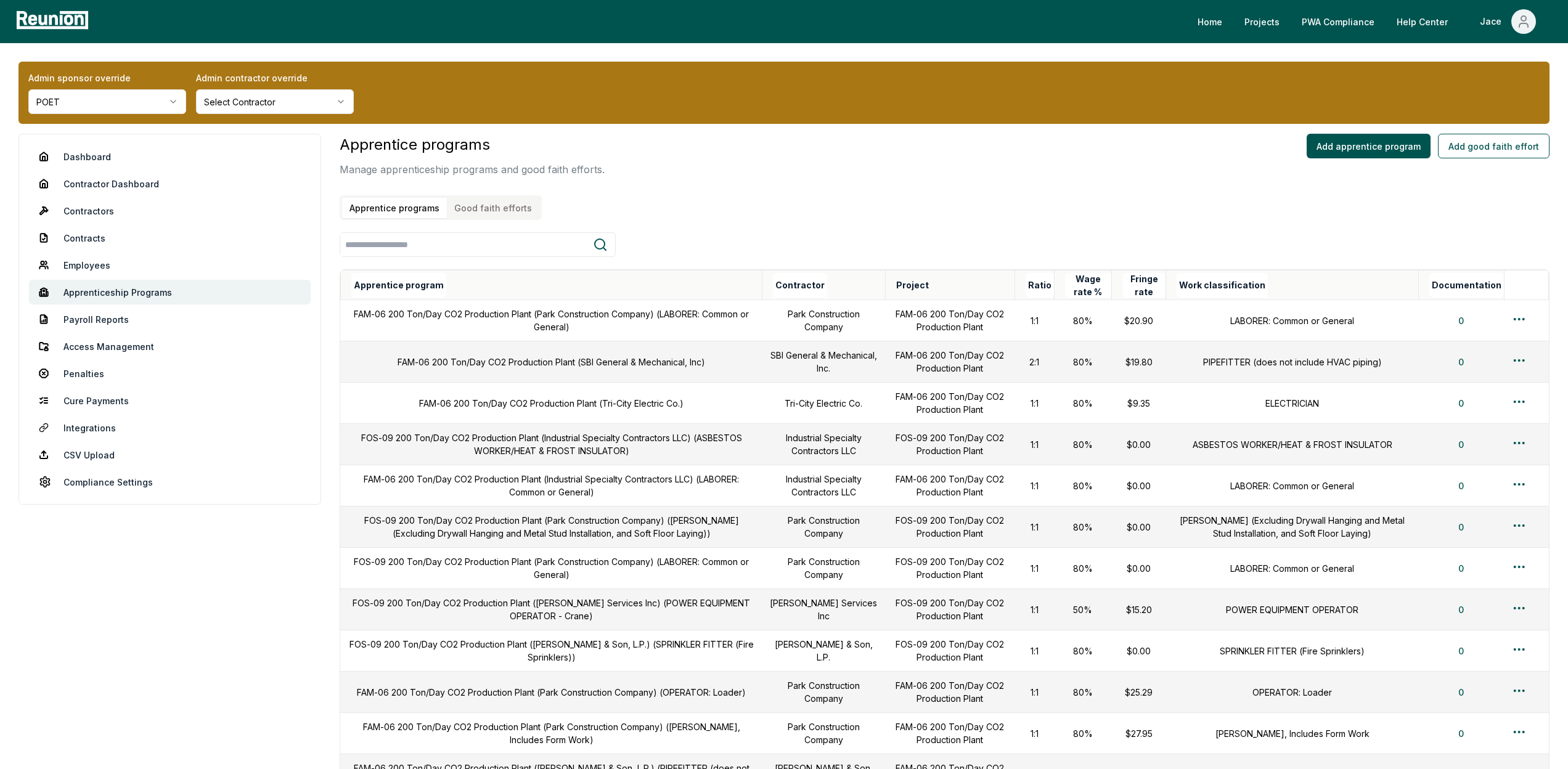
scroll to position [45, 0]
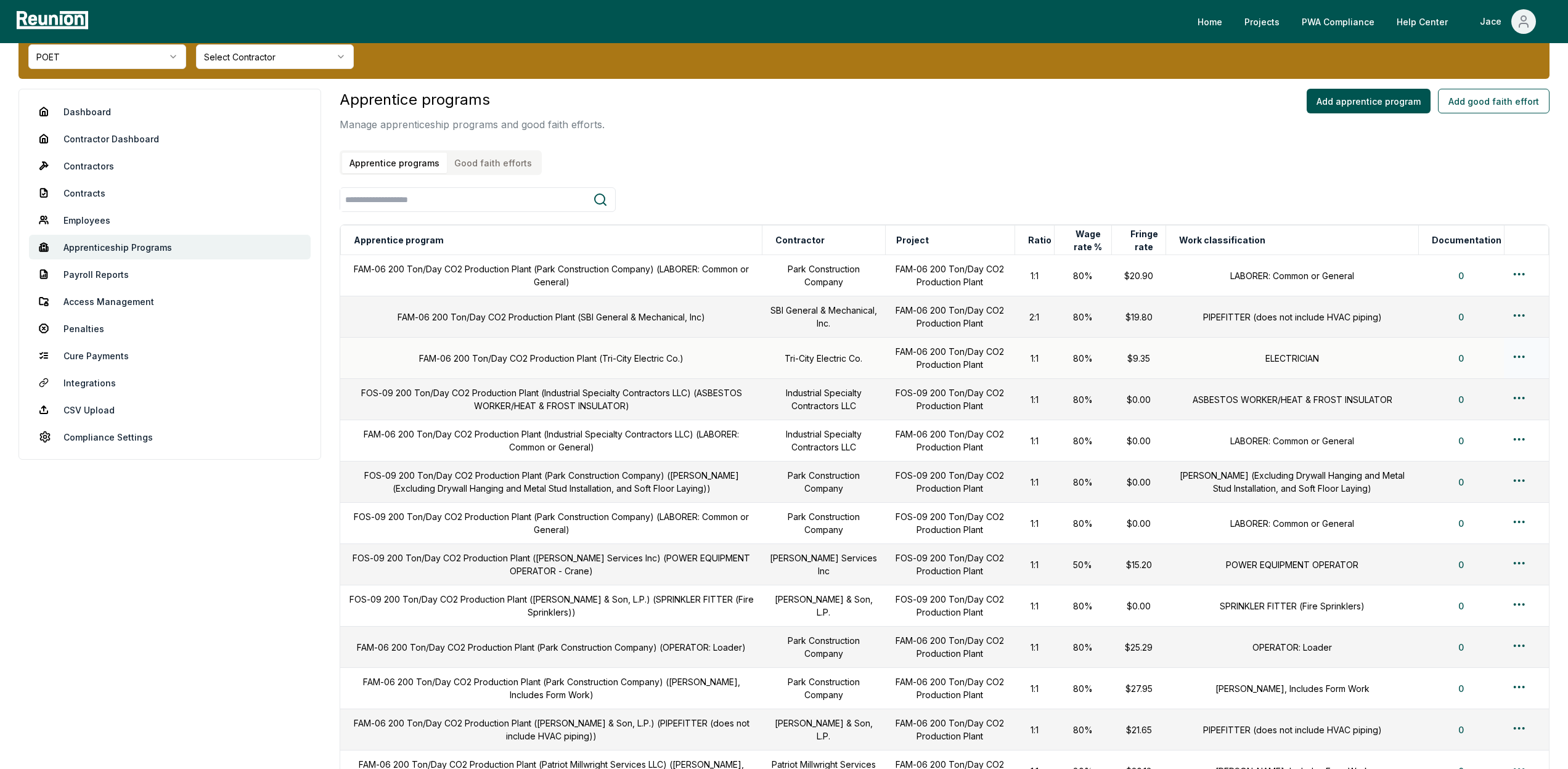
click at [1524, 358] on html "Please visit us on your desktop We're working on making our marketplace mobile-…" at bounding box center [784, 556] width 1568 height 1202
click at [1467, 401] on div "Edit" at bounding box center [1499, 406] width 117 height 20
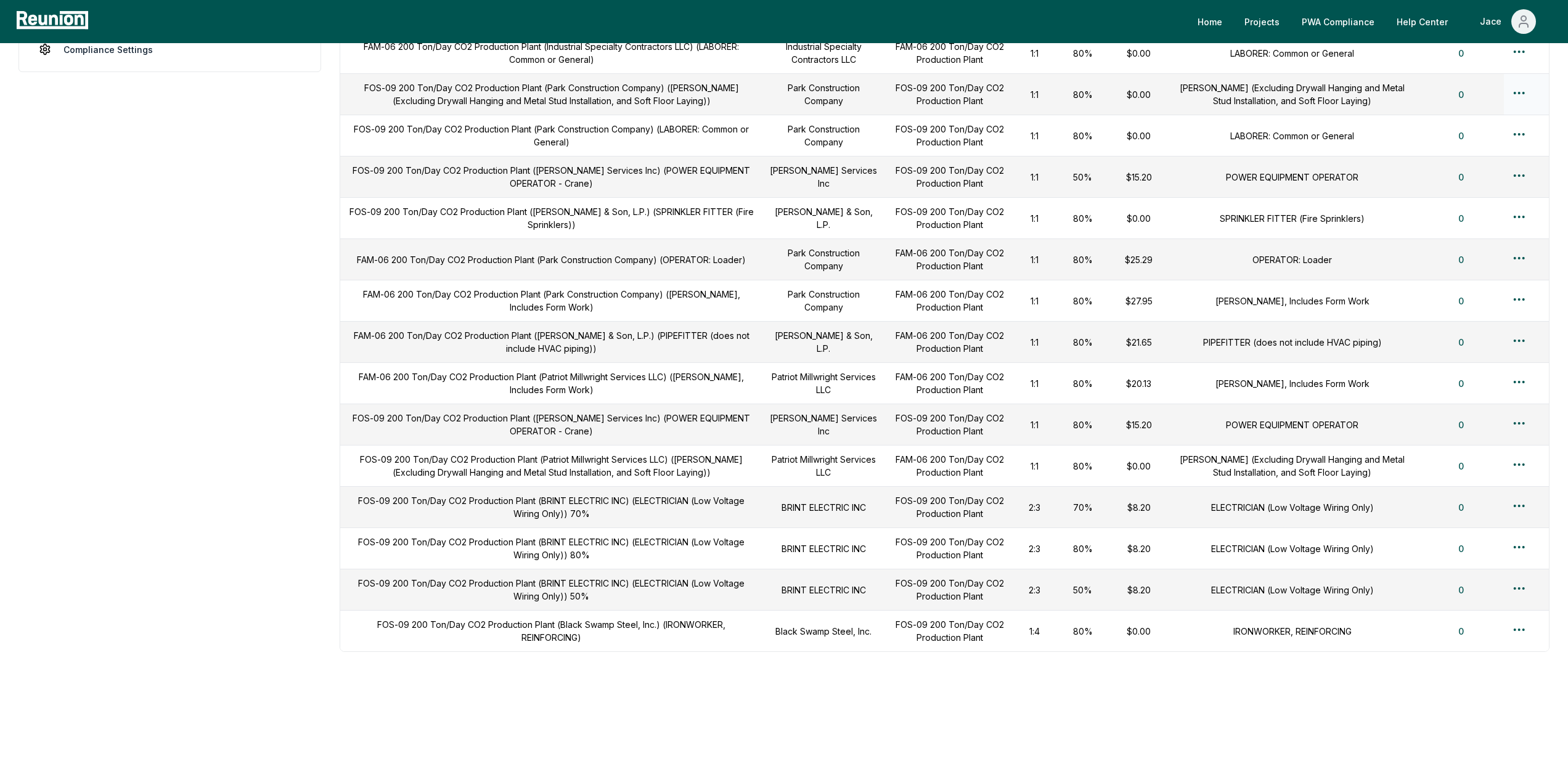
scroll to position [0, 0]
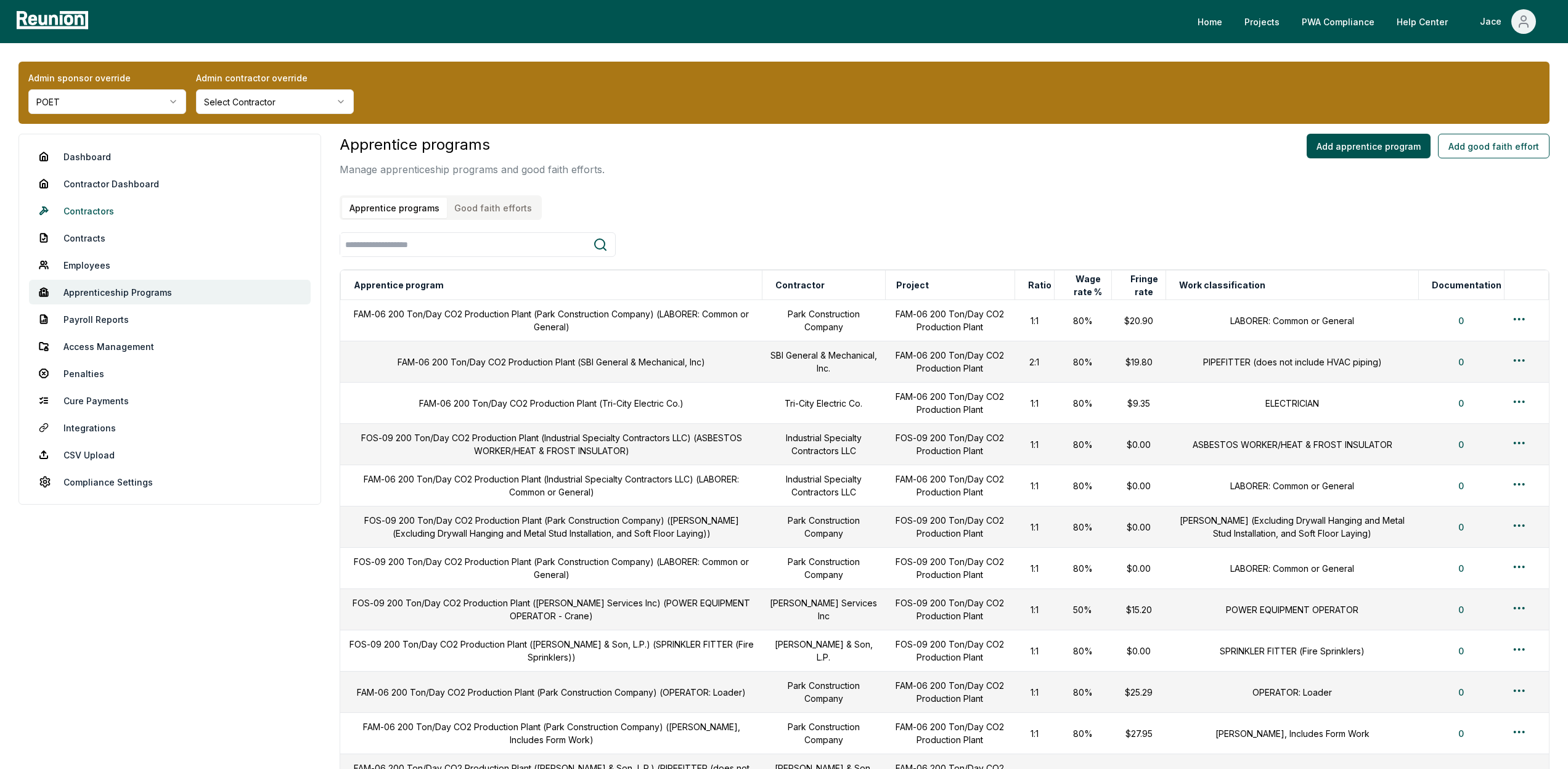
click at [110, 212] on link "Contractors" at bounding box center [169, 210] width 282 height 25
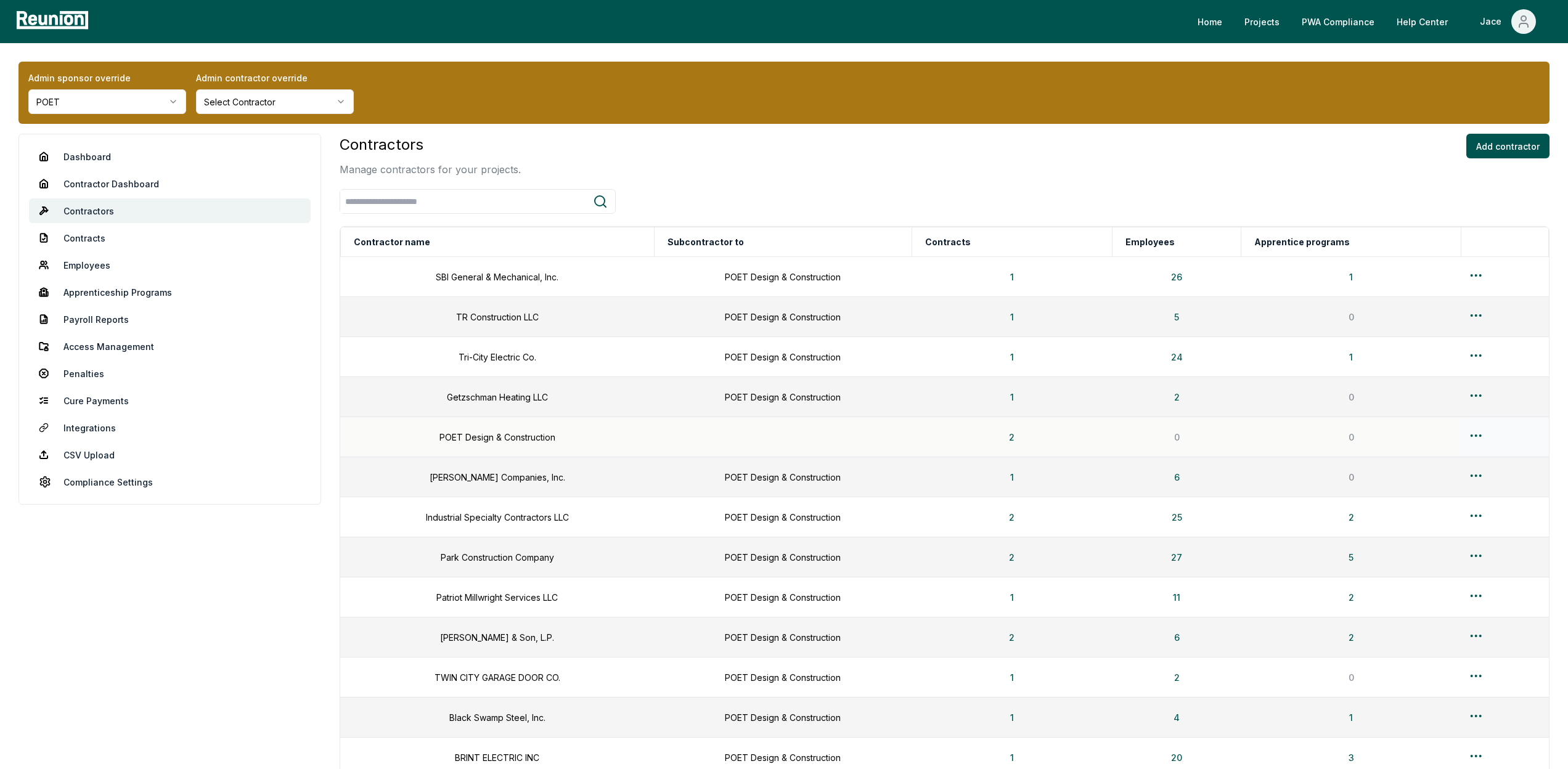
scroll to position [366, 0]
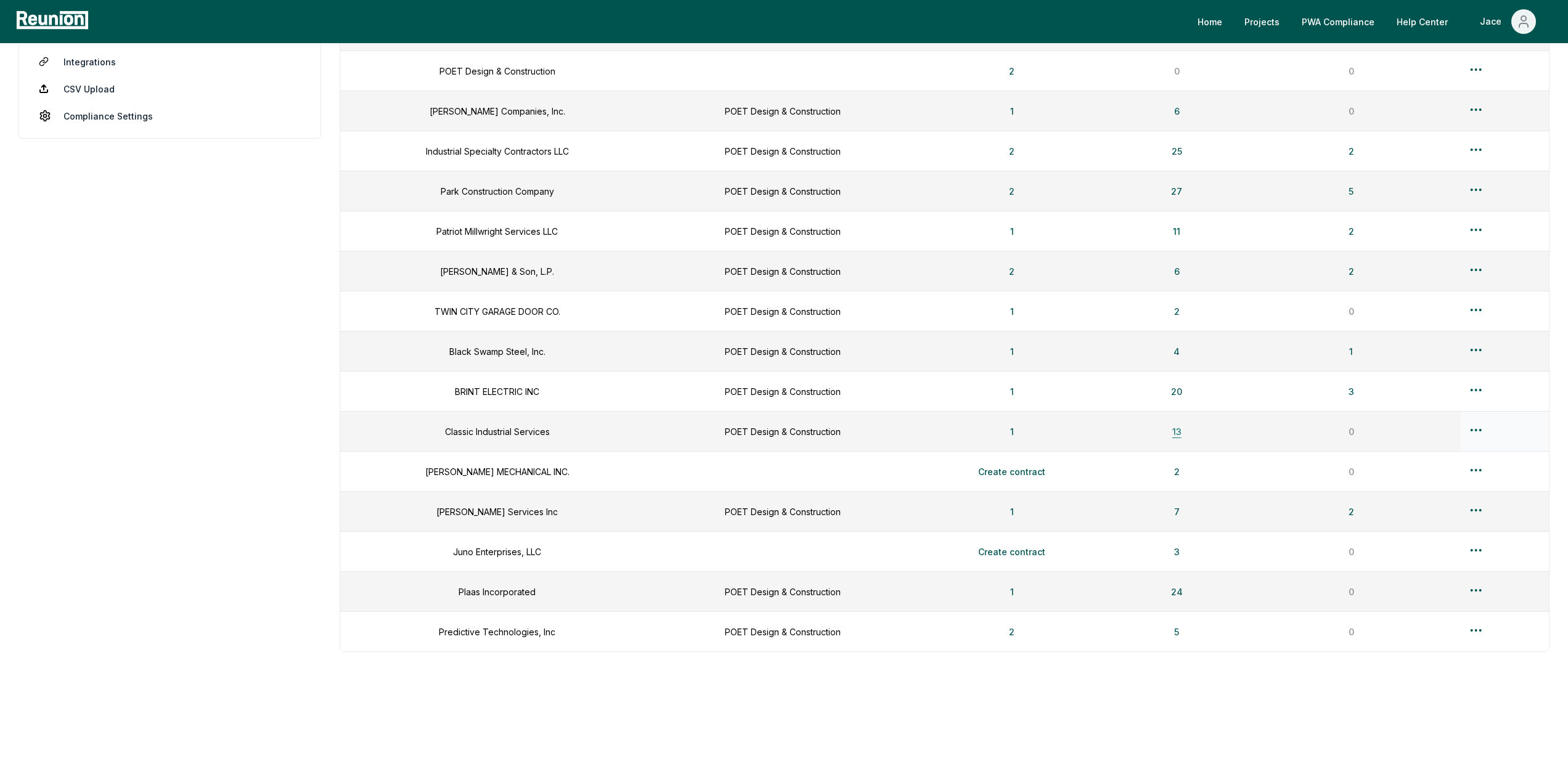
click at [1188, 438] on button "13" at bounding box center [1176, 432] width 29 height 25
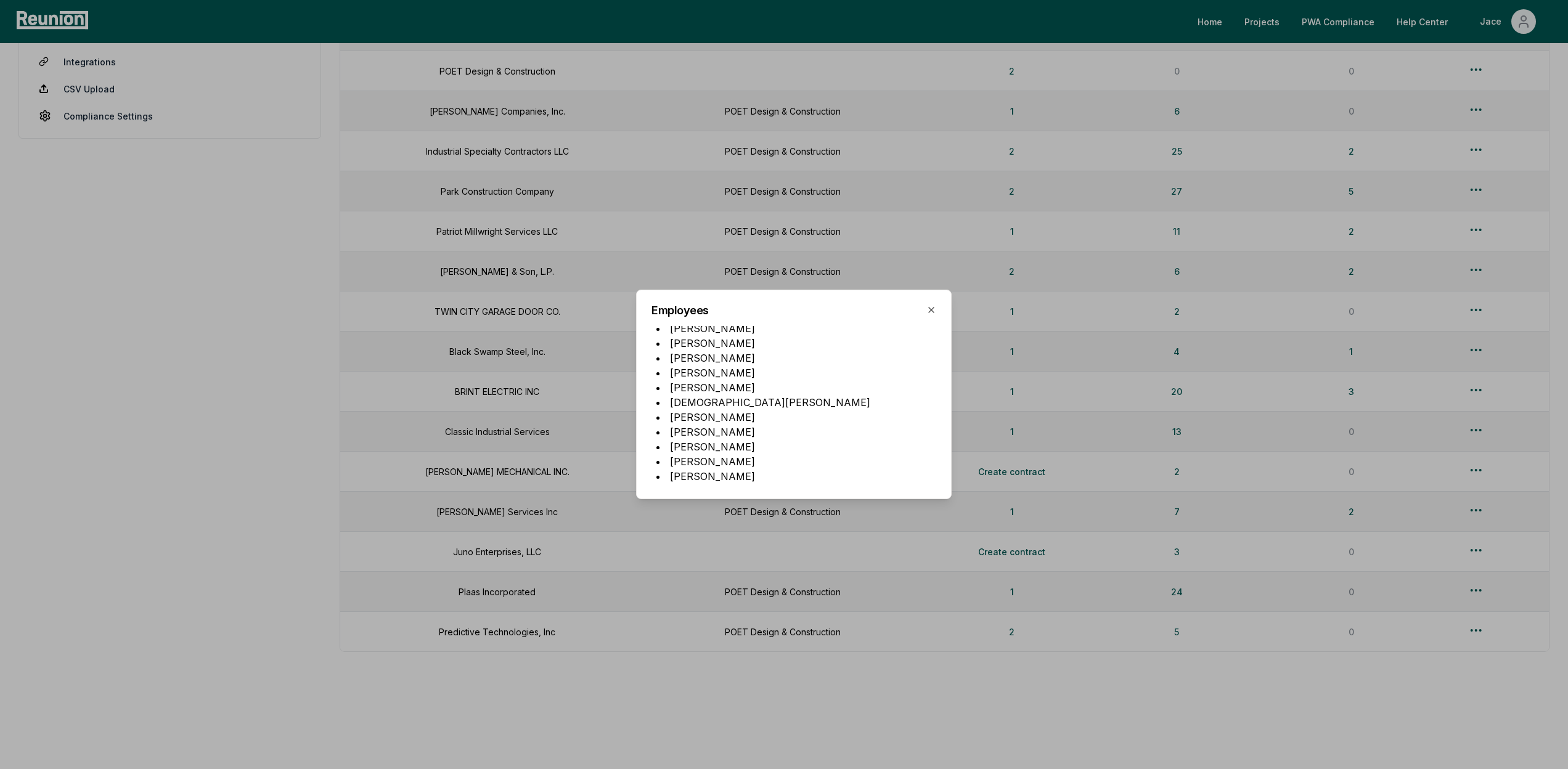
scroll to position [0, 0]
click at [577, 395] on div at bounding box center [784, 384] width 1568 height 769
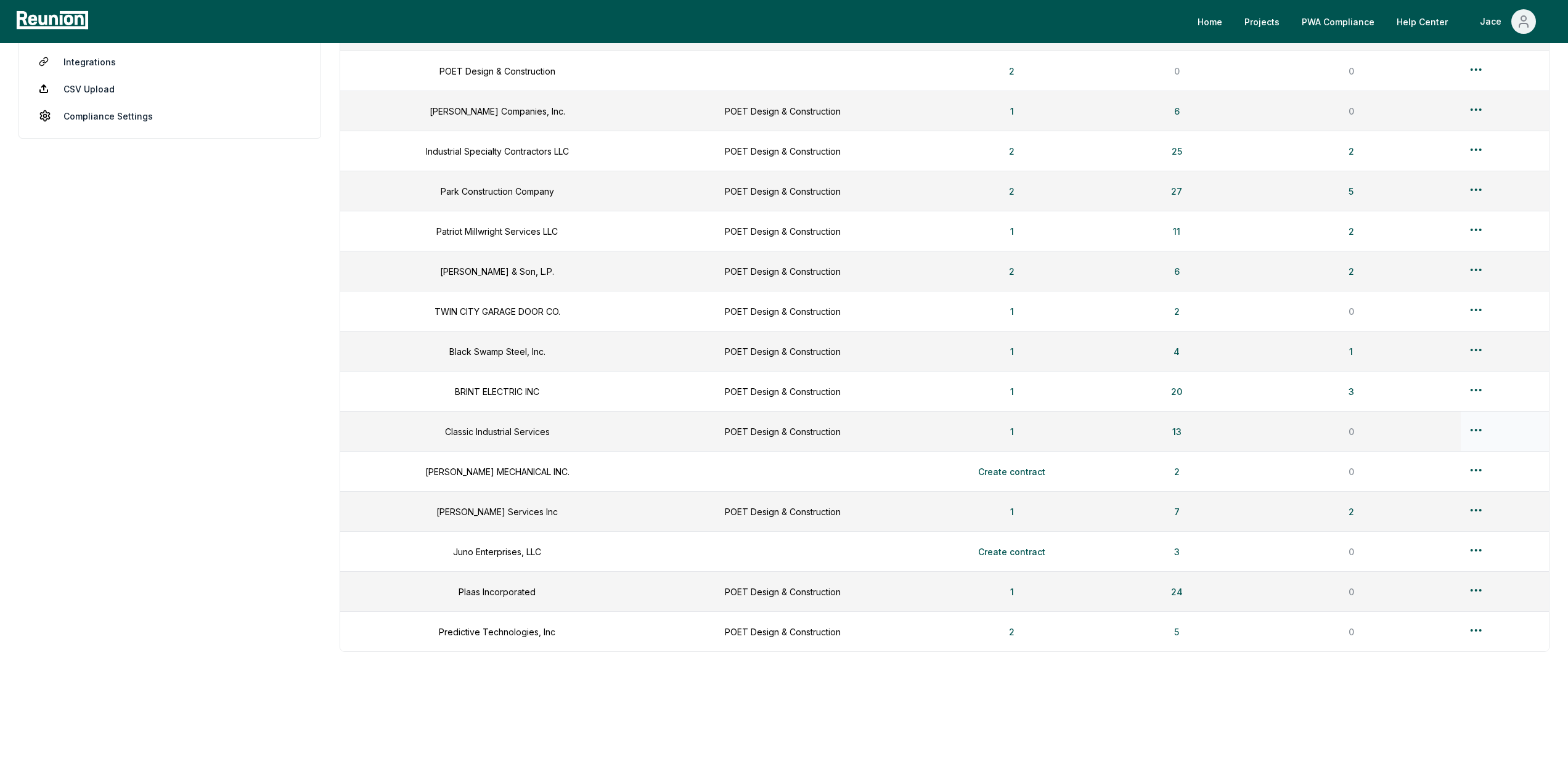
click at [575, 423] on td "Classic Industrial Services" at bounding box center [497, 432] width 314 height 40
